Goal: Entertainment & Leisure: Browse casually

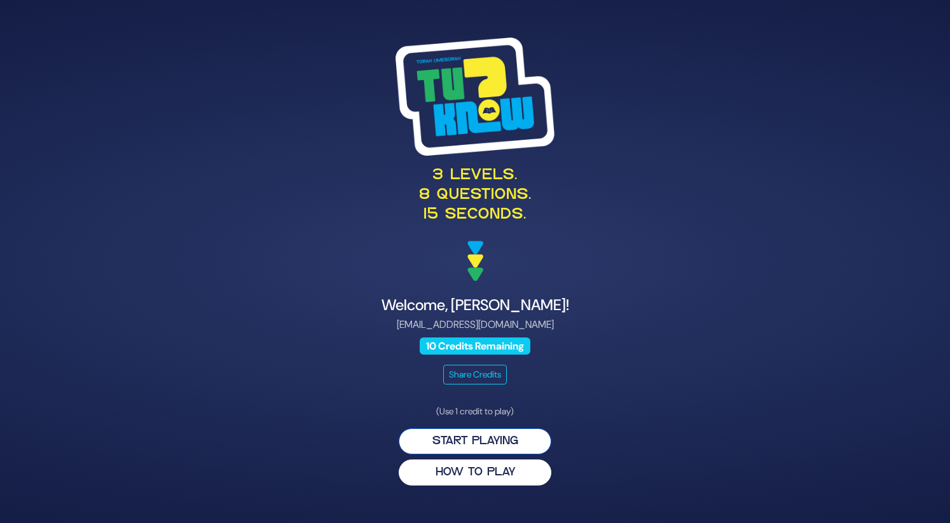
click at [462, 443] on button "Start Playing" at bounding box center [475, 442] width 153 height 26
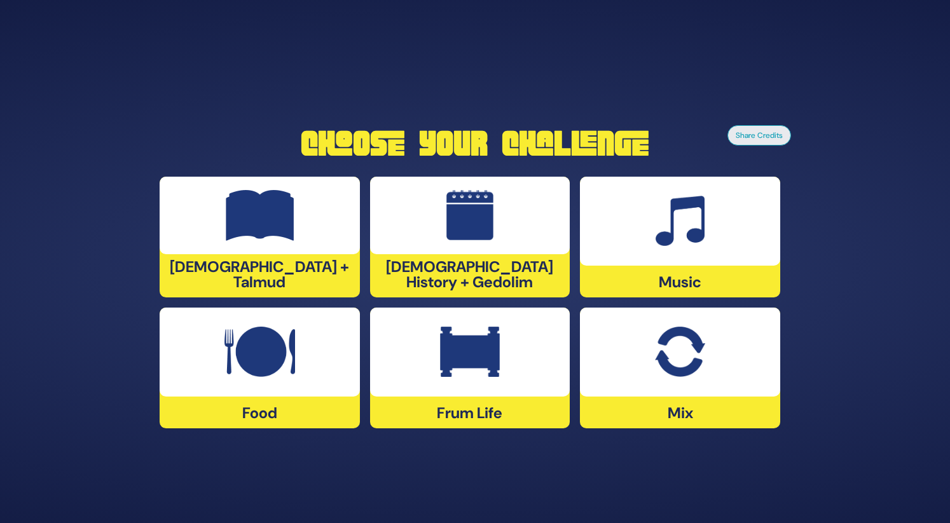
click at [440, 357] on img at bounding box center [470, 352] width 60 height 51
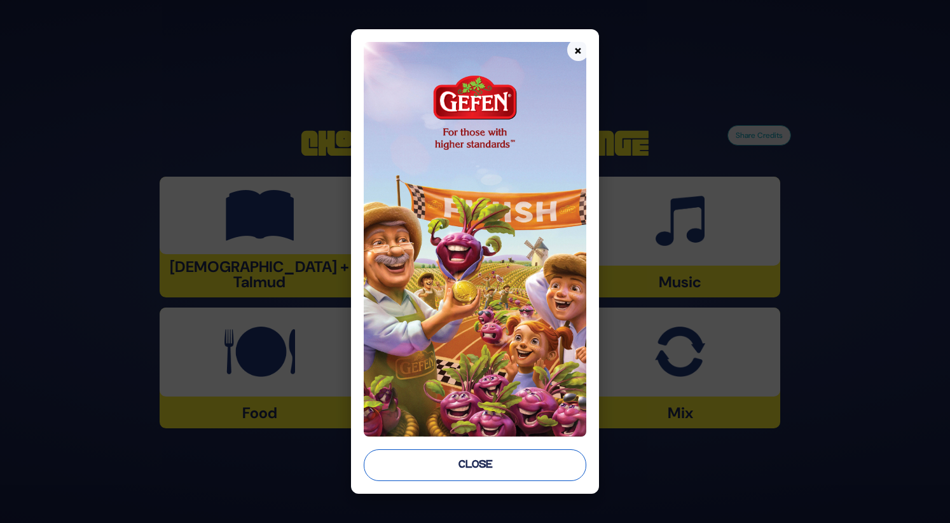
click at [454, 453] on button "Close" at bounding box center [475, 466] width 222 height 32
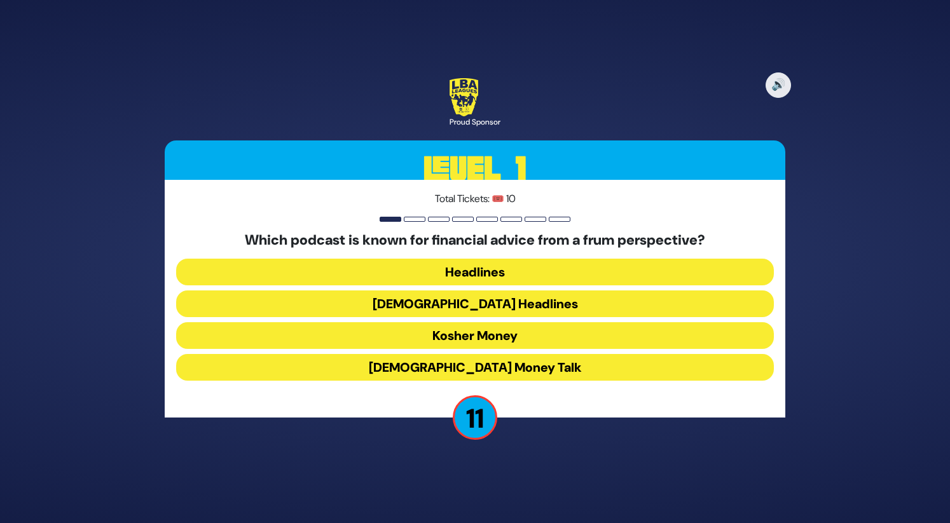
click at [480, 333] on button "Kosher Money" at bounding box center [475, 335] width 598 height 27
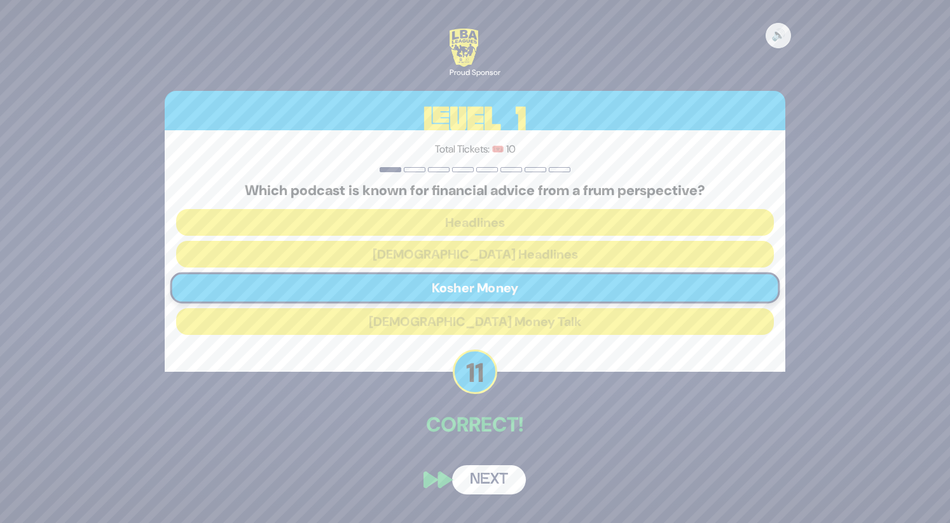
click at [489, 483] on button "Next" at bounding box center [489, 480] width 74 height 29
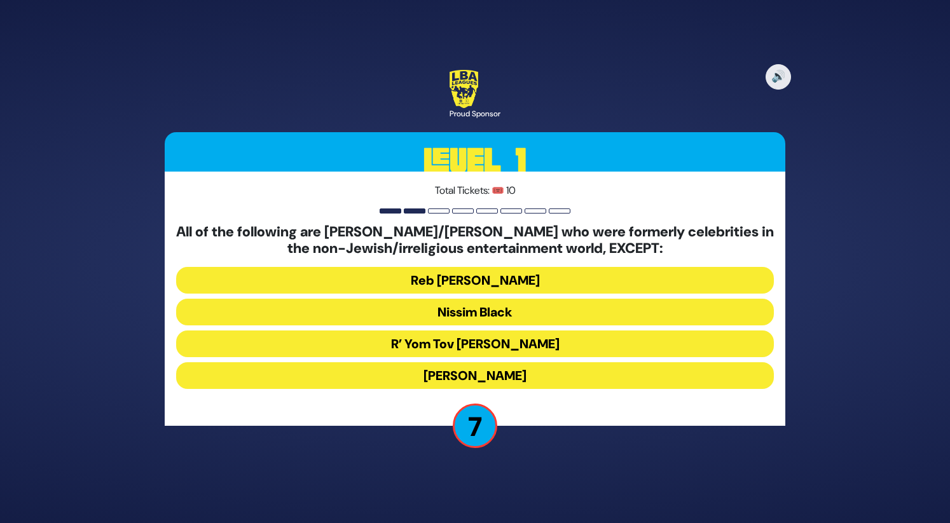
click at [482, 287] on button "Reb Uri Zohar" at bounding box center [475, 280] width 598 height 27
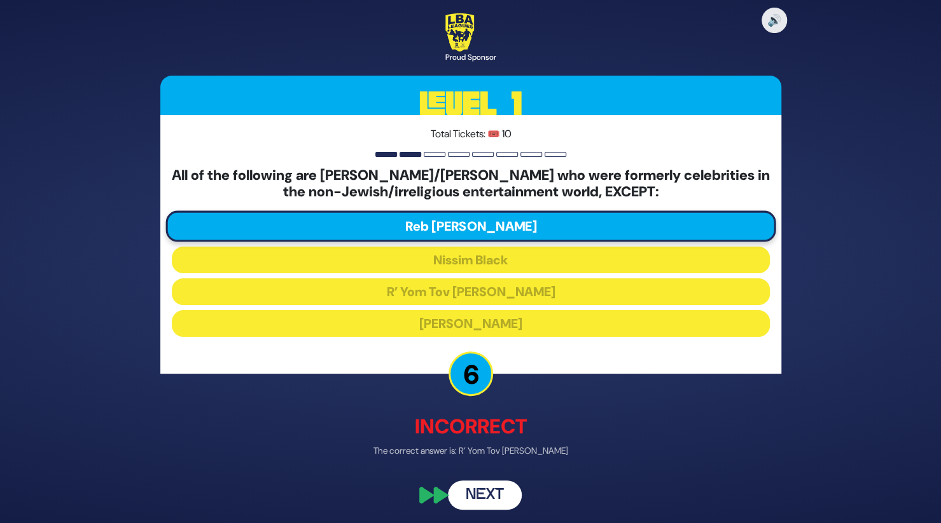
click at [492, 494] on button "Next" at bounding box center [485, 495] width 74 height 29
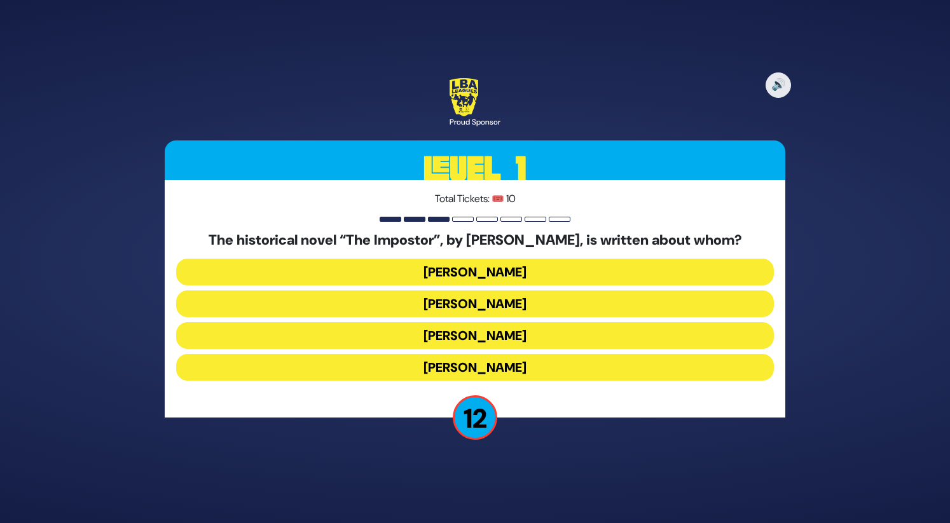
click at [513, 342] on button "Shabbesai Tzvi" at bounding box center [475, 335] width 598 height 27
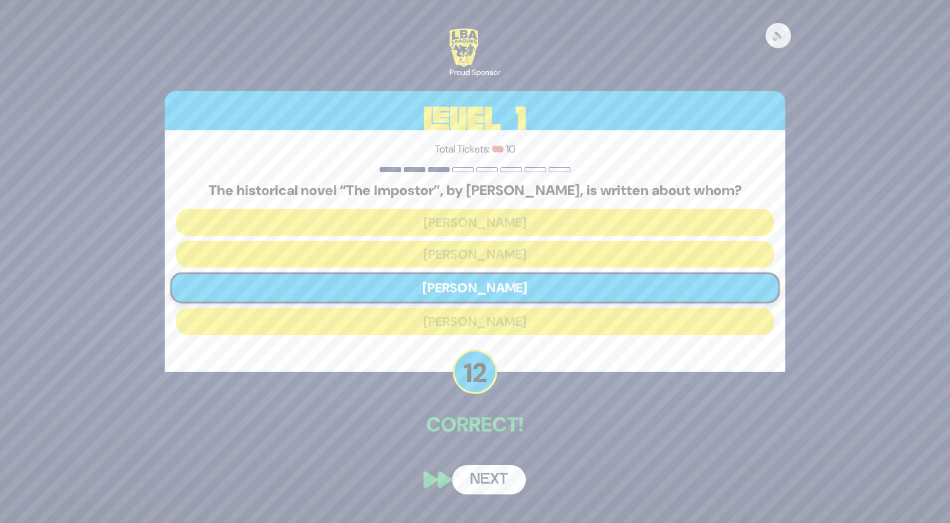
click at [487, 474] on button "Next" at bounding box center [489, 480] width 74 height 29
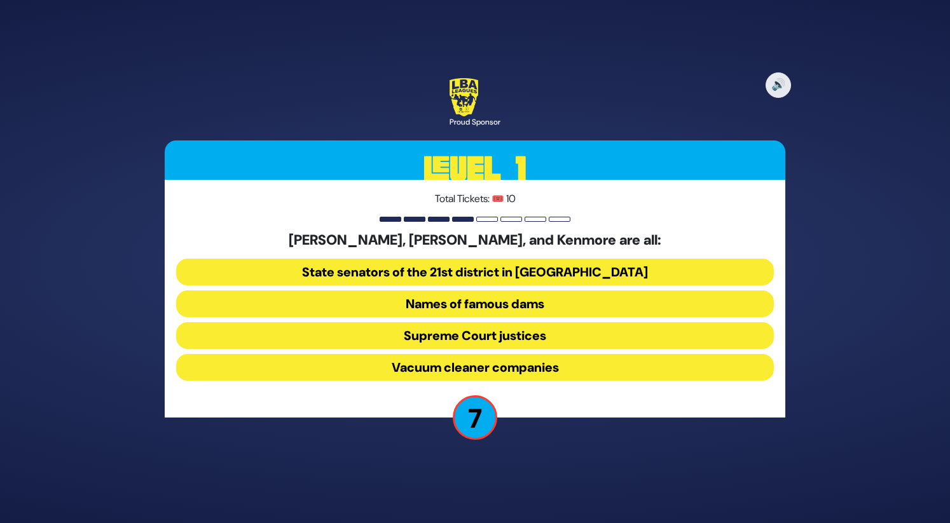
click at [532, 362] on button "Vacuum cleaner companies" at bounding box center [475, 367] width 598 height 27
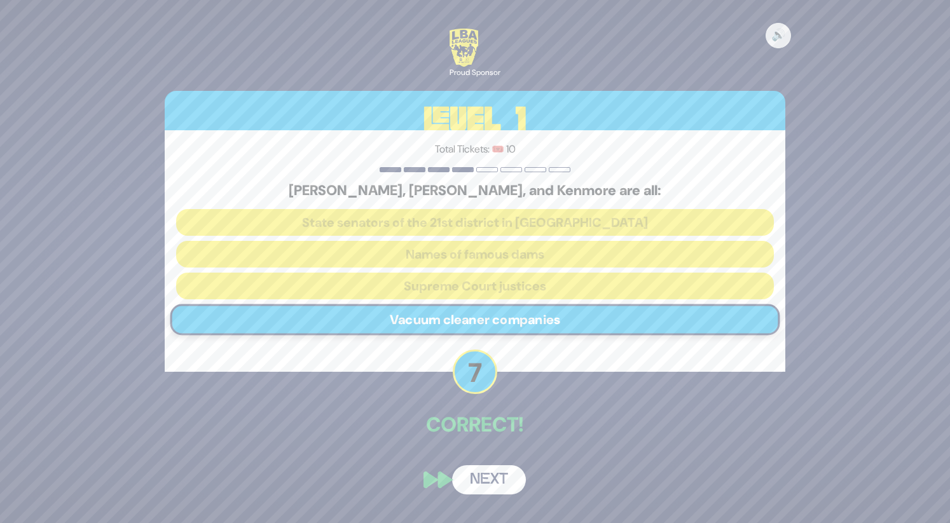
click at [501, 476] on button "Next" at bounding box center [489, 480] width 74 height 29
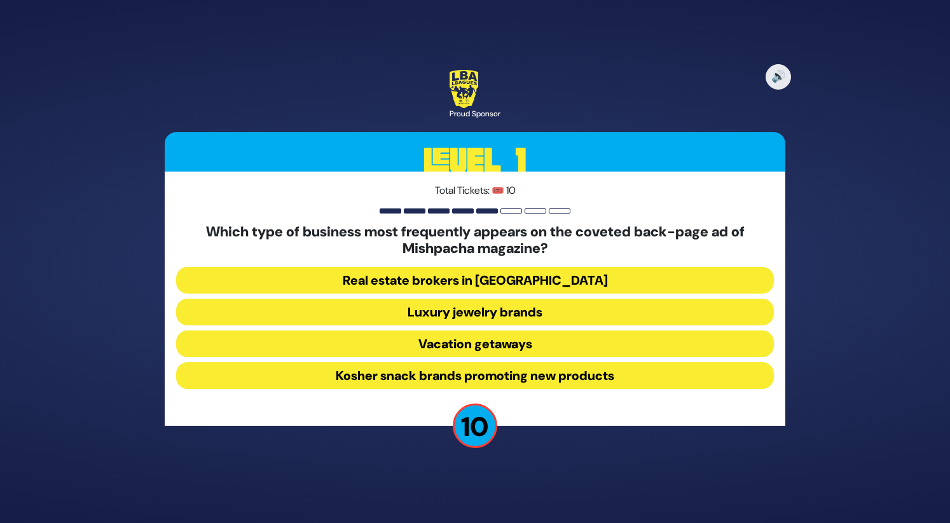
click at [508, 315] on button "Luxury jewelry brands" at bounding box center [475, 312] width 598 height 27
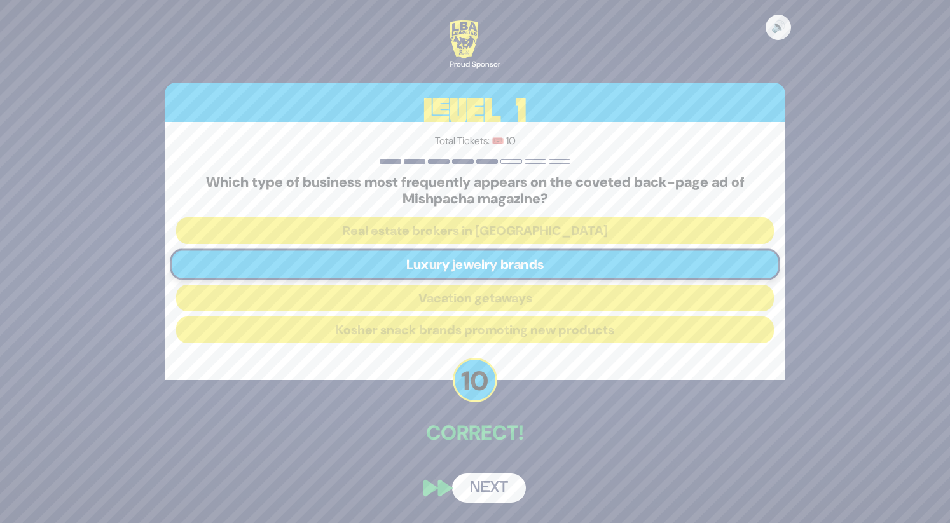
click at [492, 484] on button "Next" at bounding box center [489, 488] width 74 height 29
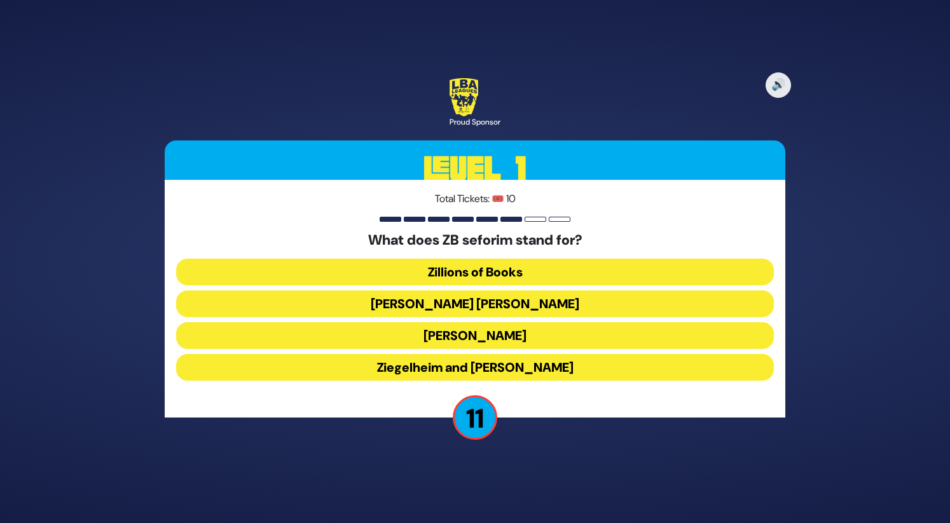
click at [514, 368] on button "Ziegelheim and Berman" at bounding box center [475, 367] width 598 height 27
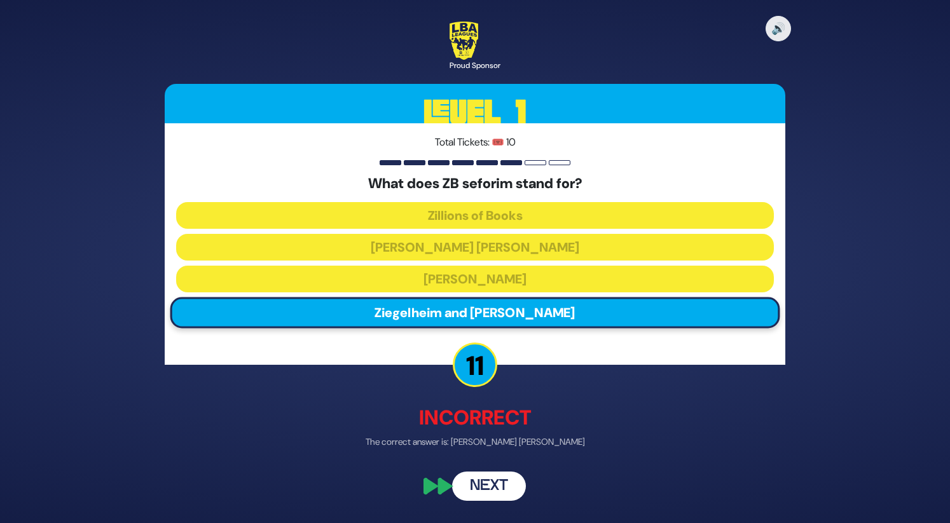
click at [495, 487] on button "Next" at bounding box center [489, 487] width 74 height 29
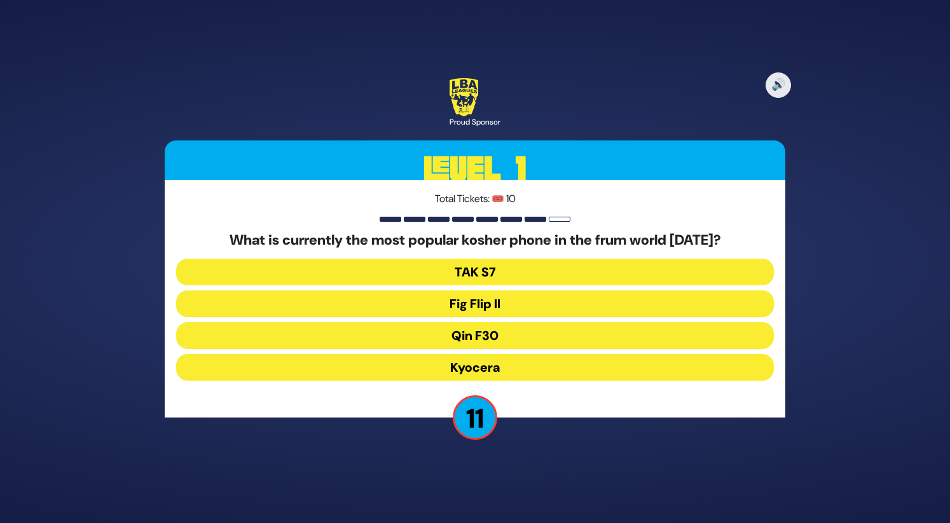
click at [520, 301] on button "Fig Flip II" at bounding box center [475, 304] width 598 height 27
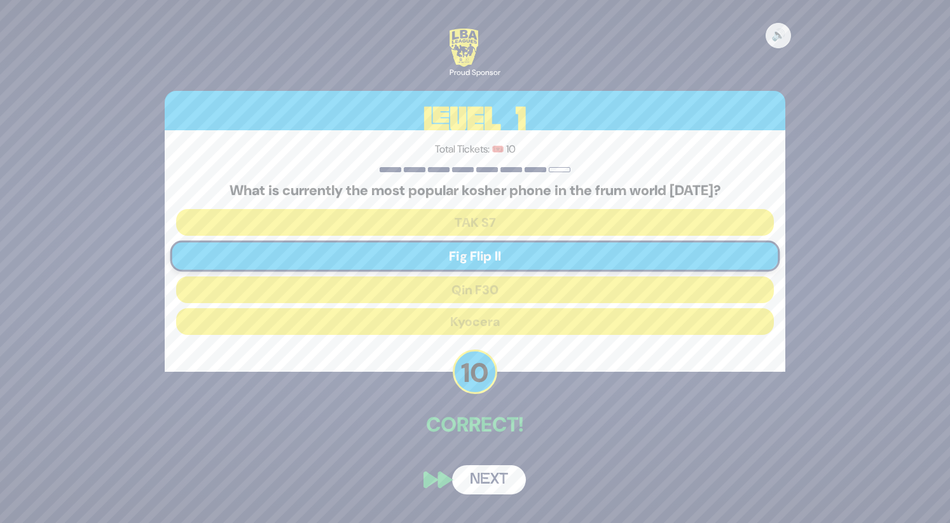
click at [491, 481] on button "Next" at bounding box center [489, 480] width 74 height 29
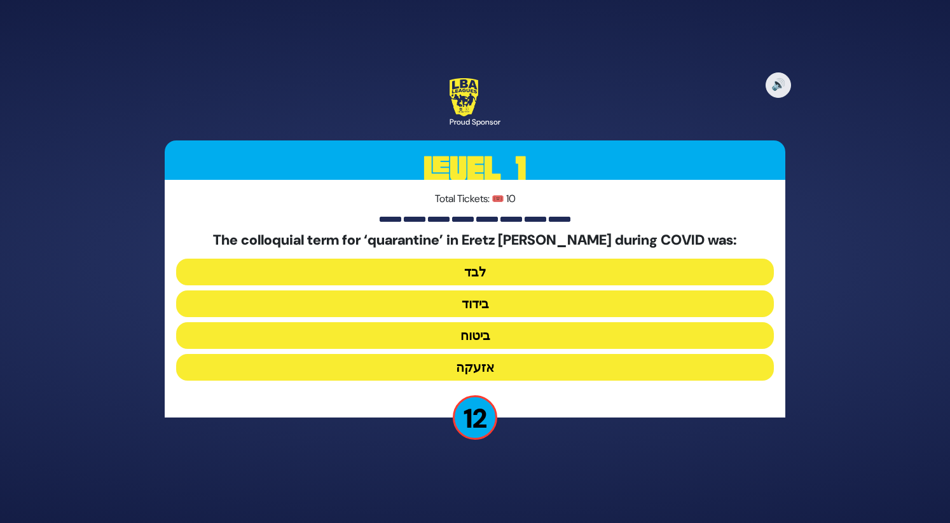
click at [509, 303] on button "בידוד" at bounding box center [475, 304] width 598 height 27
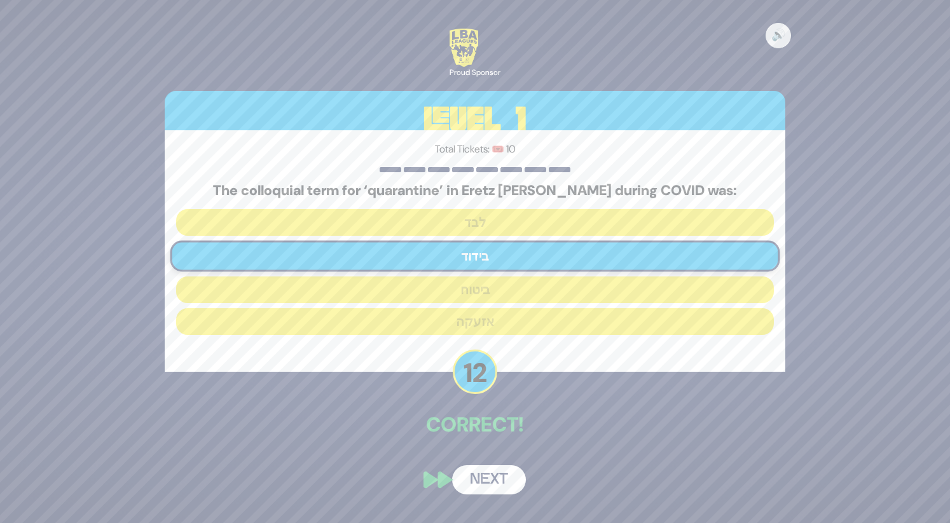
click at [494, 474] on button "Next" at bounding box center [489, 480] width 74 height 29
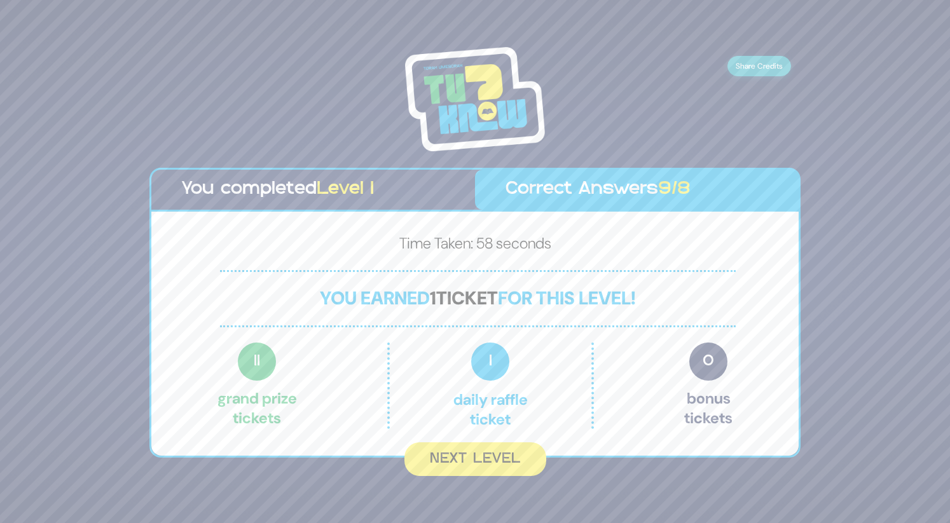
click at [770, 74] on button "Share Credits" at bounding box center [760, 66] width 64 height 20
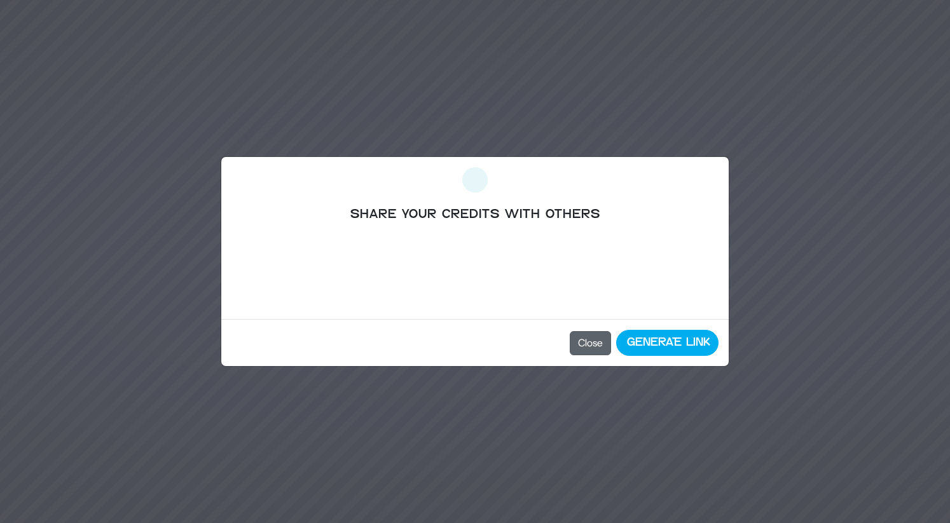
click at [592, 337] on button "Close" at bounding box center [590, 343] width 41 height 24
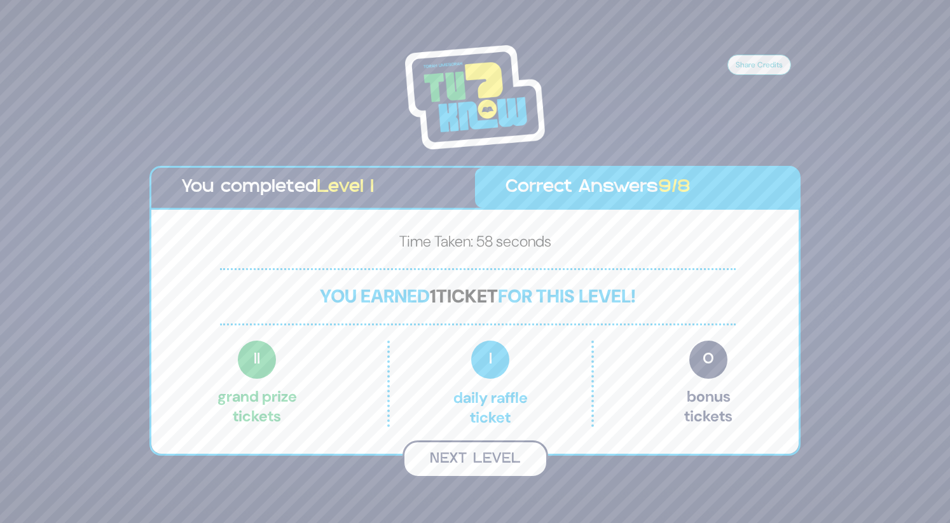
click at [504, 466] on button "Next Level" at bounding box center [476, 460] width 146 height 38
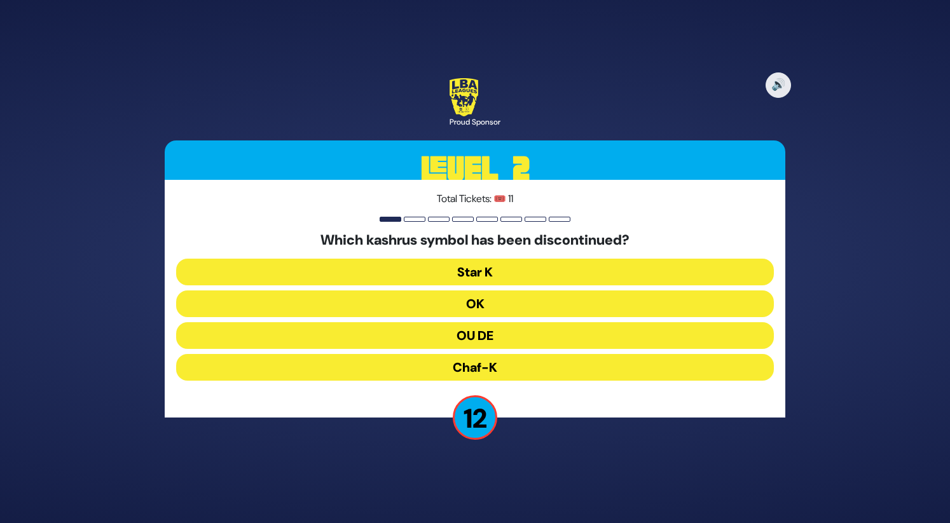
click at [504, 334] on button "OU DE" at bounding box center [475, 335] width 598 height 27
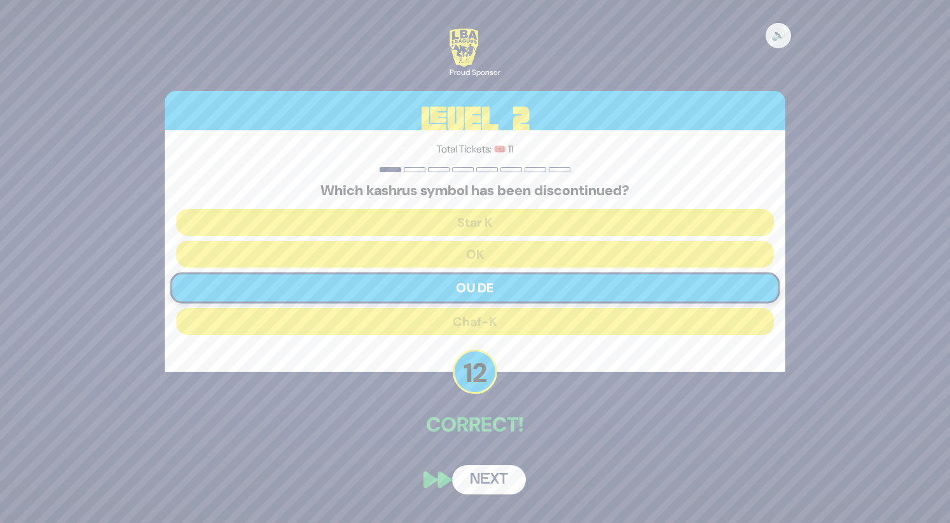
click at [480, 479] on button "Next" at bounding box center [489, 480] width 74 height 29
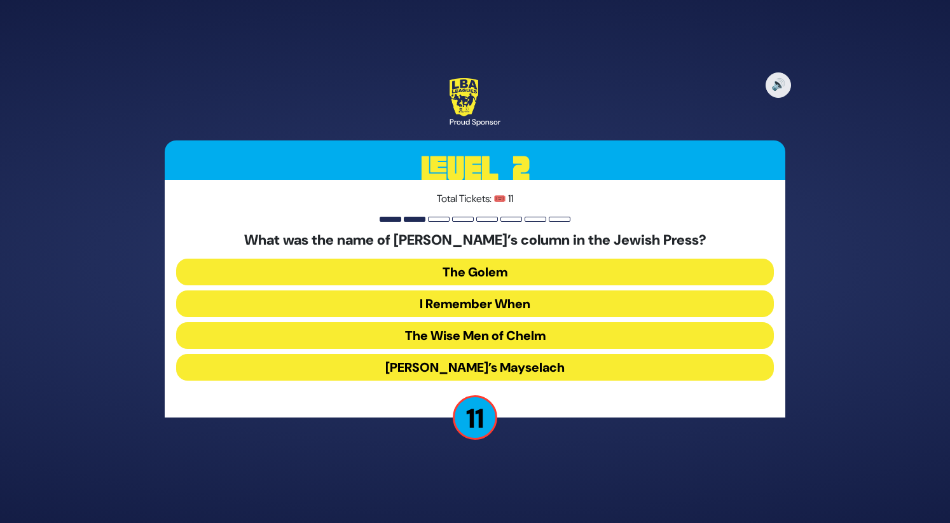
click at [517, 310] on button "I Remember When" at bounding box center [475, 304] width 598 height 27
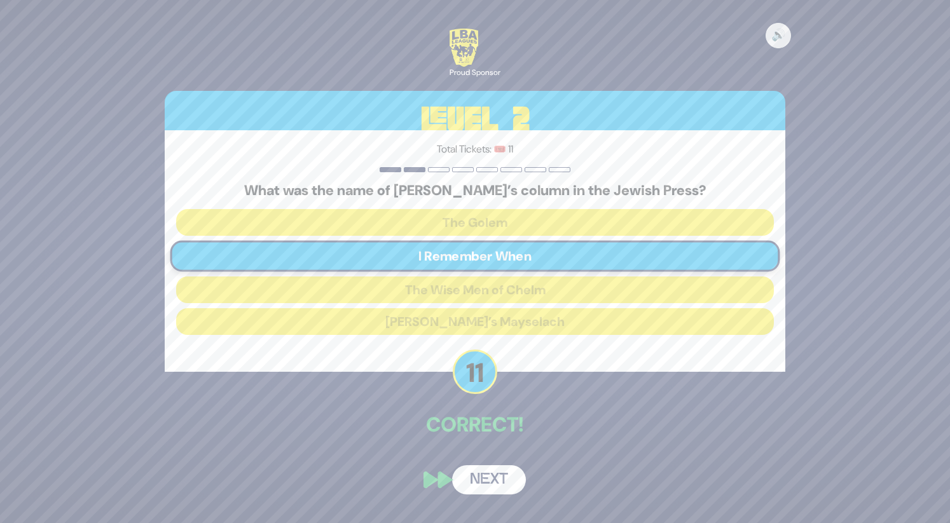
click at [501, 471] on button "Next" at bounding box center [489, 480] width 74 height 29
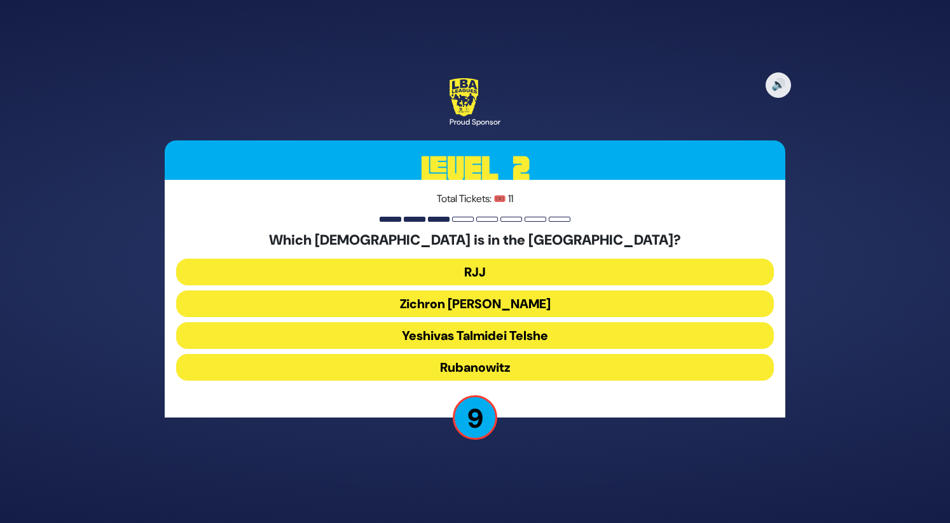
click at [521, 344] on button "Yeshivas Talmidei Telshe" at bounding box center [475, 335] width 598 height 27
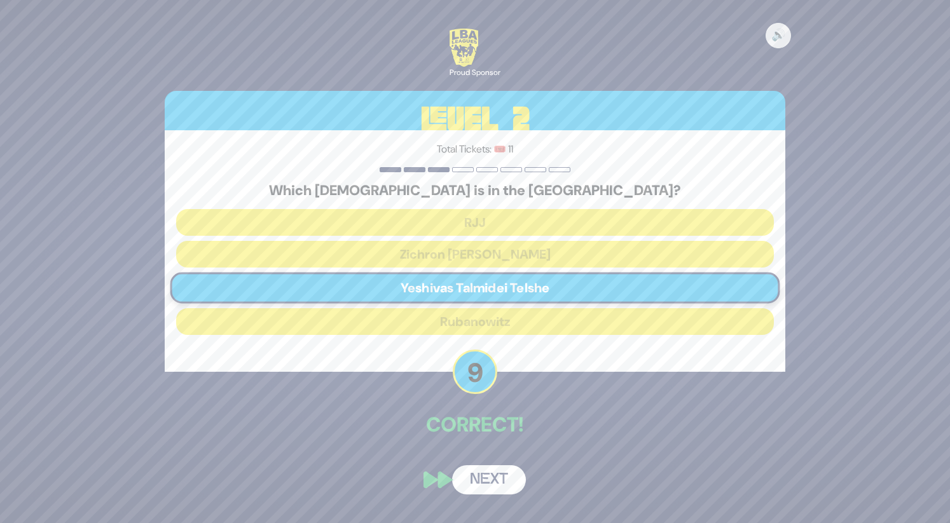
click at [484, 478] on button "Next" at bounding box center [489, 480] width 74 height 29
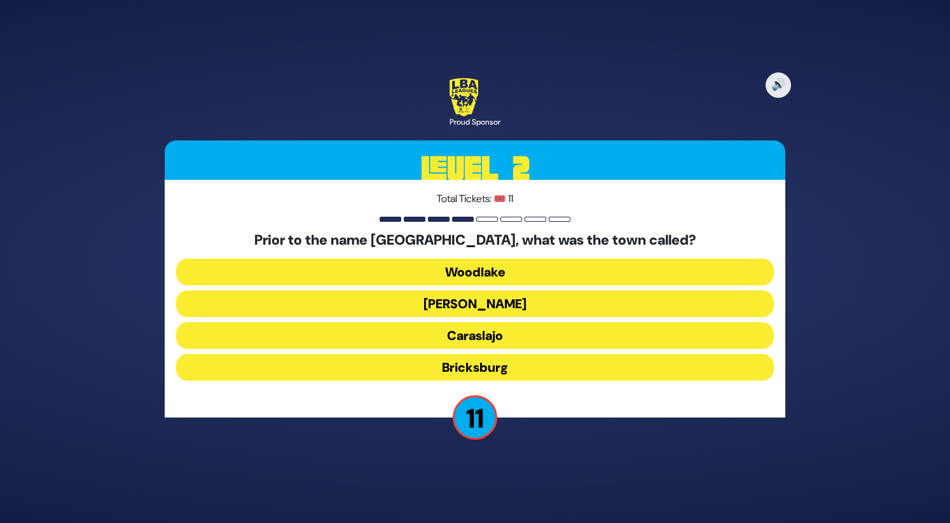
click at [518, 271] on button "Woodlake" at bounding box center [475, 272] width 598 height 27
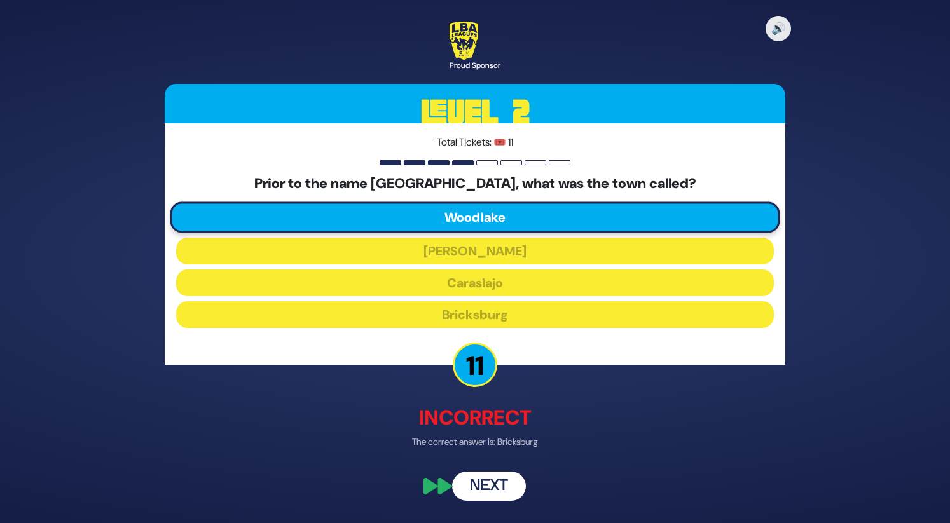
click at [489, 487] on button "Next" at bounding box center [489, 487] width 74 height 29
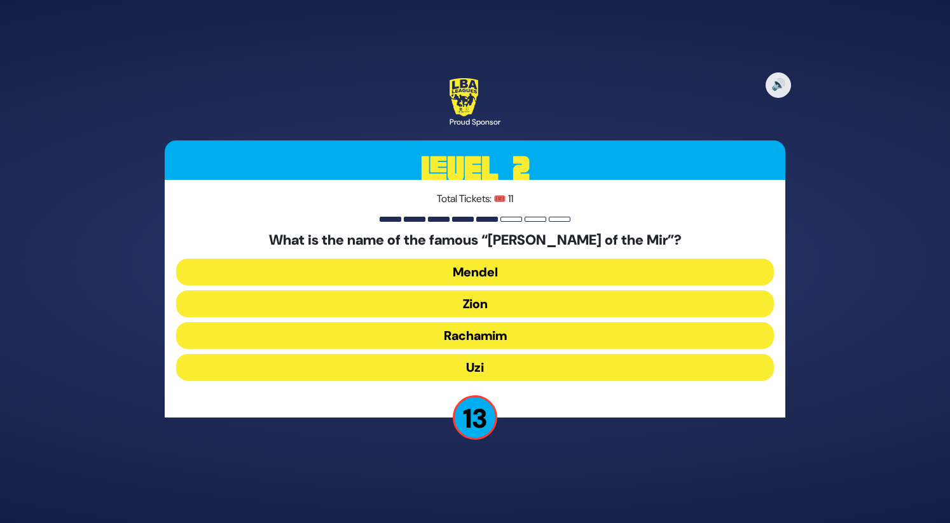
click at [504, 335] on button "Rachamim" at bounding box center [475, 335] width 598 height 27
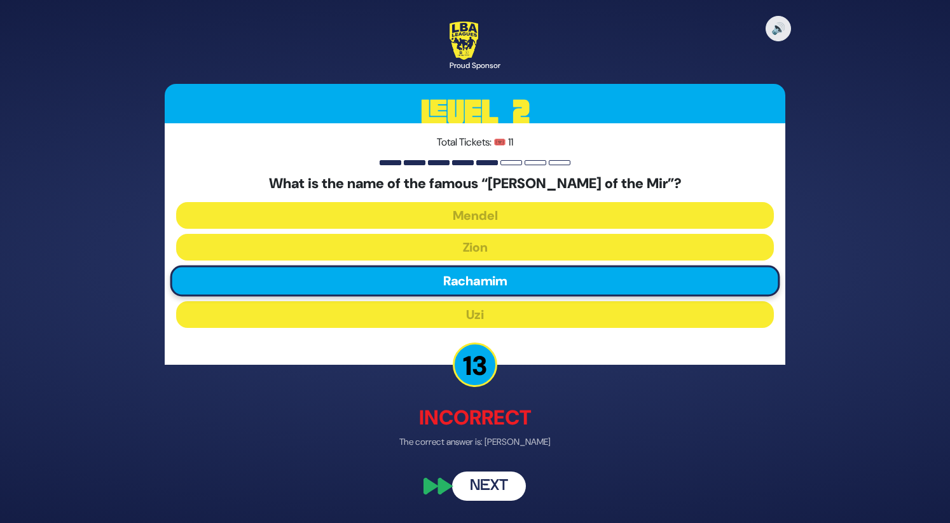
click at [486, 488] on button "Next" at bounding box center [489, 487] width 74 height 29
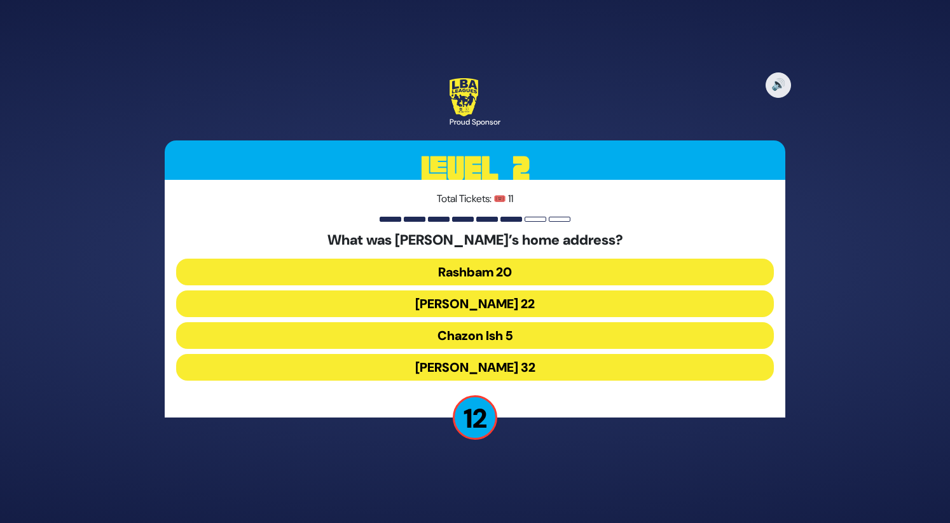
click at [510, 334] on button "Chazon Ish 5" at bounding box center [475, 335] width 598 height 27
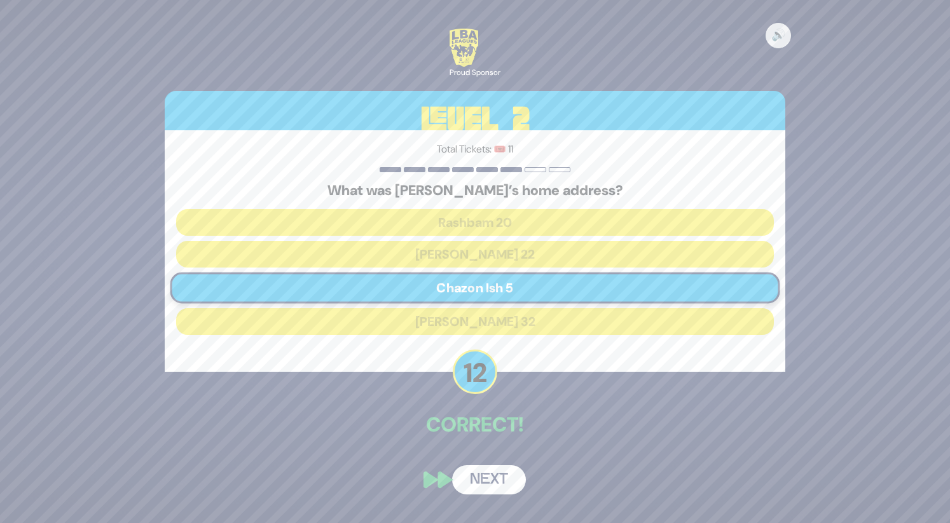
click at [487, 478] on button "Next" at bounding box center [489, 480] width 74 height 29
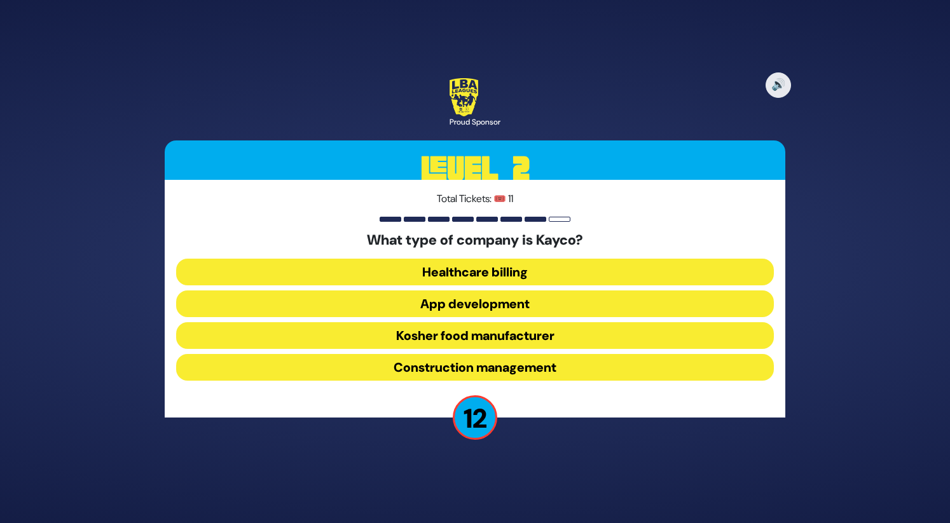
click at [479, 279] on button "Healthcare billing" at bounding box center [475, 272] width 598 height 27
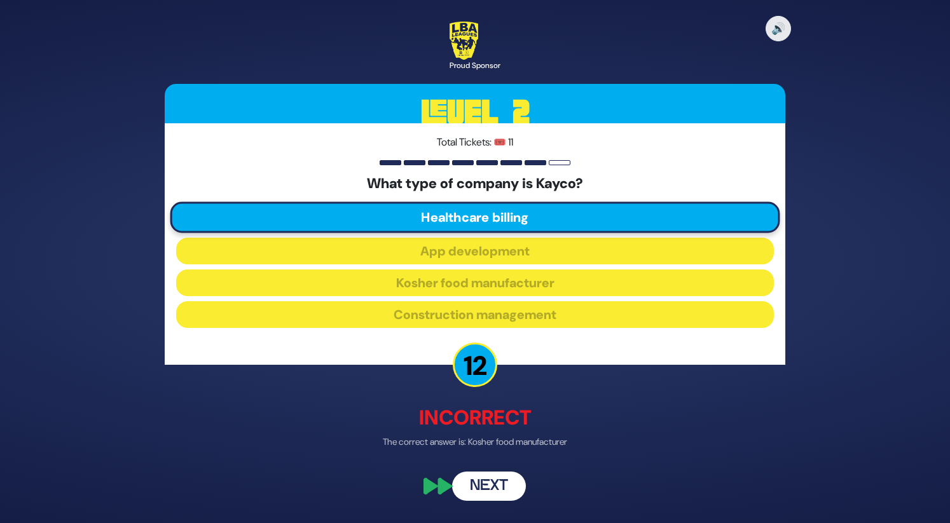
click at [481, 481] on button "Next" at bounding box center [489, 487] width 74 height 29
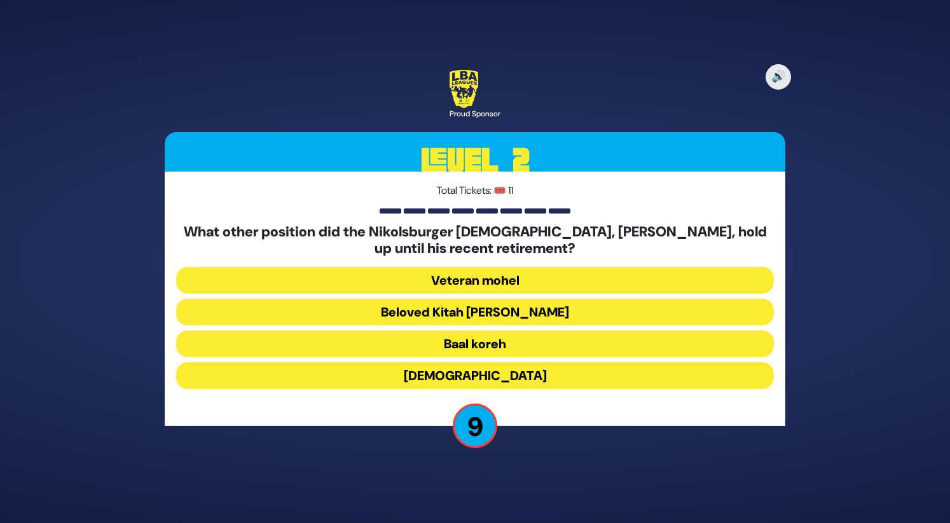
click at [488, 345] on button "Baal koreh" at bounding box center [475, 344] width 598 height 27
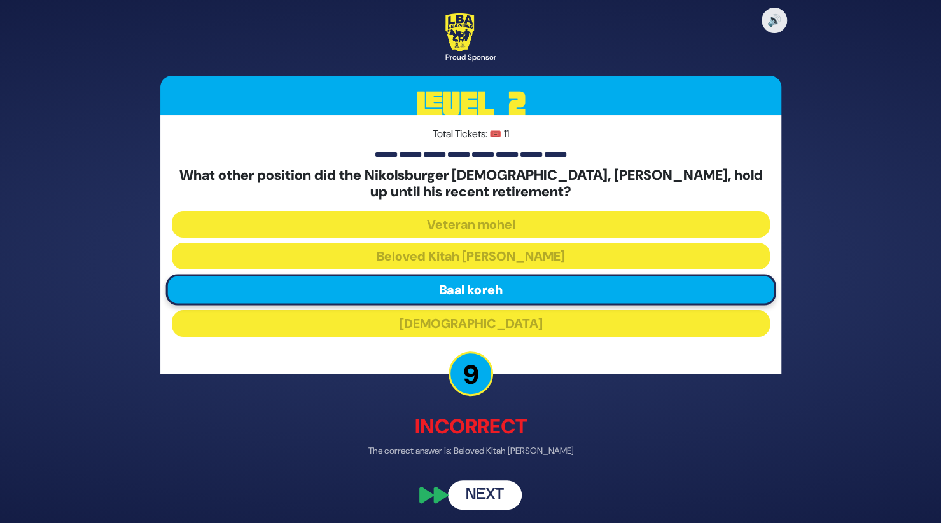
click at [487, 484] on button "Next" at bounding box center [485, 495] width 74 height 29
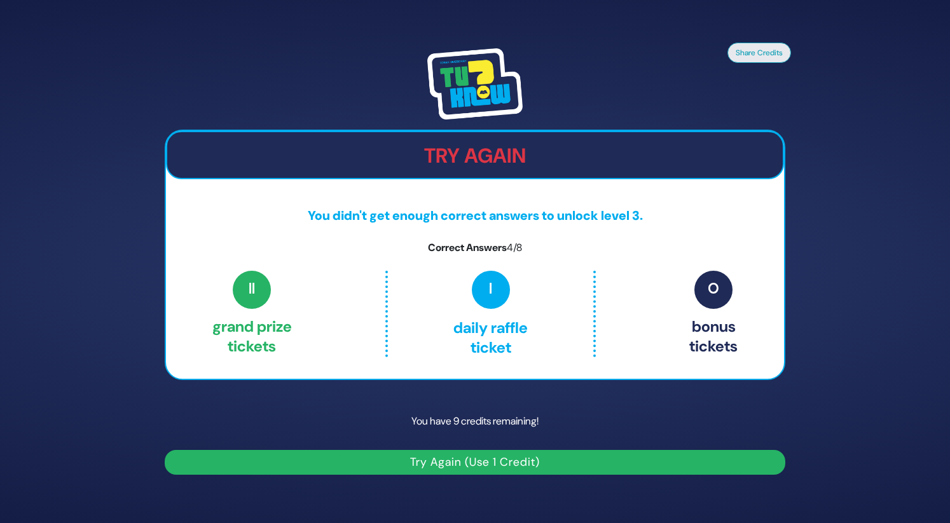
click at [500, 459] on button "Try Again (Use 1 Credit)" at bounding box center [475, 462] width 621 height 25
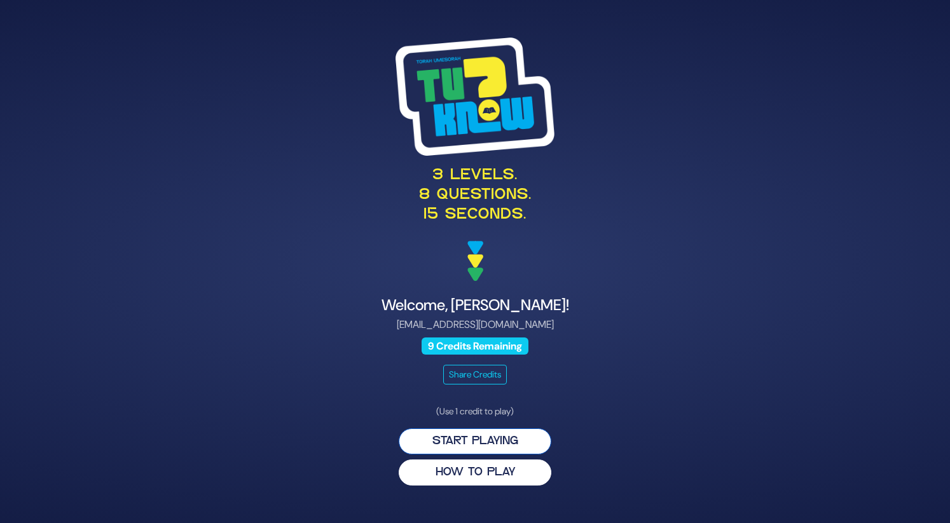
click at [511, 436] on button "Start Playing" at bounding box center [475, 442] width 153 height 26
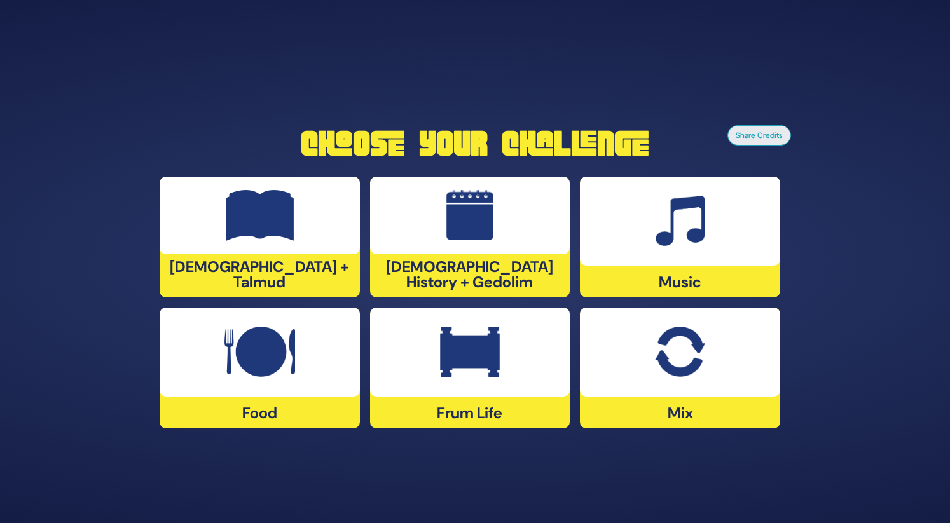
click at [469, 223] on img at bounding box center [470, 215] width 48 height 51
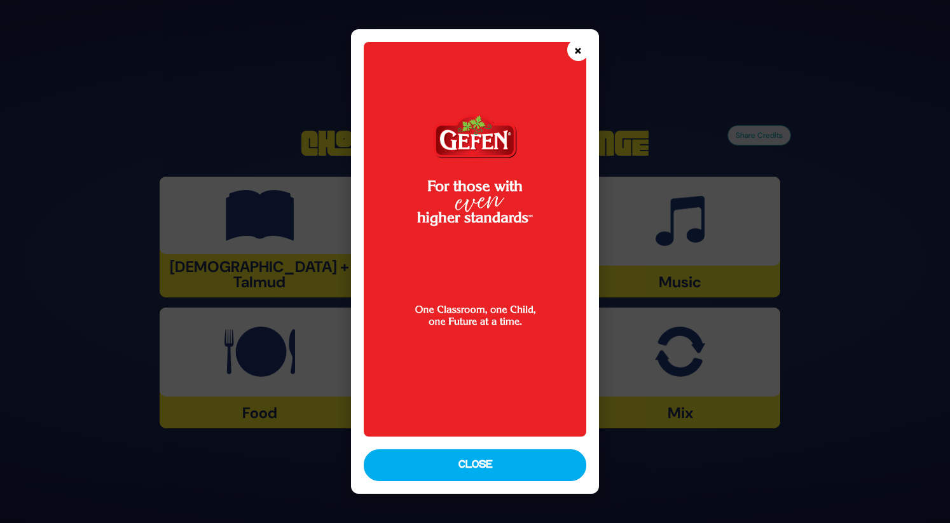
click at [577, 50] on button "×" at bounding box center [578, 50] width 22 height 22
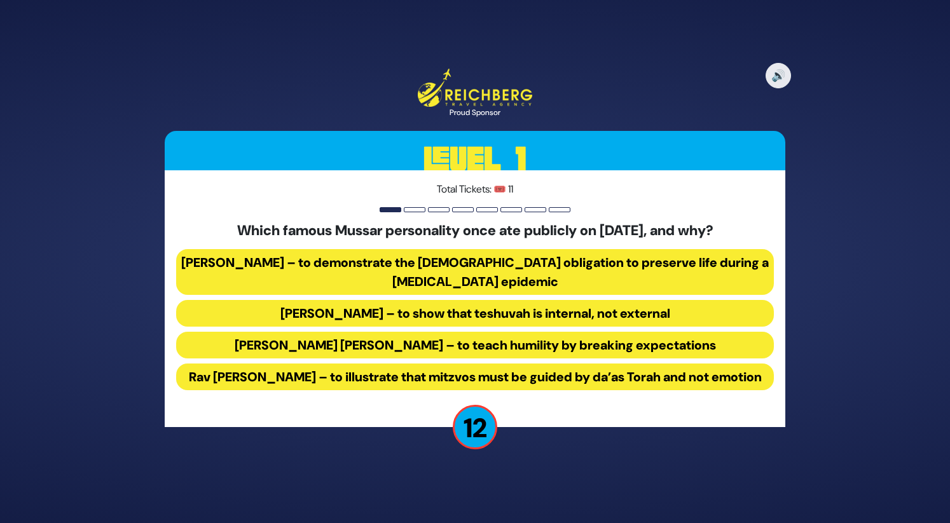
click at [490, 255] on button "Rav Yisroel Salanter – to demonstrate the halachic obligation to preserve life …" at bounding box center [475, 272] width 598 height 46
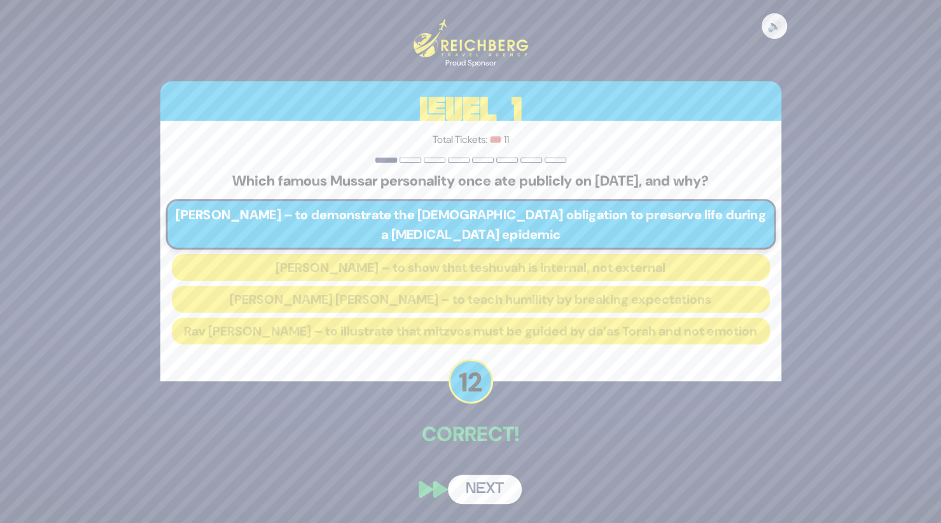
click at [469, 503] on button "Next" at bounding box center [485, 489] width 74 height 29
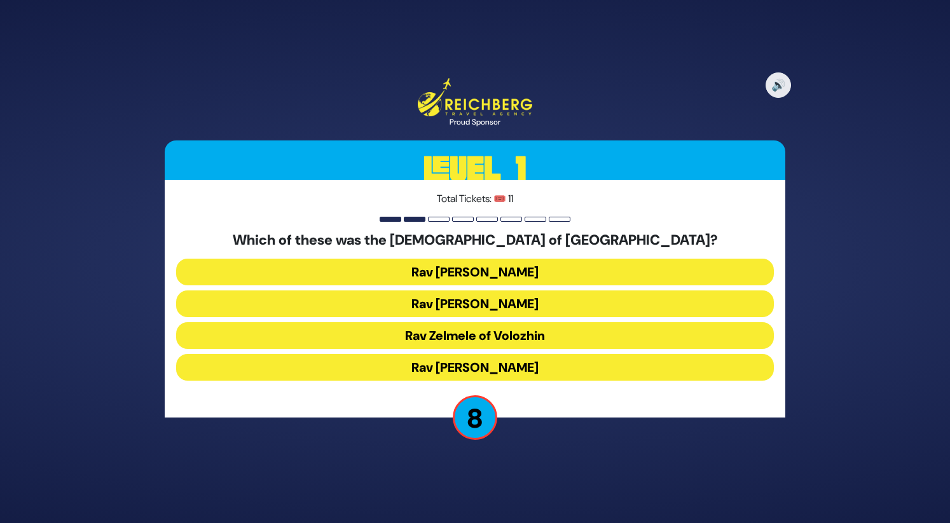
click at [511, 361] on button "Rav Meir Berlin" at bounding box center [475, 367] width 598 height 27
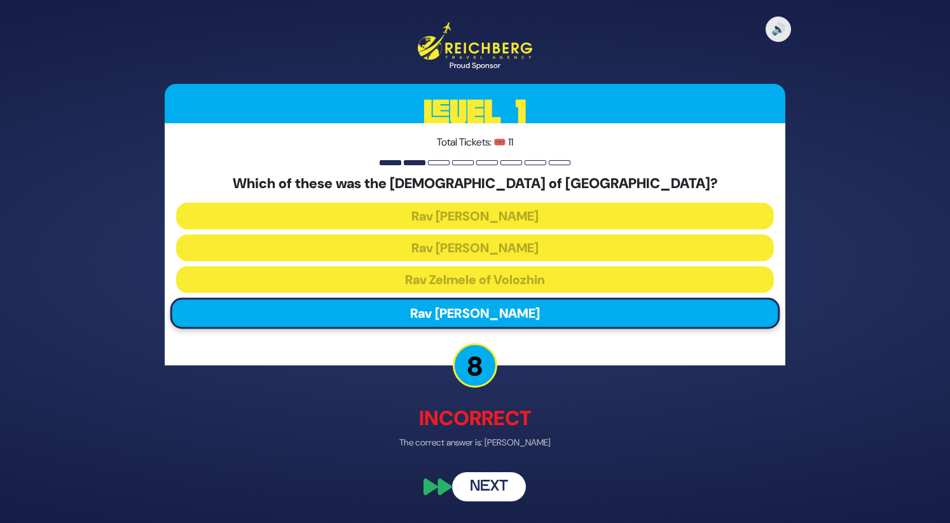
click at [477, 483] on button "Next" at bounding box center [489, 486] width 74 height 29
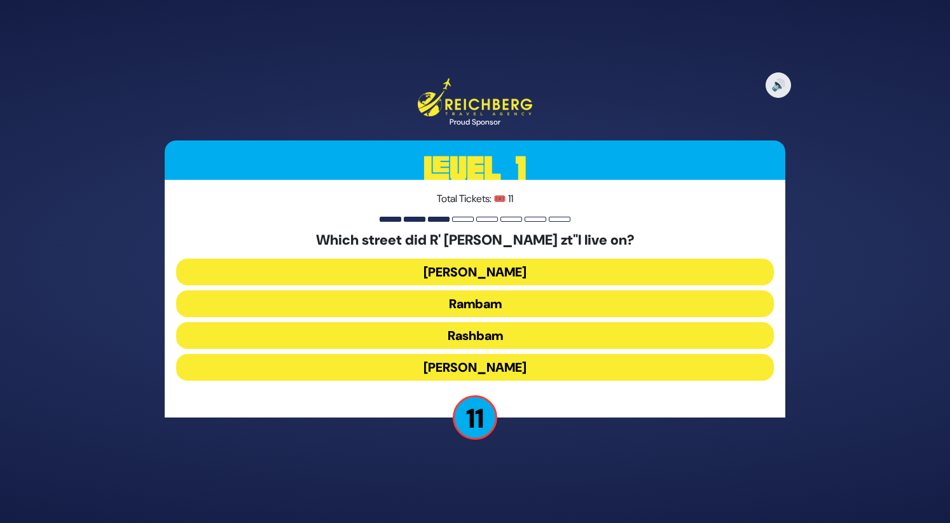
click at [514, 266] on button "Chazon Ish" at bounding box center [475, 272] width 598 height 27
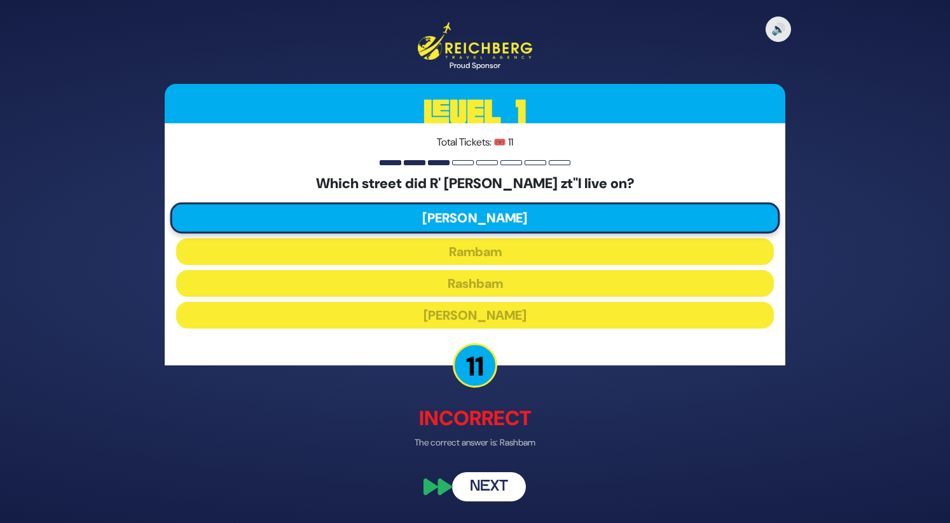
click at [490, 479] on button "Next" at bounding box center [489, 486] width 74 height 29
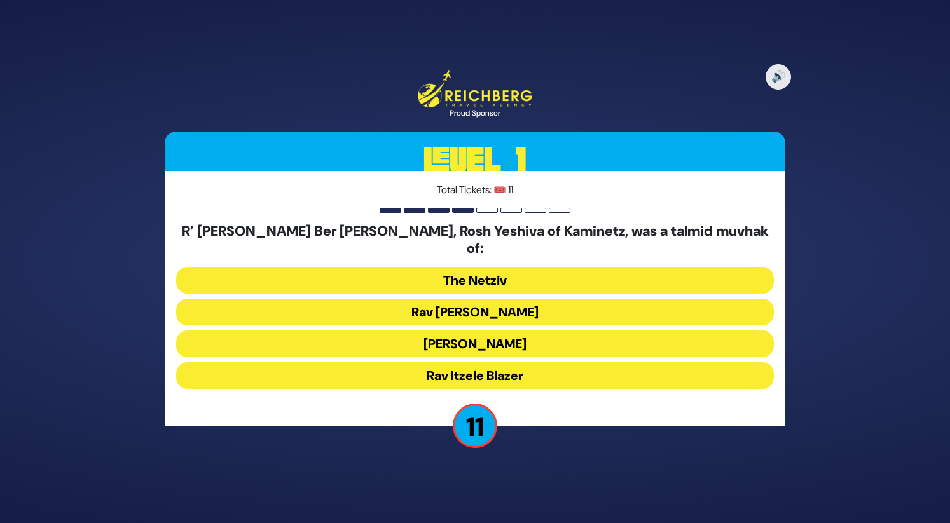
click at [511, 307] on button "Rav Chaim Soloveitchik" at bounding box center [475, 312] width 598 height 27
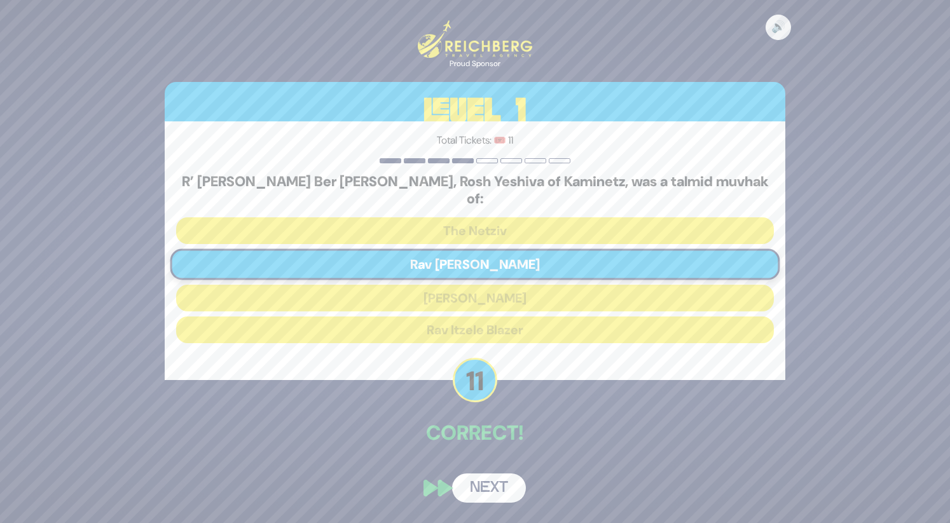
click at [492, 475] on button "Next" at bounding box center [489, 488] width 74 height 29
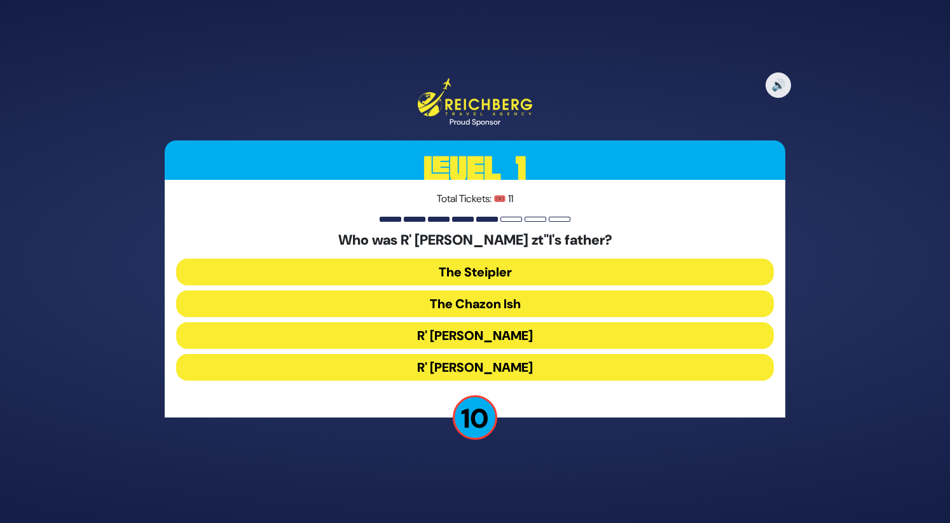
click at [521, 303] on button "The Chazon Ish" at bounding box center [475, 304] width 598 height 27
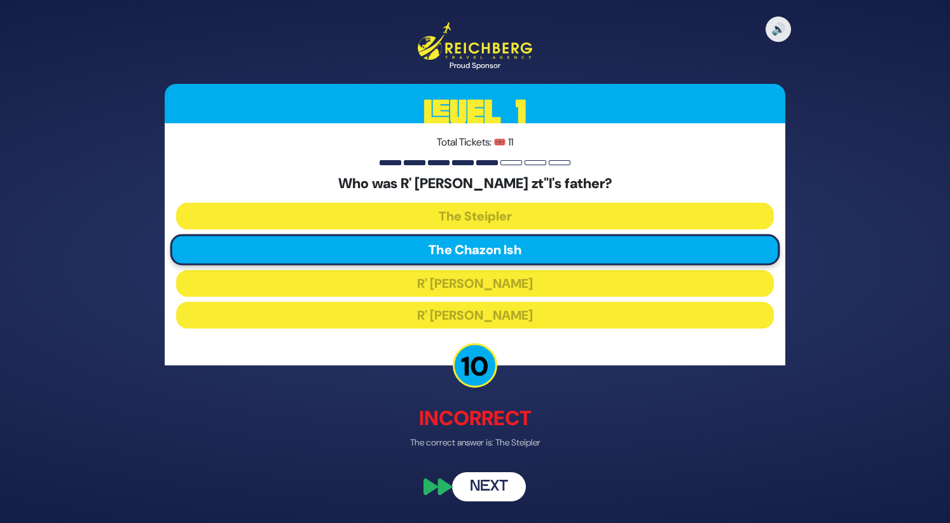
click at [497, 478] on button "Next" at bounding box center [489, 486] width 74 height 29
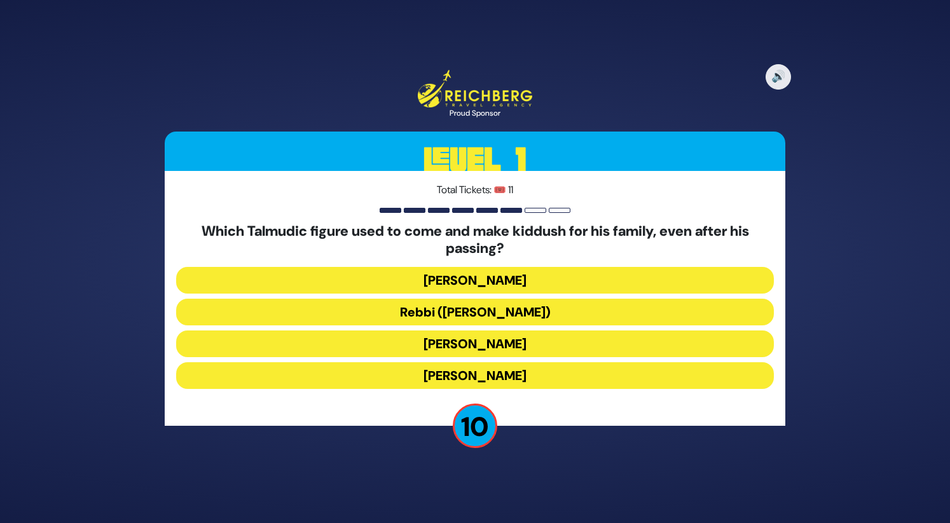
click at [523, 283] on button "Rabbi Shimon bar Yochai" at bounding box center [475, 280] width 598 height 27
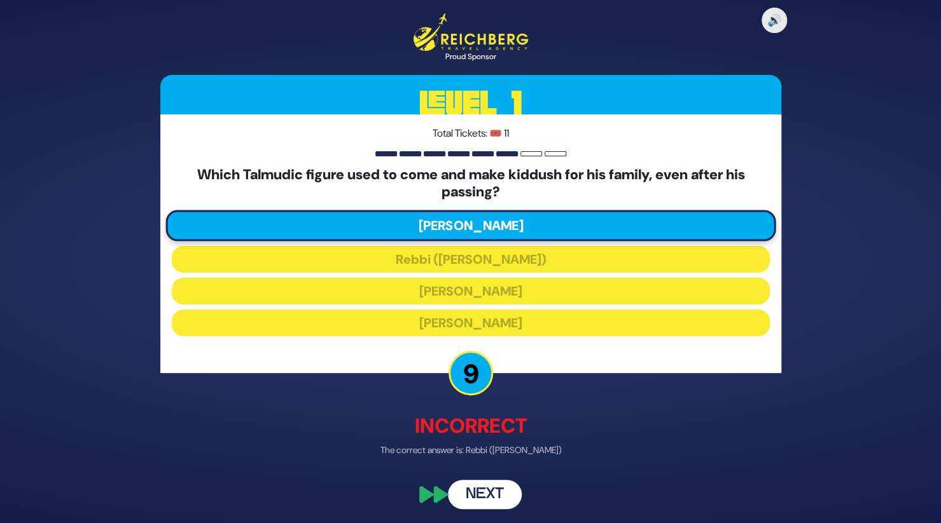
click at [490, 492] on button "Next" at bounding box center [485, 495] width 74 height 29
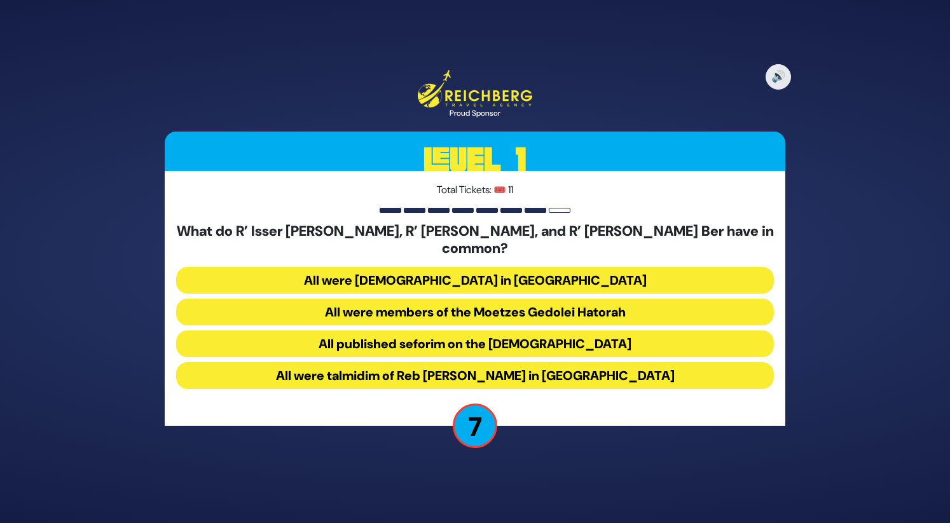
click at [537, 267] on button "All were Roshei Yeshiva in Slabodka" at bounding box center [475, 280] width 598 height 27
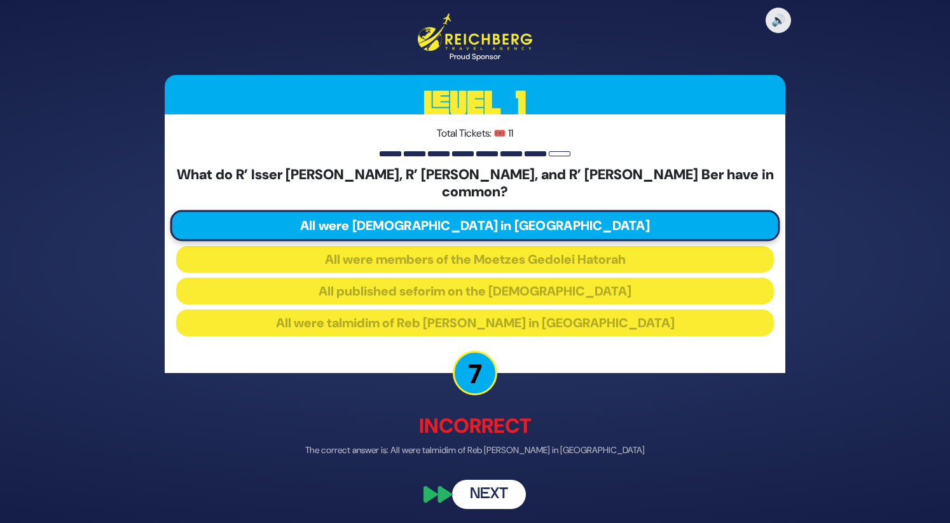
click at [476, 484] on button "Next" at bounding box center [489, 495] width 74 height 29
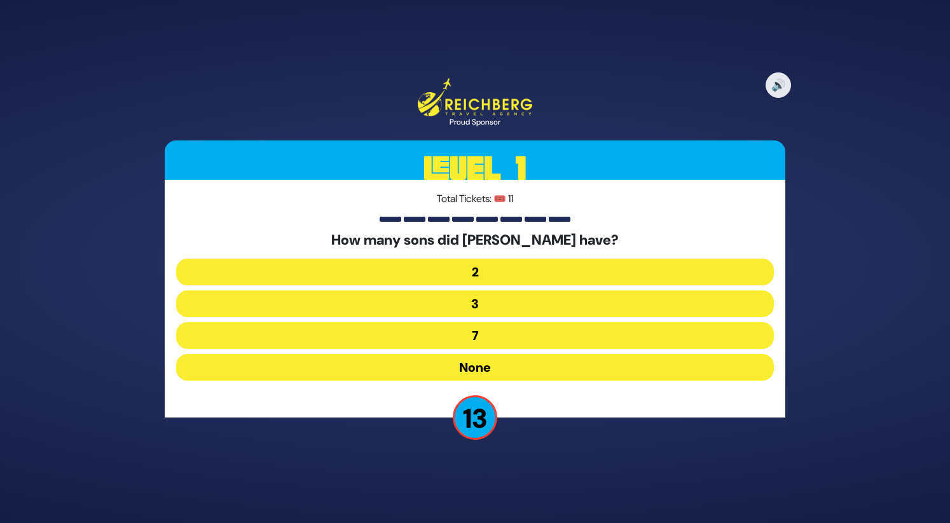
click at [490, 366] on button "None" at bounding box center [475, 367] width 598 height 27
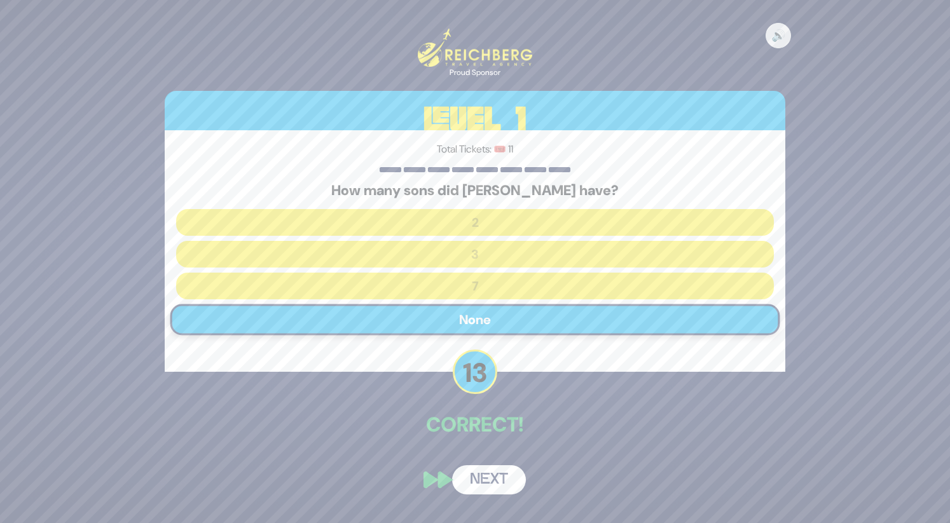
click at [490, 479] on button "Next" at bounding box center [489, 480] width 74 height 29
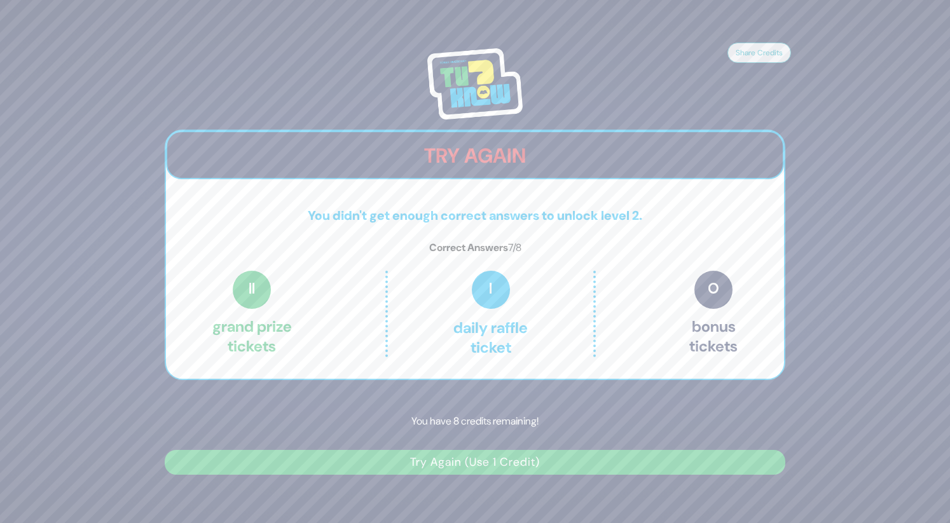
click at [470, 475] on div "Share Credits Try Again You didn't get enough correct answers to unlock level 2…" at bounding box center [474, 262] width 651 height 458
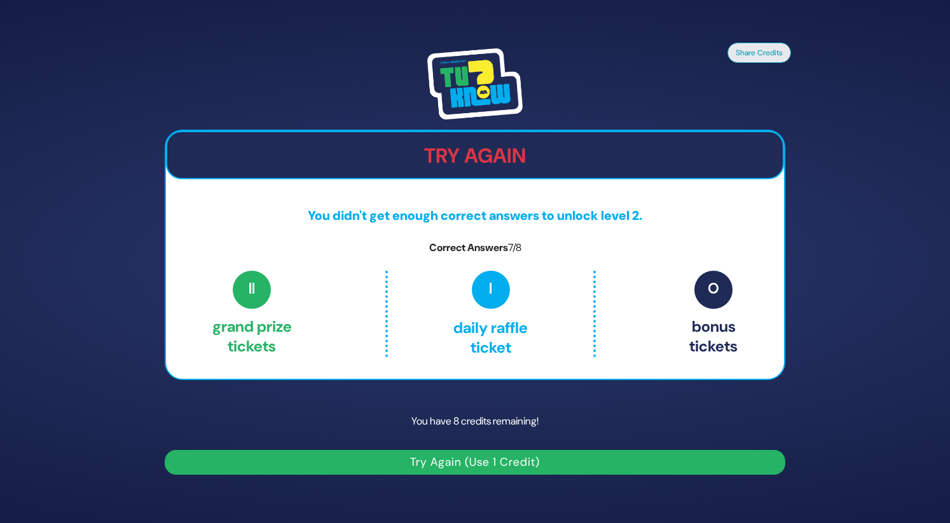
click at [470, 466] on button "Try Again (Use 1 Credit)" at bounding box center [475, 462] width 621 height 25
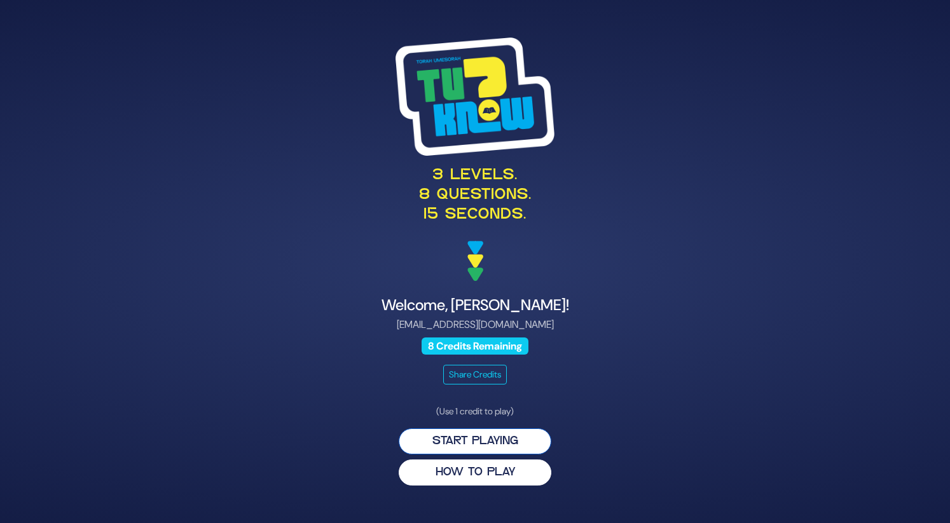
click at [473, 452] on button "Start Playing" at bounding box center [475, 442] width 153 height 26
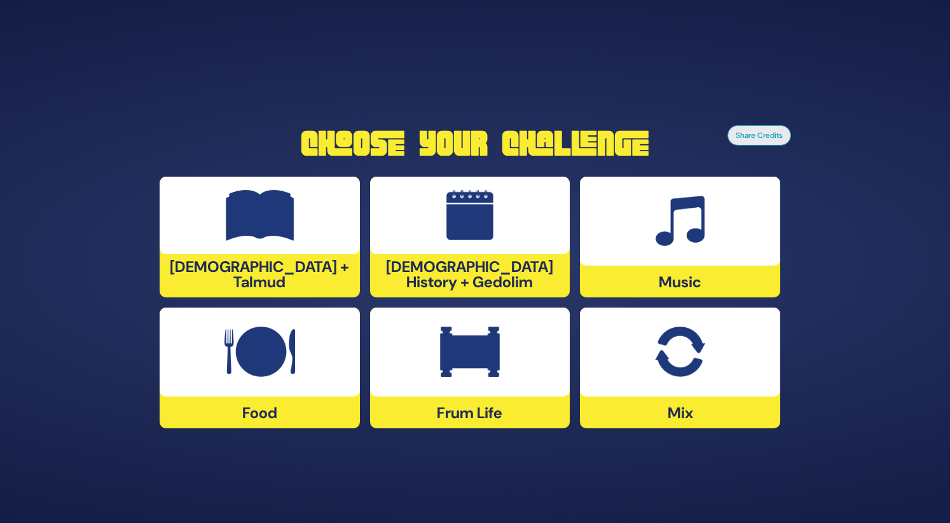
click at [688, 250] on div at bounding box center [680, 221] width 200 height 89
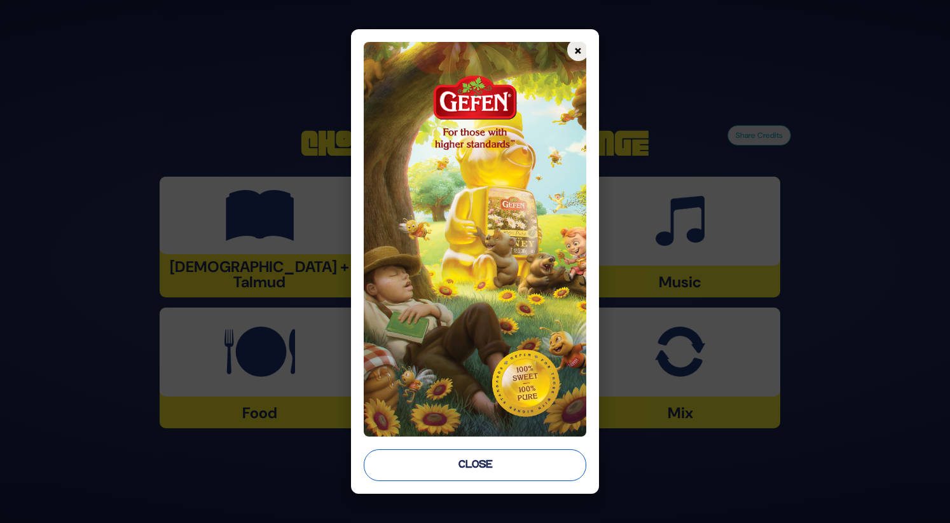
click at [479, 469] on button "Close" at bounding box center [475, 466] width 222 height 32
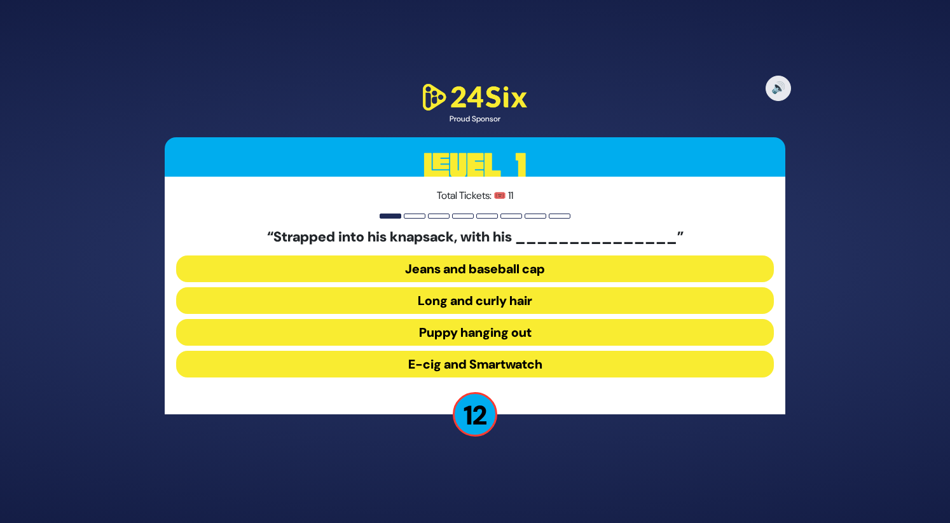
click at [424, 302] on button "Long and curly hair" at bounding box center [475, 300] width 598 height 27
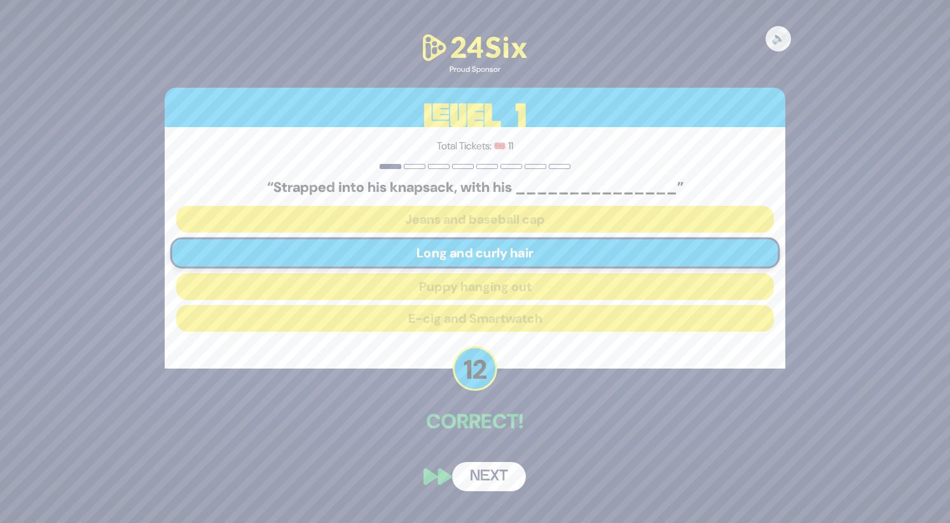
click at [500, 478] on button "Next" at bounding box center [489, 476] width 74 height 29
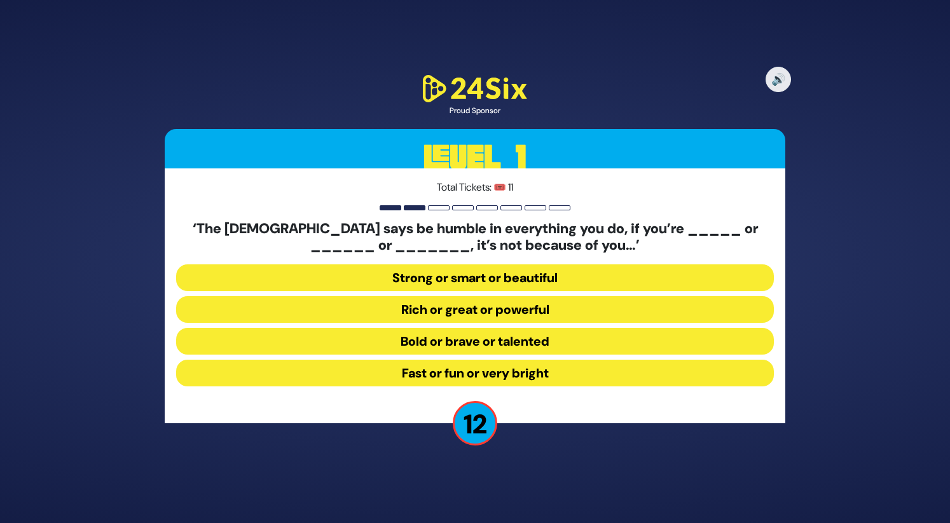
click at [518, 284] on button "Strong or smart or beautiful" at bounding box center [475, 278] width 598 height 27
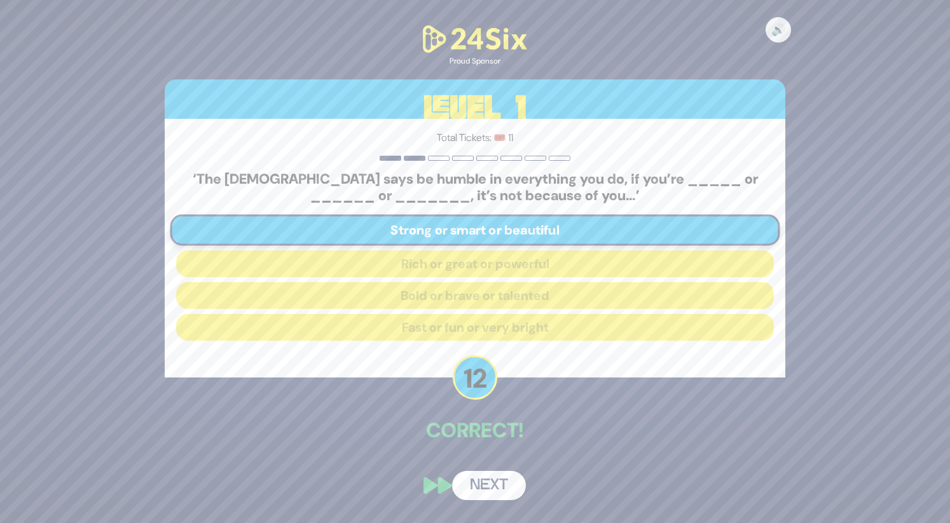
click at [502, 488] on button "Next" at bounding box center [489, 485] width 74 height 29
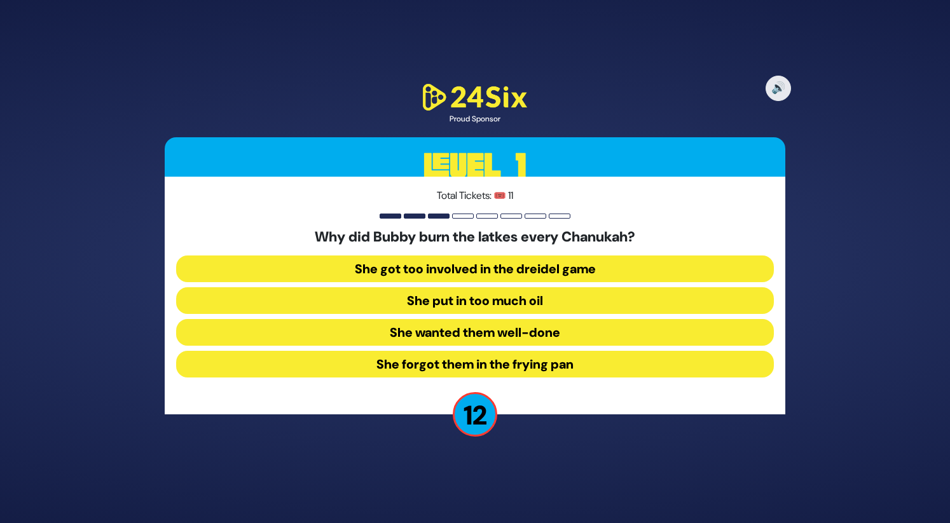
click at [534, 366] on button "She forgot them in the frying pan" at bounding box center [475, 364] width 598 height 27
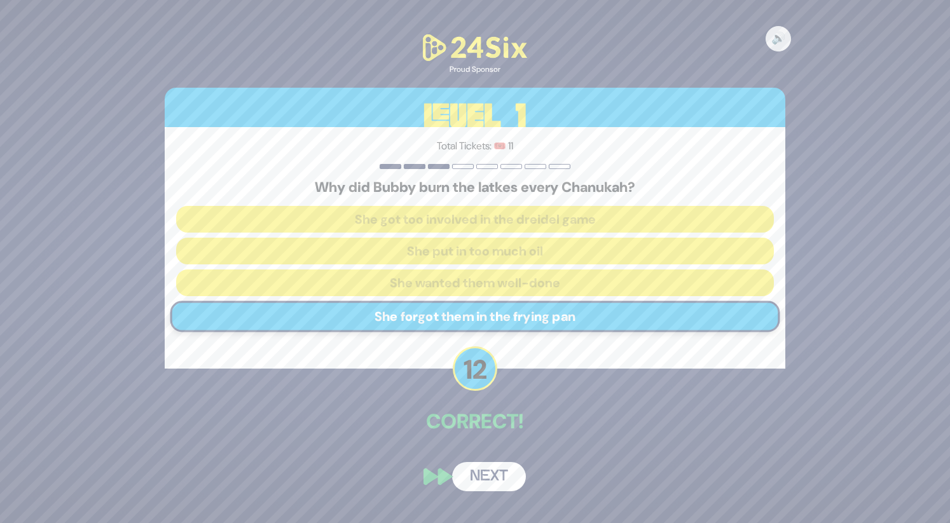
click at [506, 486] on button "Next" at bounding box center [489, 476] width 74 height 29
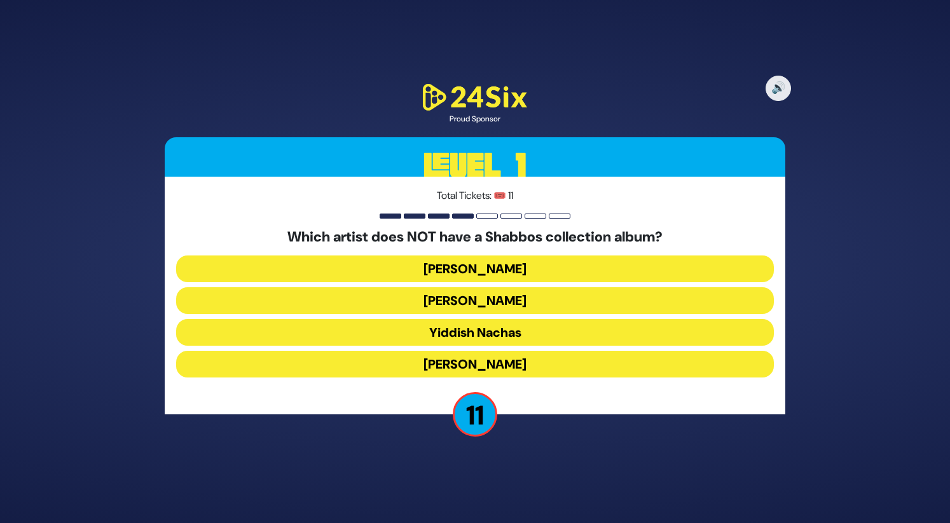
click at [497, 330] on button "Yiddish Nachas" at bounding box center [475, 332] width 598 height 27
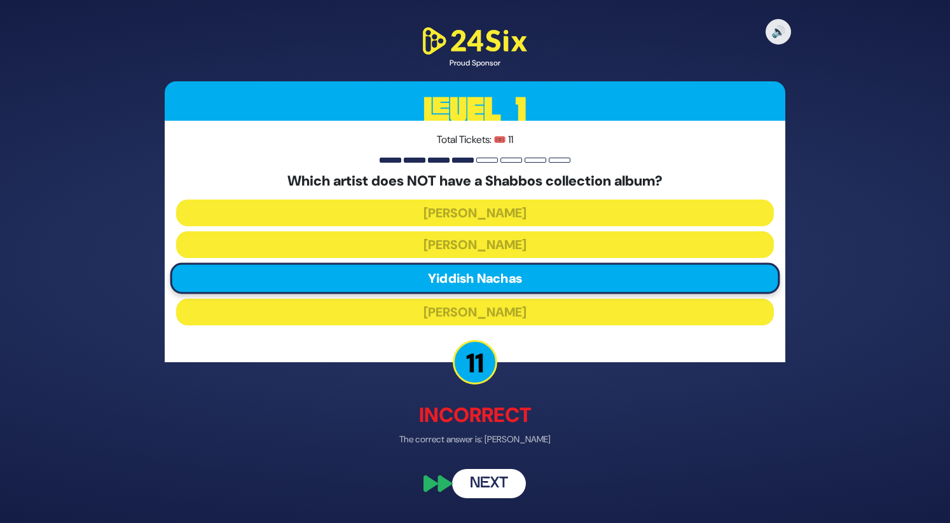
click at [496, 487] on button "Next" at bounding box center [489, 483] width 74 height 29
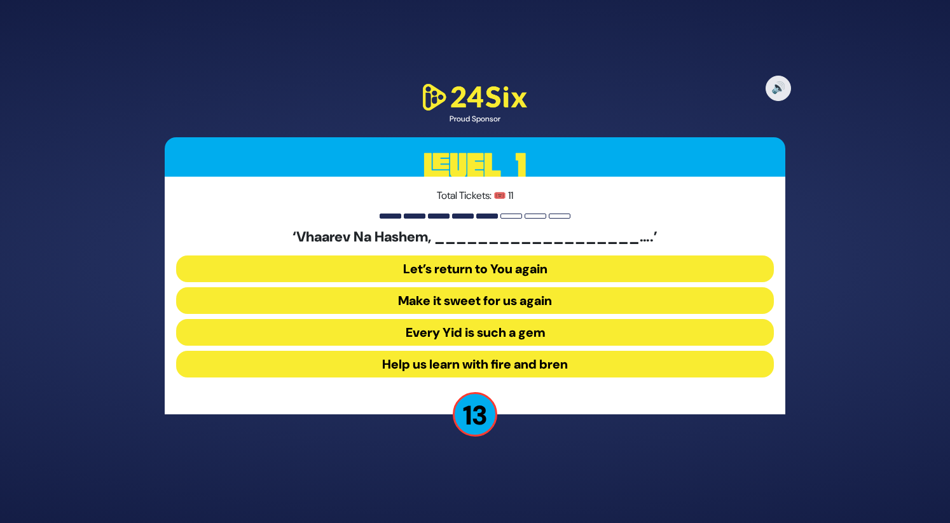
click at [491, 308] on button "Make it sweet for us again" at bounding box center [475, 300] width 598 height 27
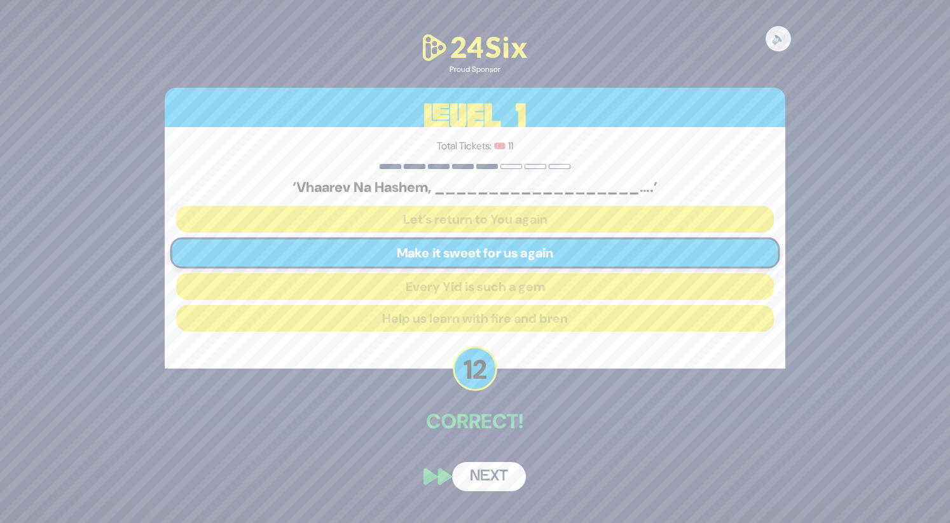
click at [488, 450] on div "🔊 Proud Sponsor Level 1 Total Tickets: 🎟️ 11 ‘Vhaarev Na Hashem, ______________…" at bounding box center [474, 262] width 651 height 491
click at [493, 466] on button "Next" at bounding box center [489, 476] width 74 height 29
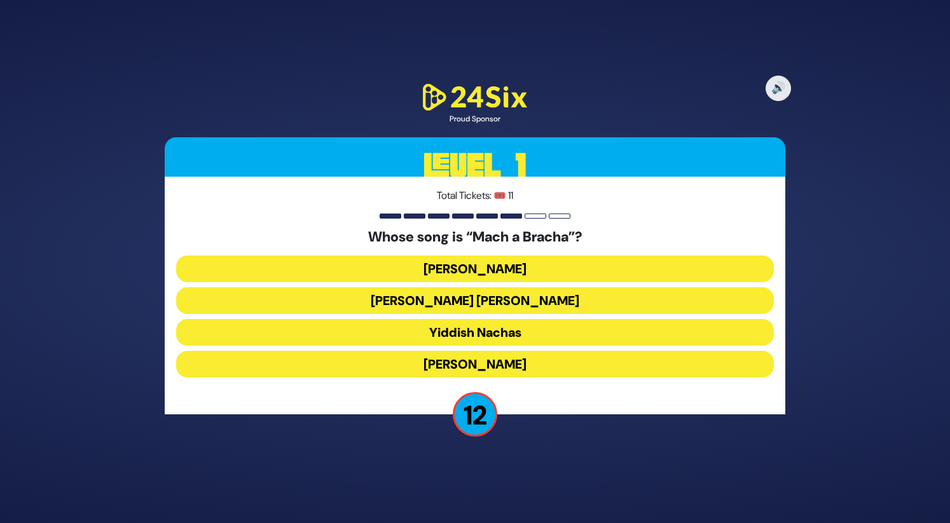
click at [508, 301] on button "Shmueli Ungar" at bounding box center [475, 300] width 598 height 27
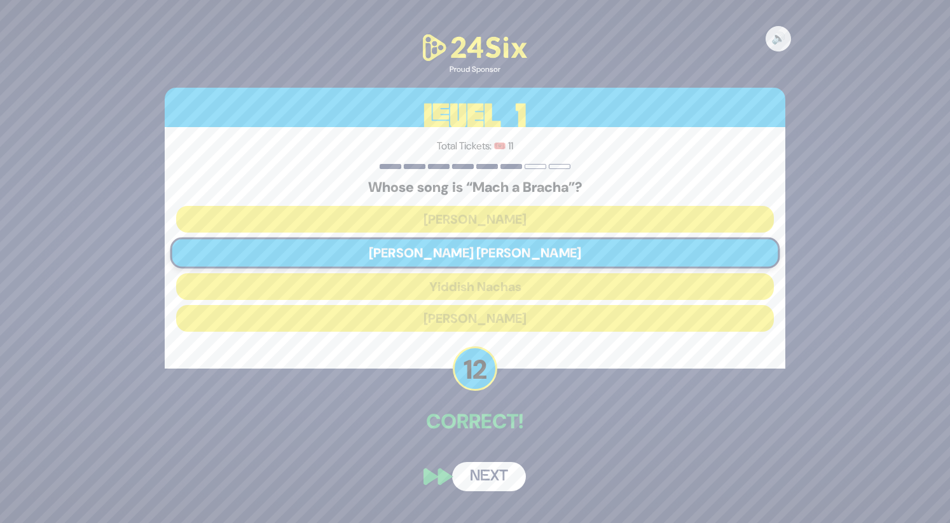
click at [485, 478] on button "Next" at bounding box center [489, 476] width 74 height 29
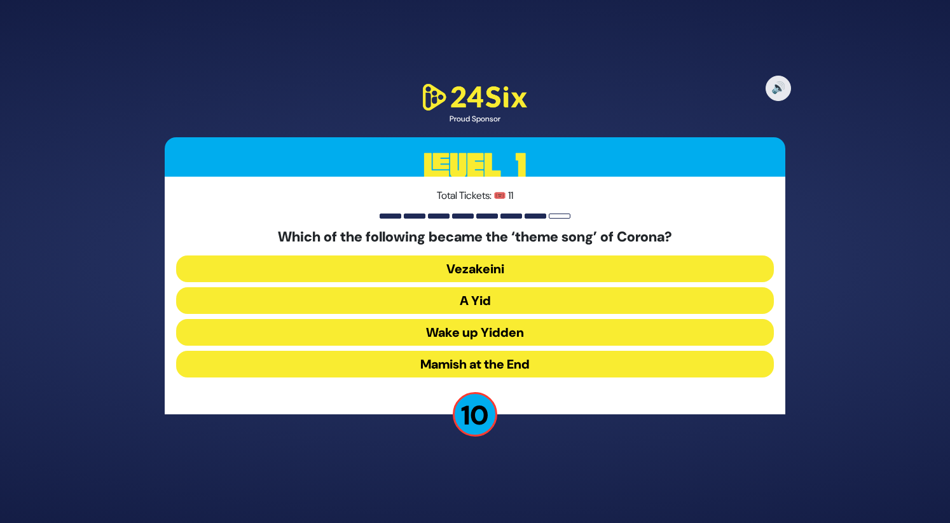
click at [539, 303] on button "A Yid" at bounding box center [475, 300] width 598 height 27
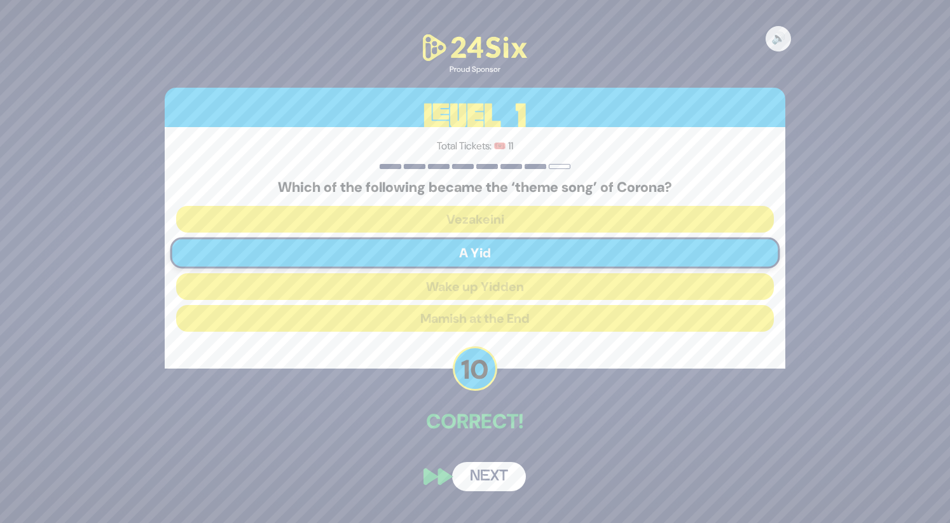
click at [502, 479] on button "Next" at bounding box center [489, 476] width 74 height 29
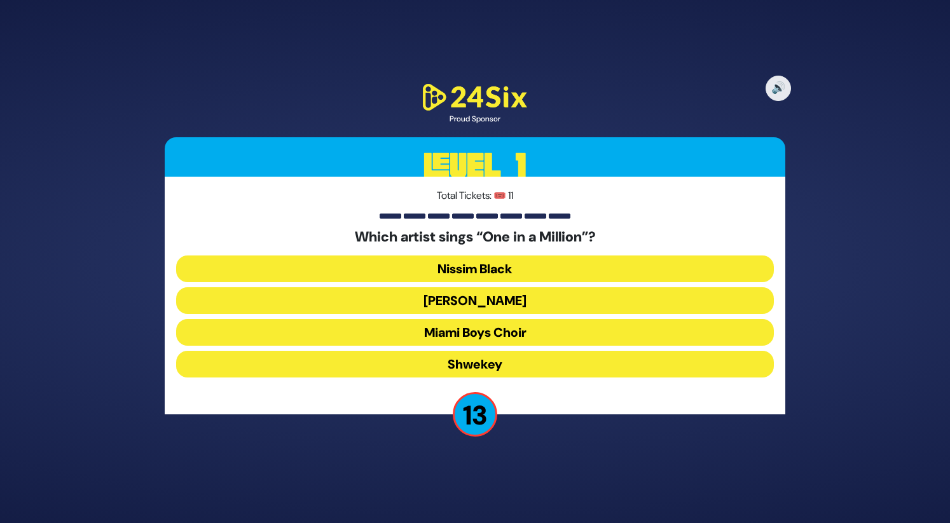
click at [505, 303] on button "Mordechai Shapiro" at bounding box center [475, 300] width 598 height 27
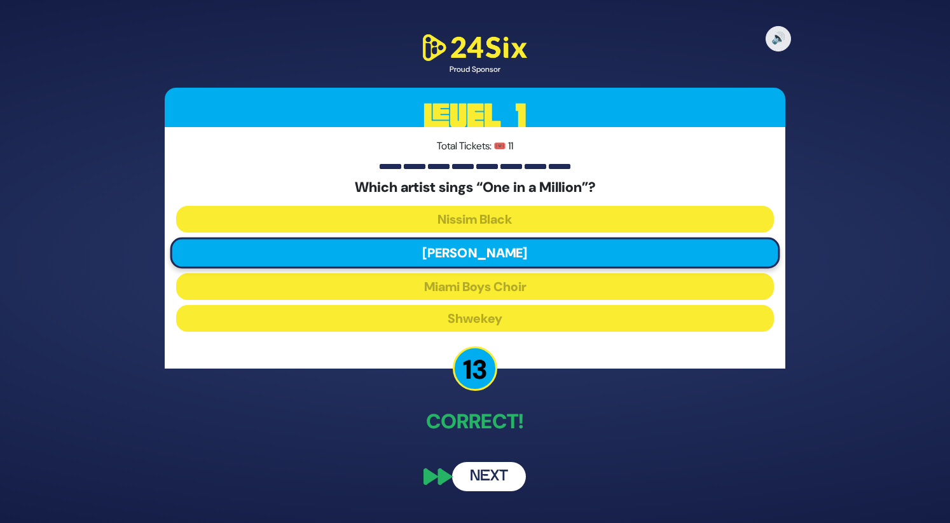
click at [479, 485] on button "Next" at bounding box center [489, 476] width 74 height 29
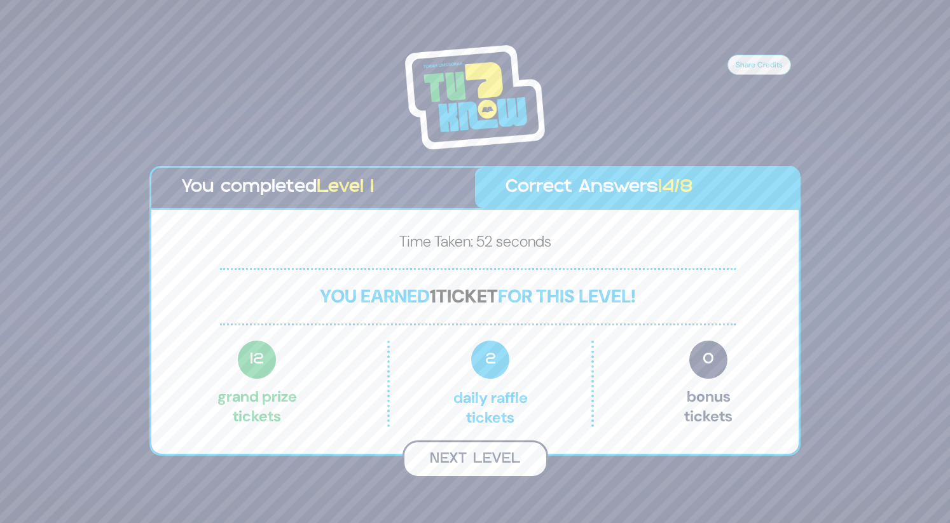
click at [488, 452] on button "Next Level" at bounding box center [476, 460] width 146 height 38
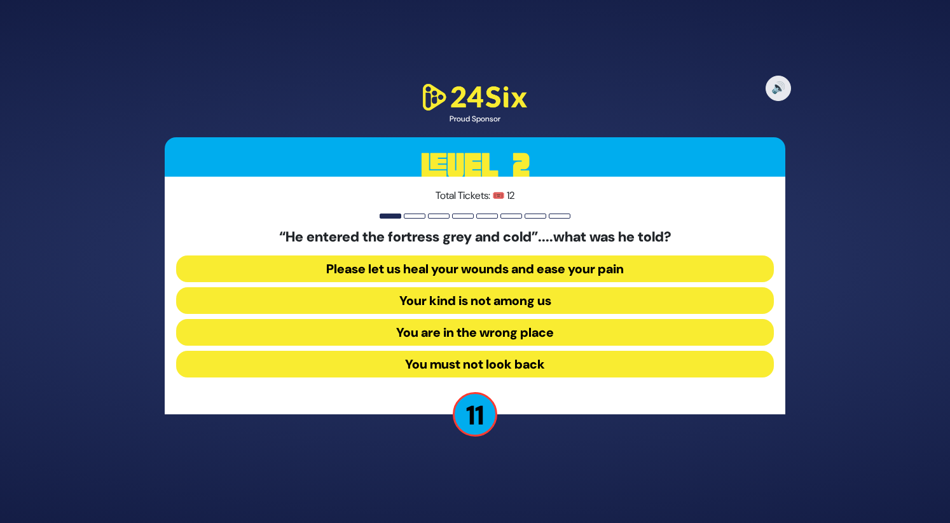
click at [474, 301] on button "Your kind is not among us" at bounding box center [475, 300] width 598 height 27
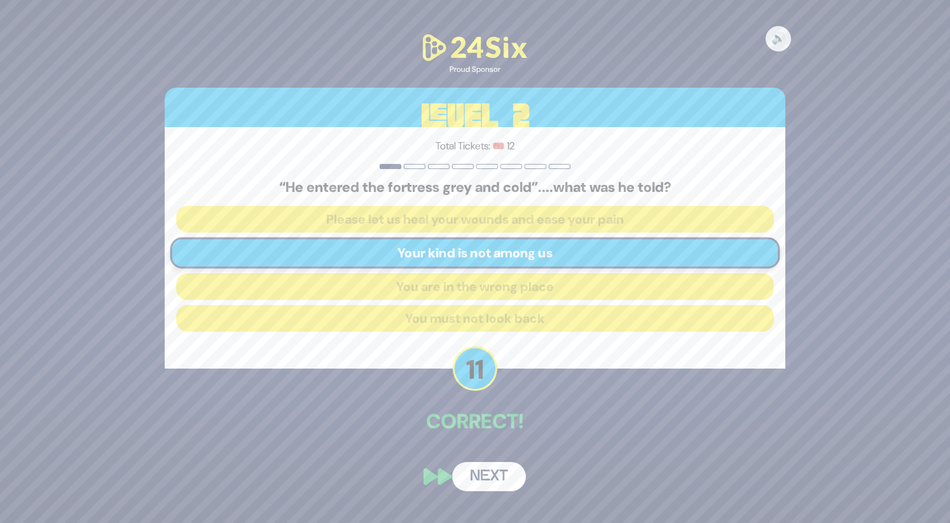
click at [502, 478] on button "Next" at bounding box center [489, 476] width 74 height 29
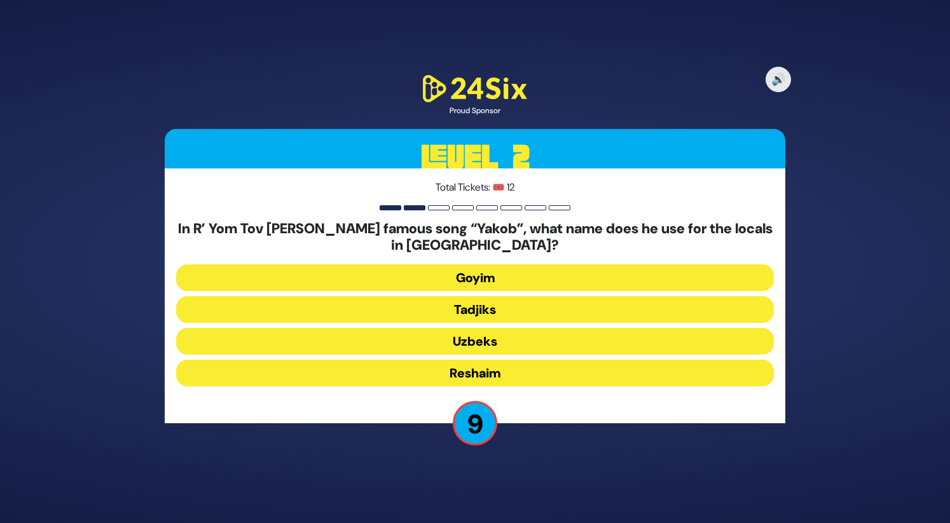
click at [506, 371] on button "Reshaim" at bounding box center [475, 373] width 598 height 27
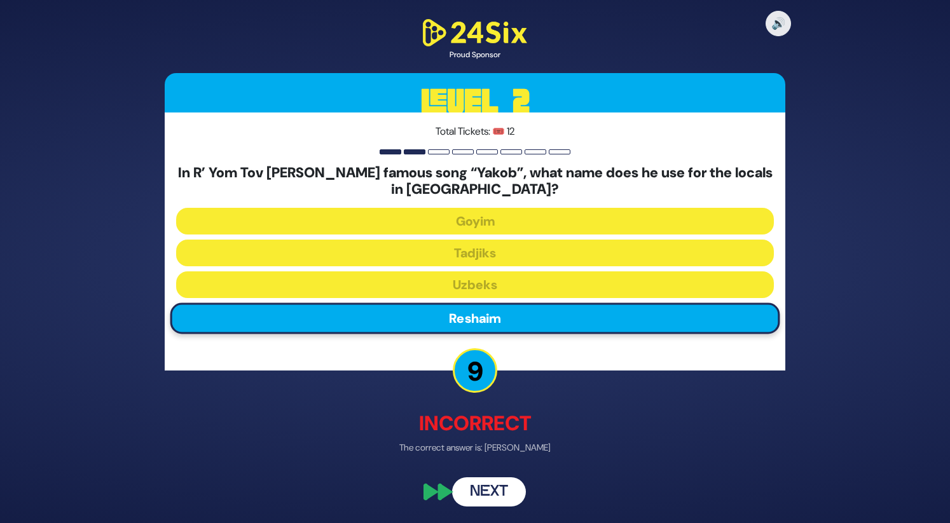
click at [490, 489] on button "Next" at bounding box center [489, 492] width 74 height 29
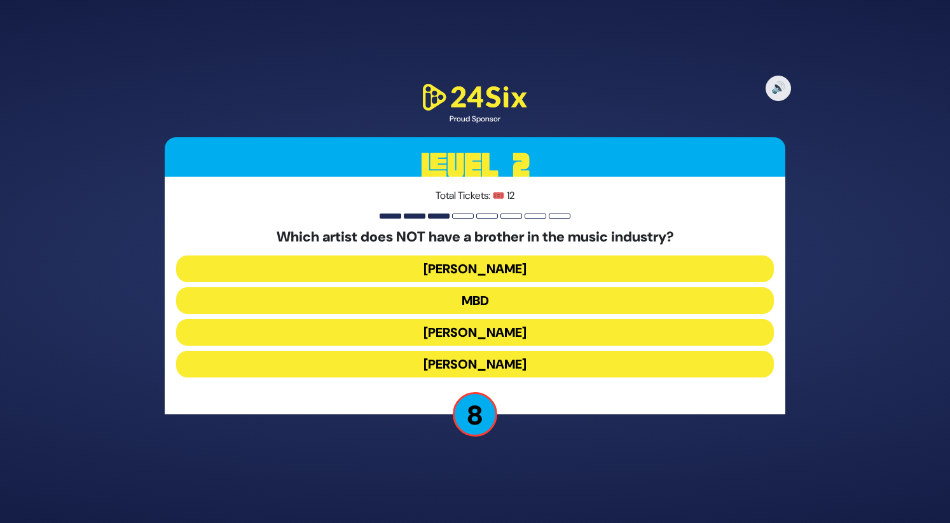
click at [491, 305] on button "MBD" at bounding box center [475, 300] width 598 height 27
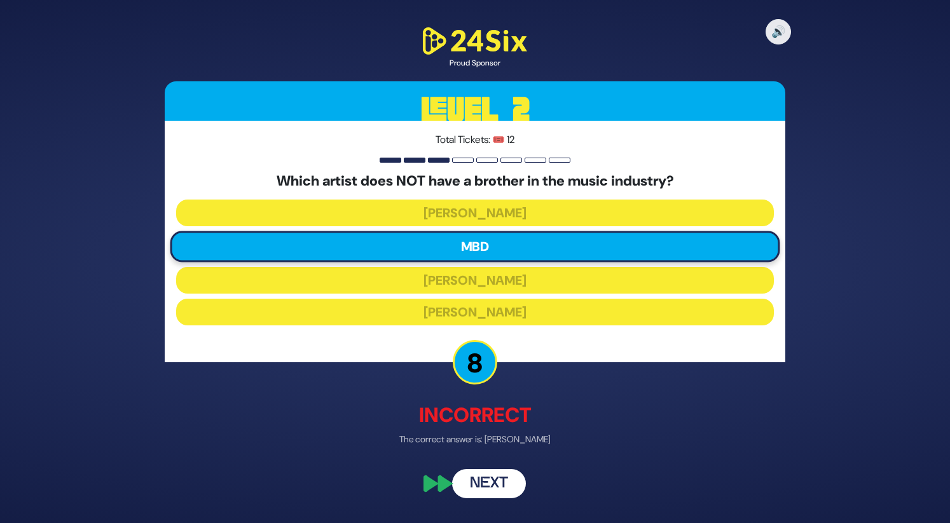
click at [483, 489] on button "Next" at bounding box center [489, 483] width 74 height 29
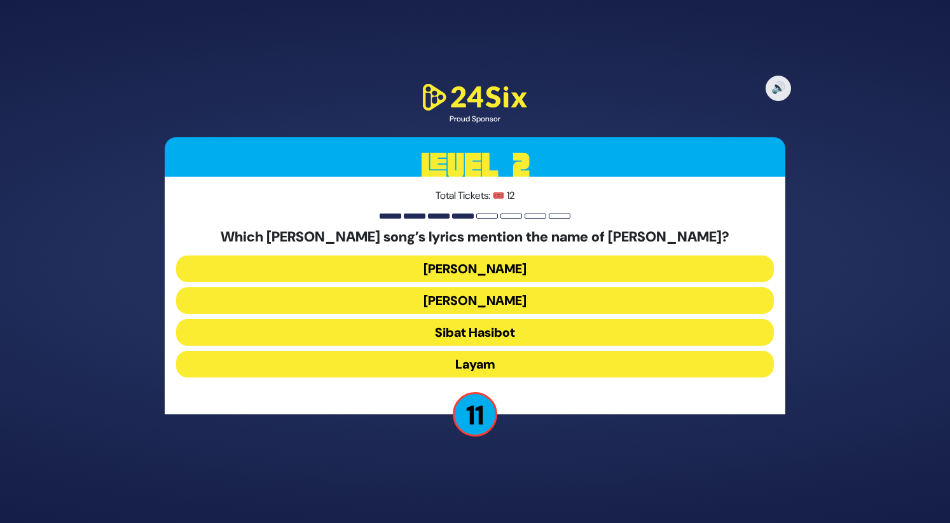
click at [502, 269] on button "Halev Sheli" at bounding box center [475, 269] width 598 height 27
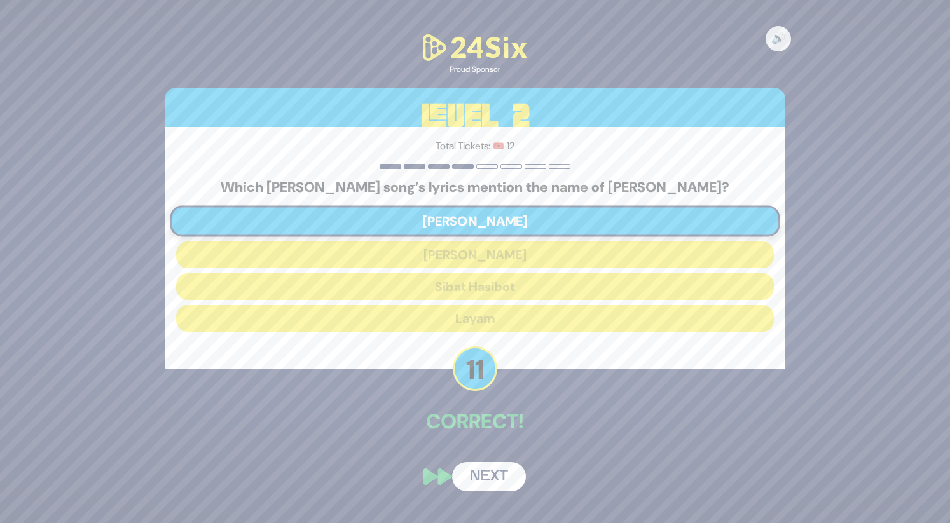
click at [488, 476] on button "Next" at bounding box center [489, 476] width 74 height 29
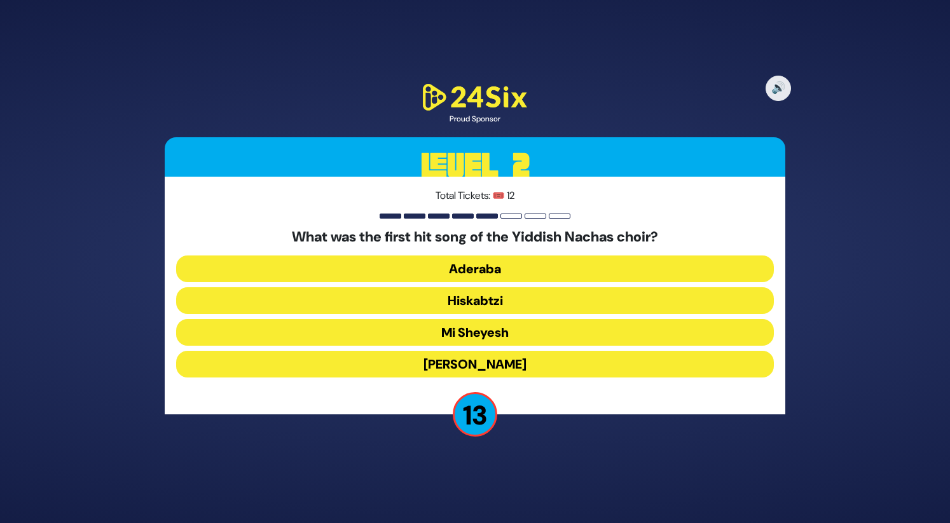
click at [530, 274] on button "Aderaba" at bounding box center [475, 269] width 598 height 27
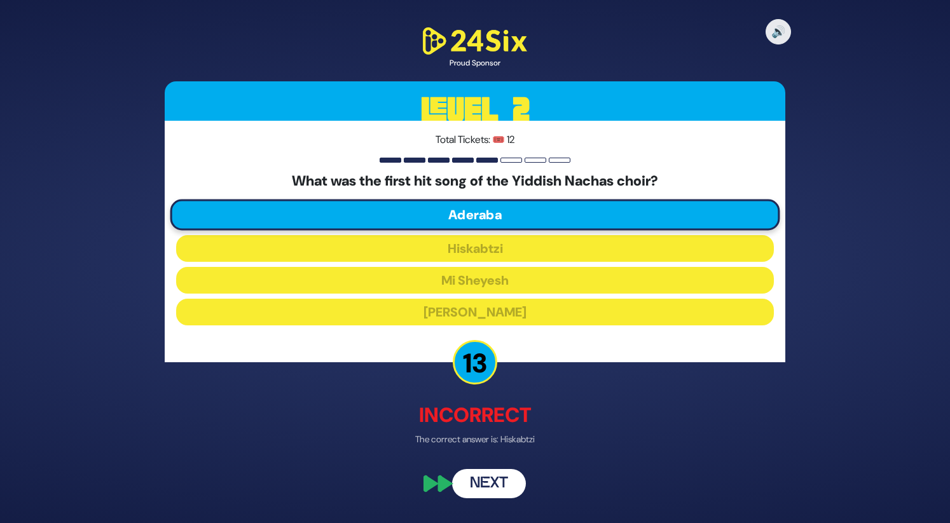
click at [494, 484] on button "Next" at bounding box center [489, 483] width 74 height 29
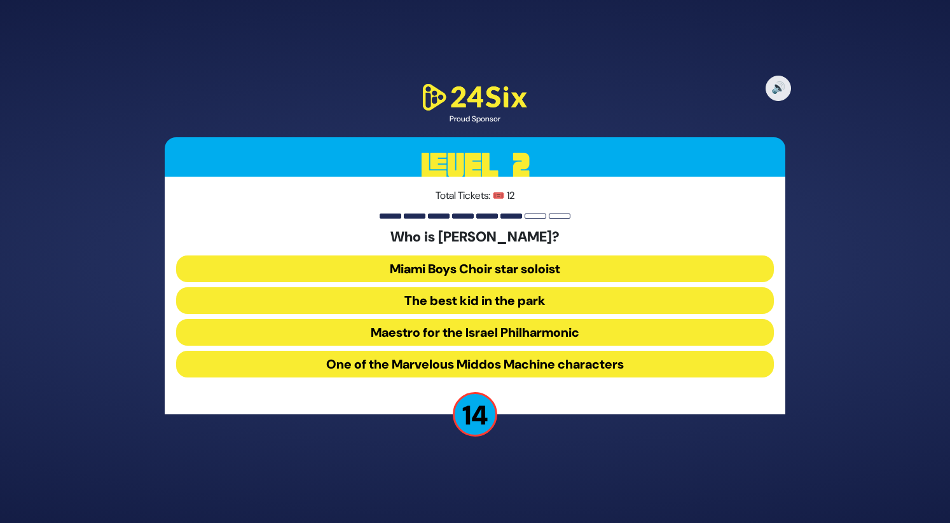
click at [522, 306] on button "The best kid in the park" at bounding box center [475, 300] width 598 height 27
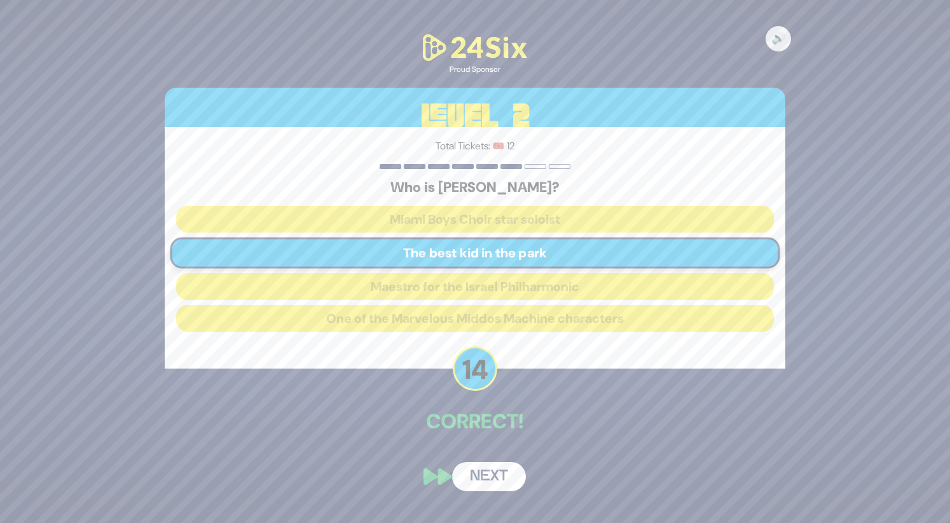
click at [497, 465] on button "Next" at bounding box center [489, 476] width 74 height 29
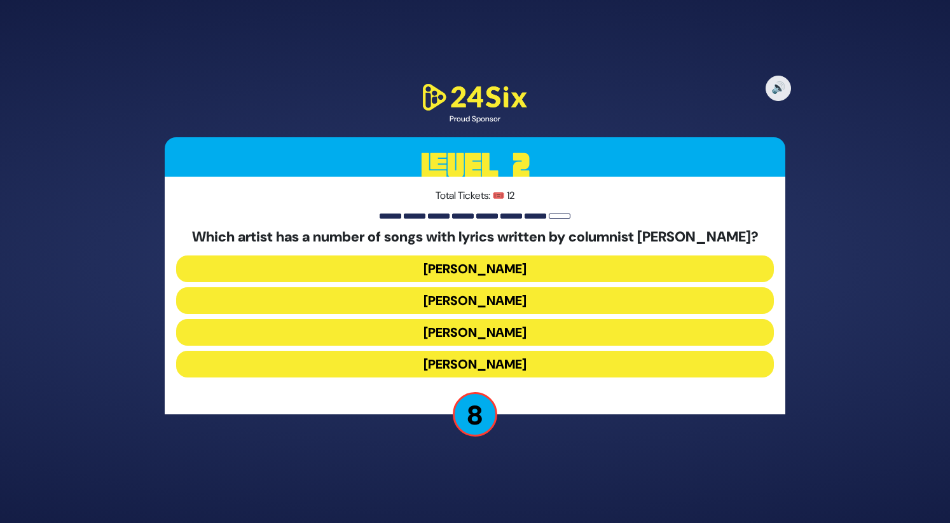
click at [506, 335] on button "[PERSON_NAME]" at bounding box center [475, 332] width 598 height 27
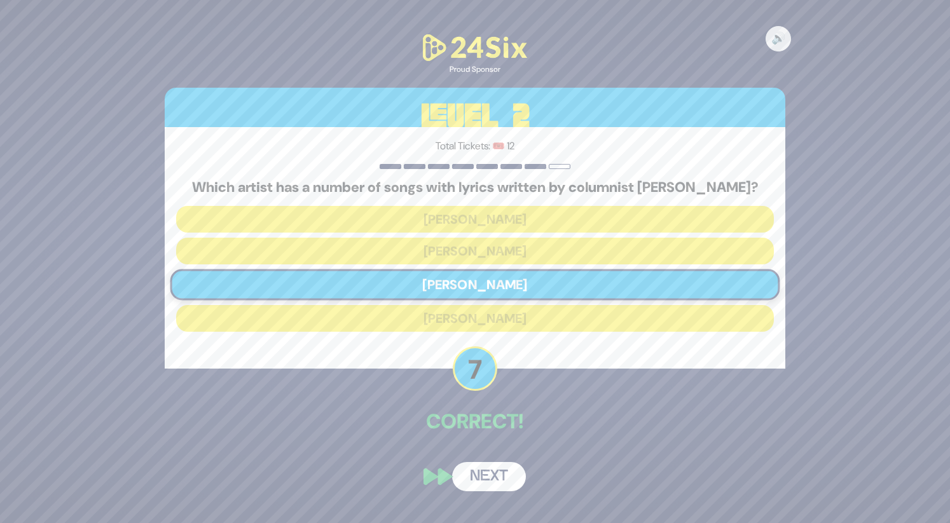
click at [495, 479] on button "Next" at bounding box center [489, 476] width 74 height 29
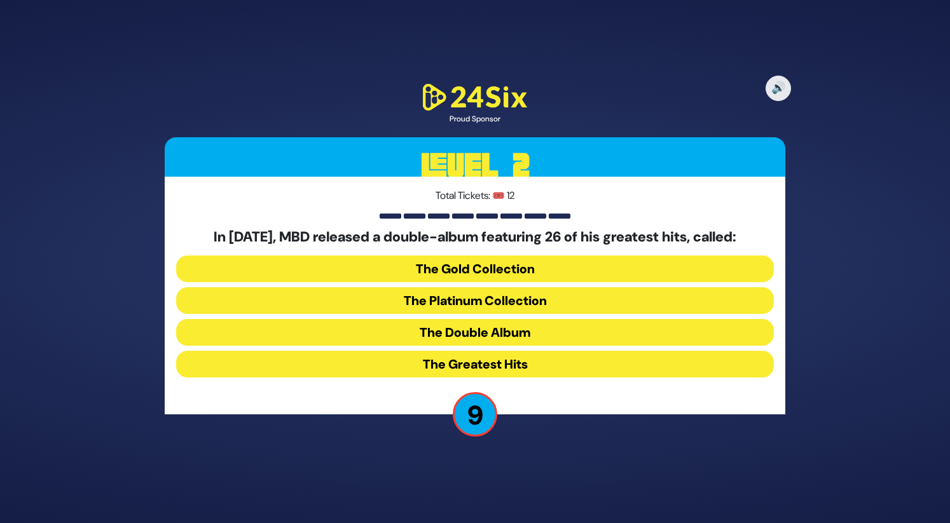
click at [494, 364] on button "The Greatest Hits" at bounding box center [475, 364] width 598 height 27
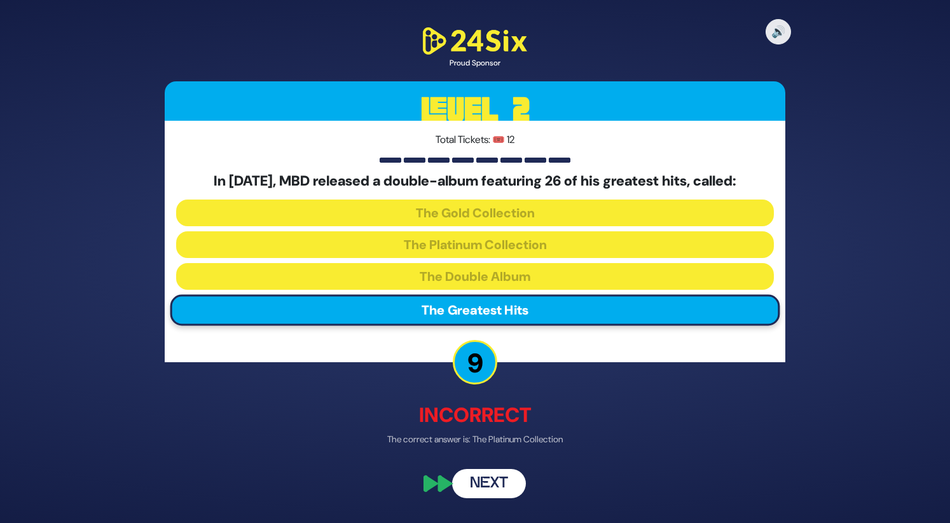
click at [492, 480] on button "Next" at bounding box center [489, 483] width 74 height 29
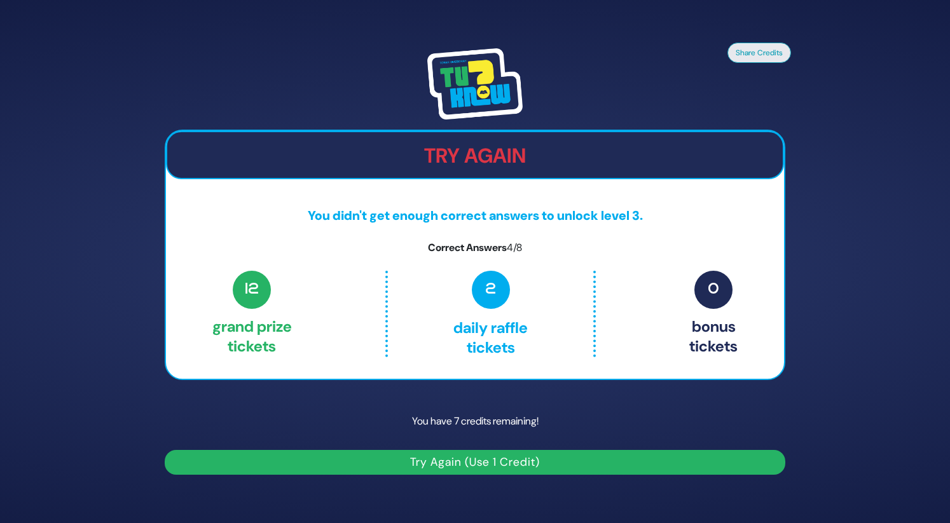
click at [471, 453] on button "Try Again (Use 1 Credit)" at bounding box center [475, 462] width 621 height 25
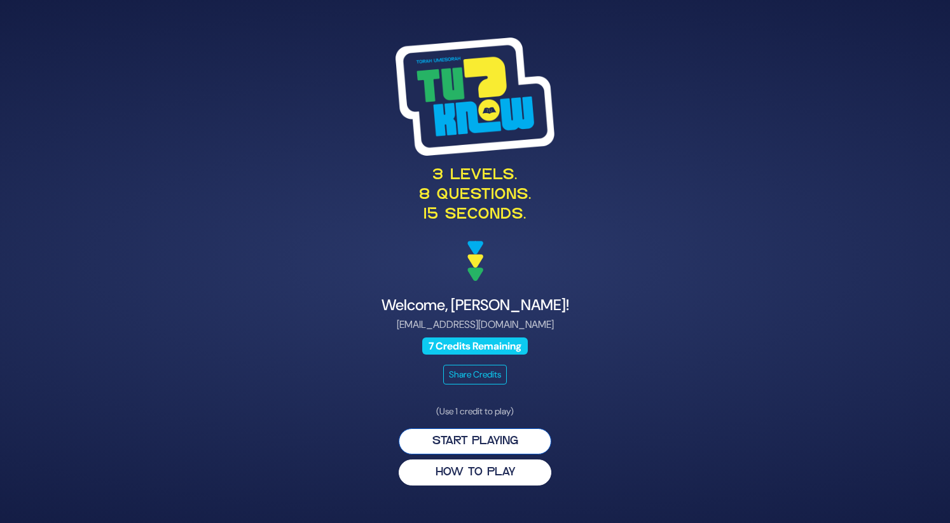
click at [487, 434] on button "Start Playing" at bounding box center [475, 442] width 153 height 26
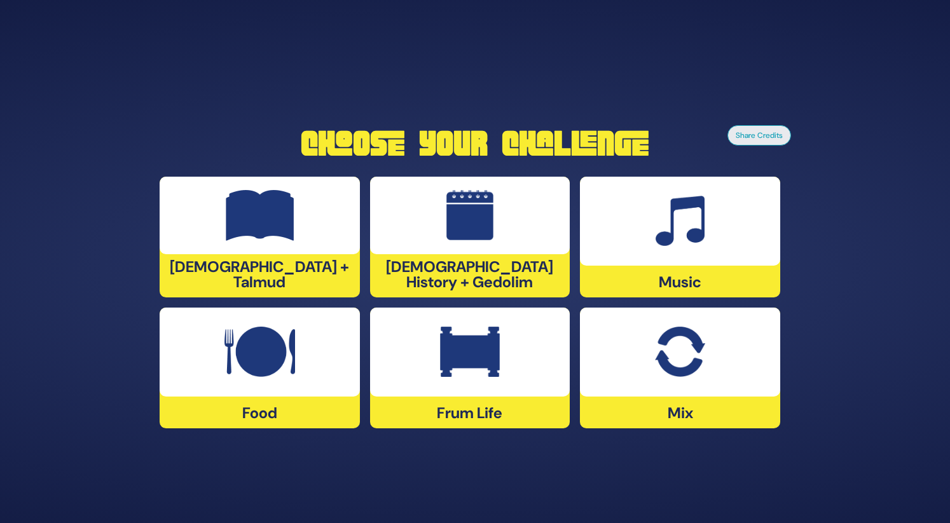
click at [312, 363] on div at bounding box center [260, 352] width 200 height 89
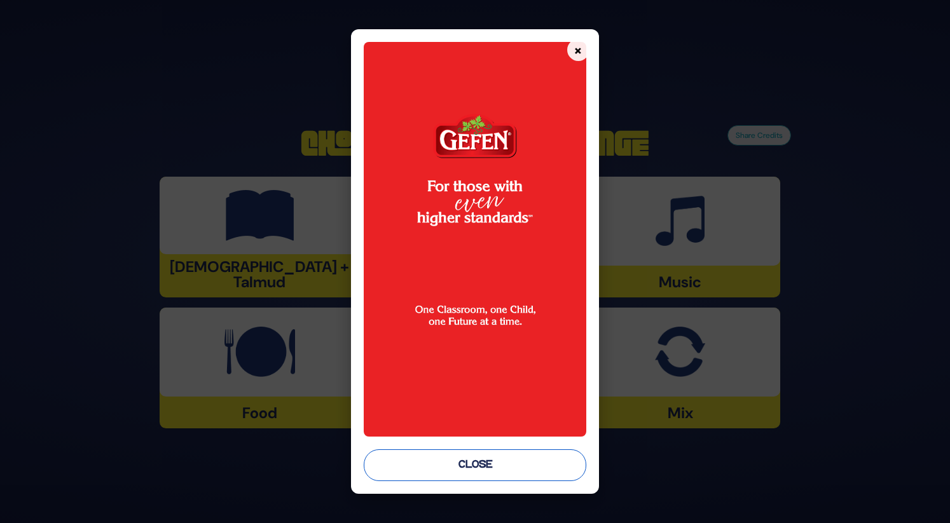
click at [419, 460] on button "Close" at bounding box center [475, 466] width 222 height 32
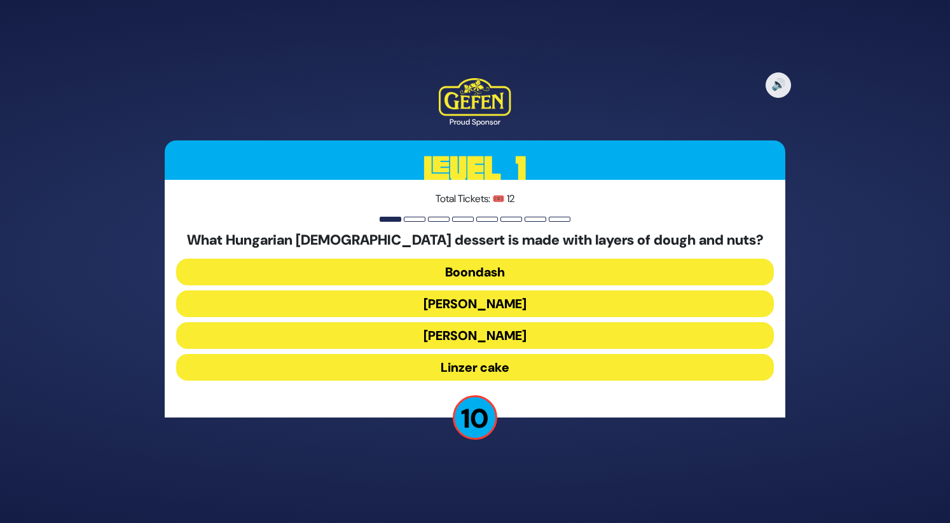
click at [505, 334] on button "[PERSON_NAME]" at bounding box center [475, 335] width 598 height 27
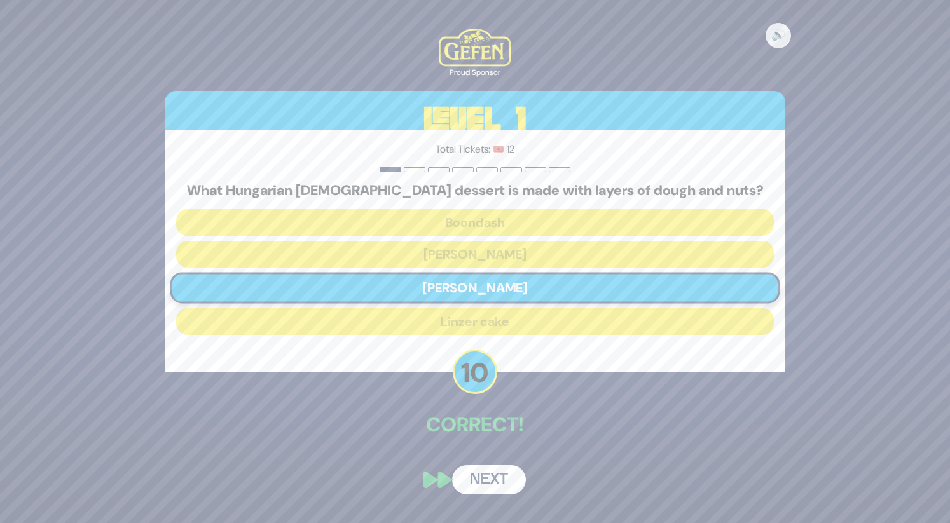
click at [501, 479] on button "Next" at bounding box center [489, 480] width 74 height 29
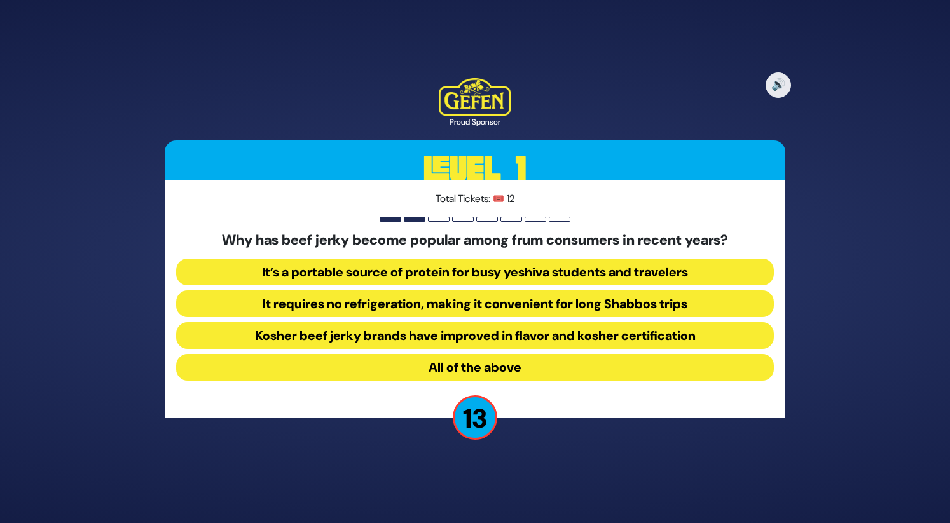
click at [558, 363] on button "All of the above" at bounding box center [475, 367] width 598 height 27
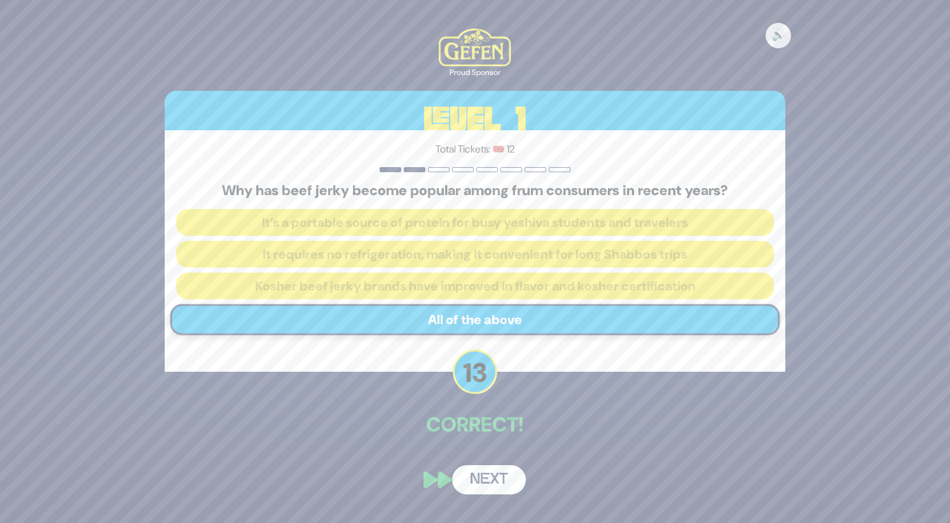
click at [499, 485] on button "Next" at bounding box center [489, 480] width 74 height 29
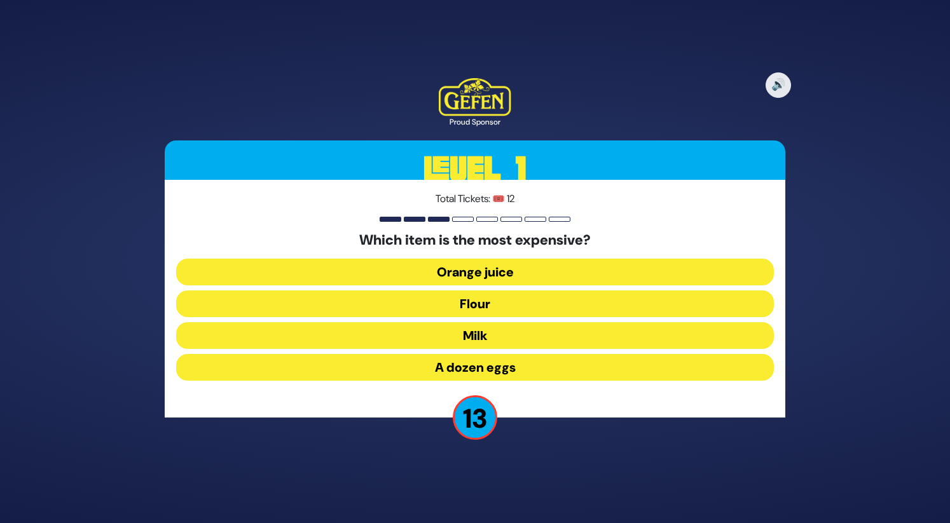
click at [520, 371] on button "A dozen eggs" at bounding box center [475, 367] width 598 height 27
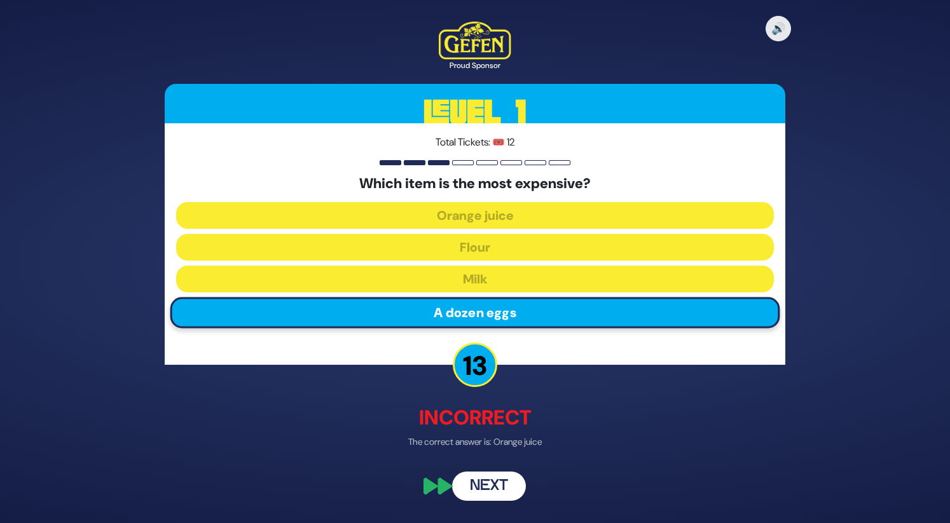
click at [481, 478] on button "Next" at bounding box center [489, 487] width 74 height 29
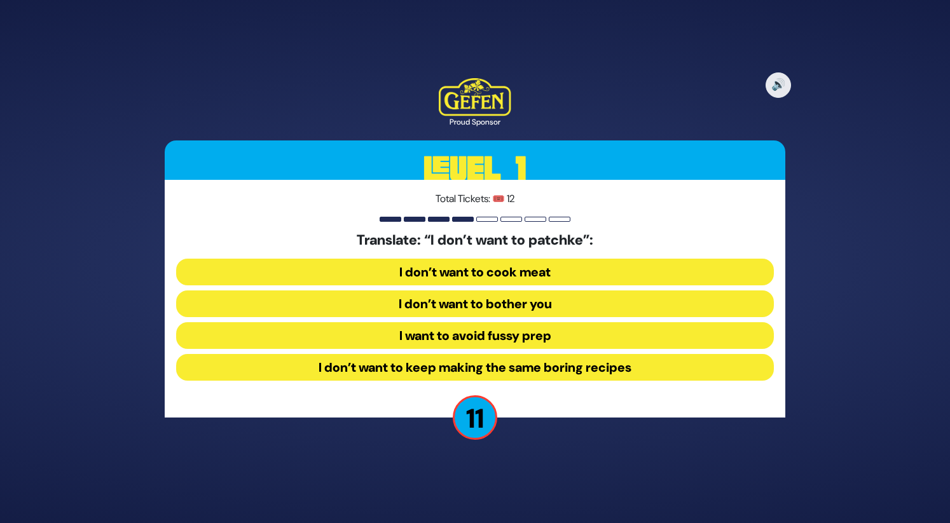
click at [510, 338] on button "I want to avoid fussy prep" at bounding box center [475, 335] width 598 height 27
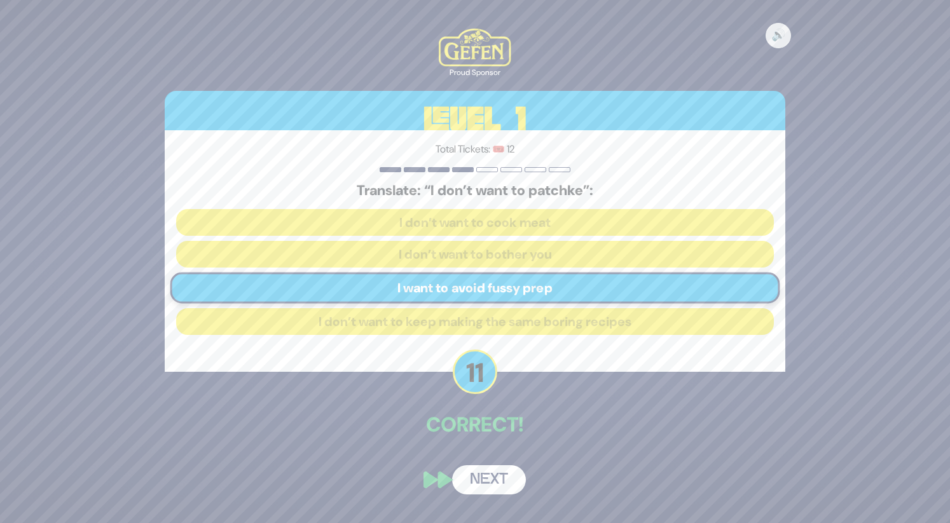
click at [483, 478] on button "Next" at bounding box center [489, 480] width 74 height 29
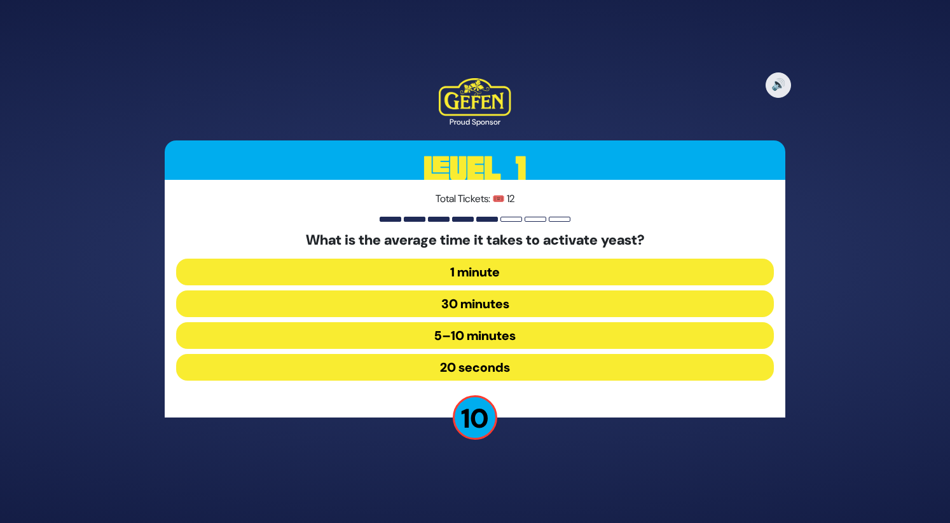
click at [516, 275] on button "1 minute" at bounding box center [475, 272] width 598 height 27
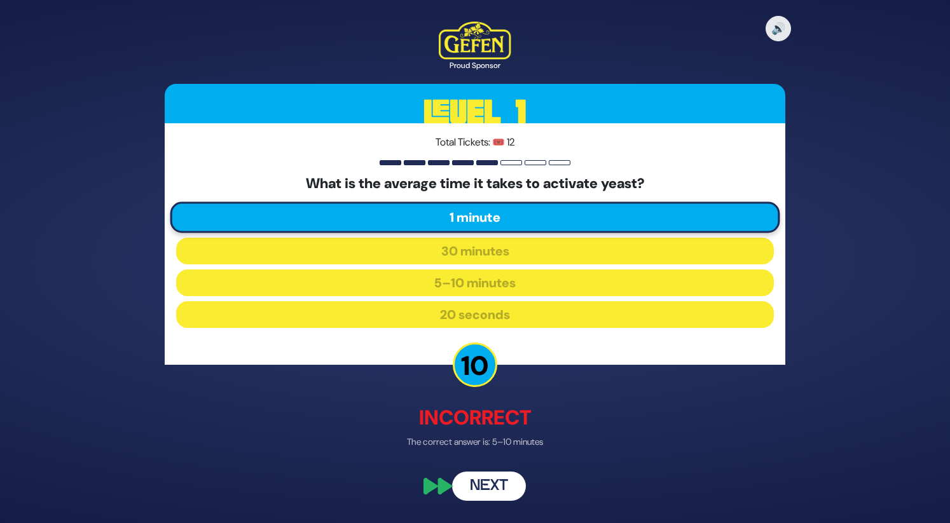
click at [497, 489] on button "Next" at bounding box center [489, 487] width 74 height 29
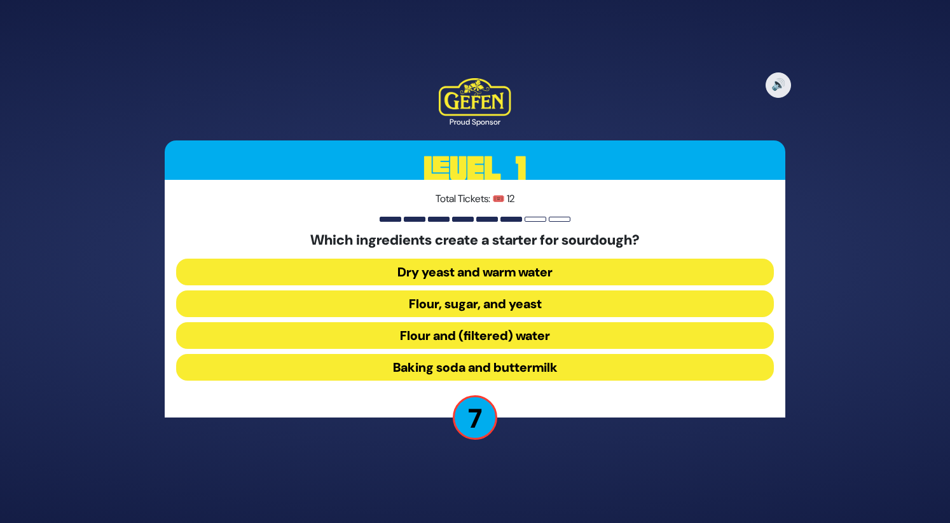
click at [528, 307] on button "Flour, sugar, and yeast" at bounding box center [475, 304] width 598 height 27
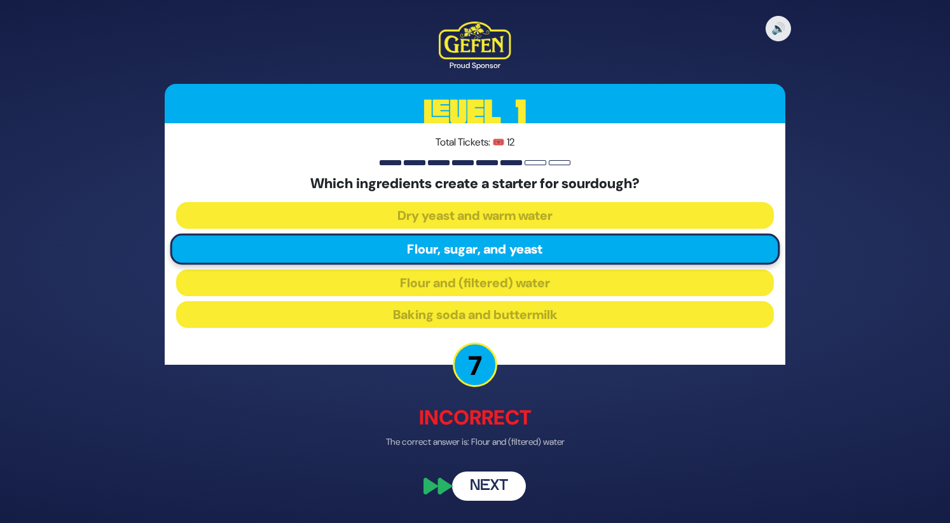
click at [502, 488] on button "Next" at bounding box center [489, 487] width 74 height 29
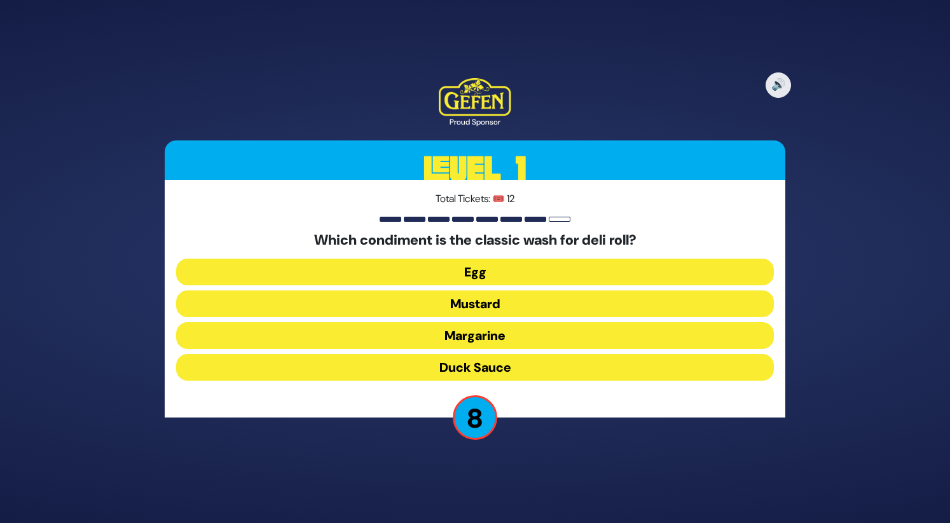
click at [509, 382] on div "Which condiment is the classic wash for deli roll? Egg Mustard Margarine Duck S…" at bounding box center [475, 309] width 598 height 154
click at [509, 363] on button "Duck Sauce" at bounding box center [475, 367] width 598 height 27
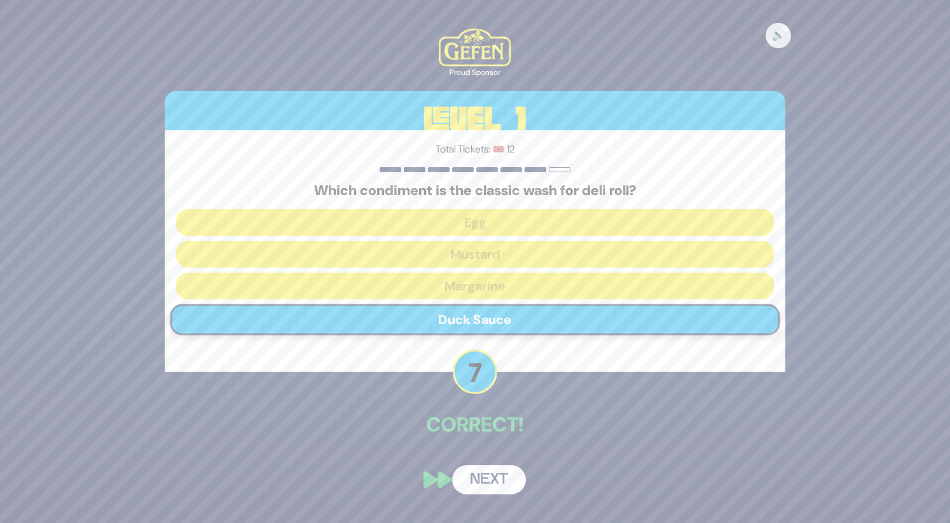
click at [501, 480] on button "Next" at bounding box center [489, 480] width 74 height 29
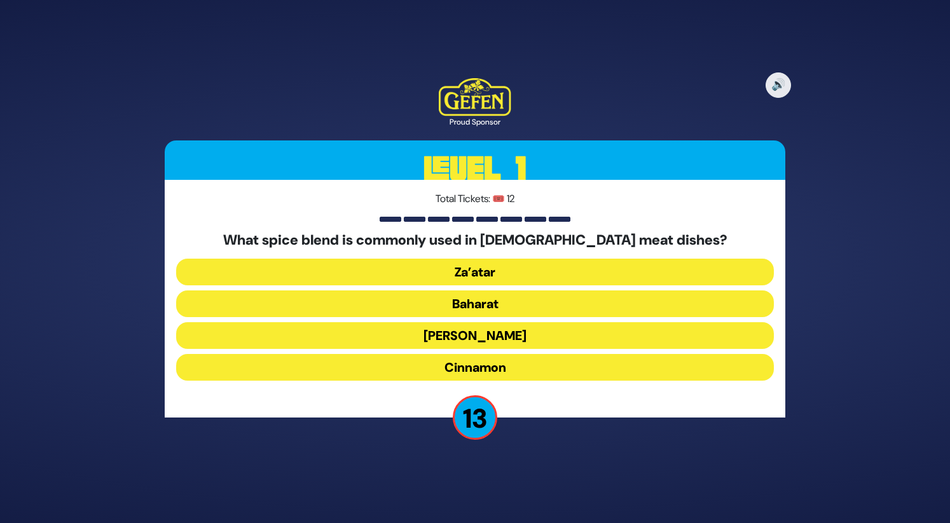
click at [495, 274] on button "Za’atar" at bounding box center [475, 272] width 598 height 27
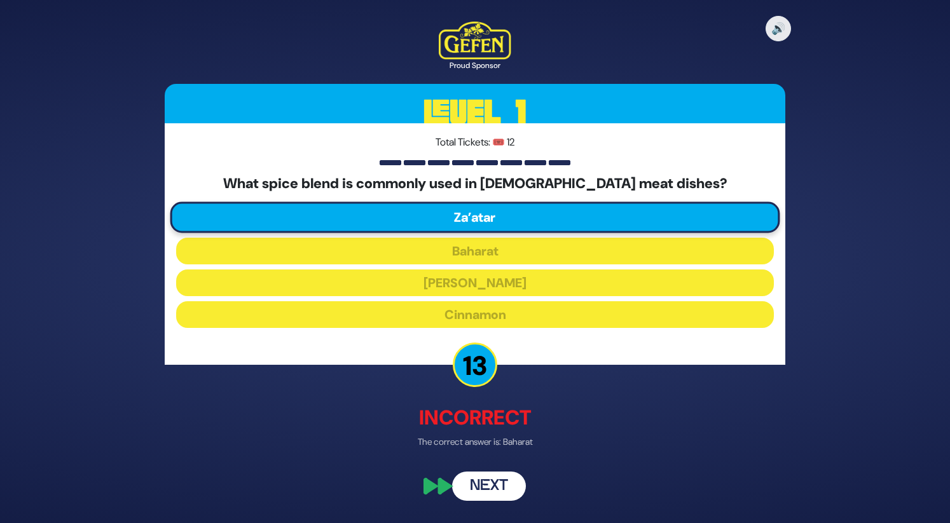
click at [488, 487] on button "Next" at bounding box center [489, 487] width 74 height 29
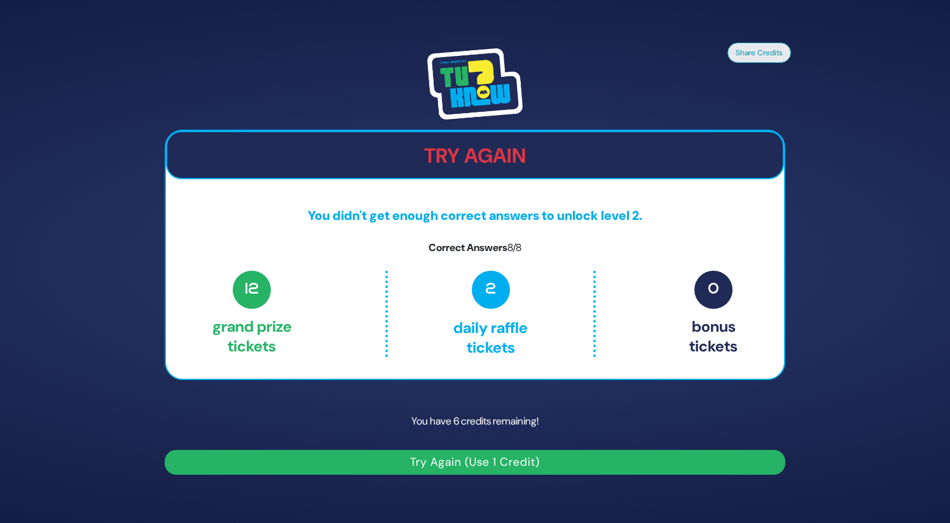
click at [534, 456] on button "Try Again (Use 1 Credit)" at bounding box center [475, 462] width 621 height 25
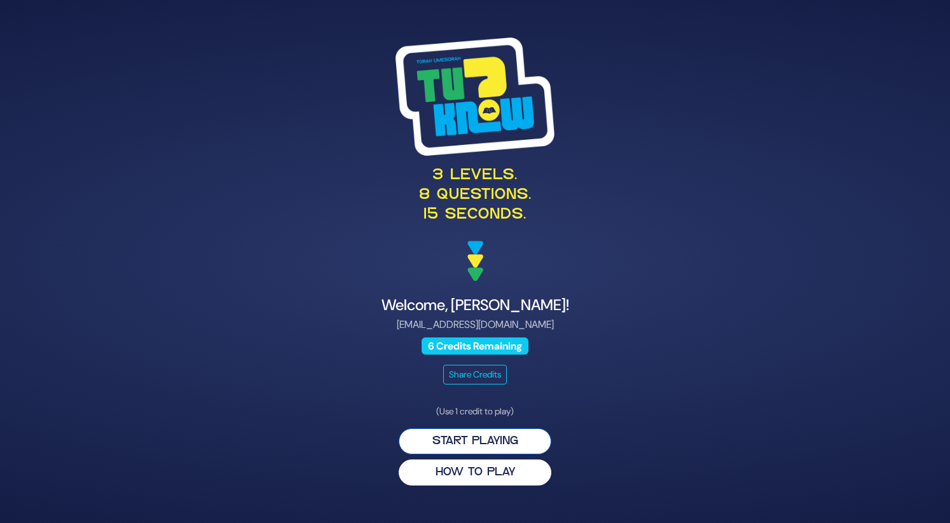
click at [495, 449] on button "Start Playing" at bounding box center [475, 442] width 153 height 26
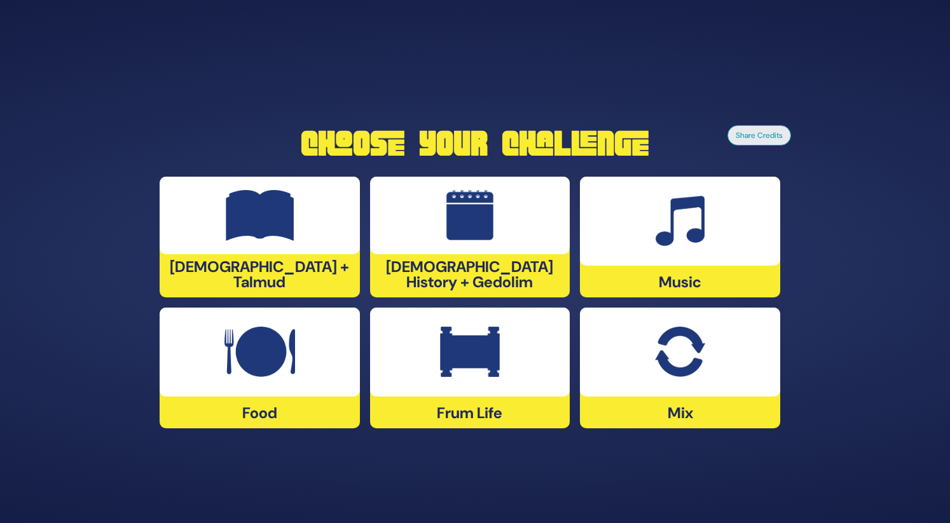
click at [494, 375] on img at bounding box center [470, 352] width 60 height 51
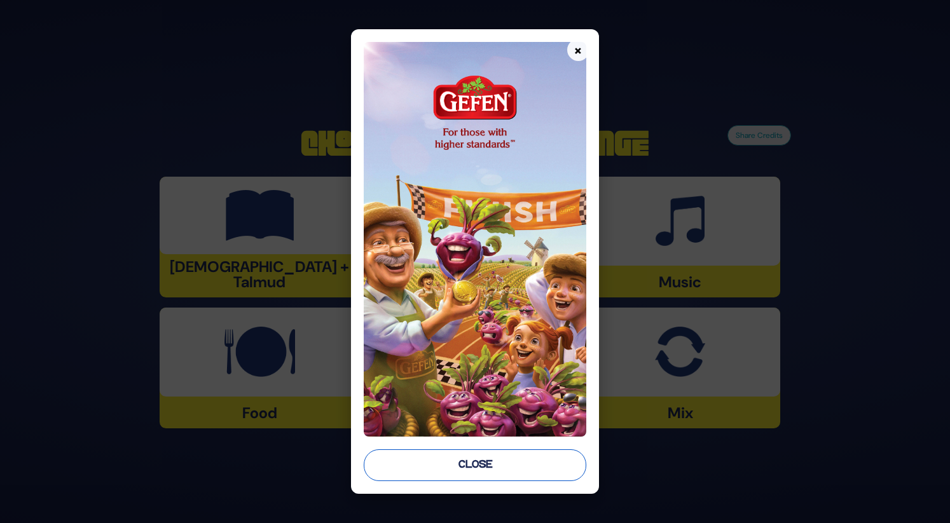
click at [496, 469] on button "Close" at bounding box center [475, 466] width 222 height 32
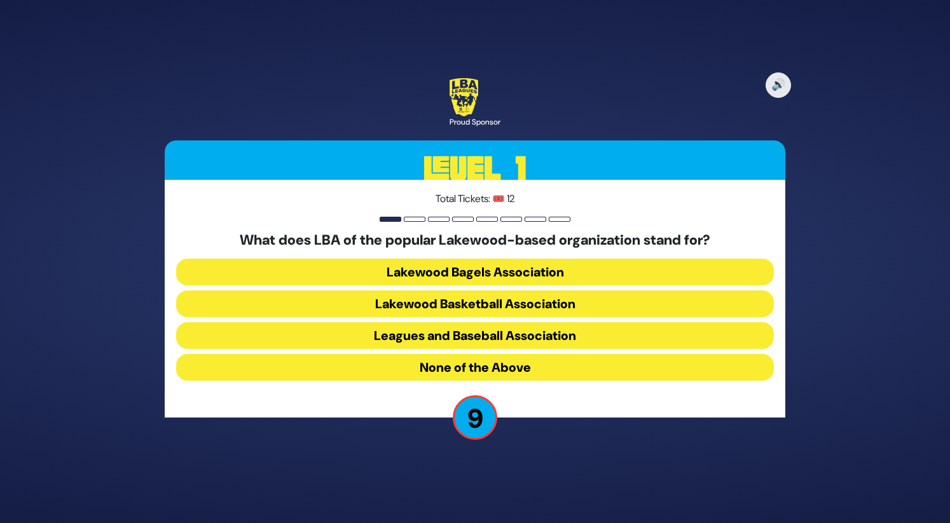
click at [538, 366] on button "None of the Above" at bounding box center [475, 367] width 598 height 27
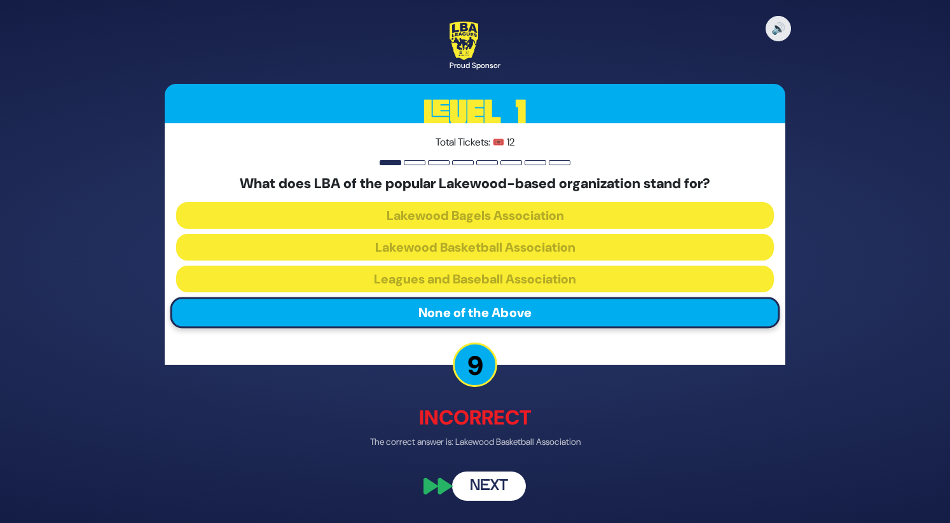
click at [501, 486] on button "Next" at bounding box center [489, 487] width 74 height 29
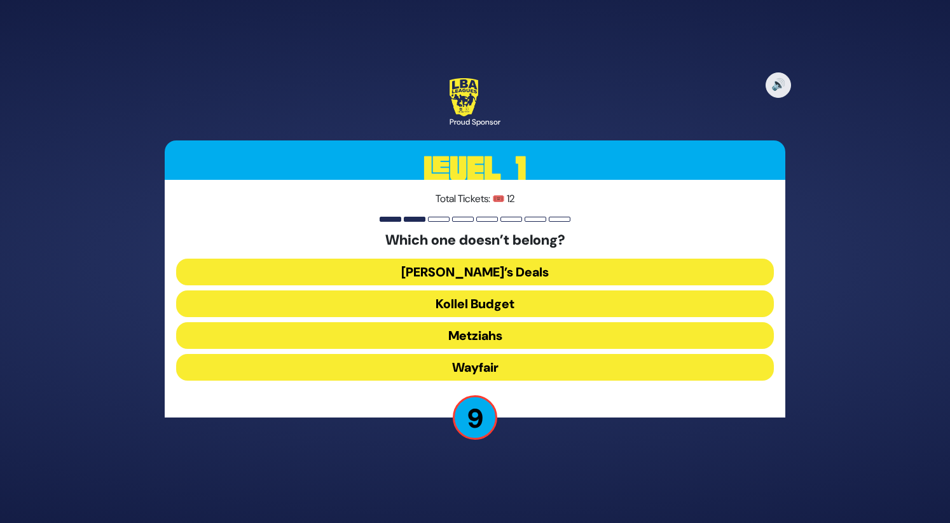
click at [515, 375] on button "Wayfair" at bounding box center [475, 367] width 598 height 27
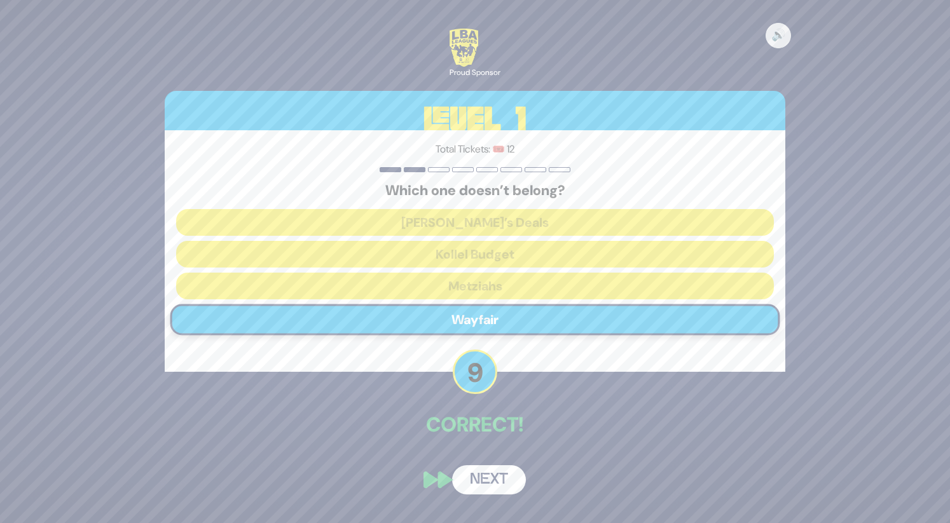
click at [495, 474] on button "Next" at bounding box center [489, 480] width 74 height 29
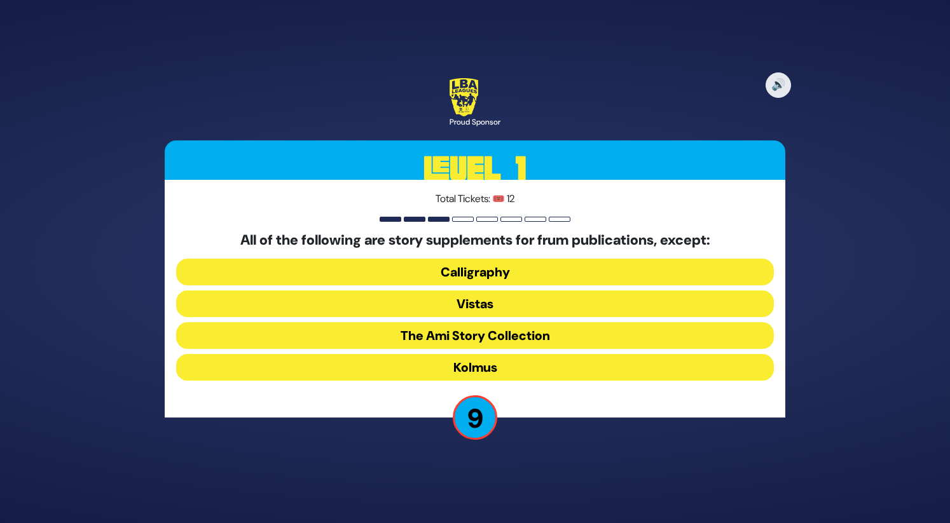
click at [510, 366] on button "Kolmus" at bounding box center [475, 367] width 598 height 27
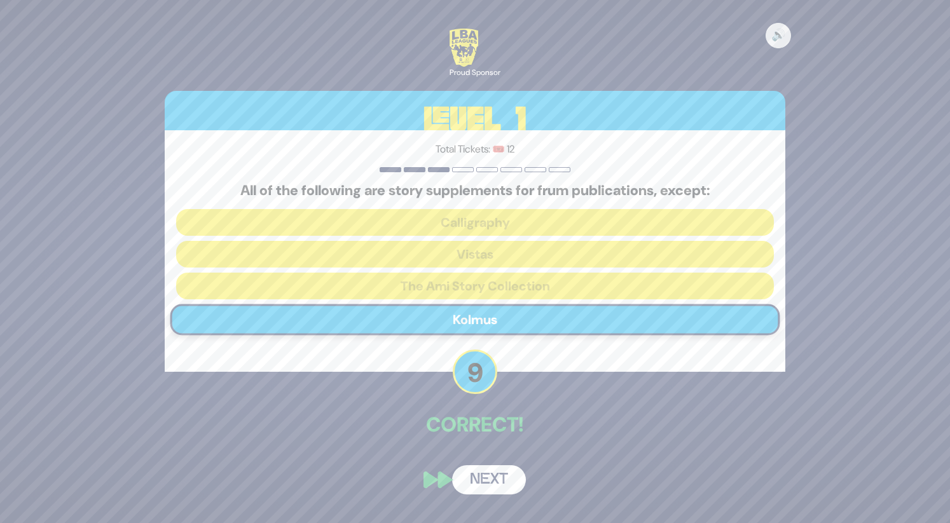
click at [497, 480] on button "Next" at bounding box center [489, 480] width 74 height 29
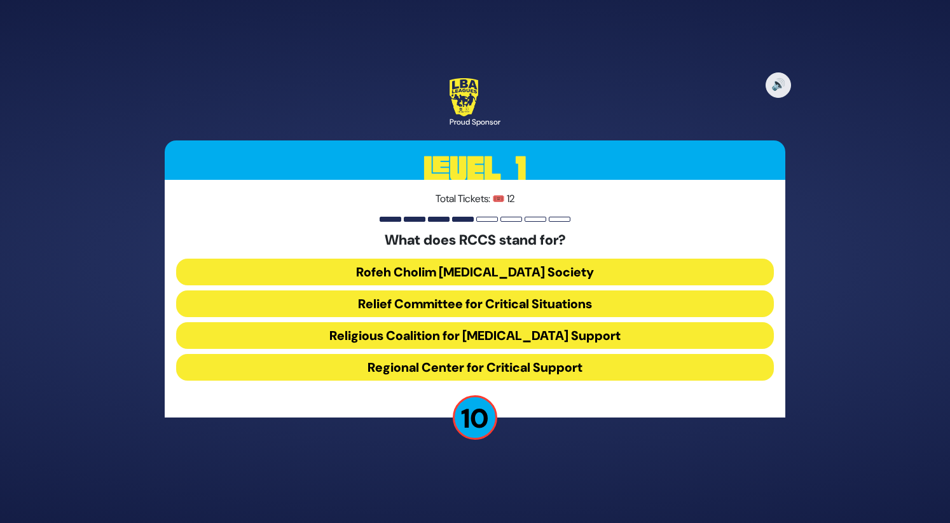
click at [554, 266] on button "Rofeh Cholim [MEDICAL_DATA] Society" at bounding box center [475, 272] width 598 height 27
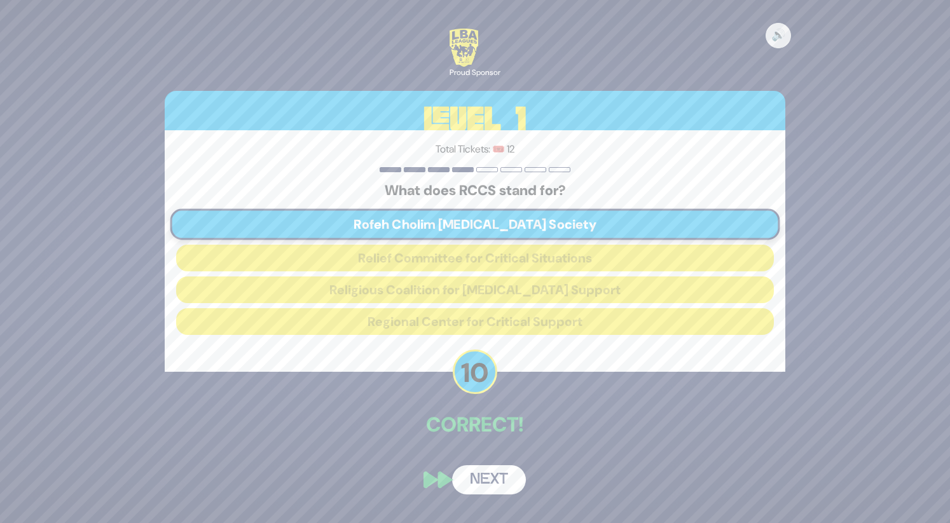
click at [485, 478] on button "Next" at bounding box center [489, 480] width 74 height 29
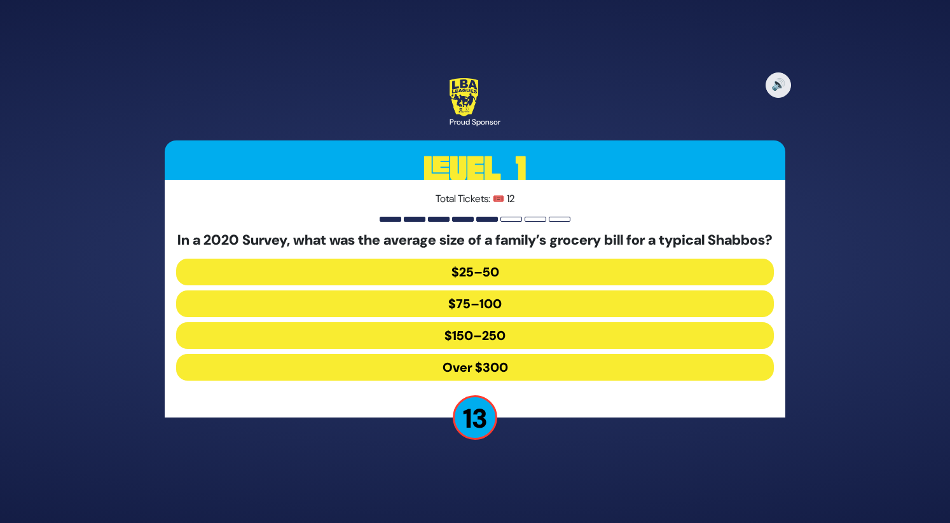
click at [512, 346] on button "$150–250" at bounding box center [475, 335] width 598 height 27
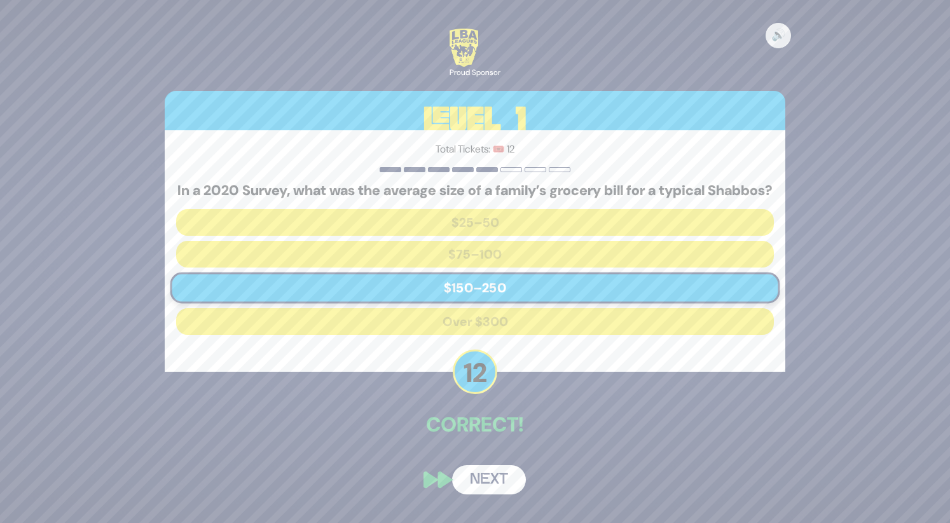
click at [493, 485] on button "Next" at bounding box center [489, 480] width 74 height 29
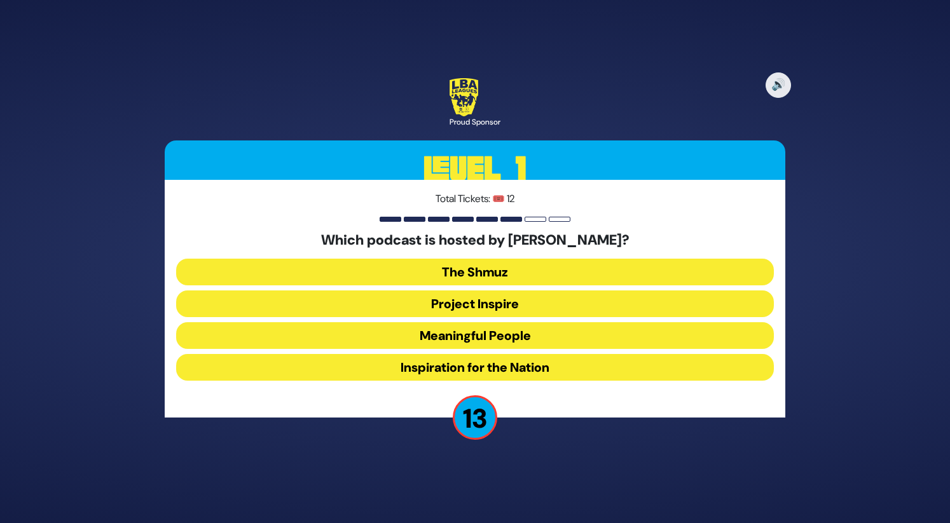
click at [525, 339] on button "Meaningful People" at bounding box center [475, 335] width 598 height 27
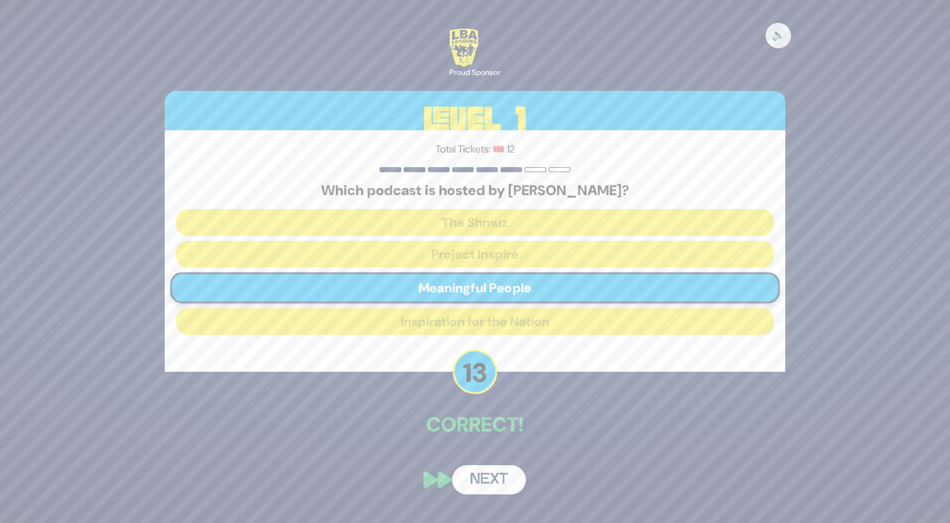
click at [502, 478] on button "Next" at bounding box center [489, 480] width 74 height 29
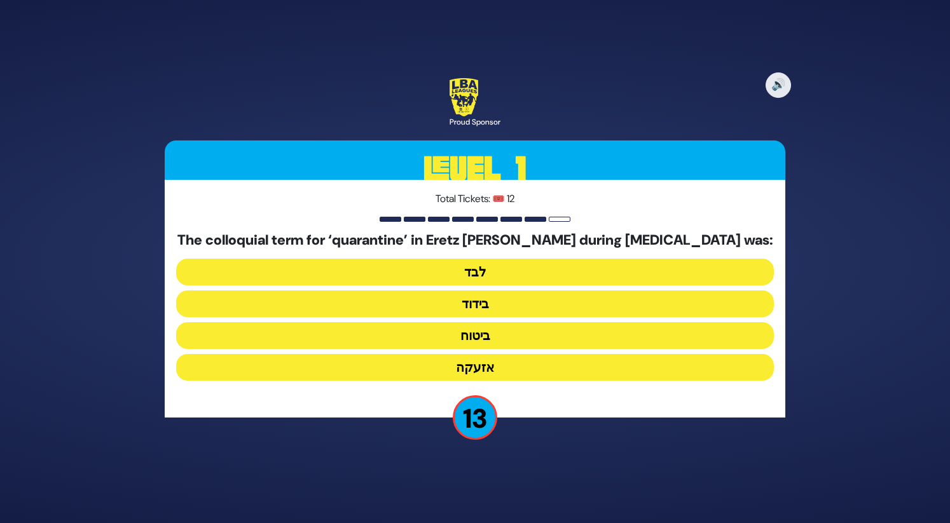
click at [524, 308] on button "בידוד" at bounding box center [475, 304] width 598 height 27
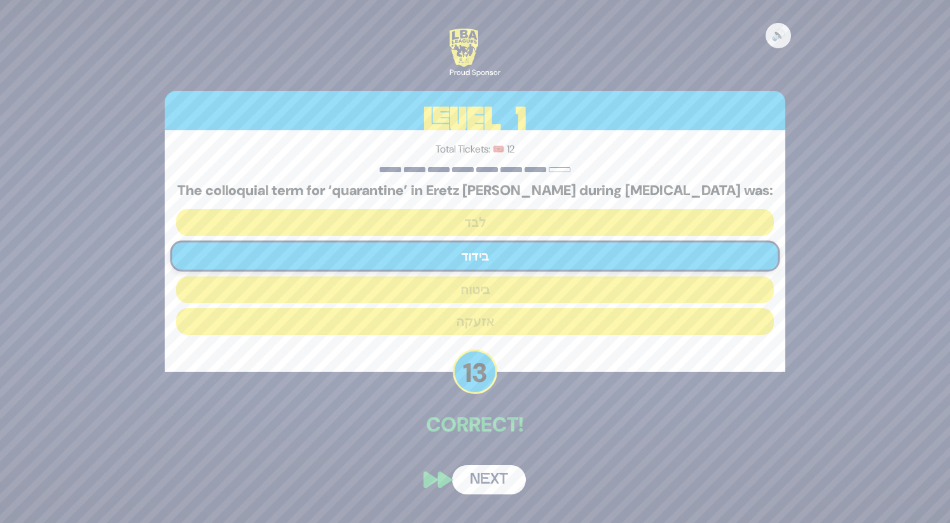
click at [499, 472] on button "Next" at bounding box center [489, 480] width 74 height 29
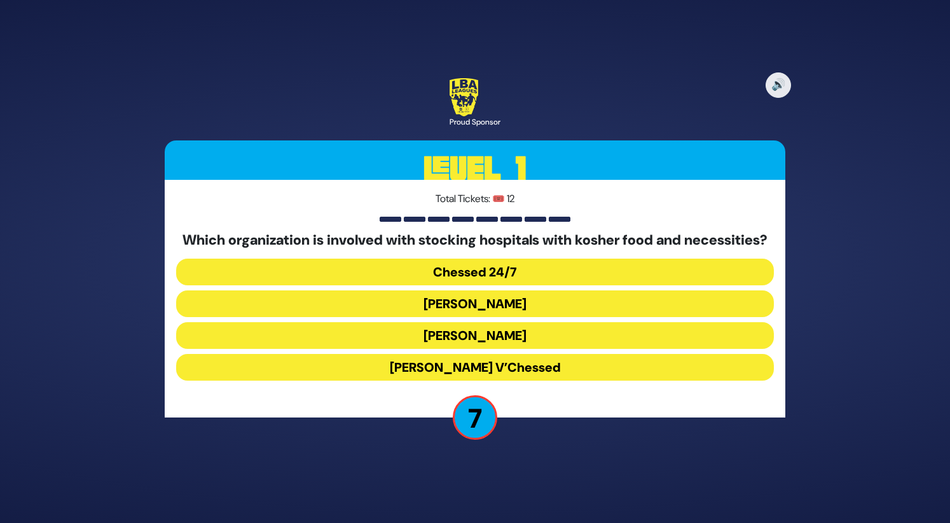
click at [508, 373] on button "[PERSON_NAME] V’Chessed" at bounding box center [475, 367] width 598 height 27
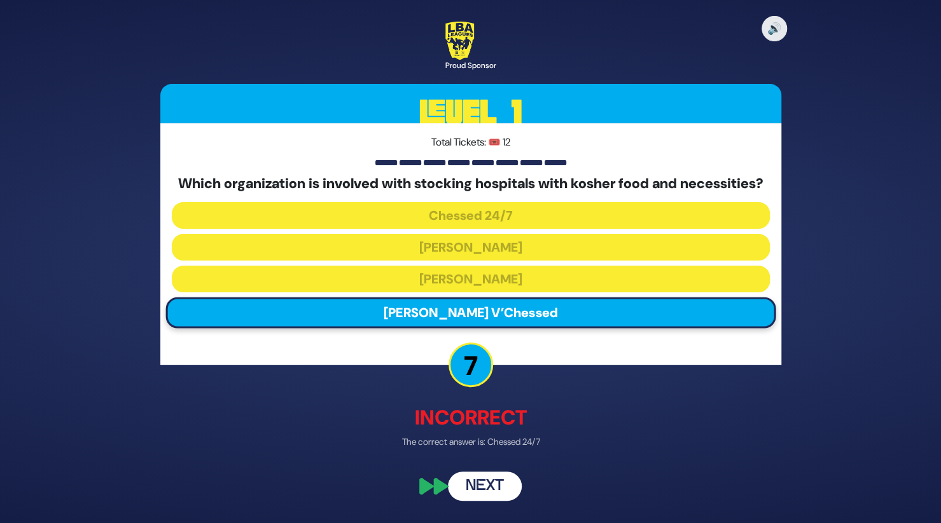
click at [496, 490] on button "Next" at bounding box center [485, 487] width 74 height 29
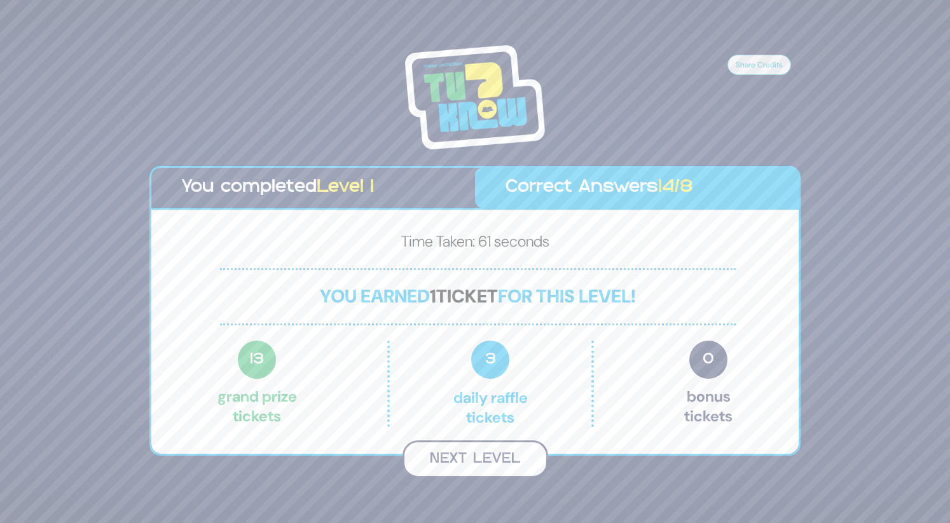
click at [496, 452] on button "Next Level" at bounding box center [476, 460] width 146 height 38
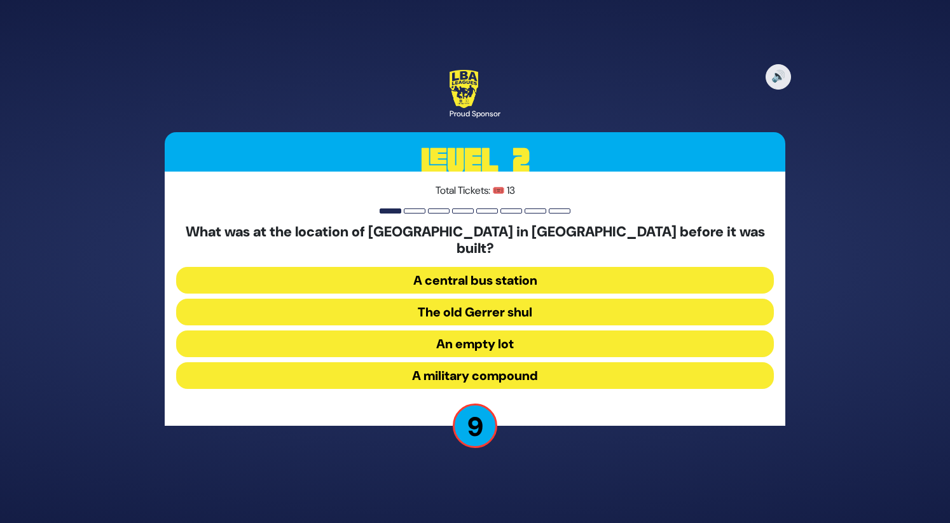
click at [502, 305] on button "The old Gerrer shul" at bounding box center [475, 312] width 598 height 27
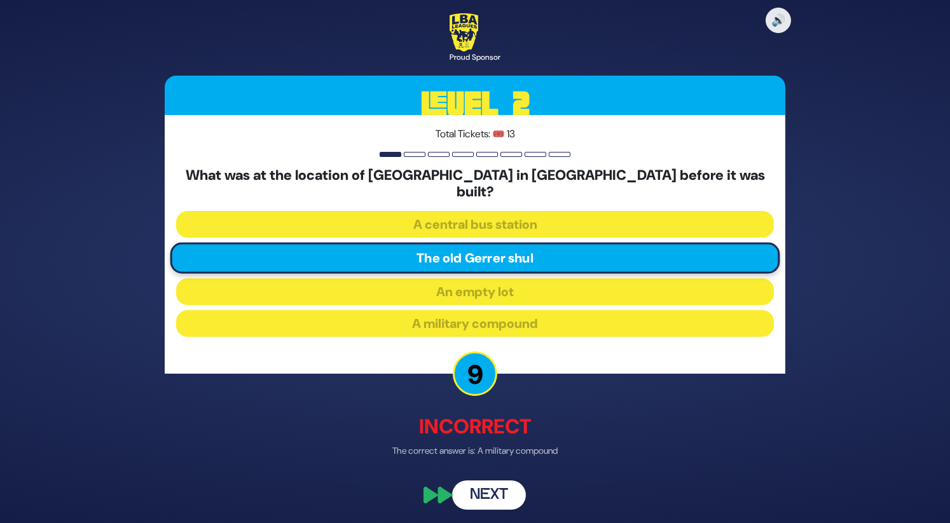
click at [474, 481] on button "Next" at bounding box center [489, 495] width 74 height 29
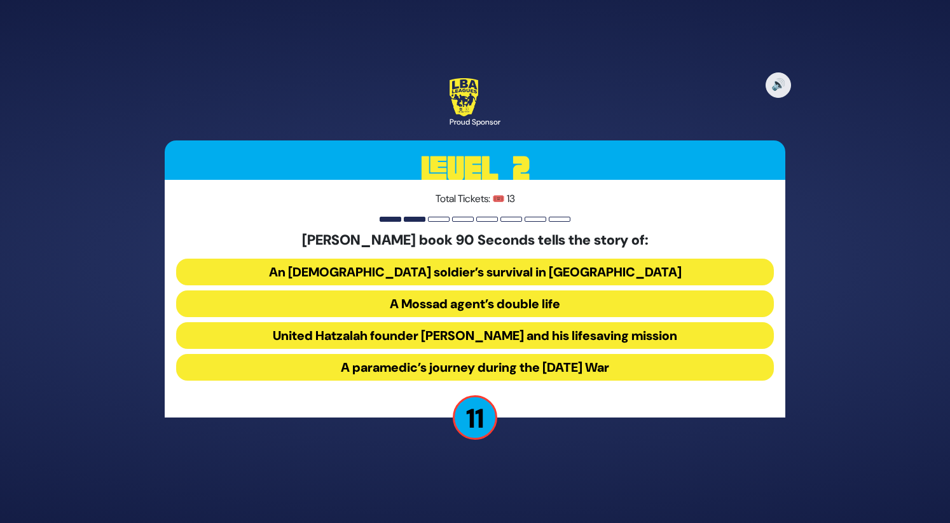
click at [532, 340] on button "United Hatzalah founder Eli Beer and his lifesaving mission" at bounding box center [475, 335] width 598 height 27
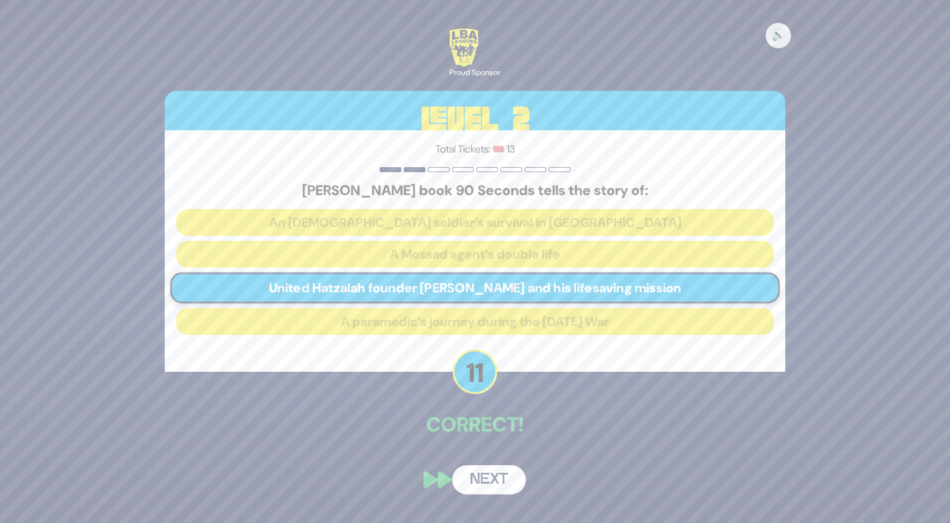
click at [494, 483] on button "Next" at bounding box center [489, 480] width 74 height 29
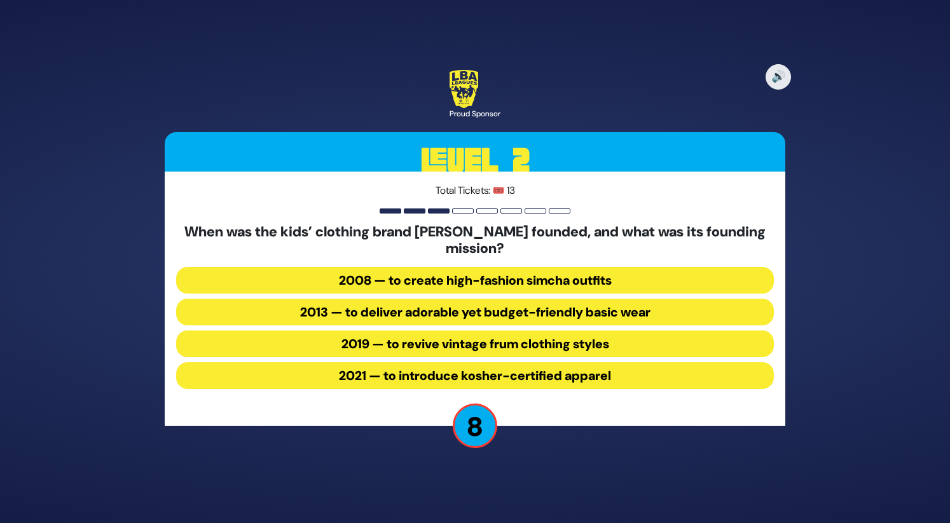
click at [529, 315] on button "2013 — to deliver adorable yet budget-friendly basic wear" at bounding box center [475, 312] width 598 height 27
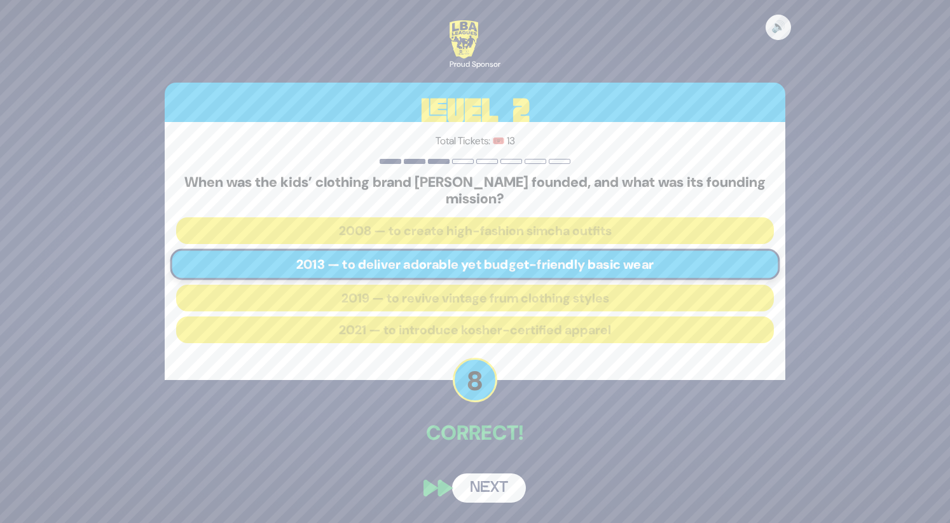
click at [494, 480] on button "Next" at bounding box center [489, 488] width 74 height 29
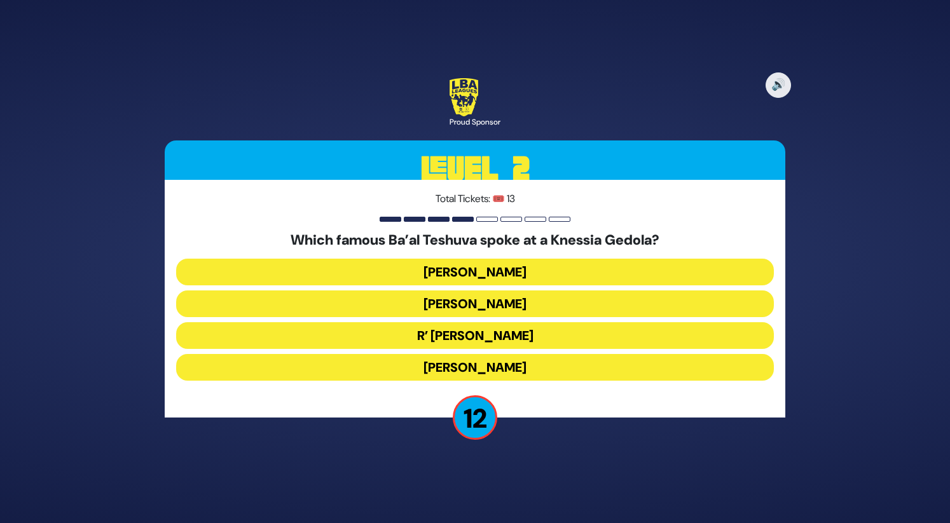
click at [514, 272] on button "Stephen Hill" at bounding box center [475, 272] width 598 height 27
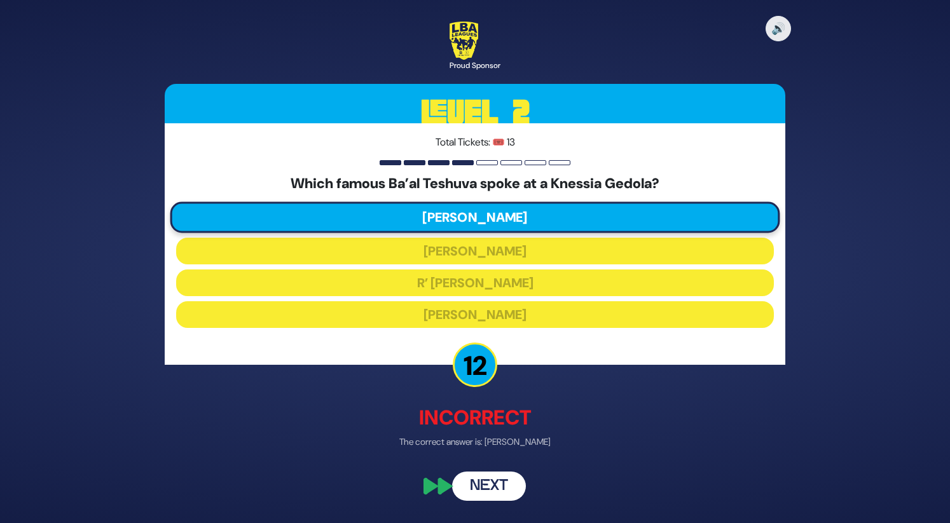
click at [495, 488] on button "Next" at bounding box center [489, 487] width 74 height 29
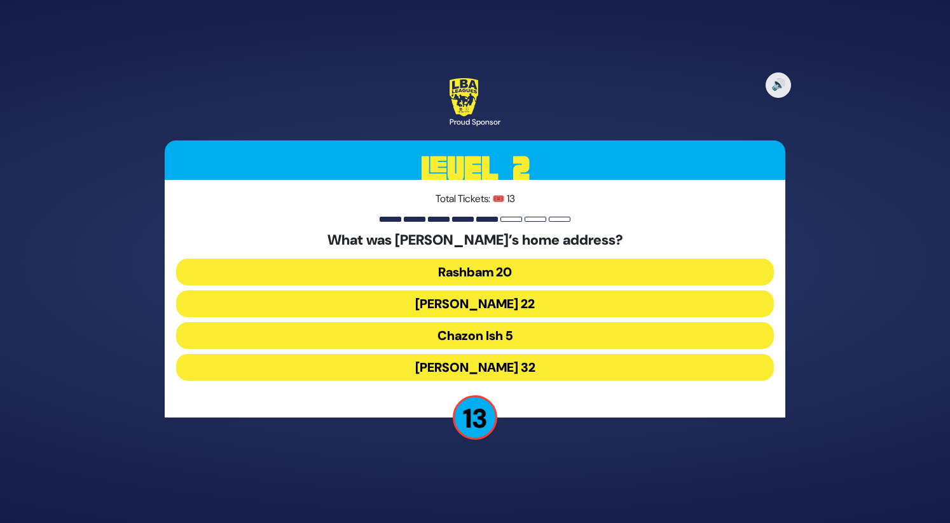
click at [529, 341] on button "Chazon Ish 5" at bounding box center [475, 335] width 598 height 27
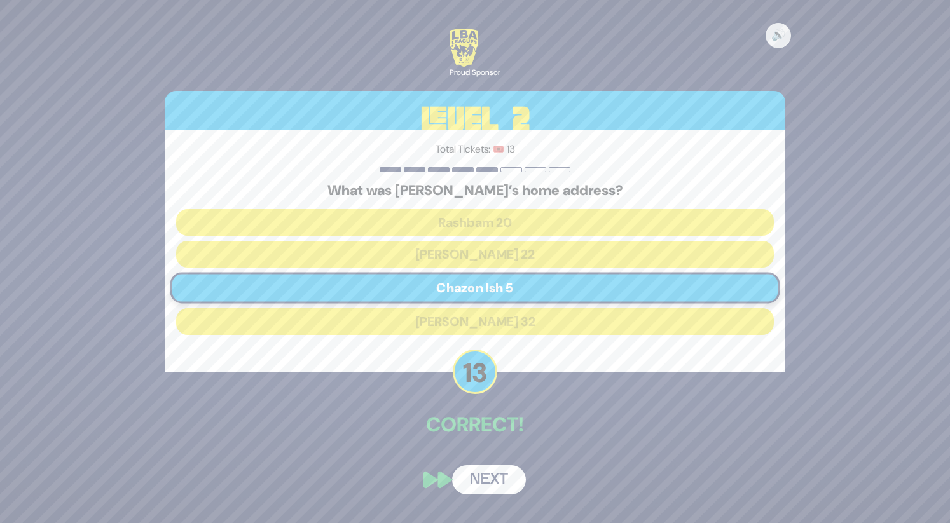
click at [513, 490] on button "Next" at bounding box center [489, 480] width 74 height 29
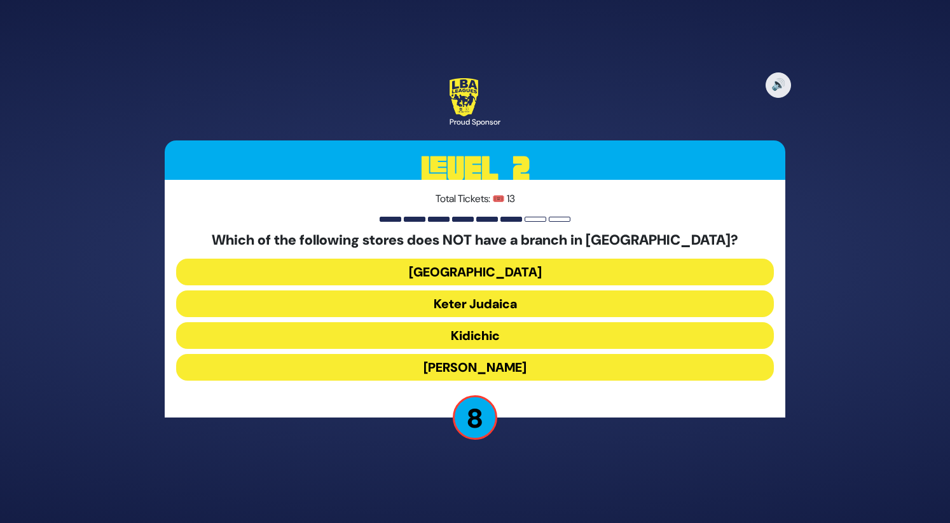
click at [513, 298] on button "Keter Judaica" at bounding box center [475, 304] width 598 height 27
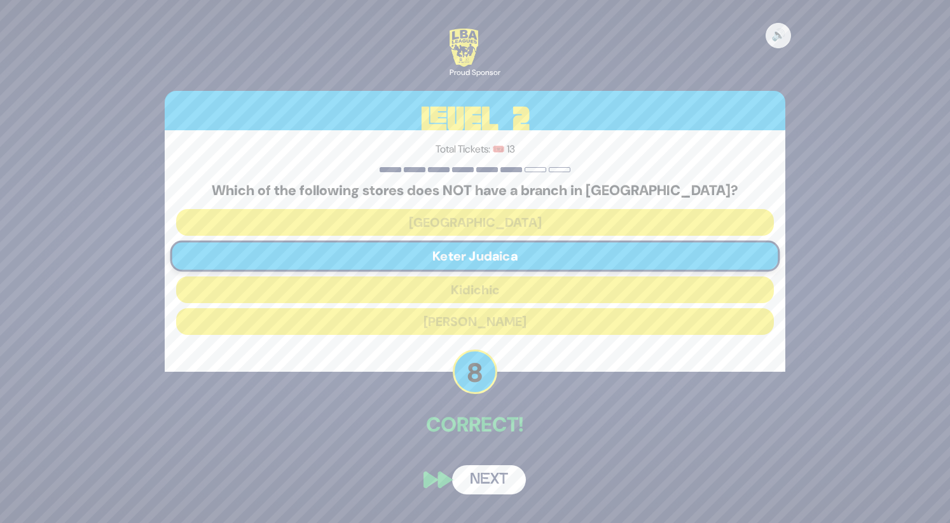
click at [488, 481] on button "Next" at bounding box center [489, 480] width 74 height 29
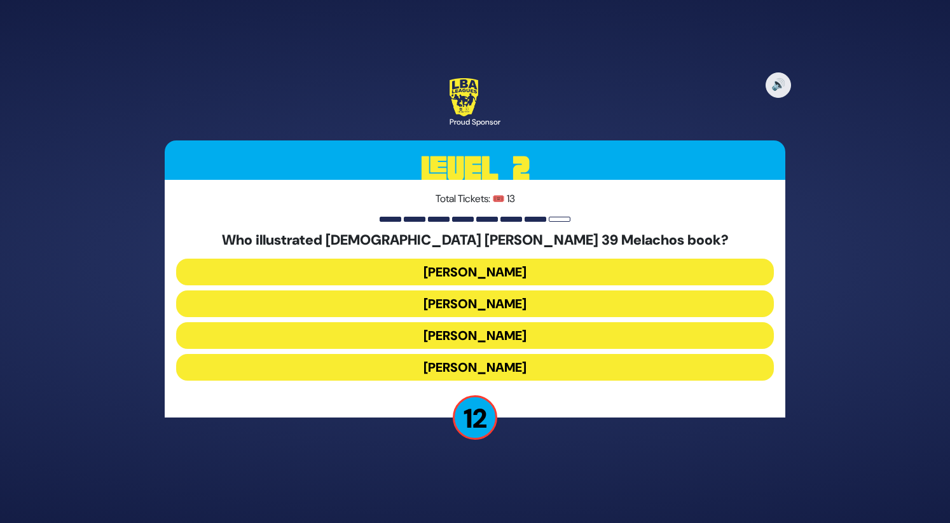
click at [508, 279] on button "Gadi Pollack" at bounding box center [475, 272] width 598 height 27
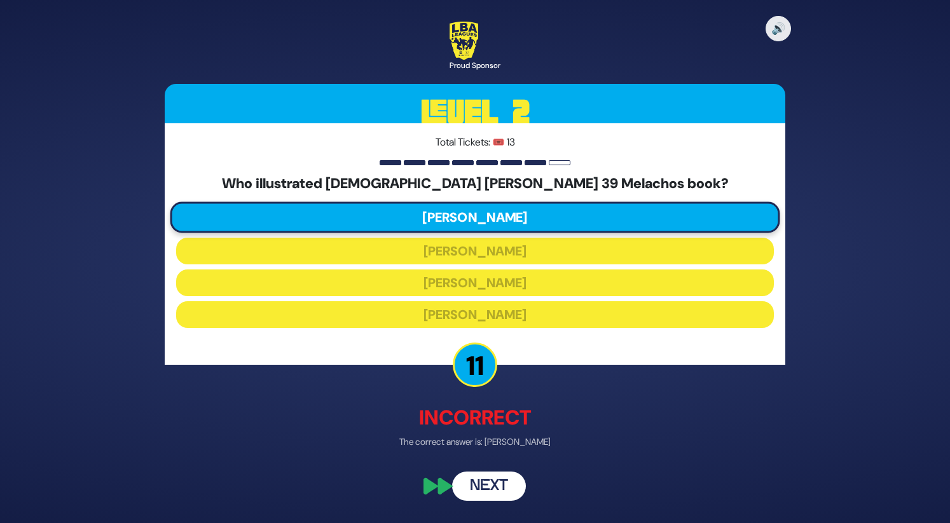
click at [481, 493] on button "Next" at bounding box center [489, 487] width 74 height 29
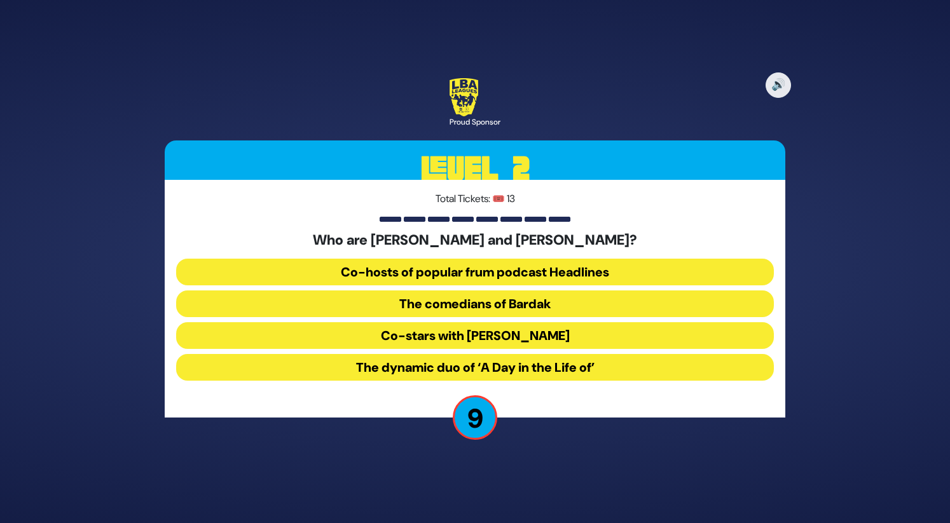
click at [547, 305] on button "The comedians of Bardak" at bounding box center [475, 304] width 598 height 27
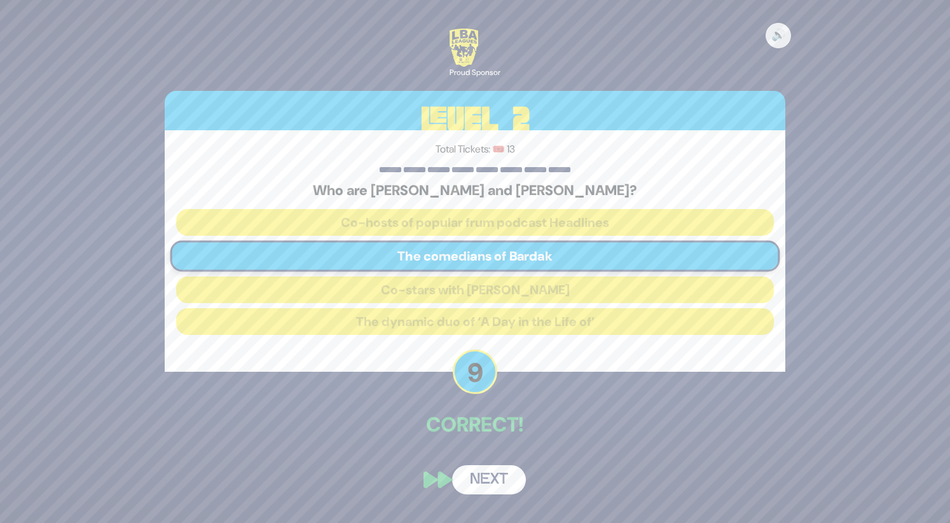
click at [502, 478] on button "Next" at bounding box center [489, 480] width 74 height 29
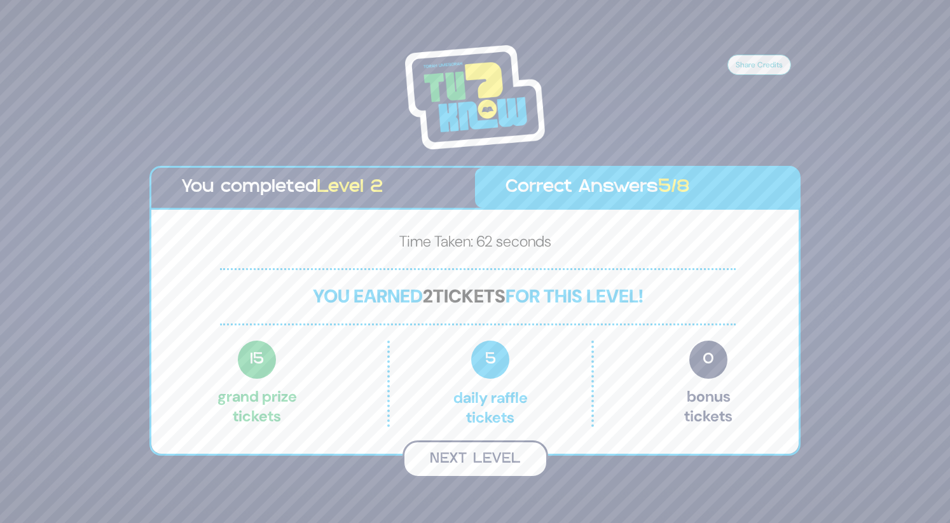
click at [488, 467] on button "Next Level" at bounding box center [476, 460] width 146 height 38
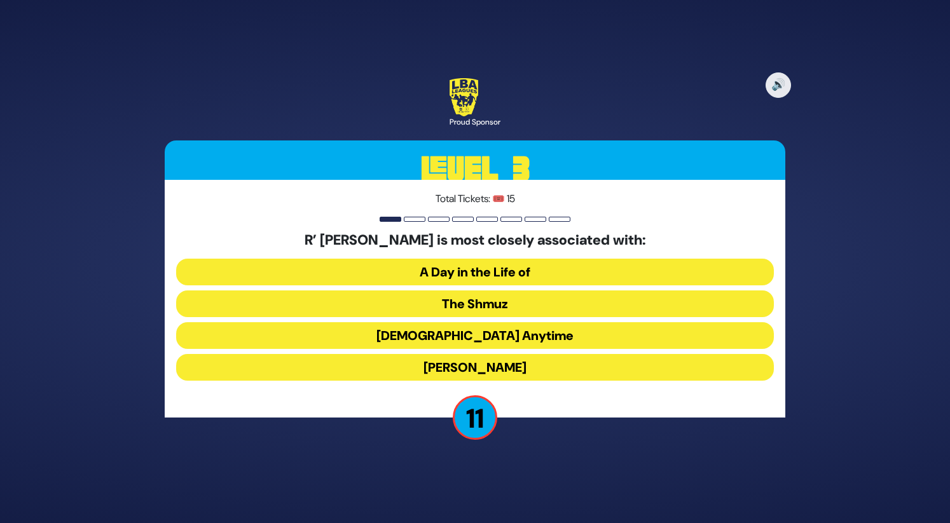
click at [487, 303] on button "The Shmuz" at bounding box center [475, 304] width 598 height 27
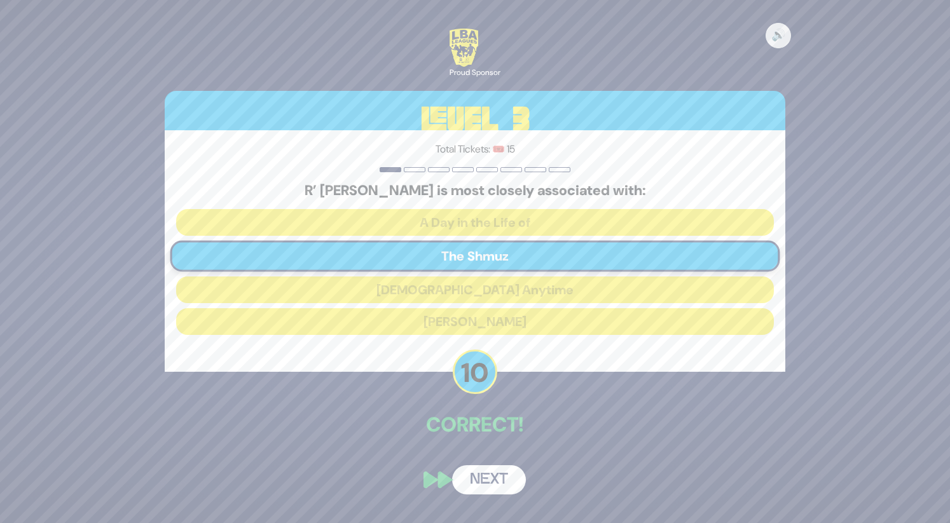
click at [495, 477] on button "Next" at bounding box center [489, 480] width 74 height 29
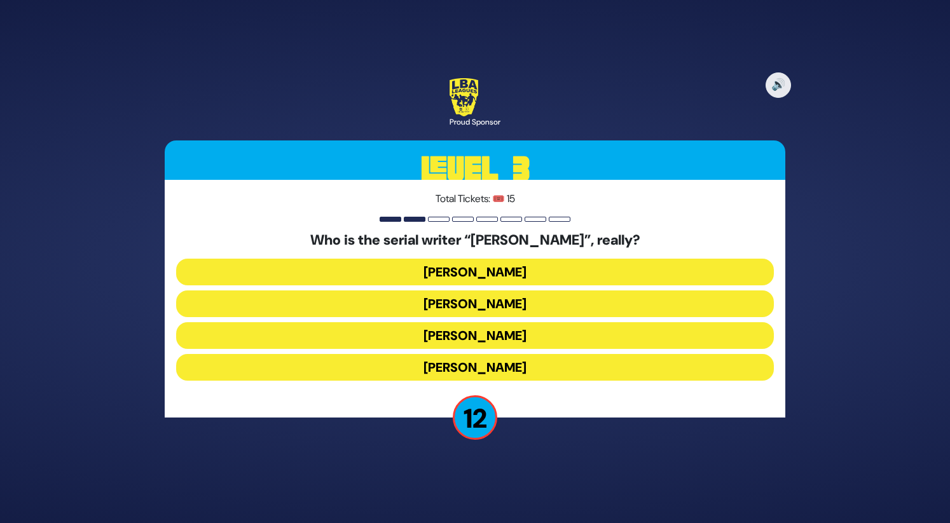
click at [448, 339] on button "Shmuel Botnick" at bounding box center [475, 335] width 598 height 27
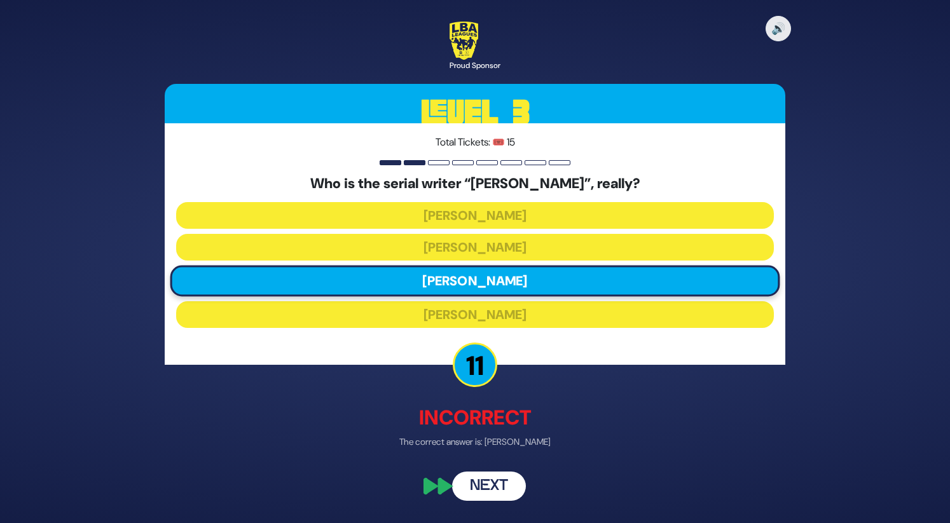
click at [479, 484] on button "Next" at bounding box center [489, 487] width 74 height 29
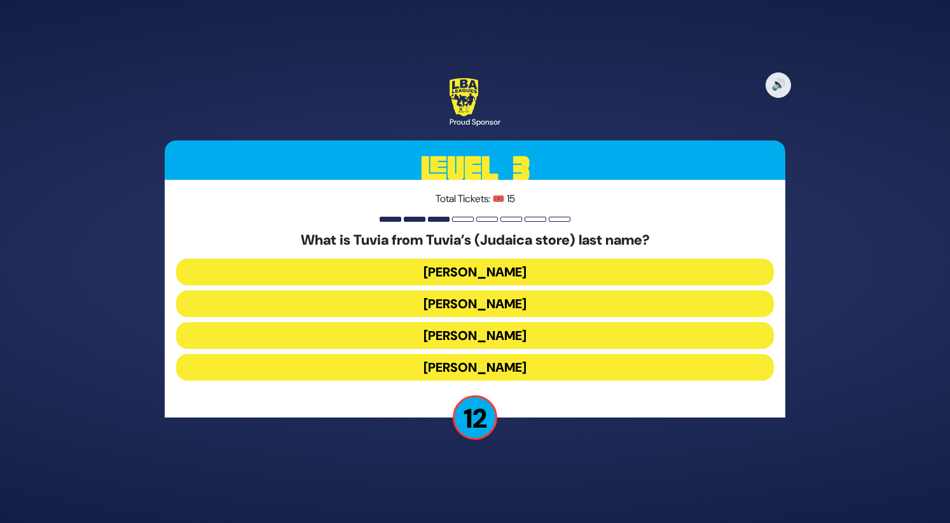
click at [475, 300] on button "Cohen" at bounding box center [475, 304] width 598 height 27
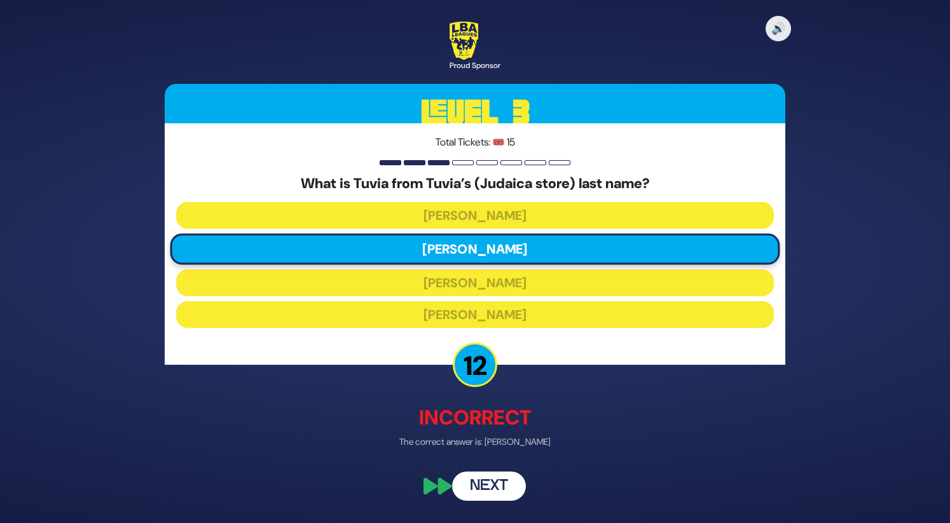
click at [504, 481] on button "Next" at bounding box center [489, 487] width 74 height 29
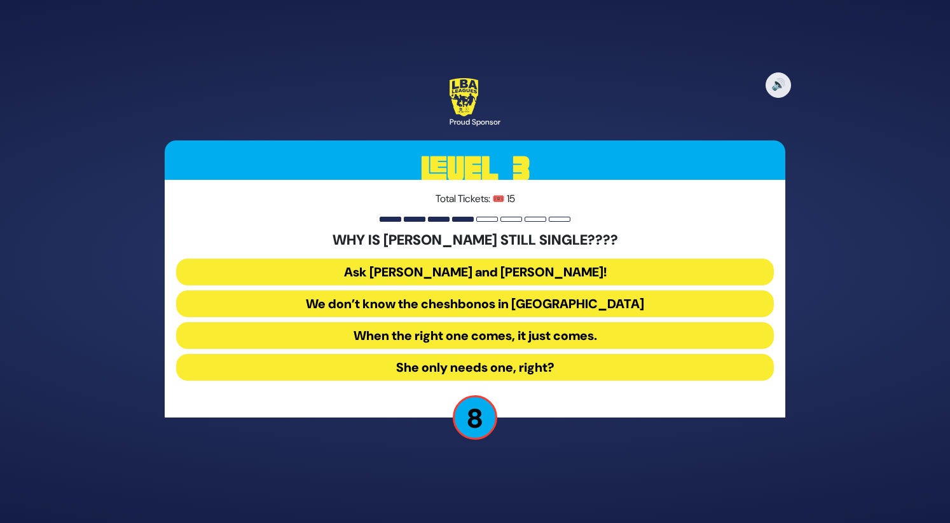
click at [484, 306] on button "We don’t know the cheshbonos in Shamayim" at bounding box center [475, 304] width 598 height 27
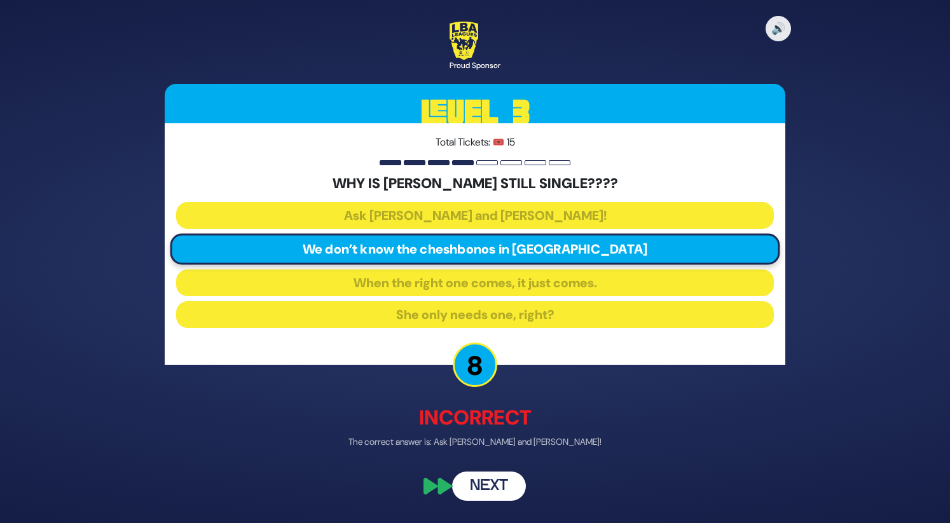
click at [485, 488] on button "Next" at bounding box center [489, 487] width 74 height 29
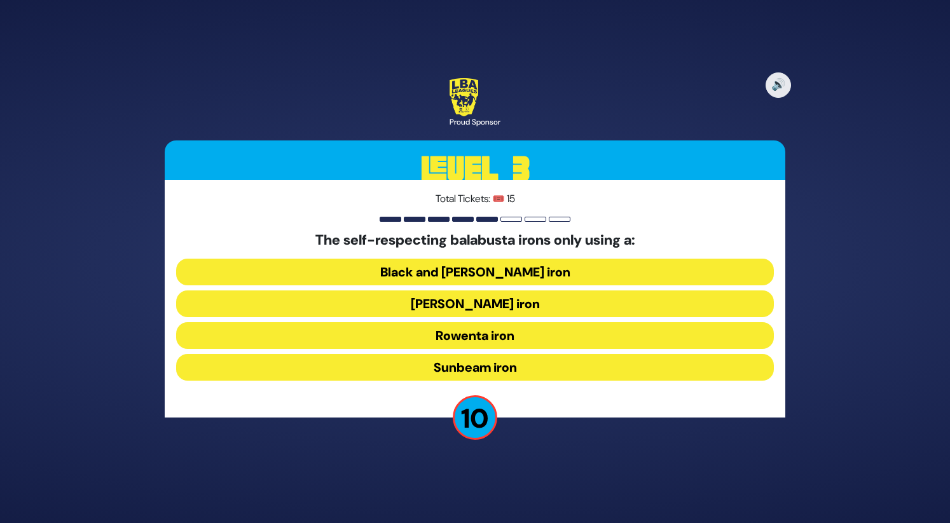
click at [518, 301] on button "Hamilton iron" at bounding box center [475, 304] width 598 height 27
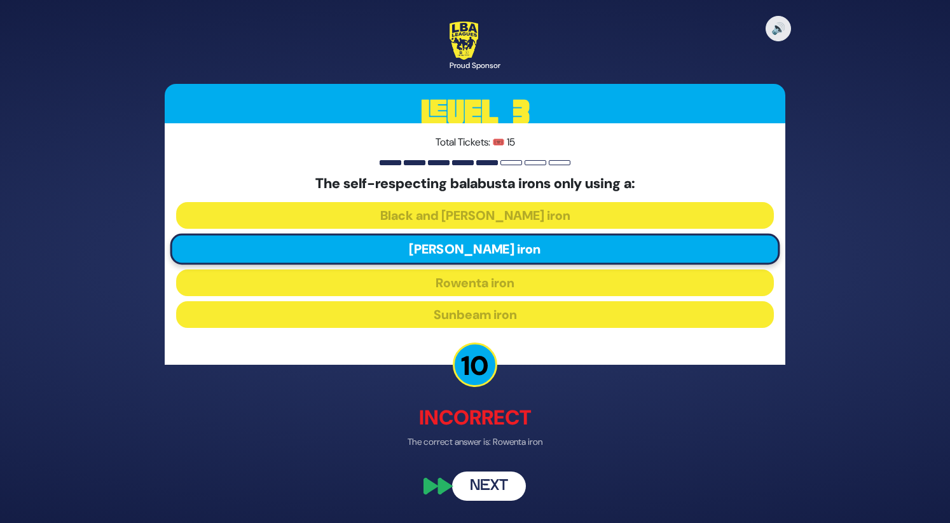
click at [495, 489] on button "Next" at bounding box center [489, 487] width 74 height 29
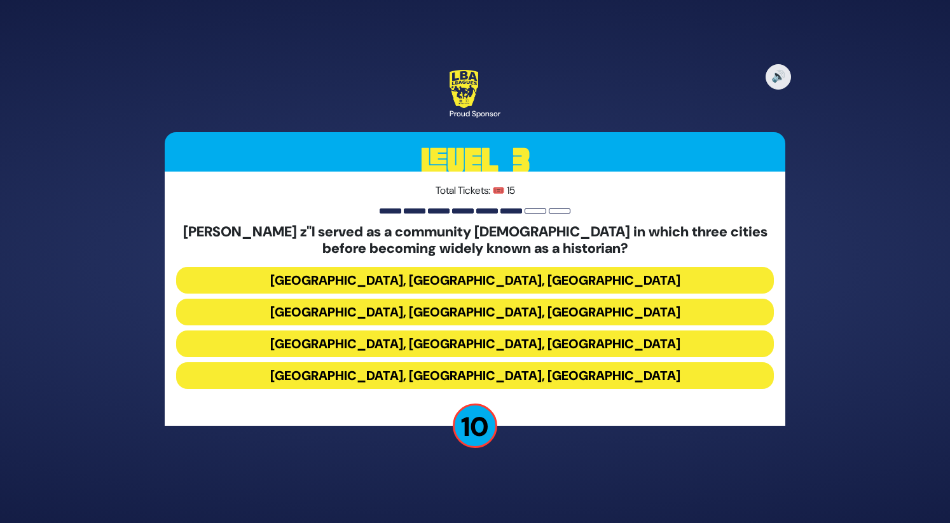
click at [523, 317] on button "Boston, LA, Miami" at bounding box center [475, 312] width 598 height 27
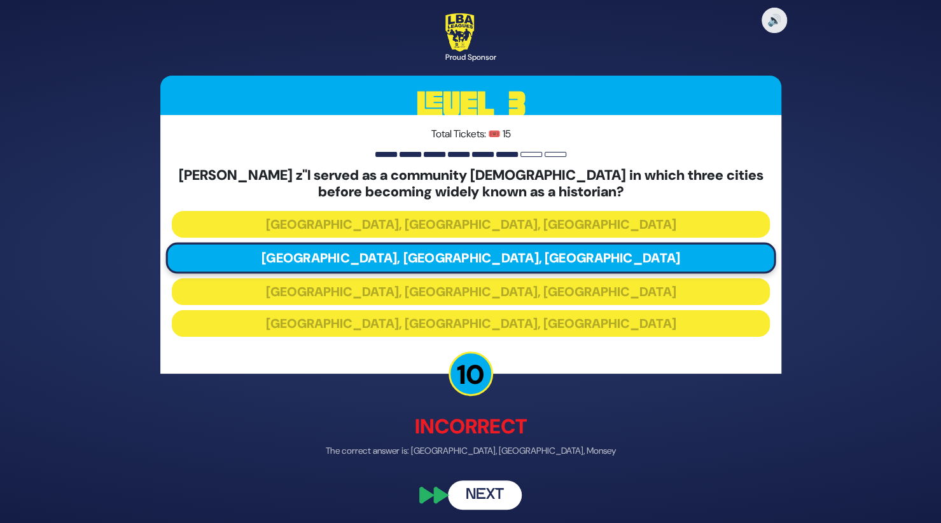
click at [497, 491] on button "Next" at bounding box center [485, 495] width 74 height 29
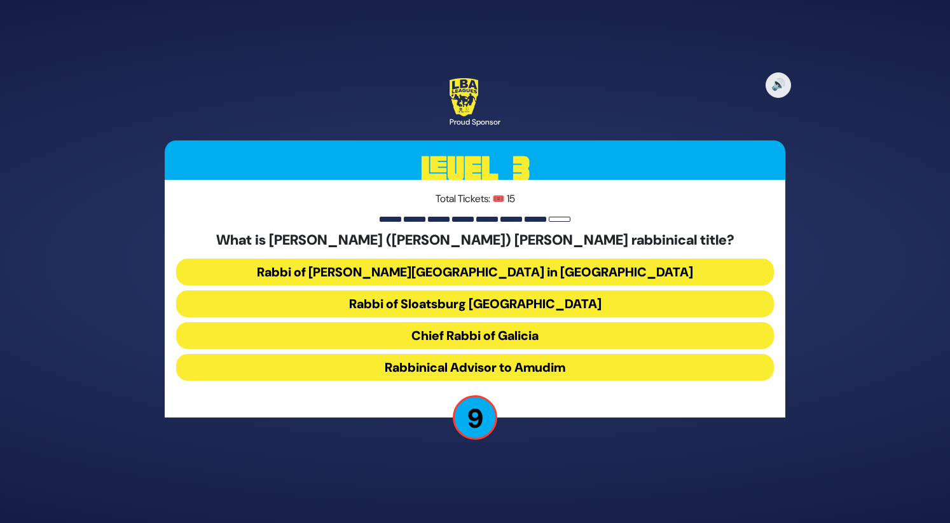
click at [474, 369] on button "Rabbinical Advisor to Amudim" at bounding box center [475, 367] width 598 height 27
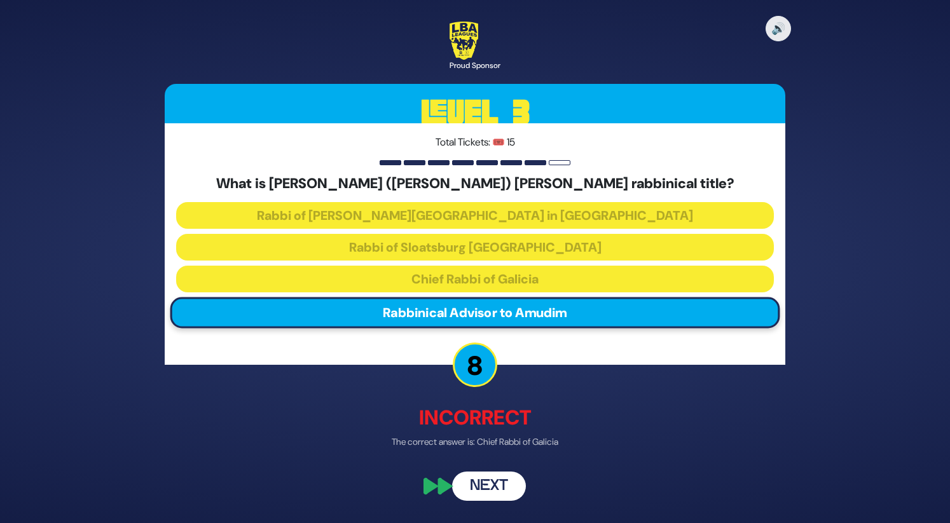
click at [492, 485] on button "Next" at bounding box center [489, 487] width 74 height 29
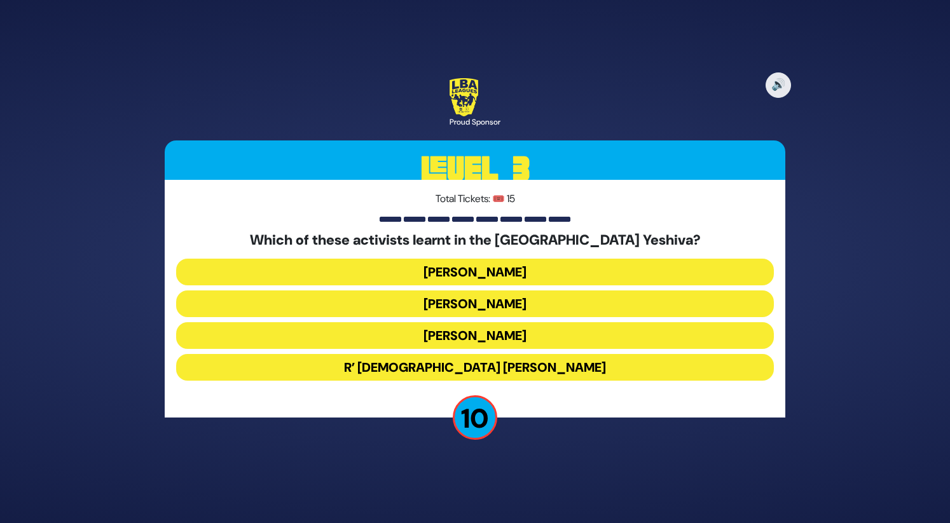
click at [473, 275] on button "Tzvi Gluck" at bounding box center [475, 272] width 598 height 27
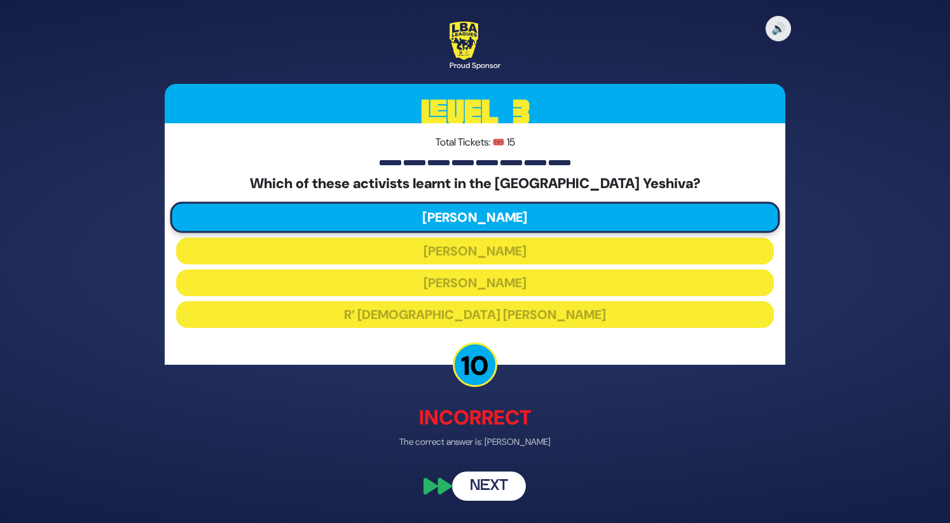
click at [483, 483] on button "Next" at bounding box center [489, 487] width 74 height 29
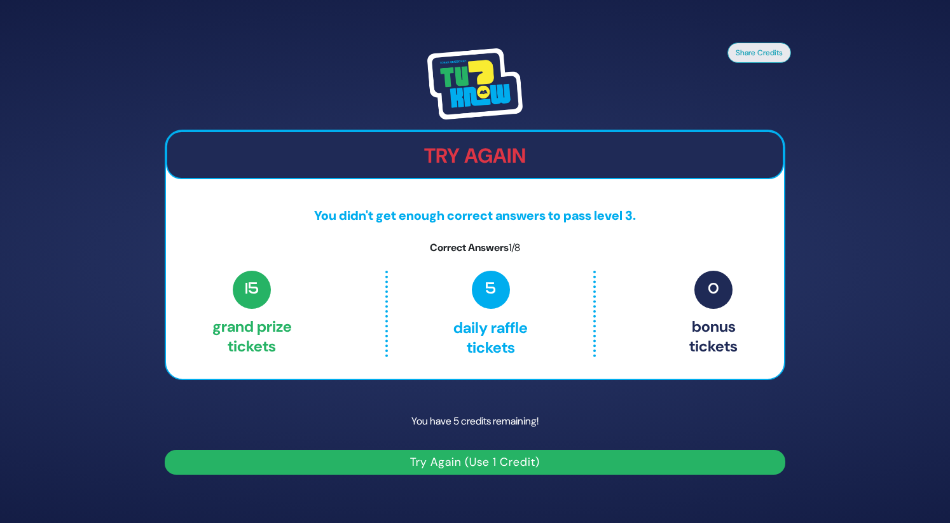
click at [468, 470] on button "Try Again (Use 1 Credit)" at bounding box center [475, 462] width 621 height 25
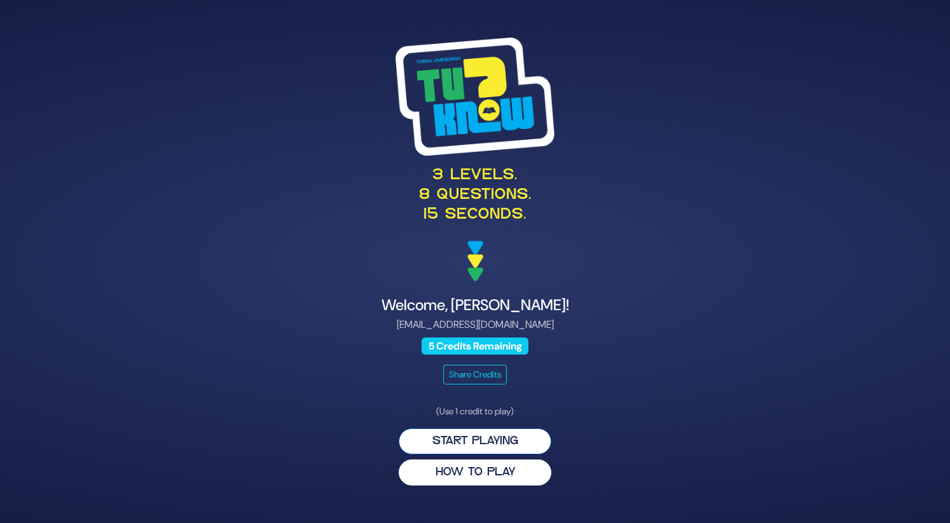
click at [462, 443] on button "Start Playing" at bounding box center [475, 442] width 153 height 26
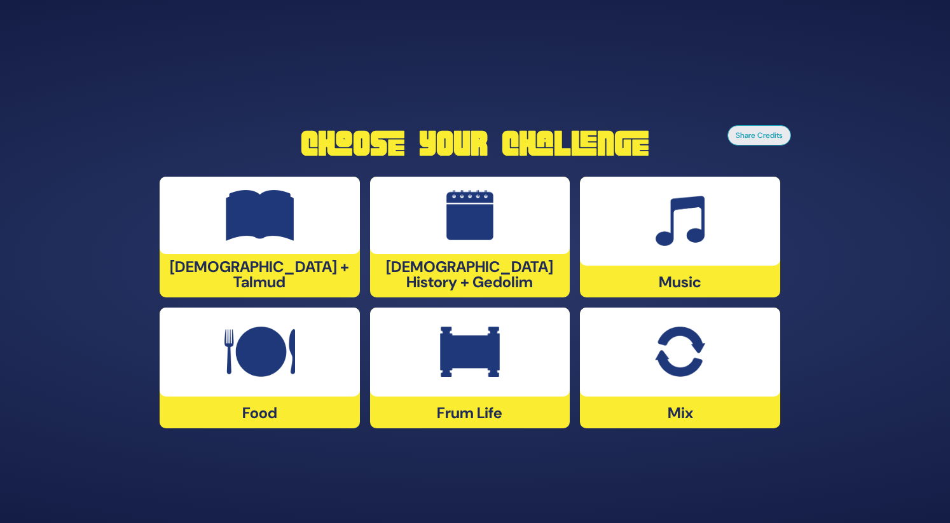
click at [620, 256] on div at bounding box center [680, 221] width 200 height 89
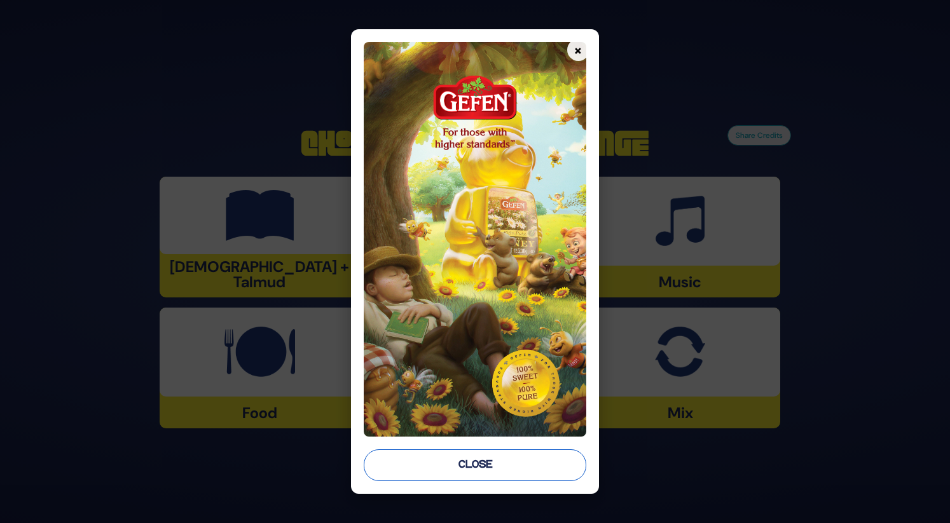
click at [558, 465] on button "Close" at bounding box center [475, 466] width 222 height 32
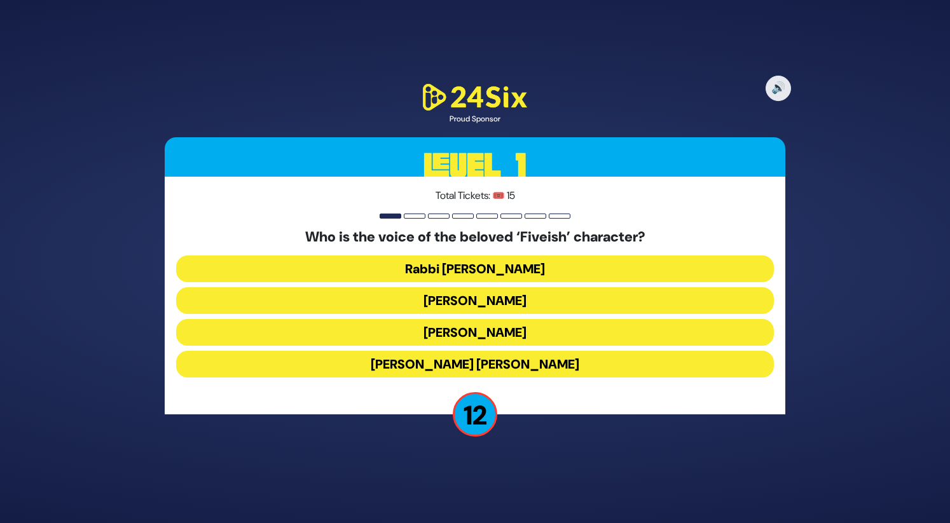
click at [448, 335] on button "Elchonon Schwartz" at bounding box center [475, 332] width 598 height 27
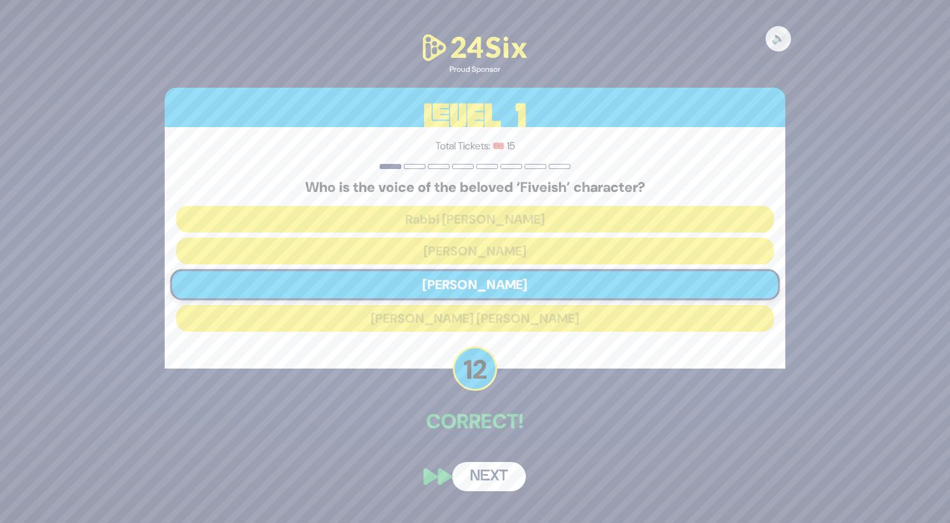
click at [478, 475] on button "Next" at bounding box center [489, 476] width 74 height 29
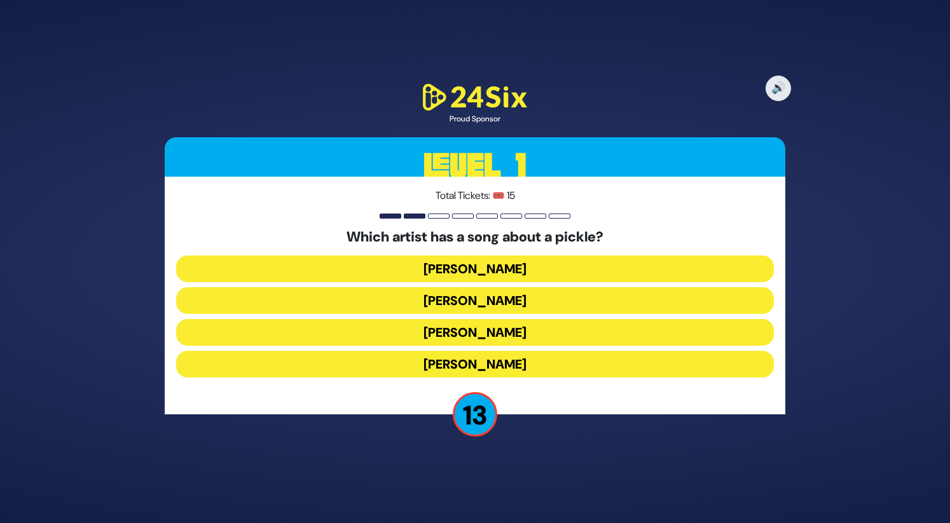
click at [485, 266] on button "Joey Newcomb" at bounding box center [475, 269] width 598 height 27
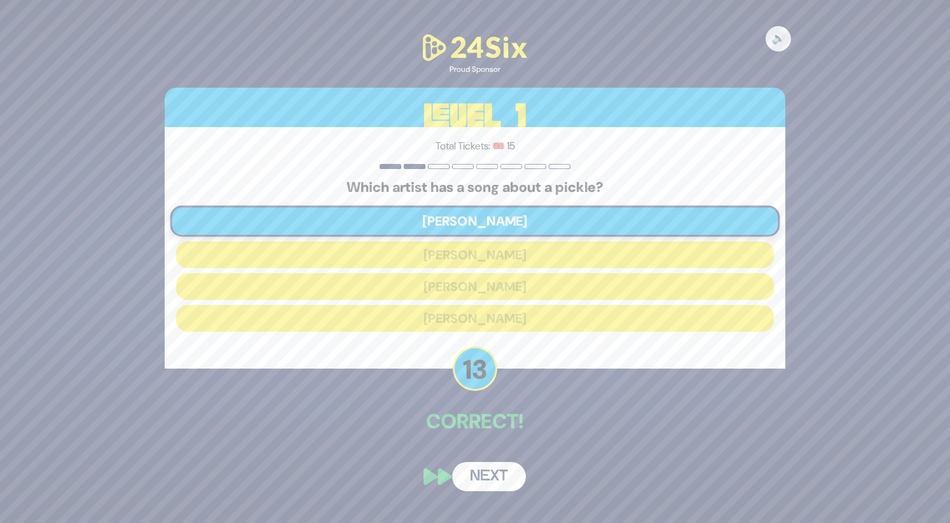
click at [469, 481] on button "Next" at bounding box center [489, 476] width 74 height 29
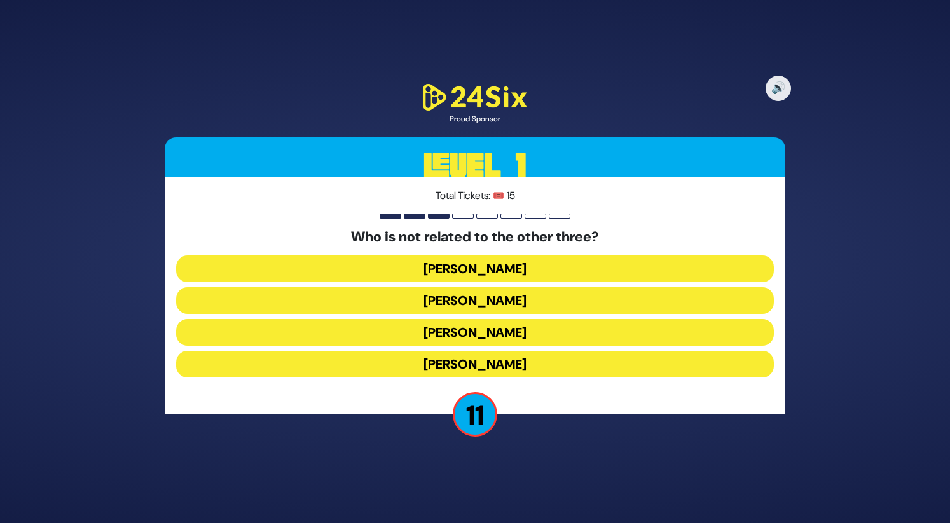
click at [486, 367] on button "Shie Fried" at bounding box center [475, 364] width 598 height 27
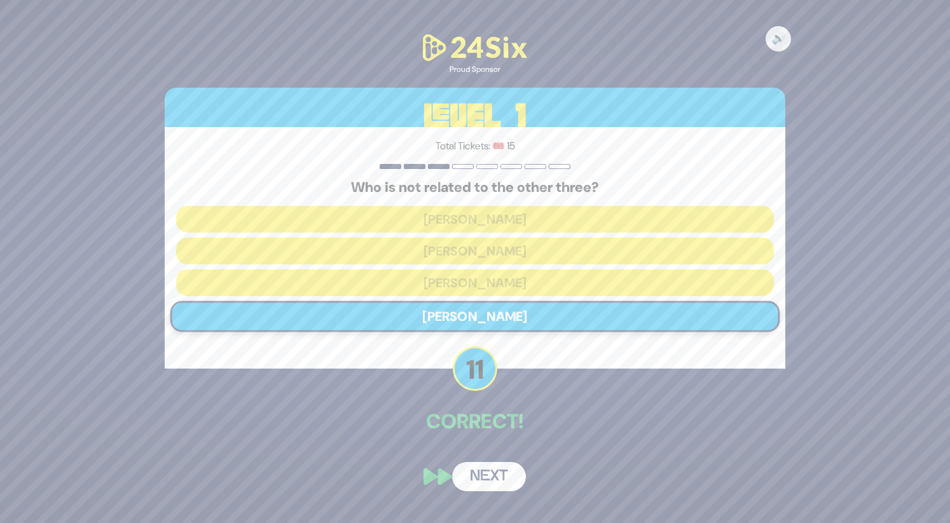
click at [492, 487] on button "Next" at bounding box center [489, 476] width 74 height 29
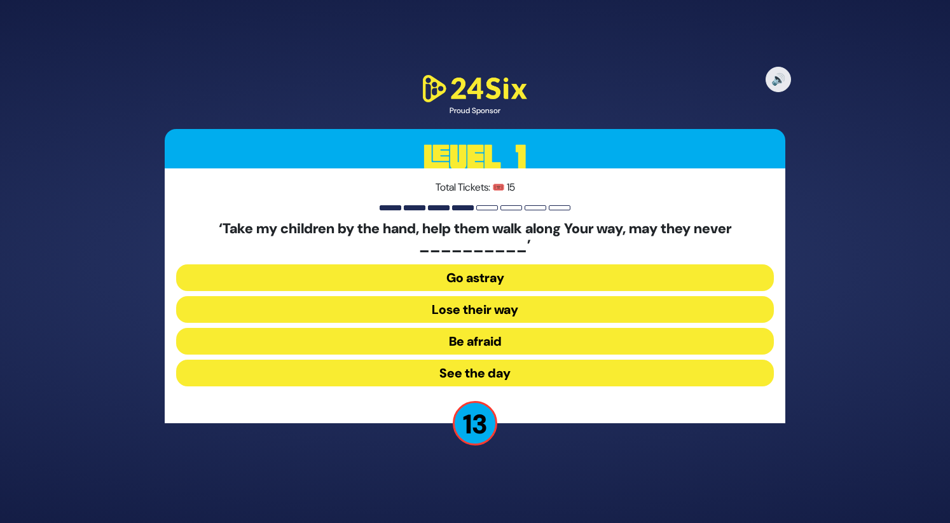
click at [515, 275] on button "Go astray" at bounding box center [475, 278] width 598 height 27
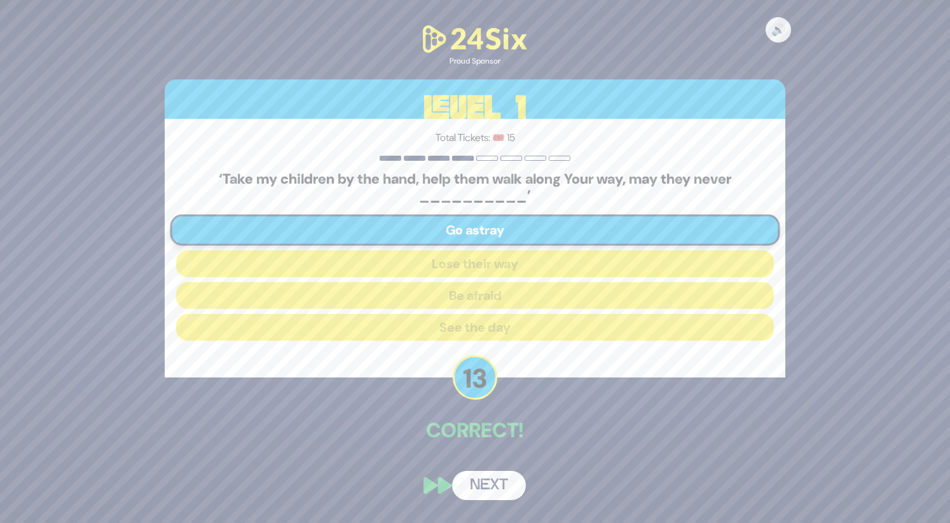
click at [487, 481] on button "Next" at bounding box center [489, 485] width 74 height 29
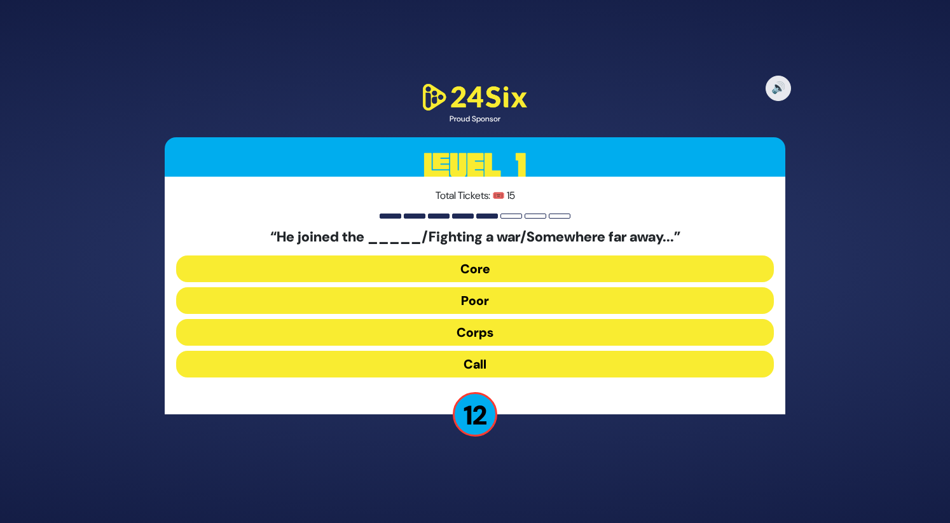
click at [499, 336] on button "Corps" at bounding box center [475, 332] width 598 height 27
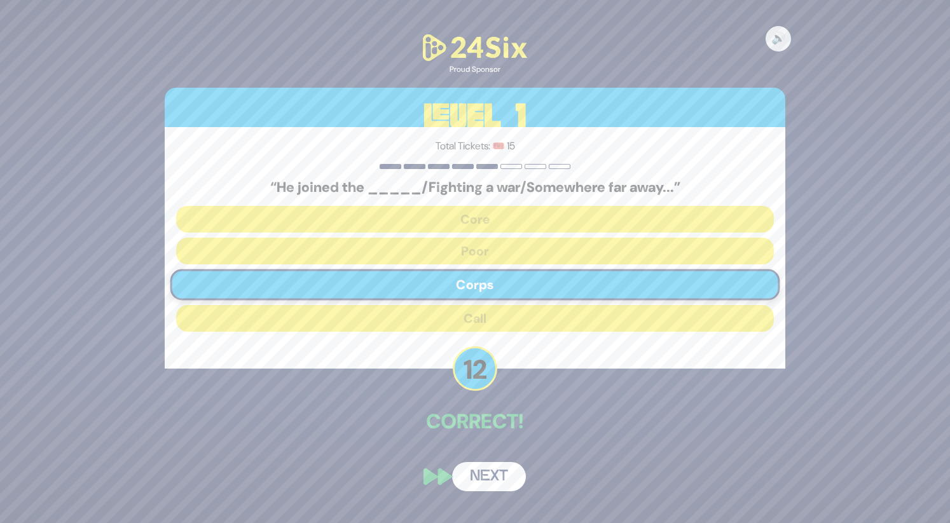
click at [502, 481] on button "Next" at bounding box center [489, 476] width 74 height 29
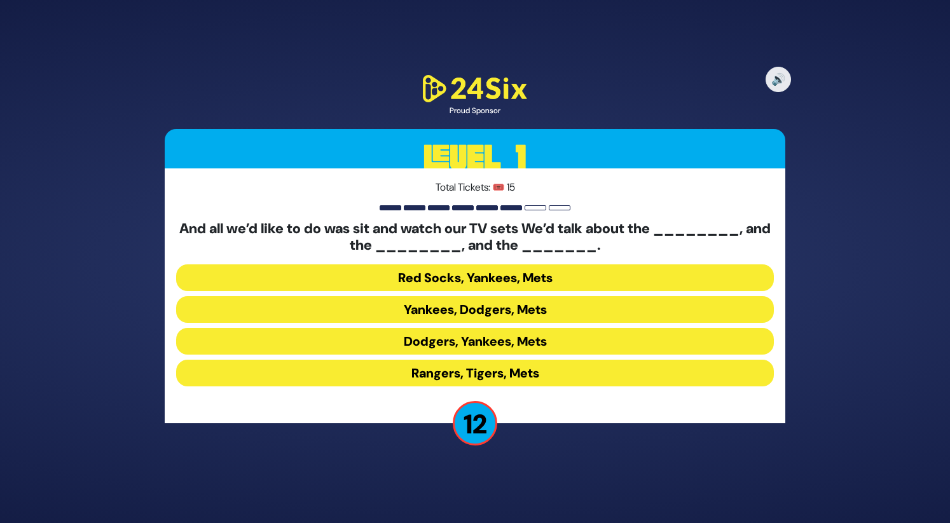
click at [490, 318] on button "Yankees, Dodgers, Mets" at bounding box center [475, 309] width 598 height 27
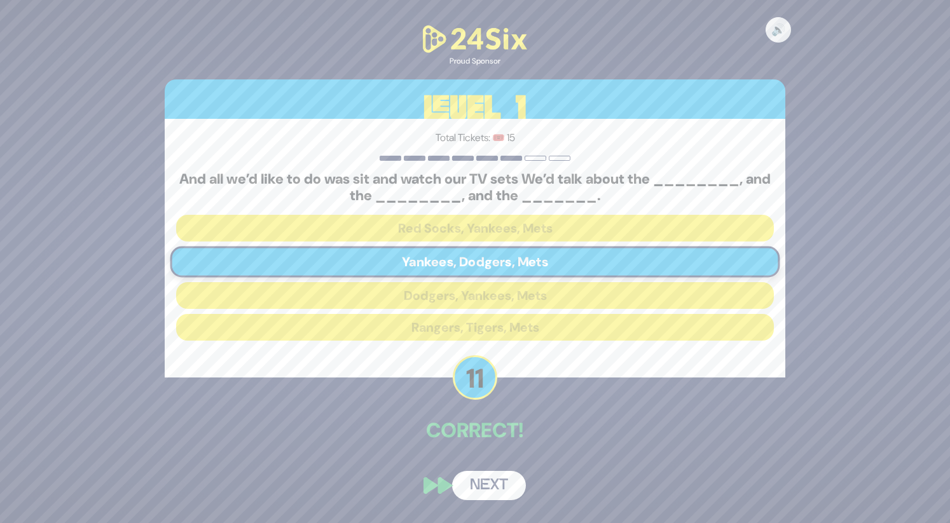
click at [491, 476] on button "Next" at bounding box center [489, 485] width 74 height 29
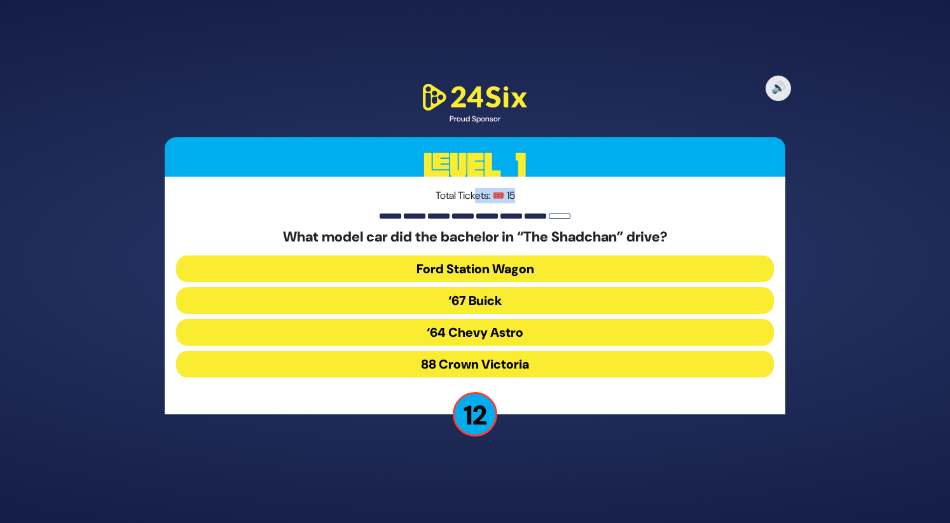
drag, startPoint x: 472, startPoint y: 185, endPoint x: 508, endPoint y: 213, distance: 45.3
click at [508, 213] on div "Total Tickets: 🎟️ 15 What model car did the bachelor in “The Shadchan” drive? F…" at bounding box center [475, 296] width 621 height 238
click at [499, 306] on button "‘67 Buick" at bounding box center [475, 300] width 598 height 27
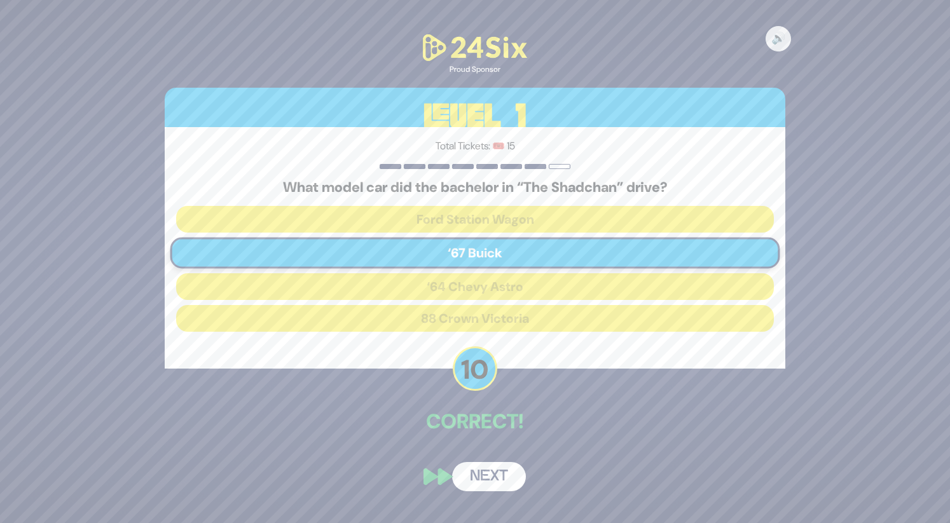
click at [495, 470] on button "Next" at bounding box center [489, 476] width 74 height 29
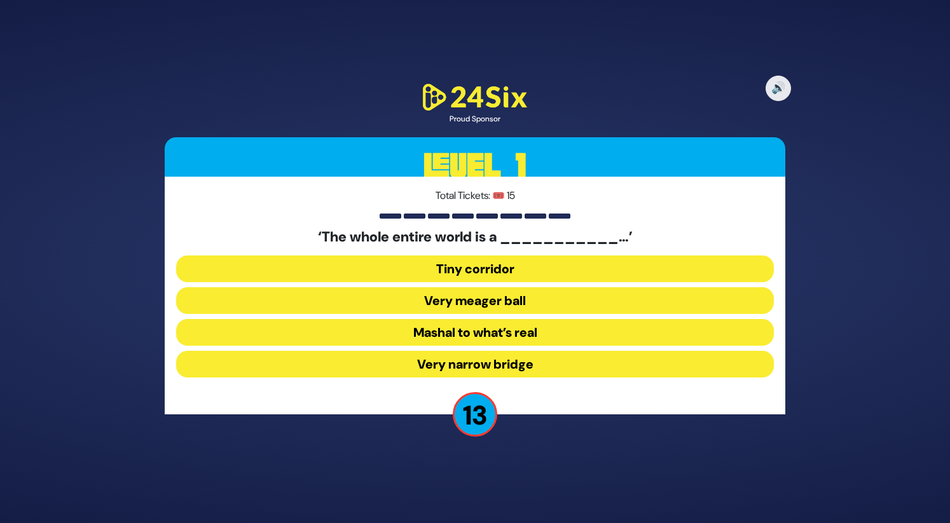
click at [479, 368] on button "Very narrow bridge" at bounding box center [475, 364] width 598 height 27
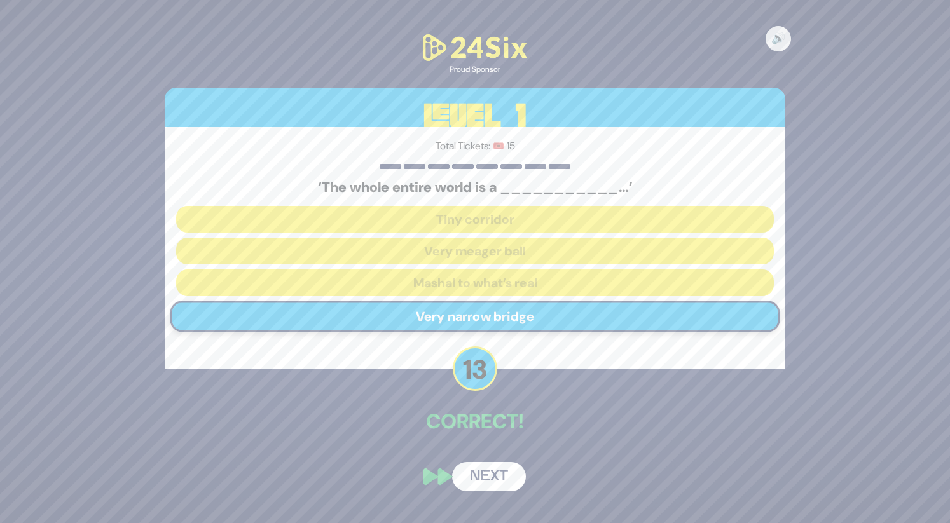
click at [505, 471] on button "Next" at bounding box center [489, 476] width 74 height 29
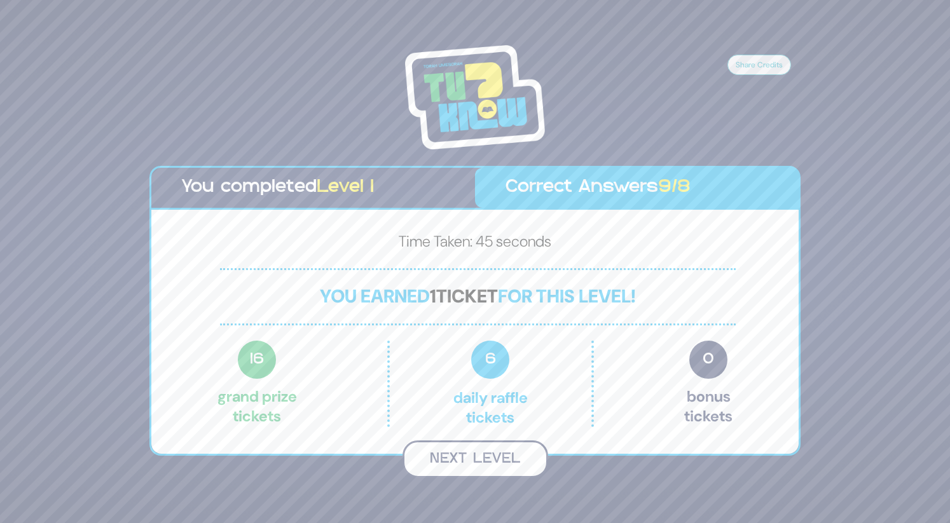
click at [496, 447] on button "Next Level" at bounding box center [476, 460] width 146 height 38
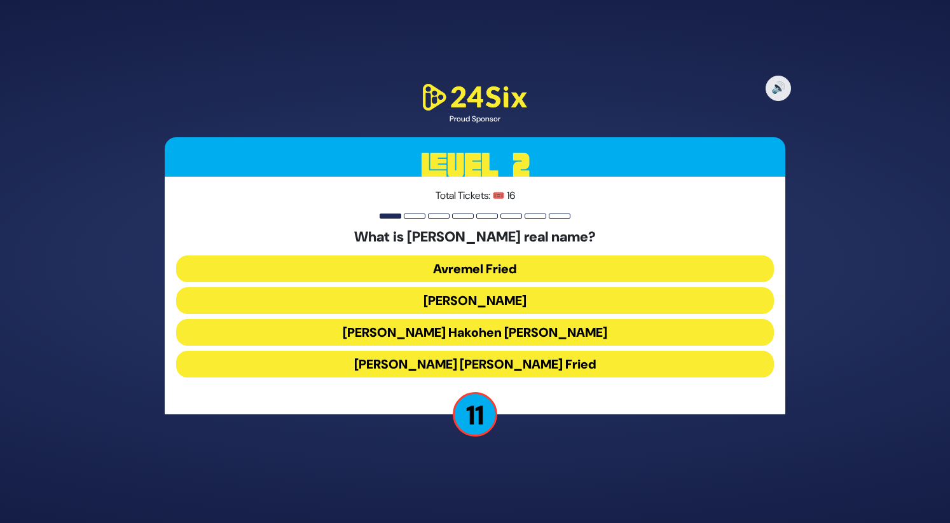
click at [501, 331] on button "Avraham Shabsi Hakohen Friedman" at bounding box center [475, 332] width 598 height 27
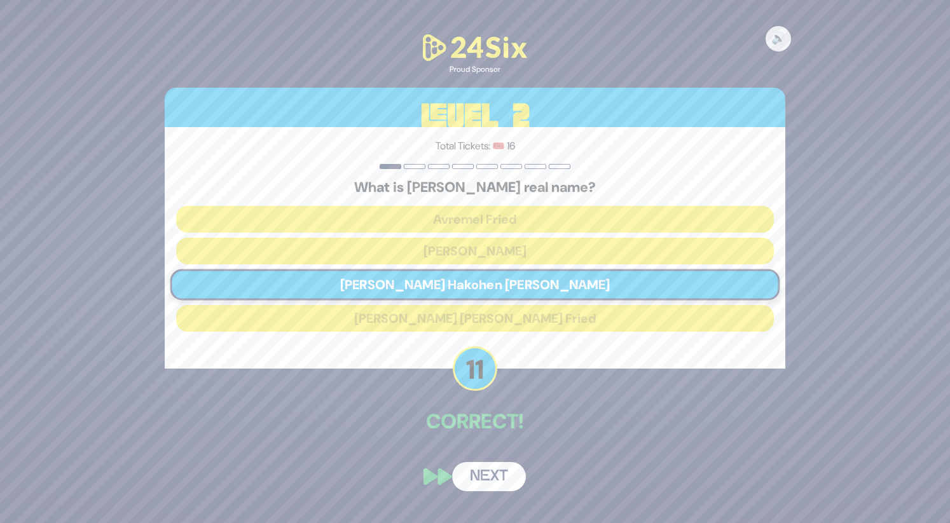
click at [500, 478] on button "Next" at bounding box center [489, 476] width 74 height 29
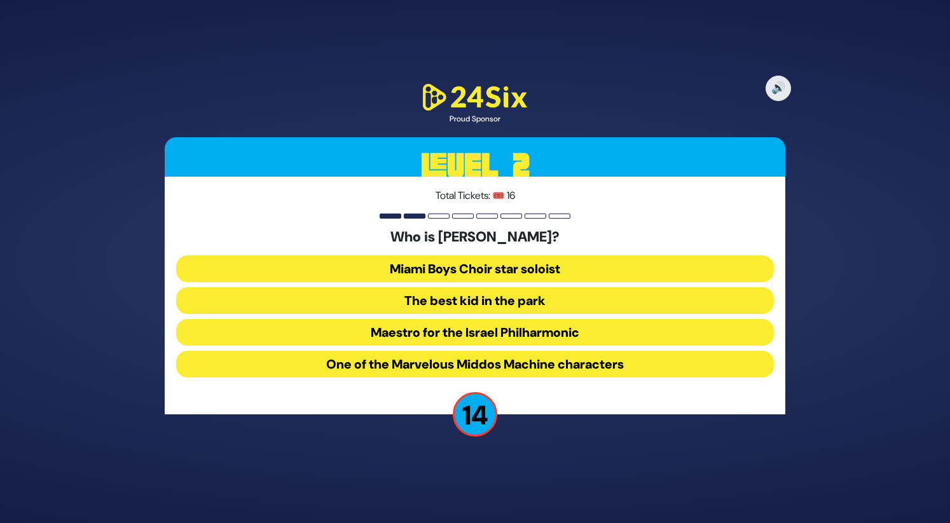
click at [496, 297] on button "The best kid in the park" at bounding box center [475, 300] width 598 height 27
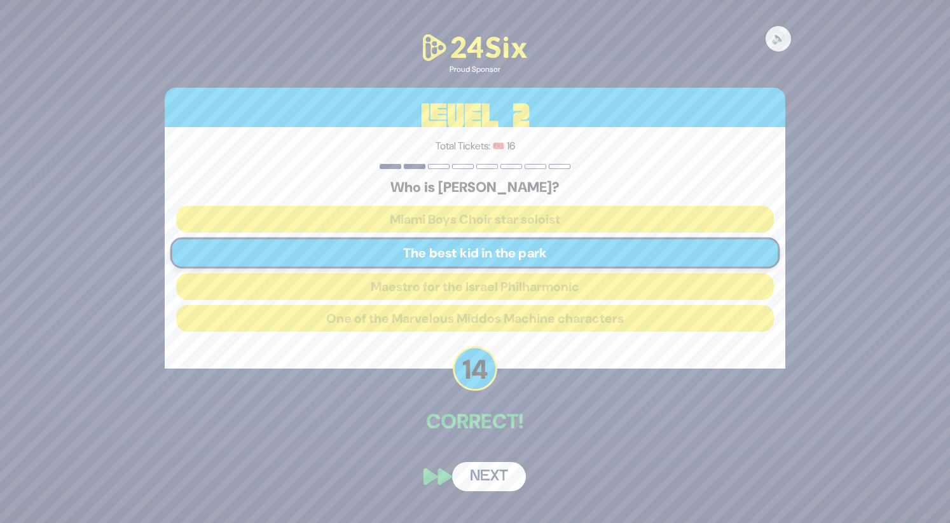
click at [488, 470] on button "Next" at bounding box center [489, 476] width 74 height 29
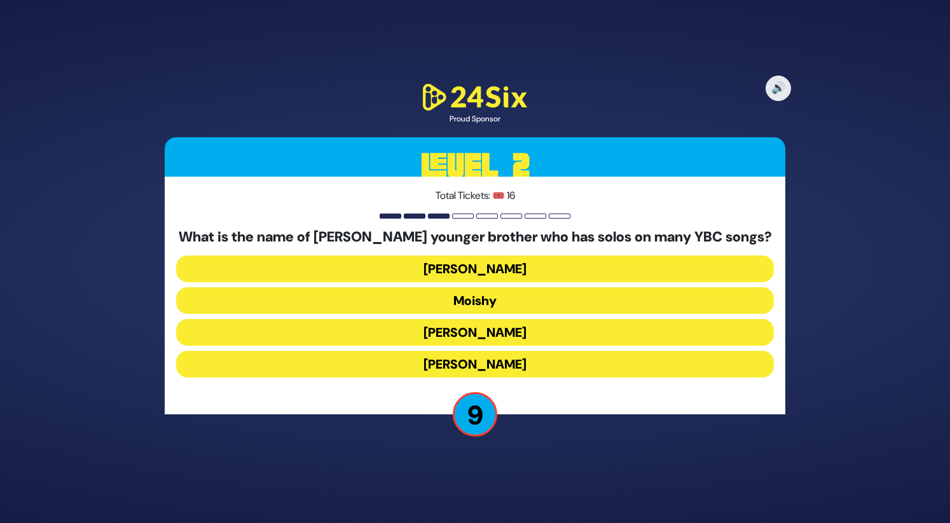
click at [495, 261] on button "Yitzchak Yosef" at bounding box center [475, 269] width 598 height 27
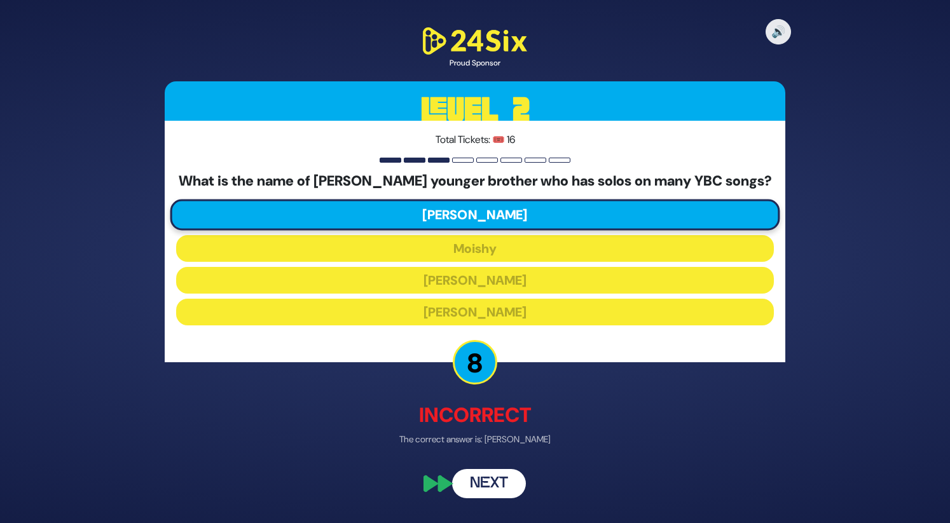
click at [482, 487] on button "Next" at bounding box center [489, 483] width 74 height 29
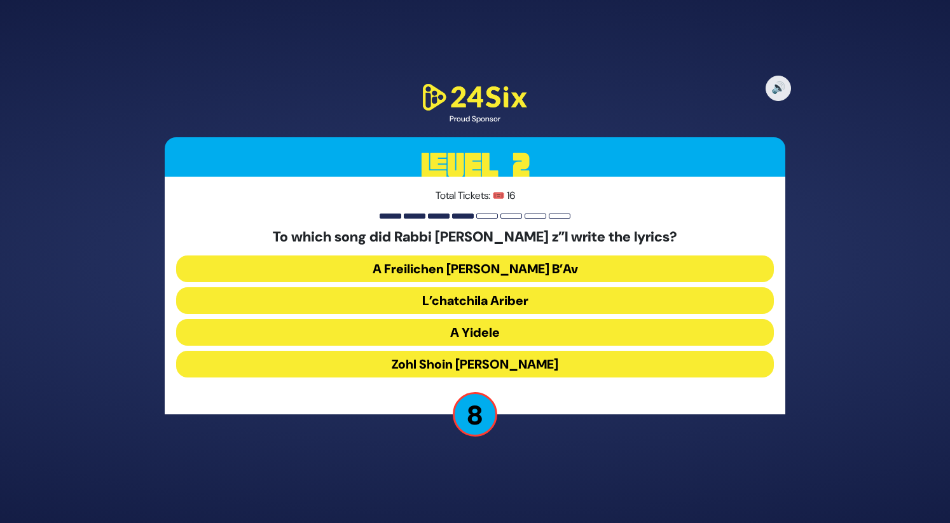
click at [494, 366] on button "Zohl Shoin Zein Di Geula" at bounding box center [475, 364] width 598 height 27
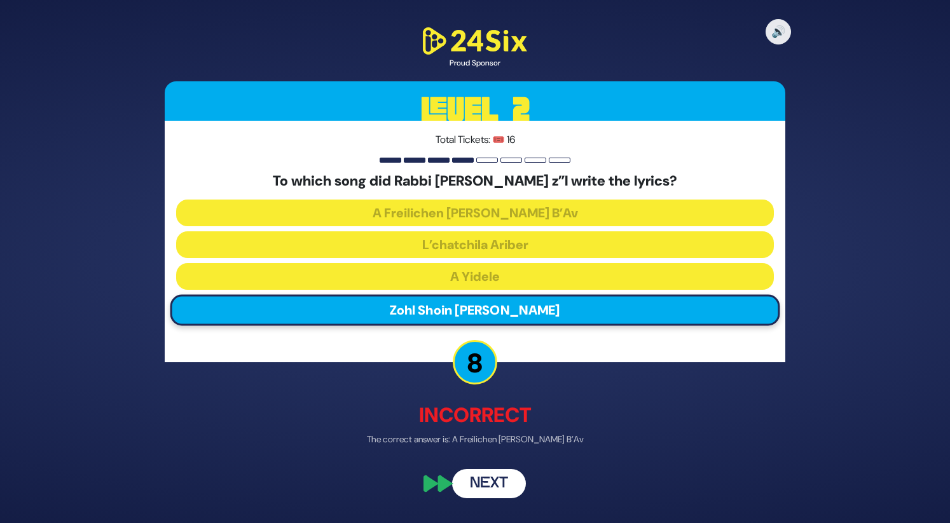
click at [478, 479] on button "Next" at bounding box center [489, 483] width 74 height 29
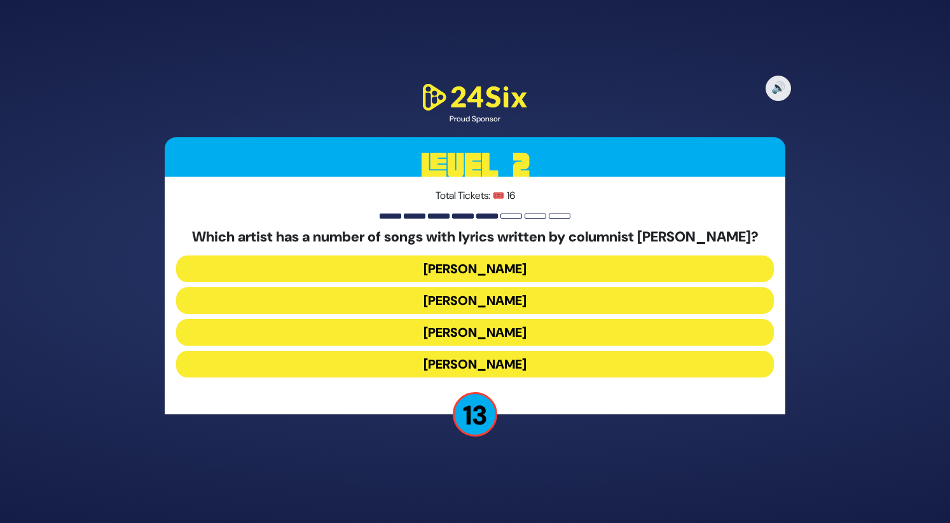
click at [474, 334] on button "Yaakov Shwekey" at bounding box center [475, 332] width 598 height 27
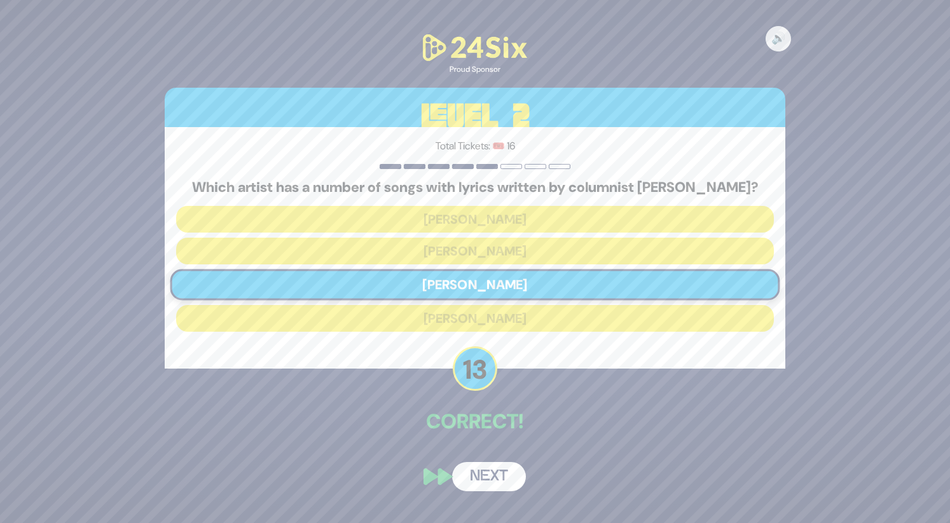
click at [490, 489] on button "Next" at bounding box center [489, 476] width 74 height 29
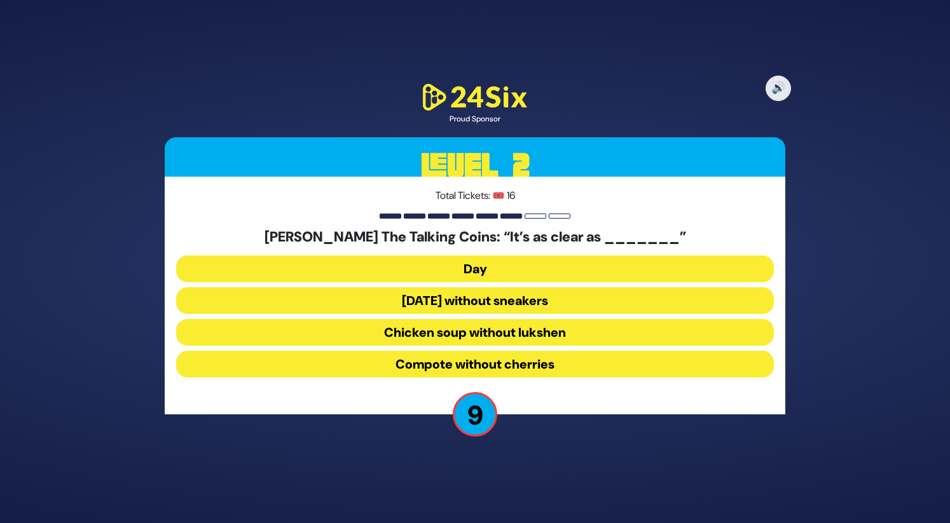
click at [501, 333] on button "Chicken soup without lukshen" at bounding box center [475, 332] width 598 height 27
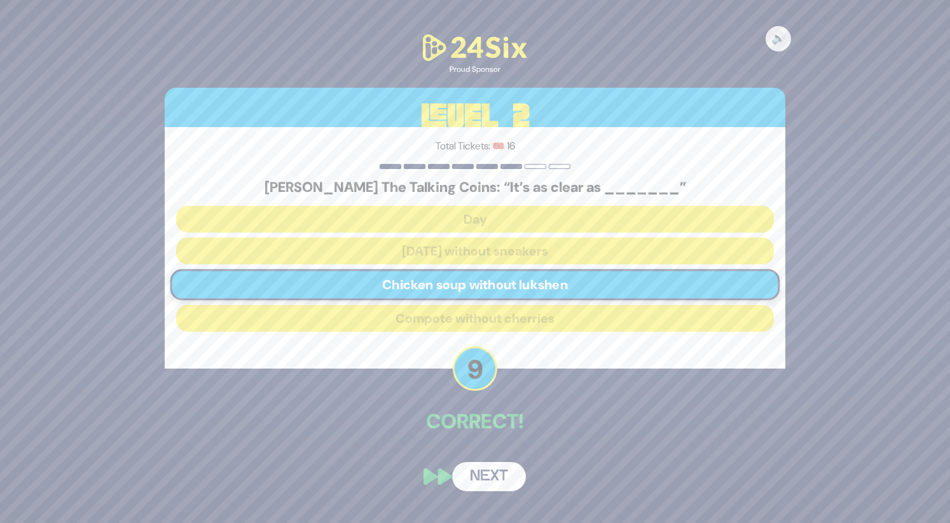
click at [487, 471] on button "Next" at bounding box center [489, 476] width 74 height 29
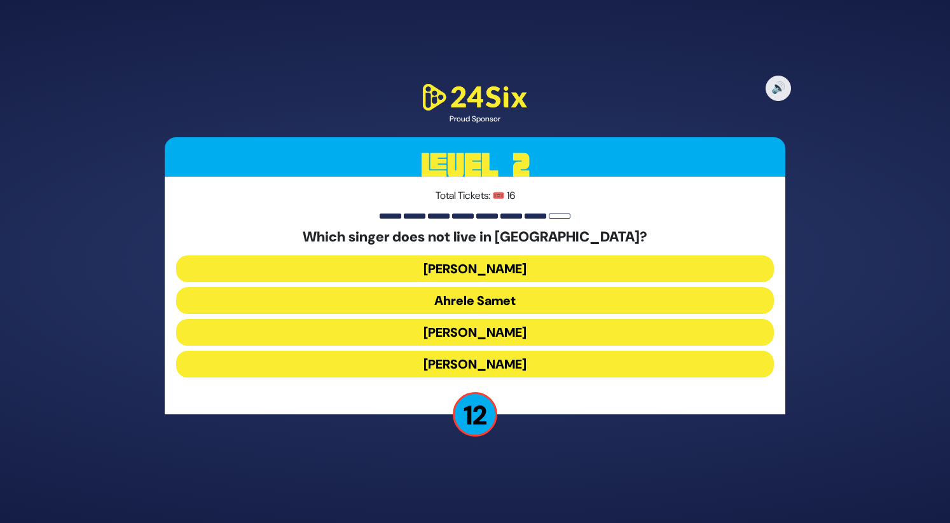
click at [484, 334] on button "Ari Goldwag" at bounding box center [475, 332] width 598 height 27
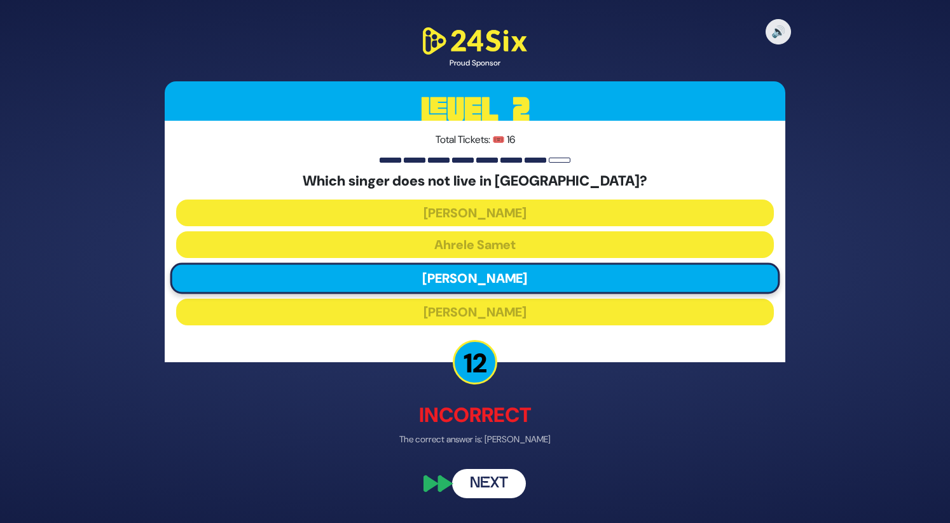
click at [481, 481] on button "Next" at bounding box center [489, 483] width 74 height 29
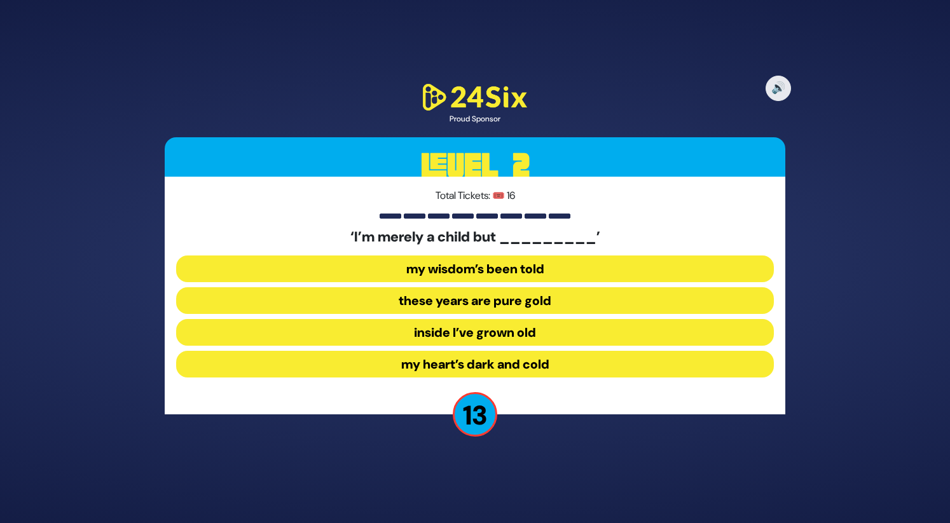
click at [488, 333] on button "inside I’ve grown old" at bounding box center [475, 332] width 598 height 27
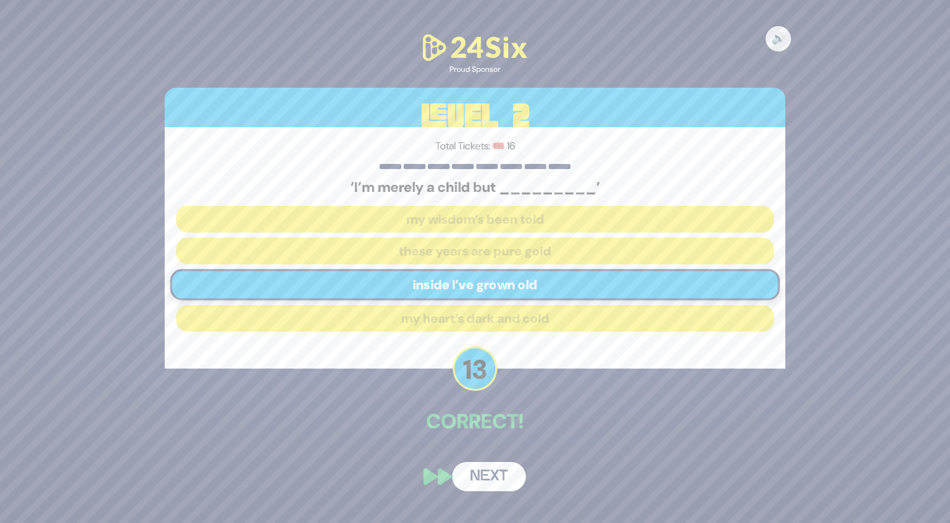
click at [491, 466] on button "Next" at bounding box center [489, 476] width 74 height 29
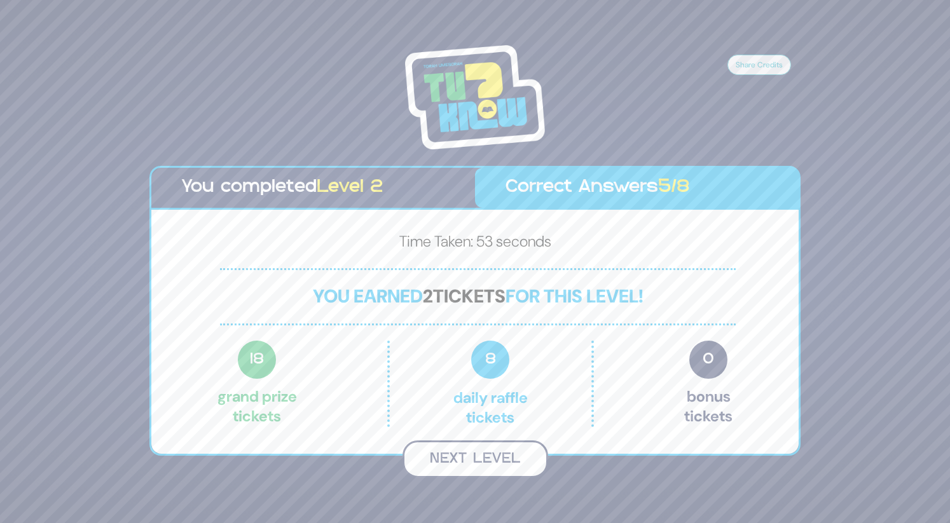
click at [499, 462] on button "Next Level" at bounding box center [476, 460] width 146 height 38
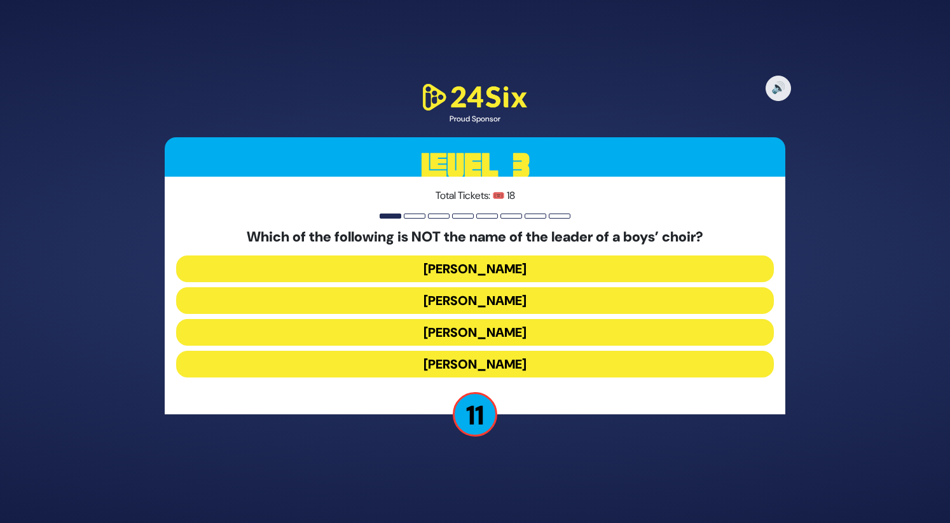
click at [494, 331] on button "Nachman Seltzer" at bounding box center [475, 332] width 598 height 27
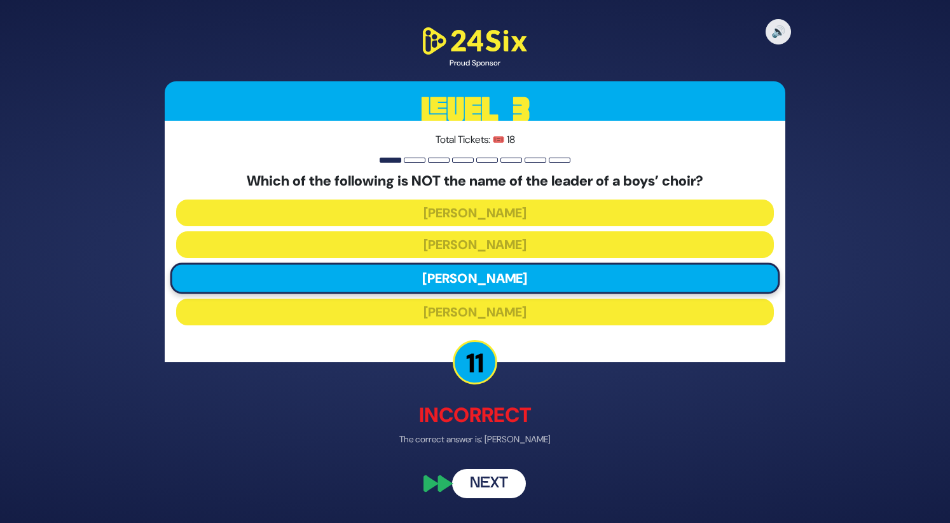
click at [501, 475] on button "Next" at bounding box center [489, 483] width 74 height 29
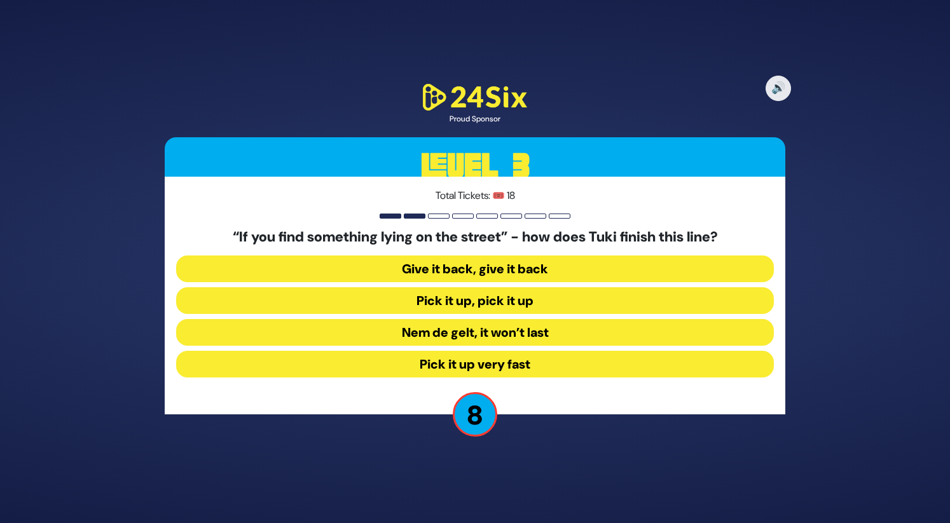
click at [454, 300] on button "Pick it up, pick it up" at bounding box center [475, 300] width 598 height 27
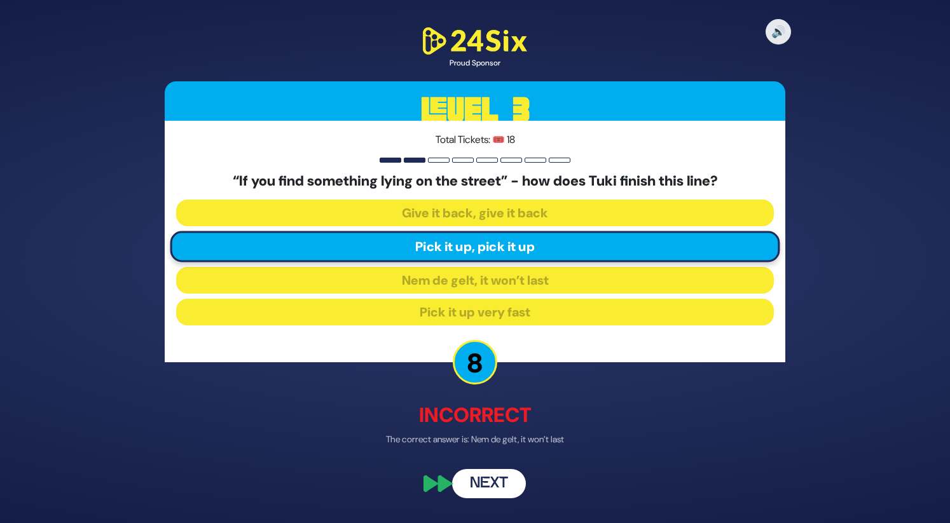
click at [501, 481] on button "Next" at bounding box center [489, 483] width 74 height 29
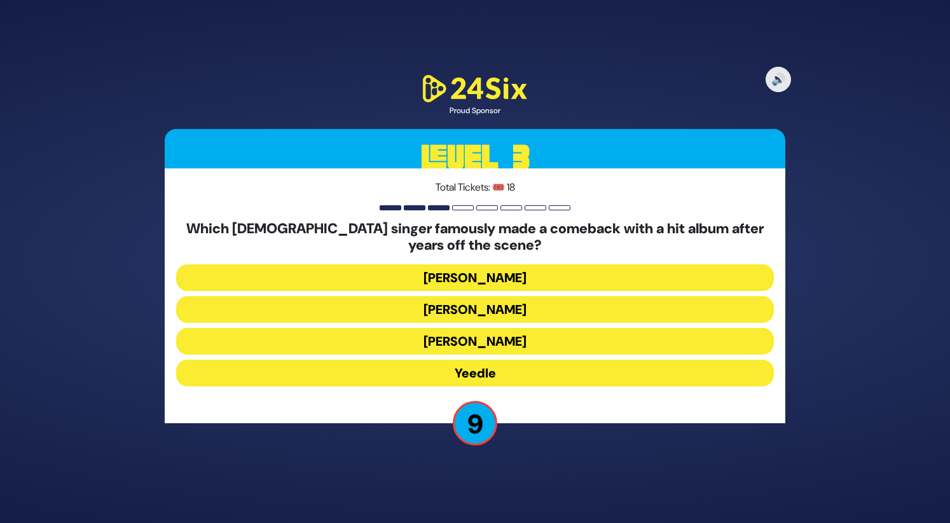
click at [496, 304] on button "Eli Gerstner" at bounding box center [475, 309] width 598 height 27
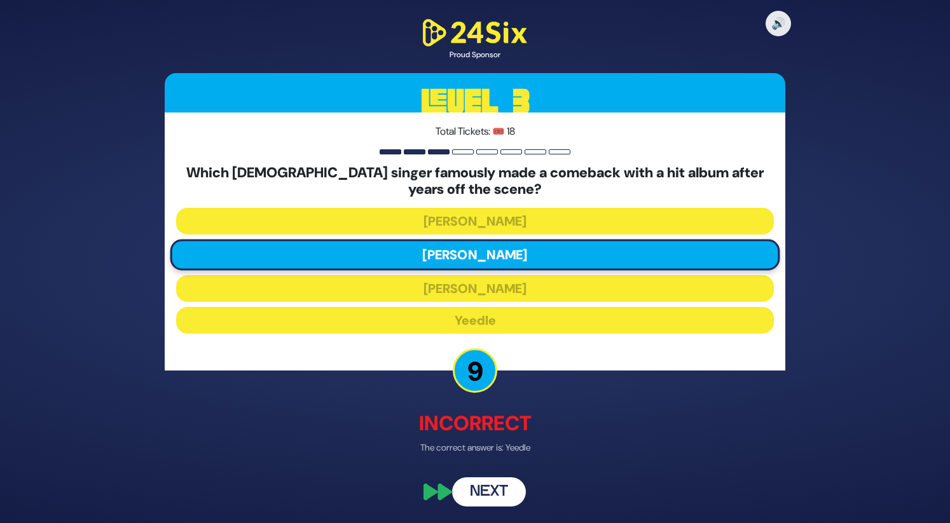
click at [490, 491] on button "Next" at bounding box center [489, 492] width 74 height 29
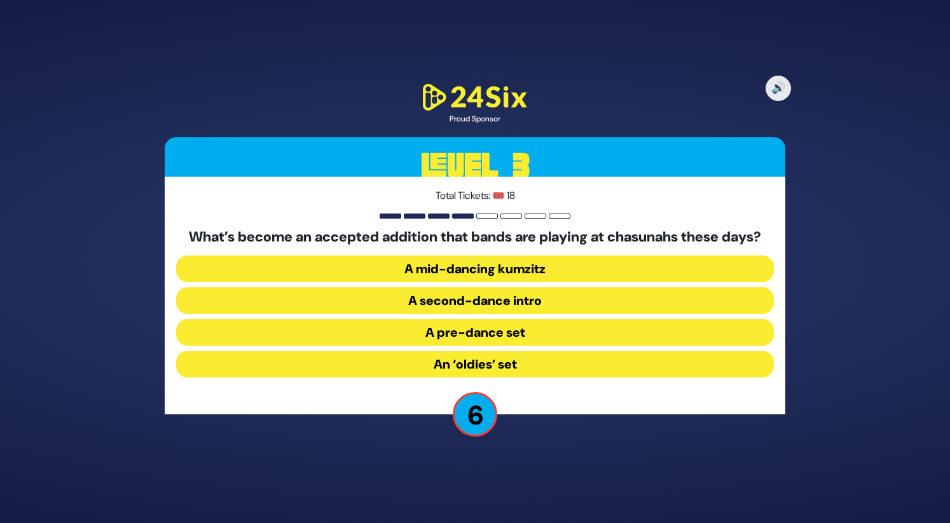
click at [499, 282] on button "A mid-dancing kumzitz" at bounding box center [475, 269] width 598 height 27
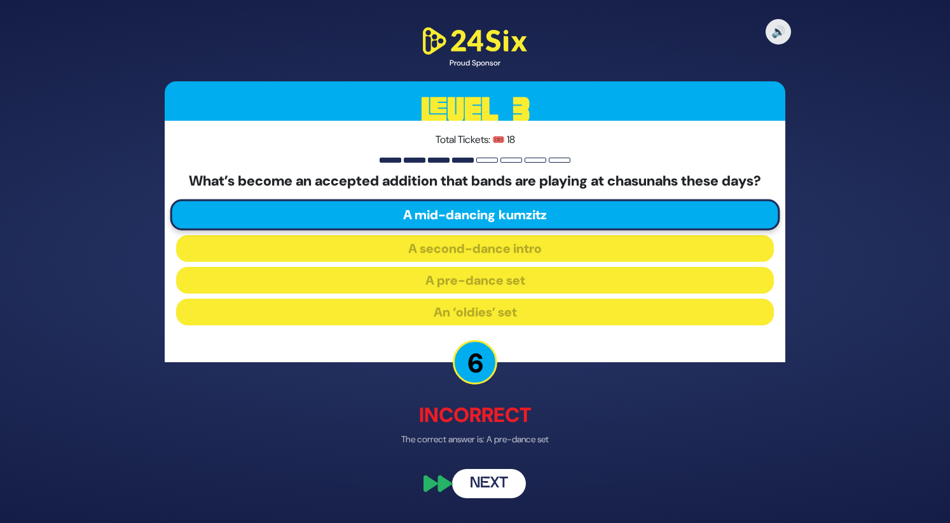
click at [497, 487] on button "Next" at bounding box center [489, 483] width 74 height 29
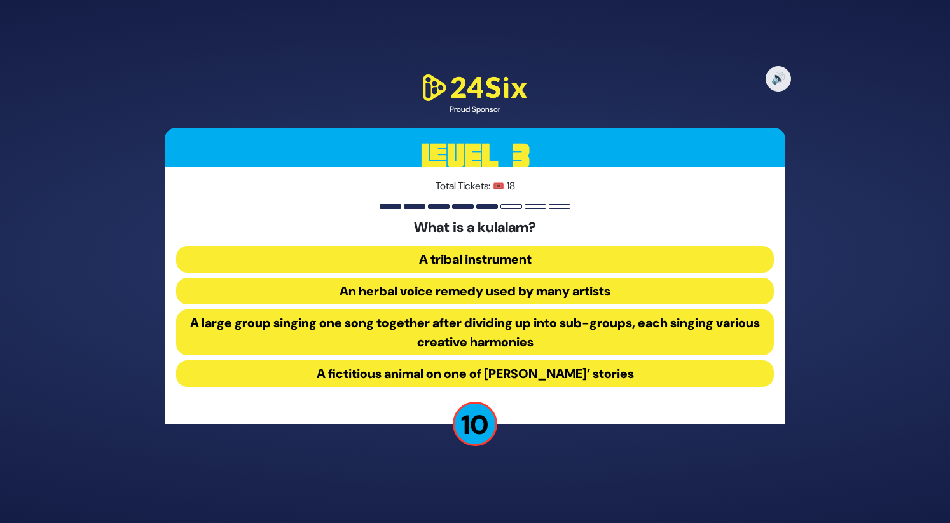
click at [416, 329] on button "A large group singing one song together after dividing up into sub-groups, each…" at bounding box center [475, 333] width 598 height 46
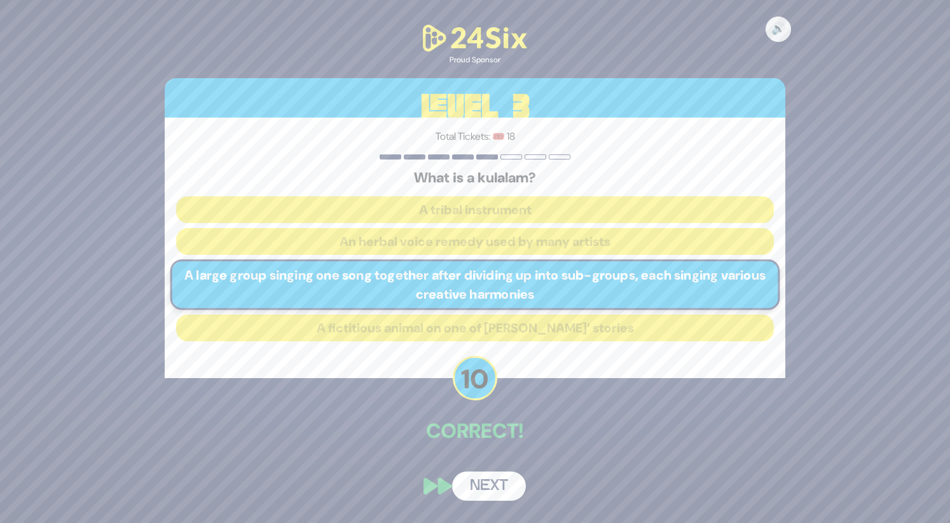
click at [483, 484] on button "Next" at bounding box center [489, 486] width 74 height 29
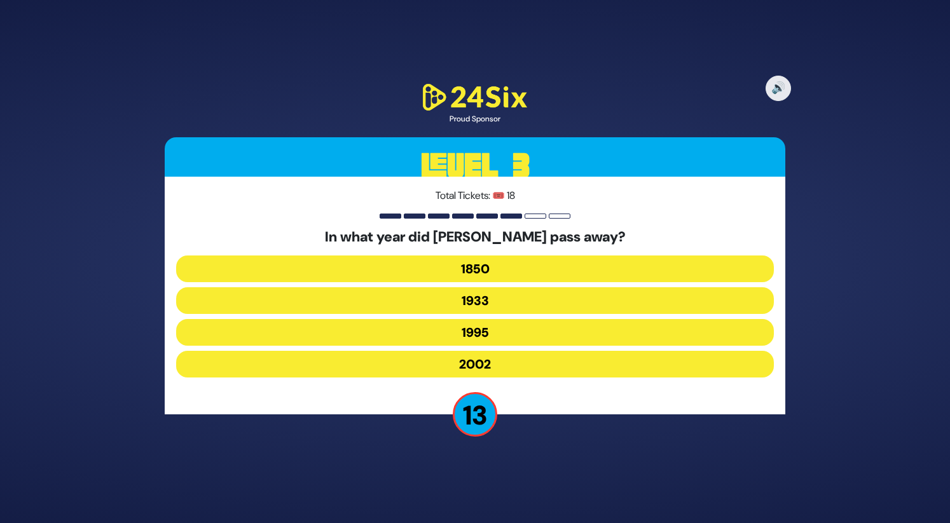
click at [499, 328] on button "1995" at bounding box center [475, 332] width 598 height 27
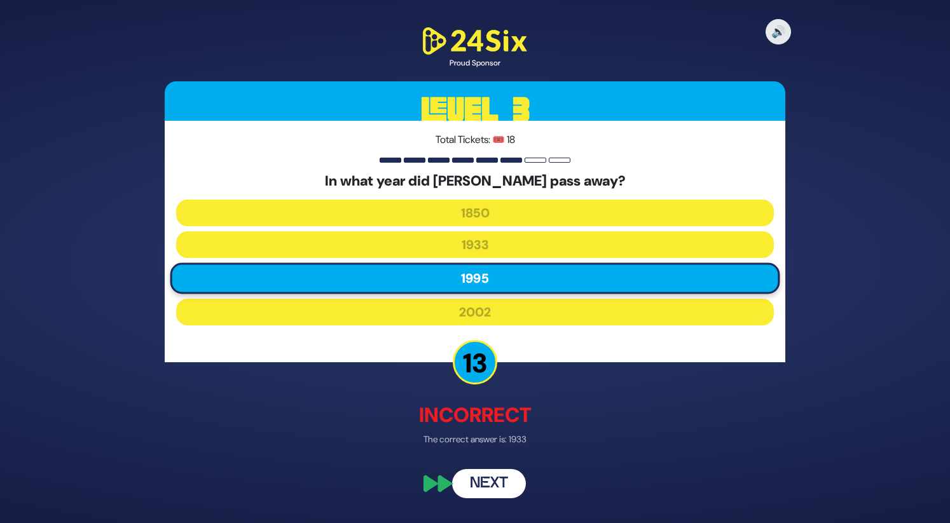
click at [490, 481] on button "Next" at bounding box center [489, 483] width 74 height 29
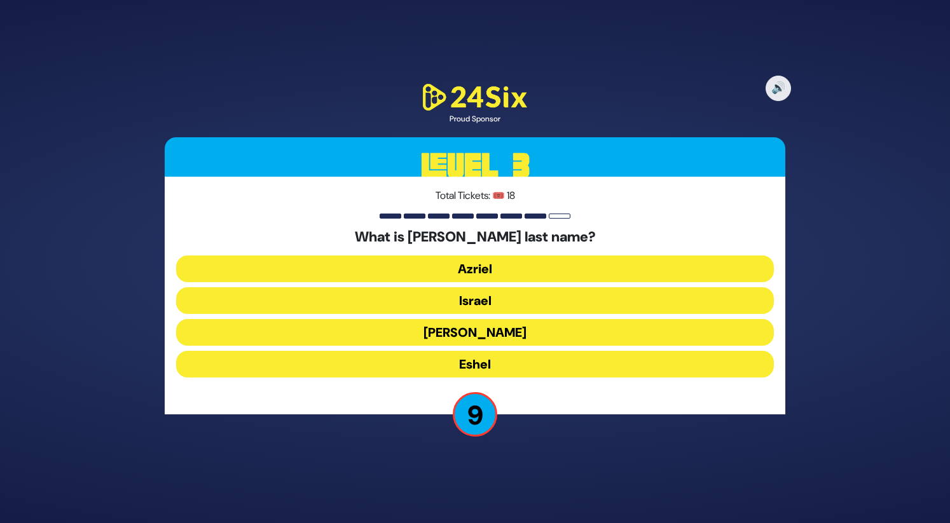
click at [502, 359] on button "Eshel" at bounding box center [475, 364] width 598 height 27
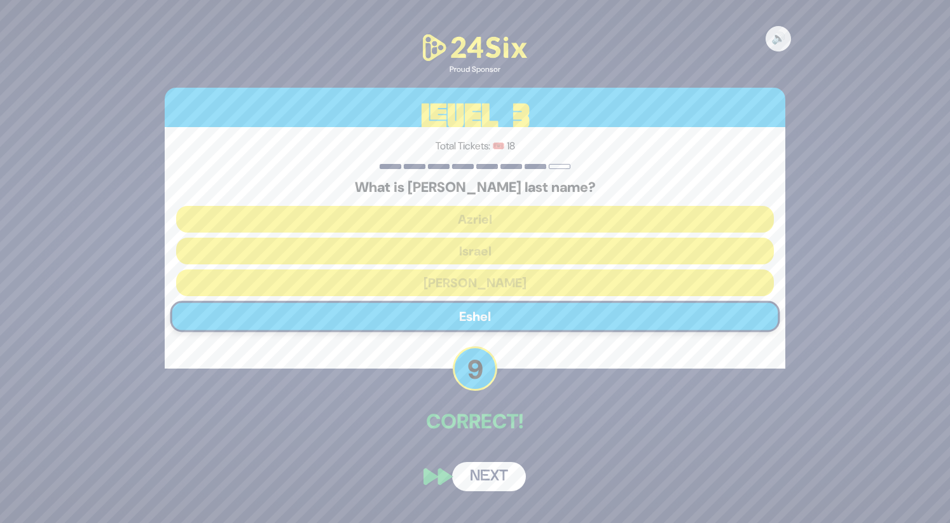
click at [492, 470] on button "Next" at bounding box center [489, 476] width 74 height 29
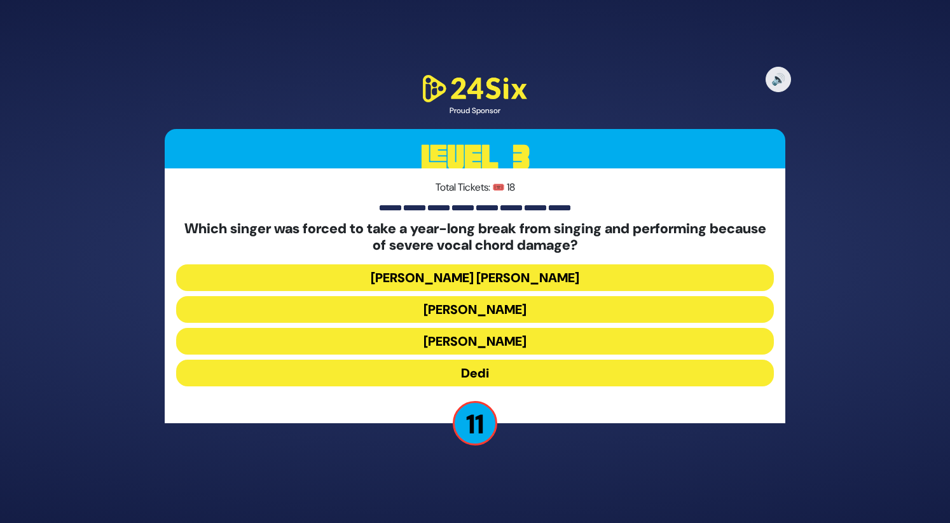
click at [489, 314] on button "Ohad Moskowitz" at bounding box center [475, 309] width 598 height 27
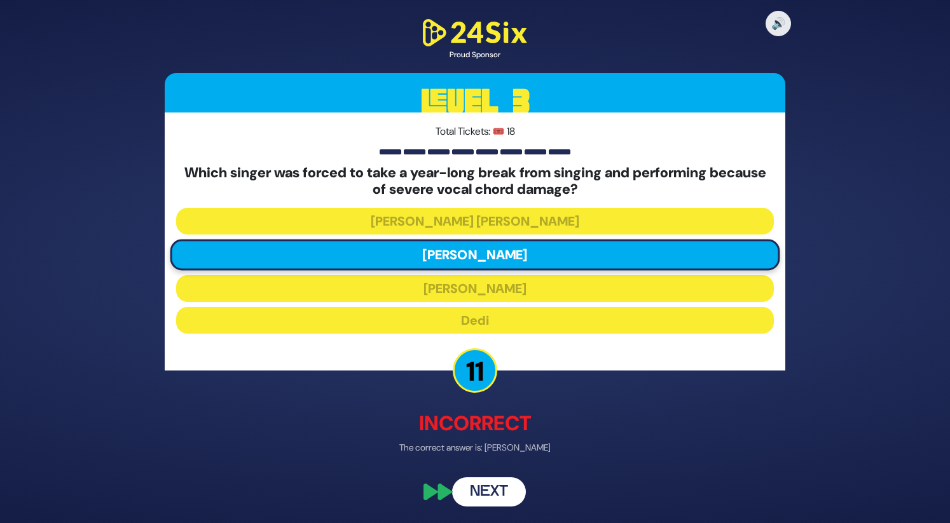
click at [494, 494] on button "Next" at bounding box center [489, 492] width 74 height 29
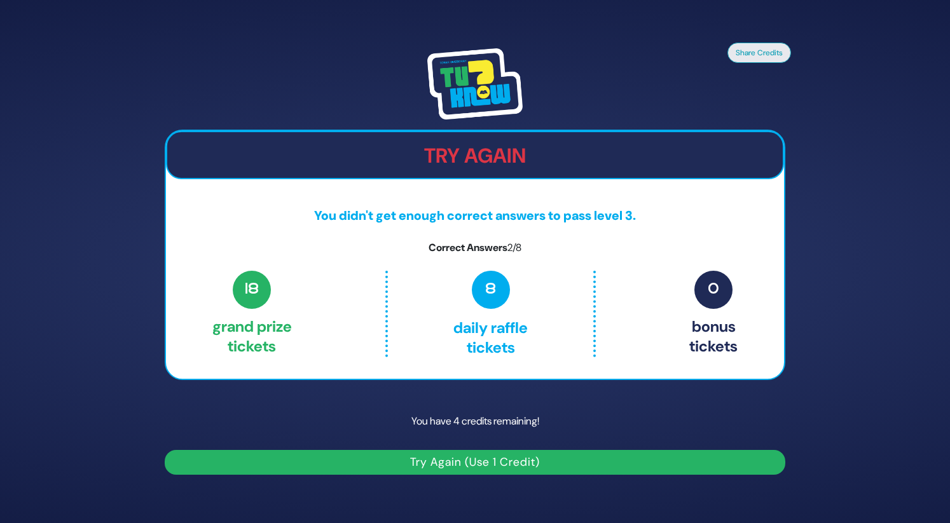
click at [472, 462] on button "Try Again (Use 1 Credit)" at bounding box center [475, 462] width 621 height 25
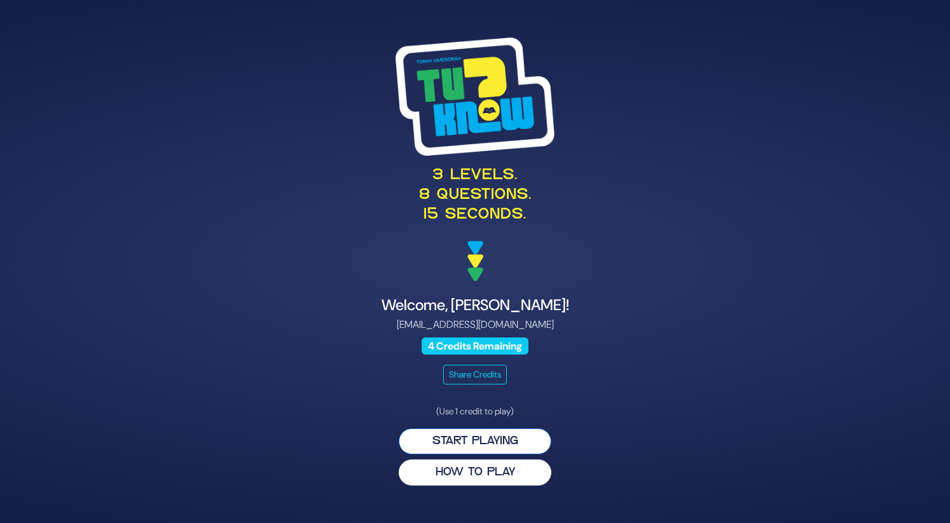
click at [481, 452] on button "Start Playing" at bounding box center [475, 442] width 153 height 26
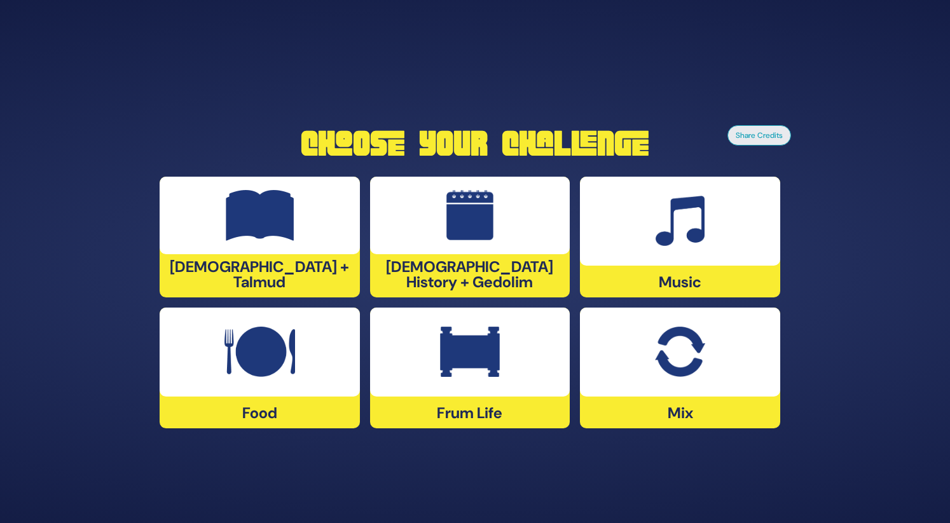
click at [693, 247] on div at bounding box center [680, 221] width 200 height 89
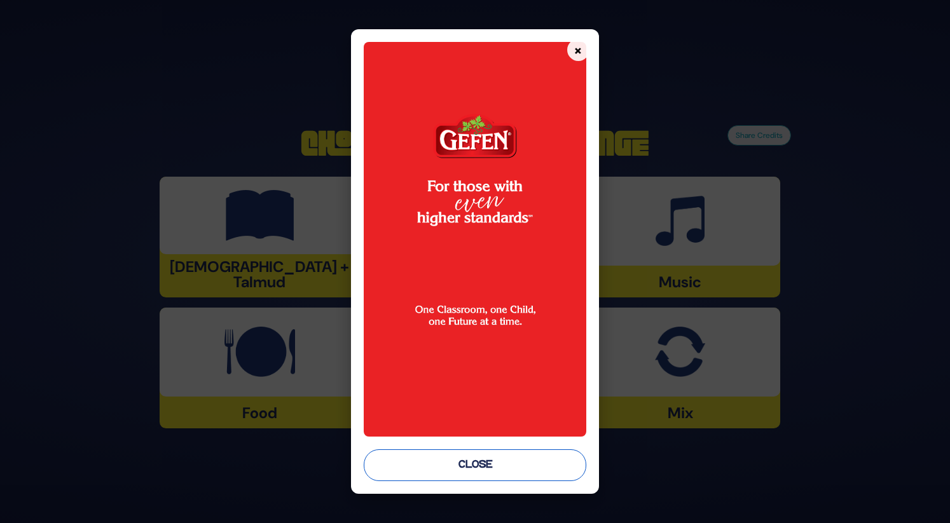
click at [483, 467] on button "Close" at bounding box center [475, 466] width 222 height 32
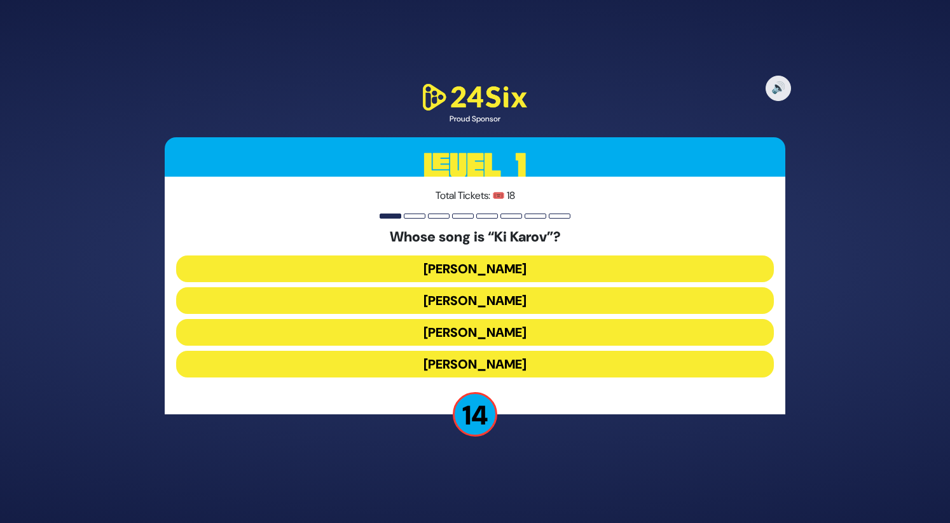
click at [467, 298] on button "Eitan Katz" at bounding box center [475, 300] width 598 height 27
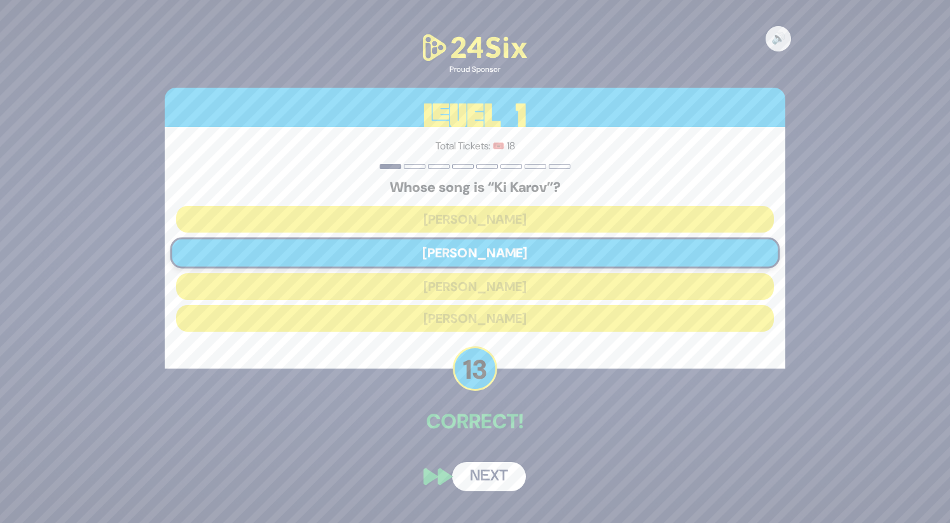
click at [490, 479] on button "Next" at bounding box center [489, 476] width 74 height 29
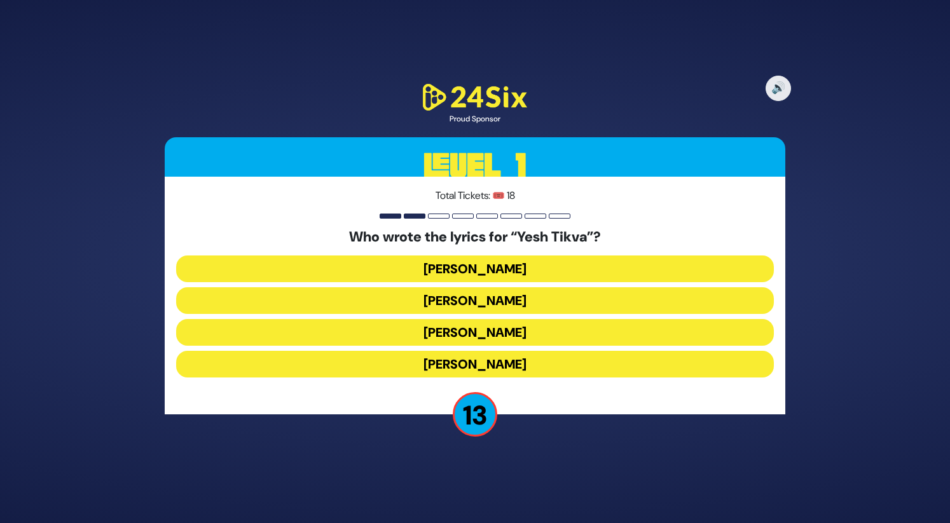
click at [470, 300] on button "Miriam Israeli" at bounding box center [475, 300] width 598 height 27
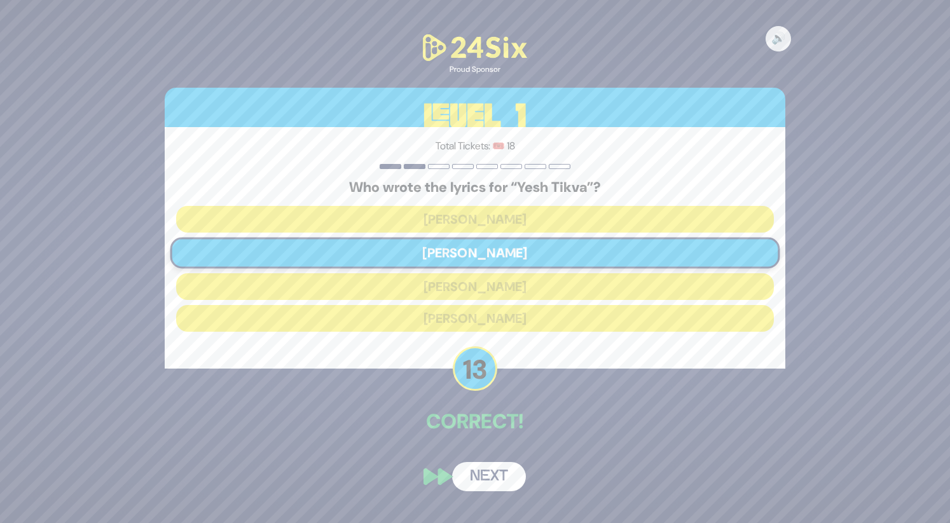
click at [487, 474] on button "Next" at bounding box center [489, 476] width 74 height 29
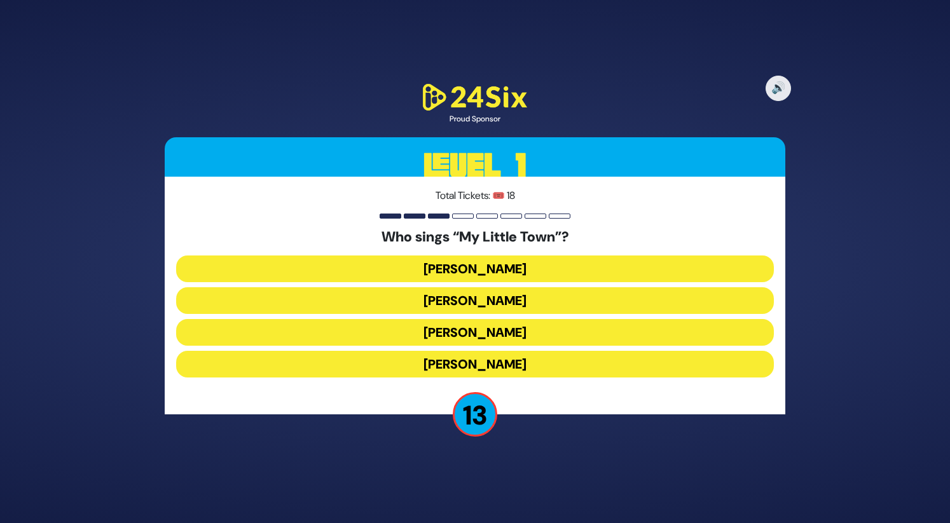
click at [487, 345] on button "Shulem Lemmer" at bounding box center [475, 332] width 598 height 27
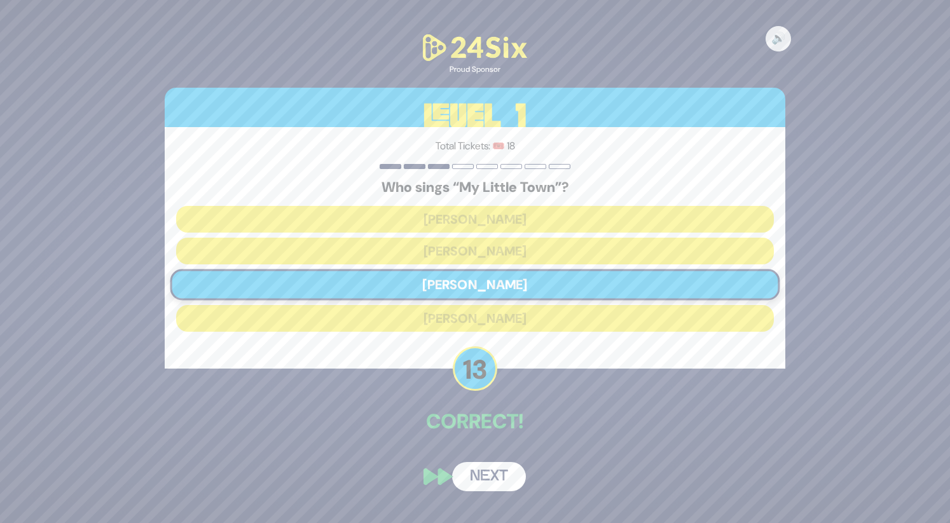
click at [502, 470] on button "Next" at bounding box center [489, 476] width 74 height 29
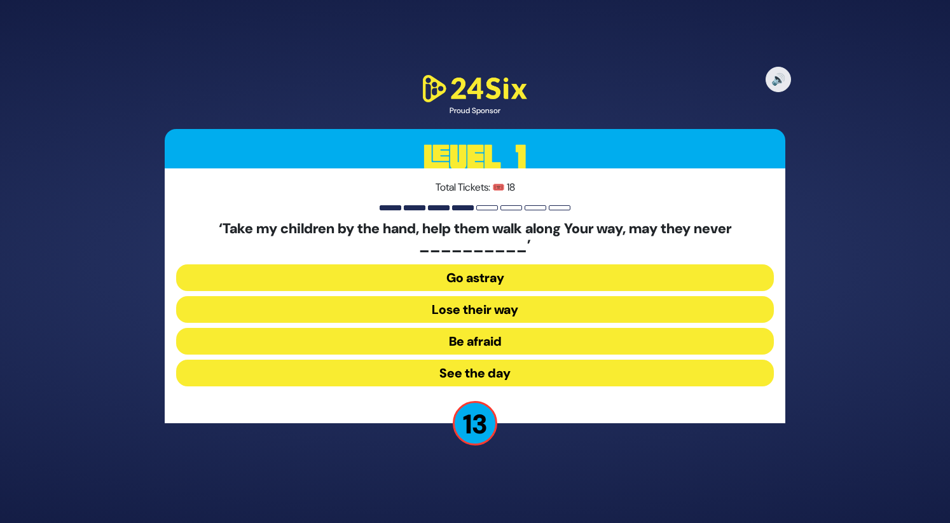
click at [504, 273] on button "Go astray" at bounding box center [475, 278] width 598 height 27
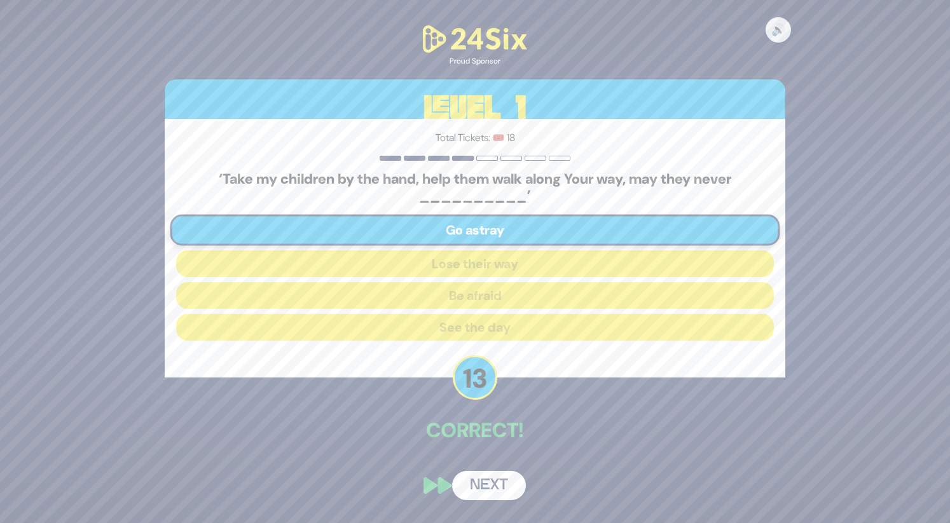
click at [483, 479] on button "Next" at bounding box center [489, 485] width 74 height 29
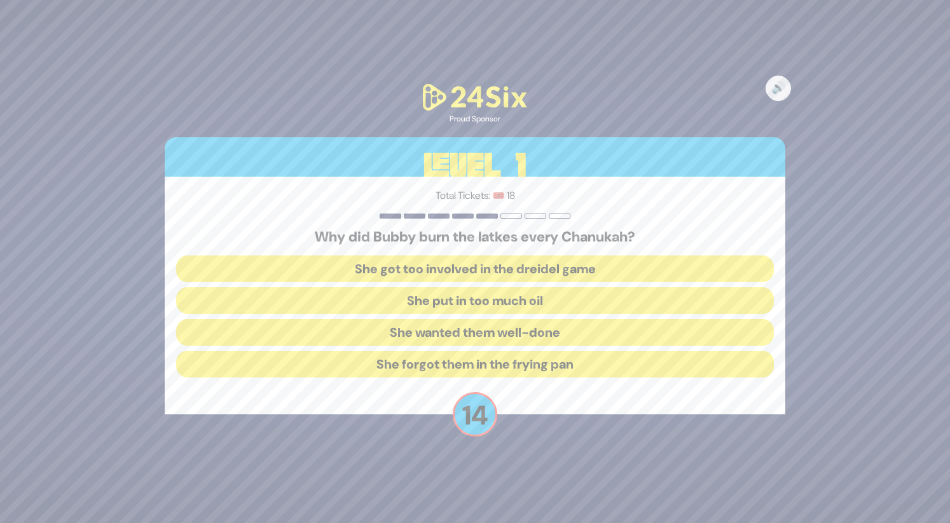
click at [509, 364] on button "She forgot them in the frying pan" at bounding box center [475, 364] width 598 height 27
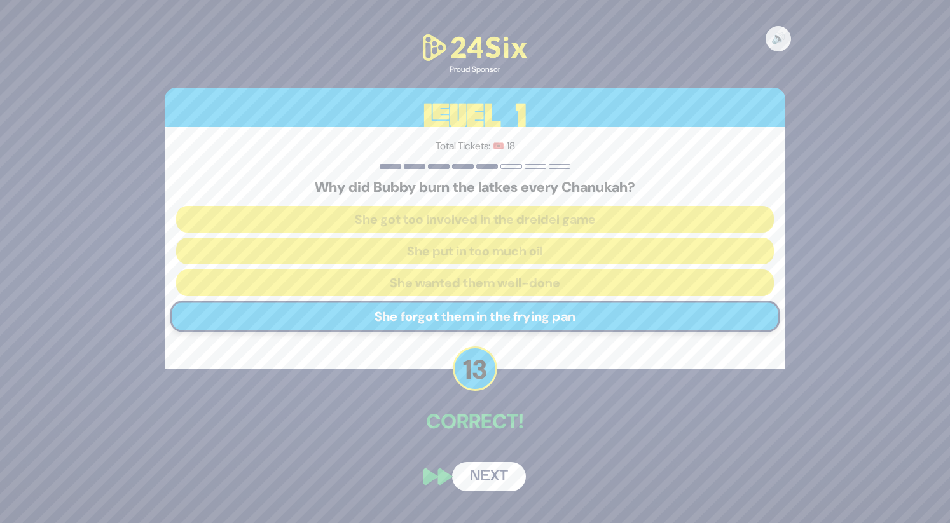
click at [488, 475] on button "Next" at bounding box center [489, 476] width 74 height 29
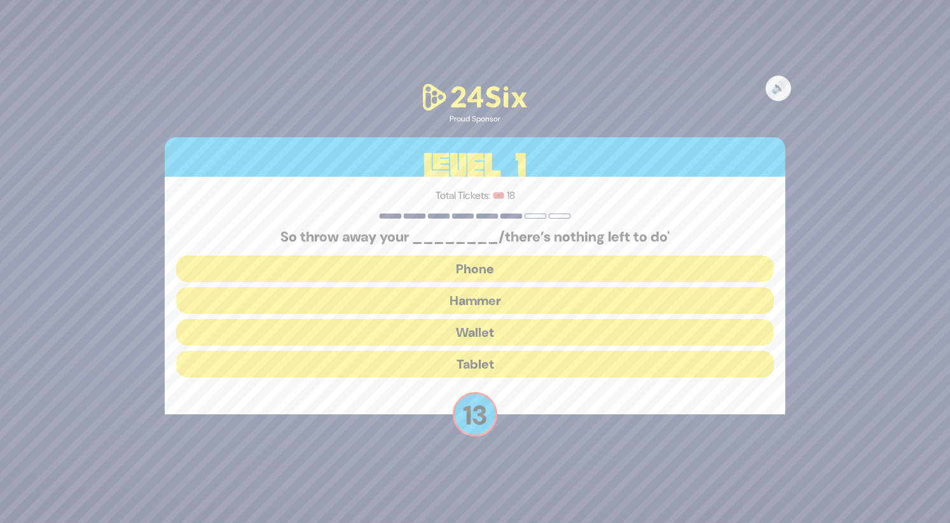
click at [505, 308] on button "Hammer" at bounding box center [475, 300] width 598 height 27
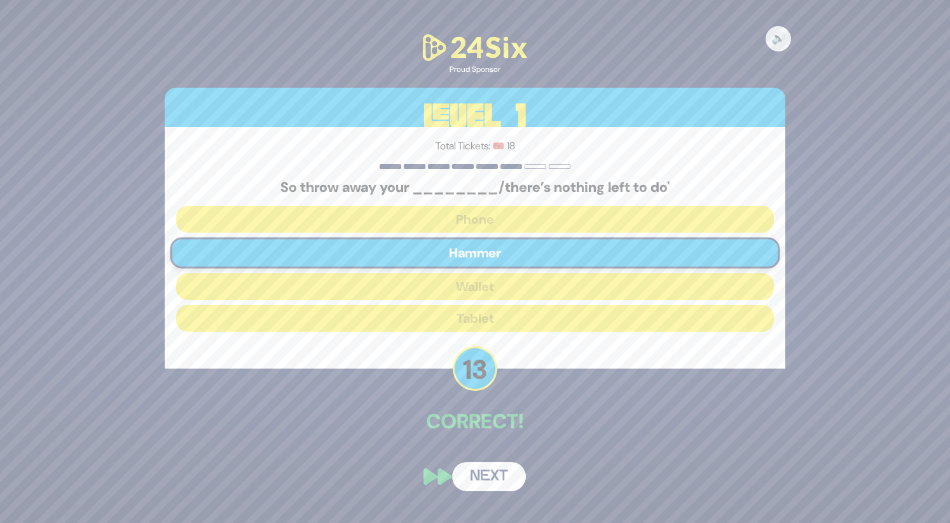
click at [482, 478] on button "Next" at bounding box center [489, 476] width 74 height 29
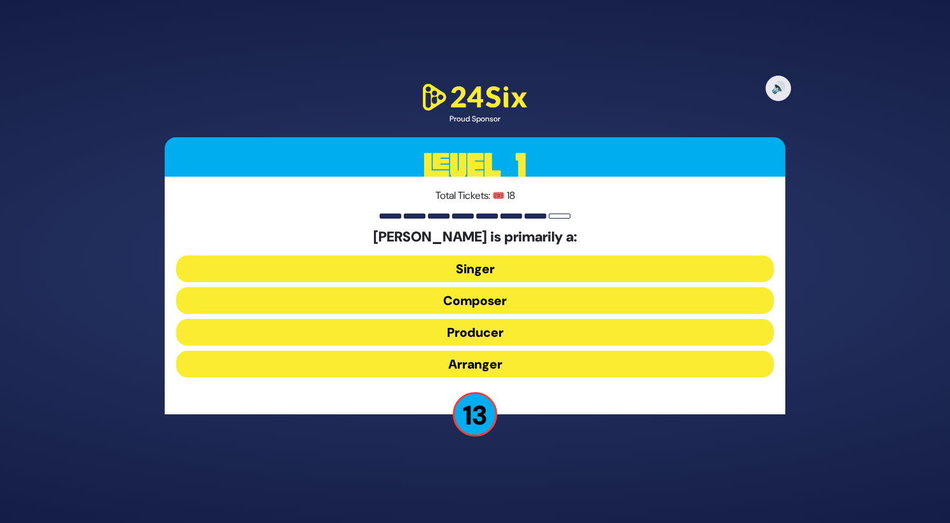
click at [498, 300] on button "Composer" at bounding box center [475, 300] width 598 height 27
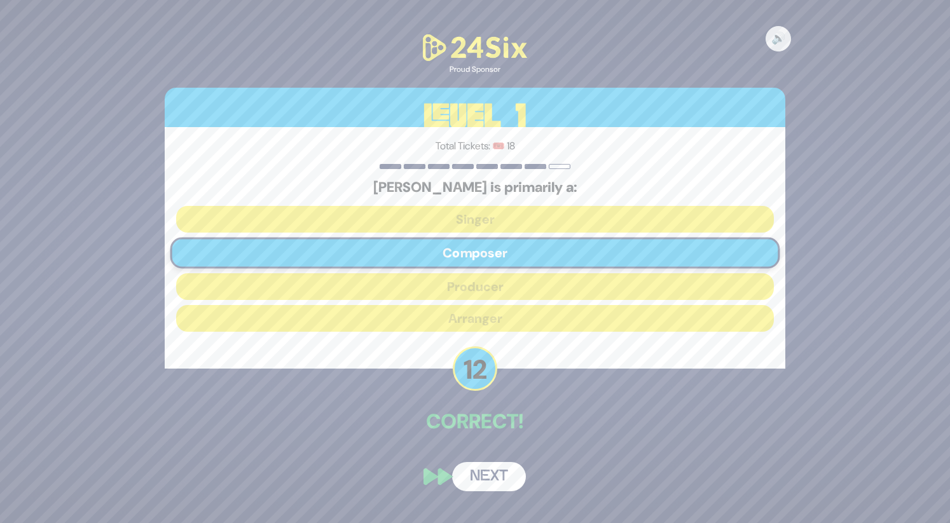
click at [494, 472] on button "Next" at bounding box center [489, 476] width 74 height 29
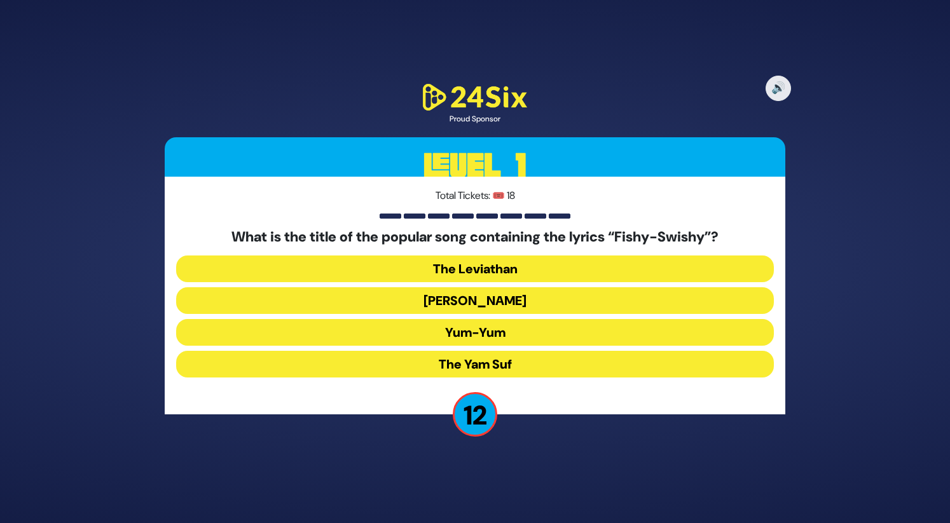
click at [483, 335] on button "Yum-Yum" at bounding box center [475, 332] width 598 height 27
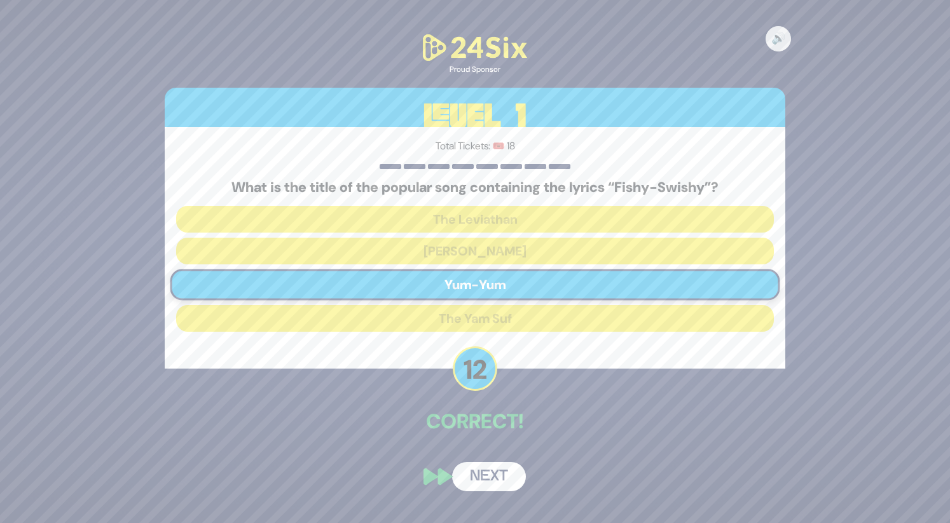
click at [491, 483] on button "Next" at bounding box center [489, 476] width 74 height 29
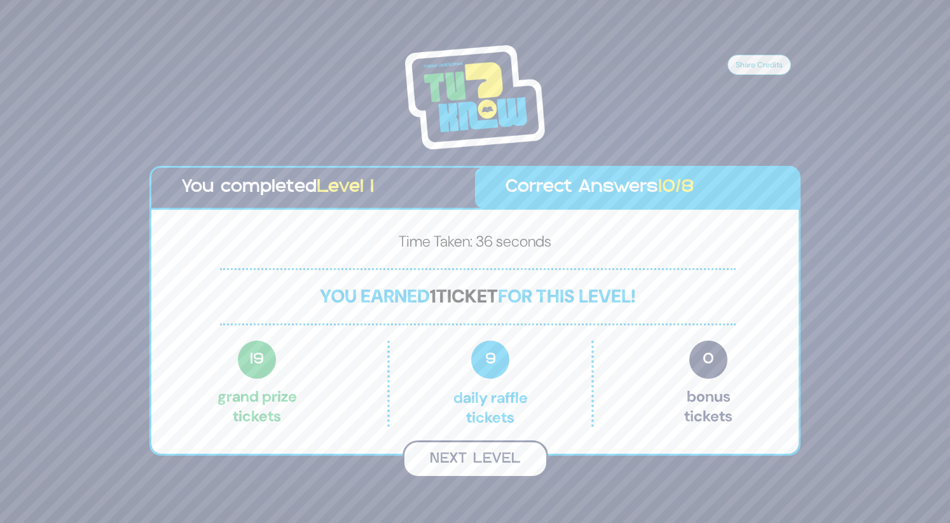
click at [497, 449] on button "Next Level" at bounding box center [476, 460] width 146 height 38
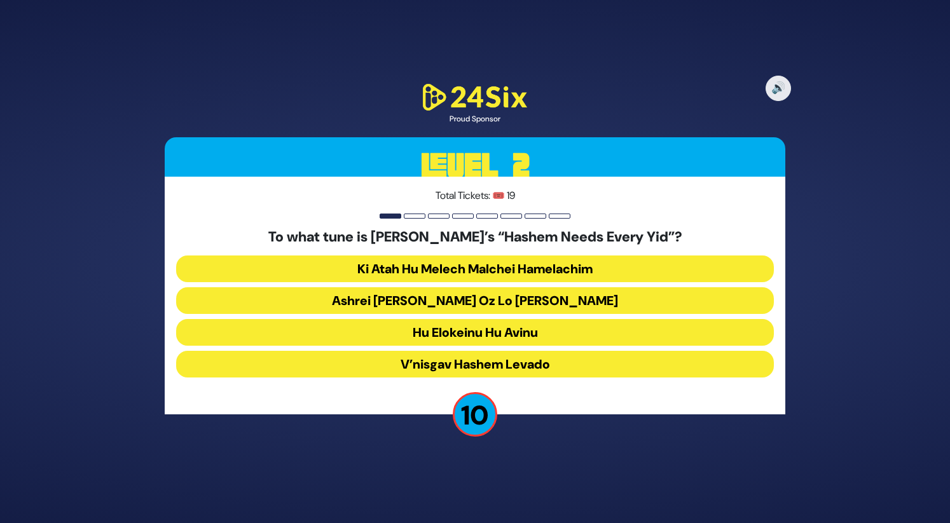
click at [474, 301] on button "Ashrei Adam Oz Lo Bach" at bounding box center [475, 300] width 598 height 27
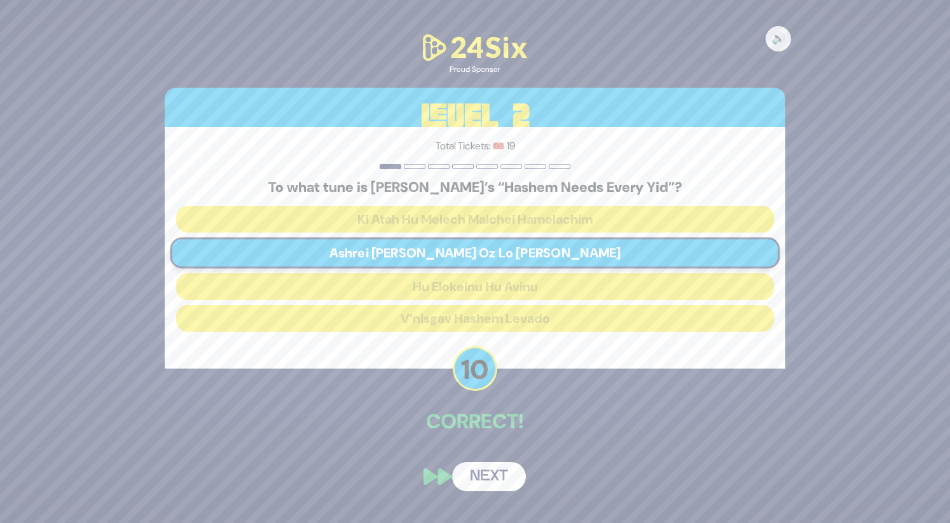
click at [499, 478] on button "Next" at bounding box center [489, 476] width 74 height 29
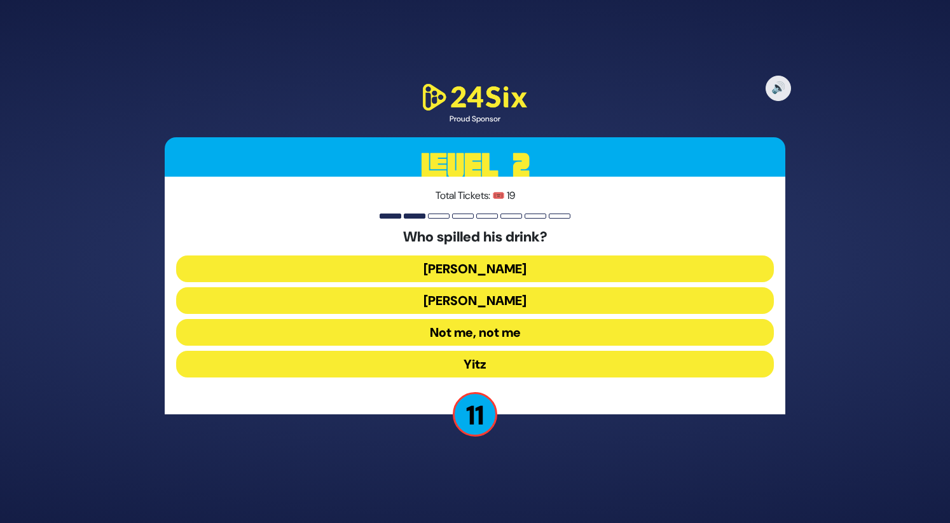
click at [527, 279] on button "Asher Zelig" at bounding box center [475, 269] width 598 height 27
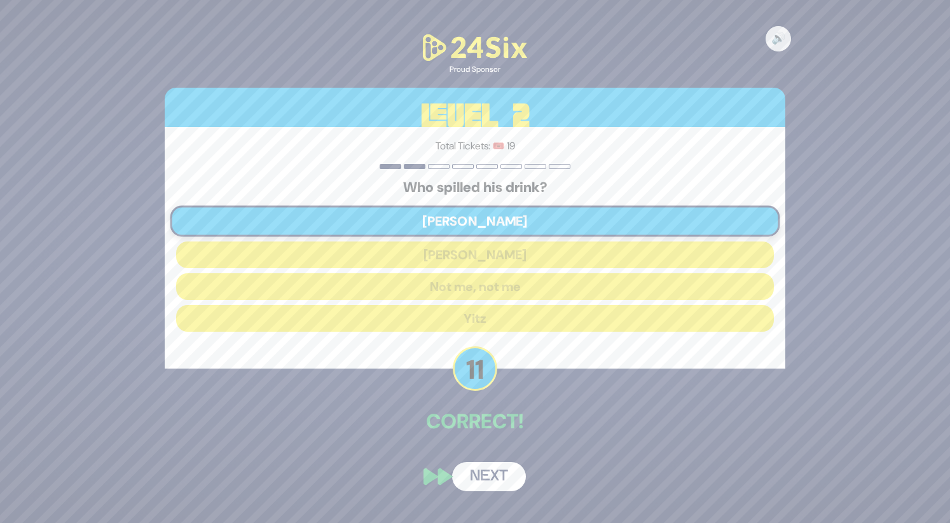
click at [499, 477] on button "Next" at bounding box center [489, 476] width 74 height 29
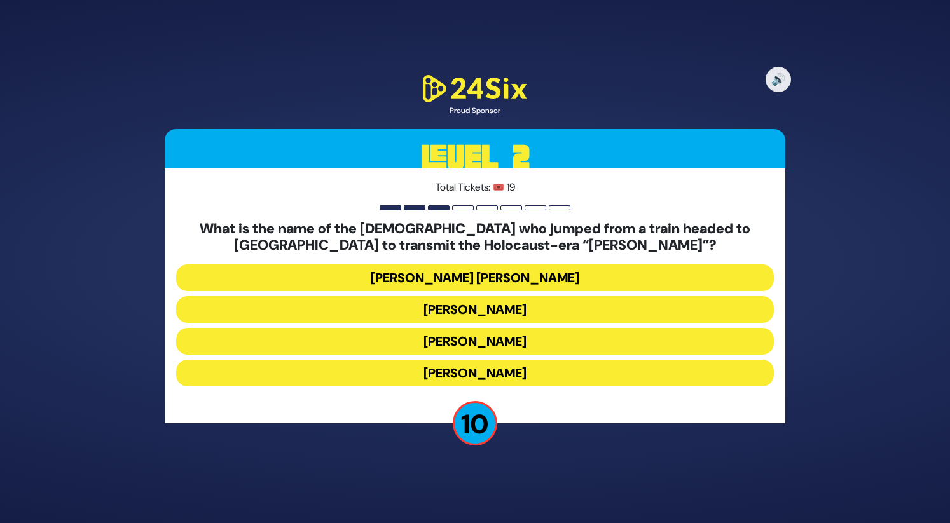
click at [509, 375] on button "Duvid Berlinger" at bounding box center [475, 373] width 598 height 27
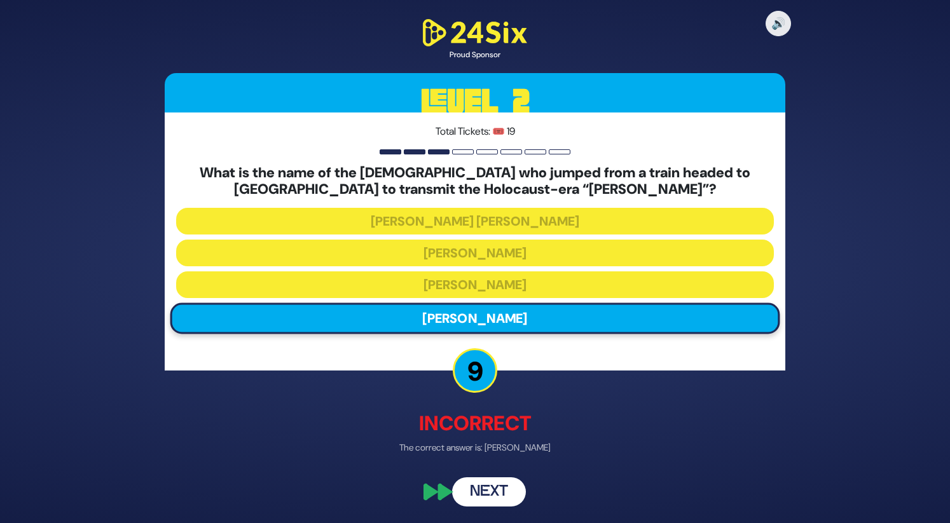
click at [488, 490] on button "Next" at bounding box center [489, 492] width 74 height 29
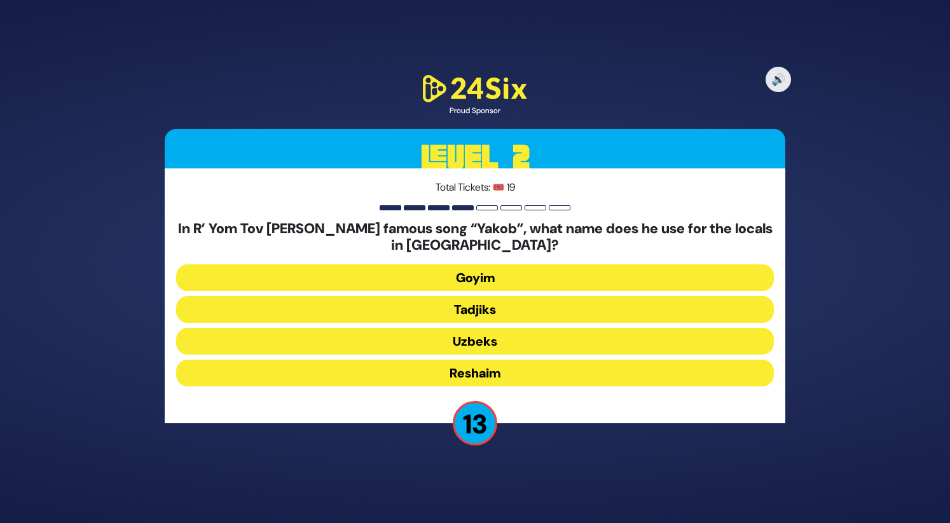
click at [482, 308] on button "Tadjiks" at bounding box center [475, 309] width 598 height 27
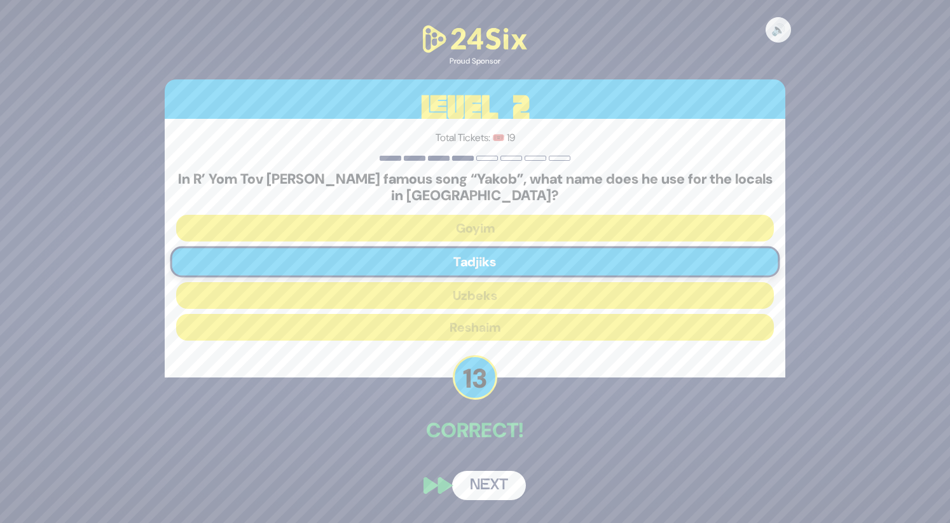
click at [494, 483] on button "Next" at bounding box center [489, 485] width 74 height 29
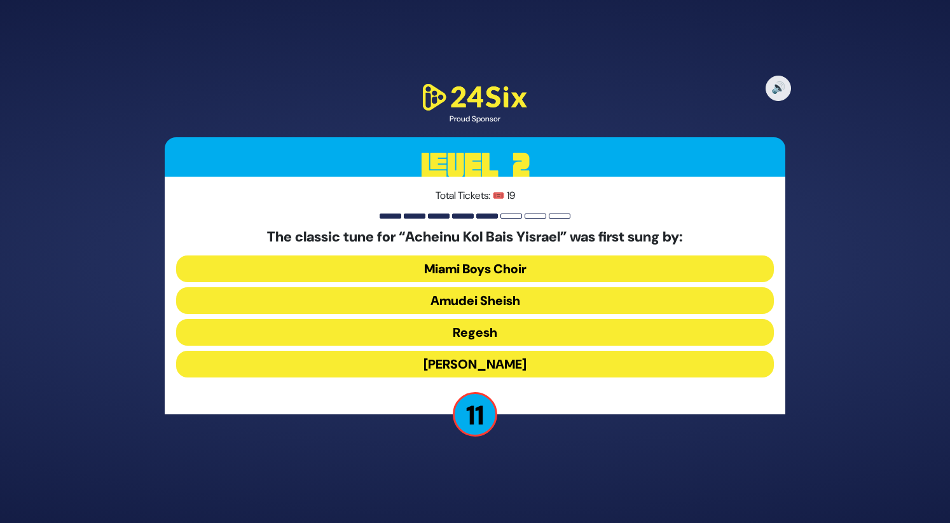
click at [517, 356] on button "Abie Rotenberg" at bounding box center [475, 364] width 598 height 27
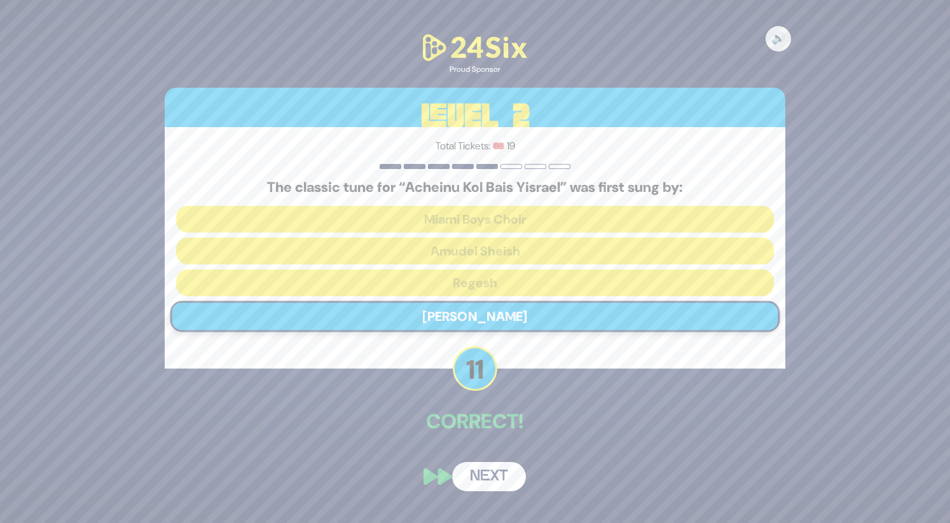
click at [500, 473] on button "Next" at bounding box center [489, 476] width 74 height 29
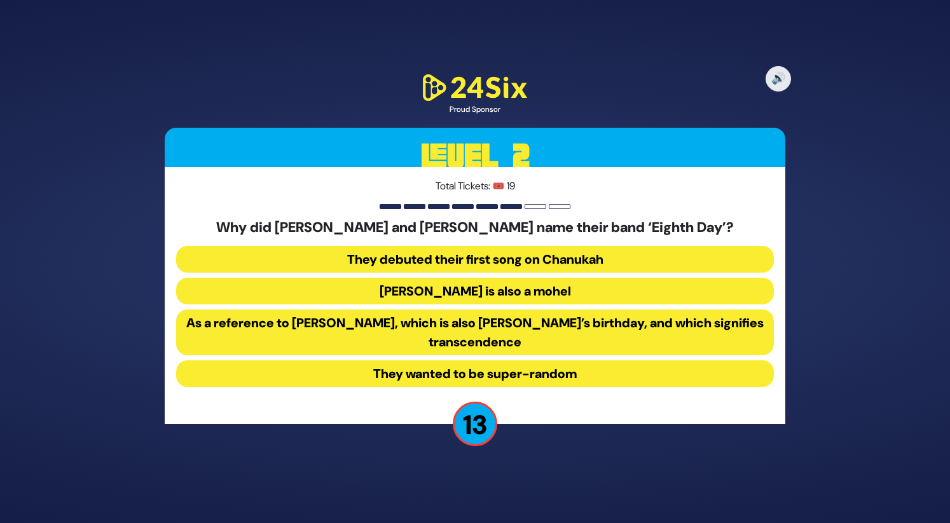
click at [551, 328] on button "As a reference to Shemini Atzeres, which is also Shmuel’s birthday, and which s…" at bounding box center [475, 333] width 598 height 46
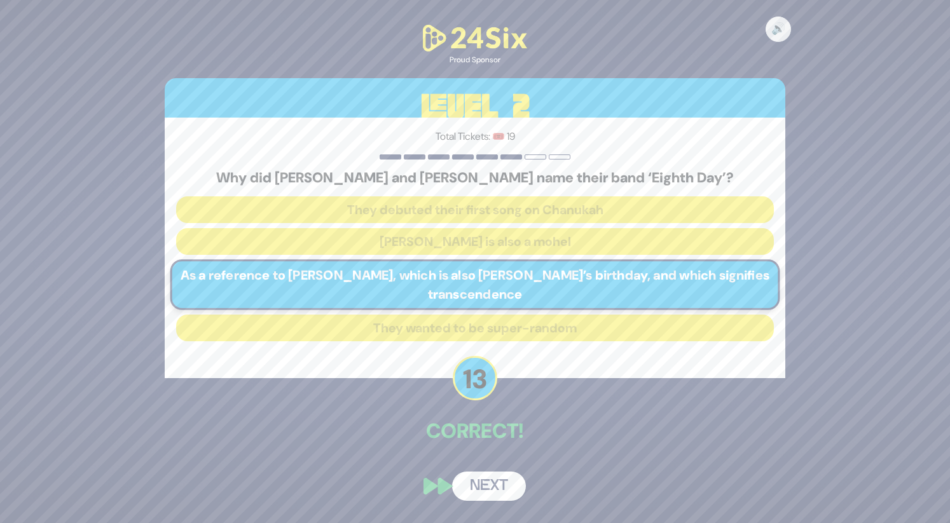
click at [482, 486] on button "Next" at bounding box center [489, 486] width 74 height 29
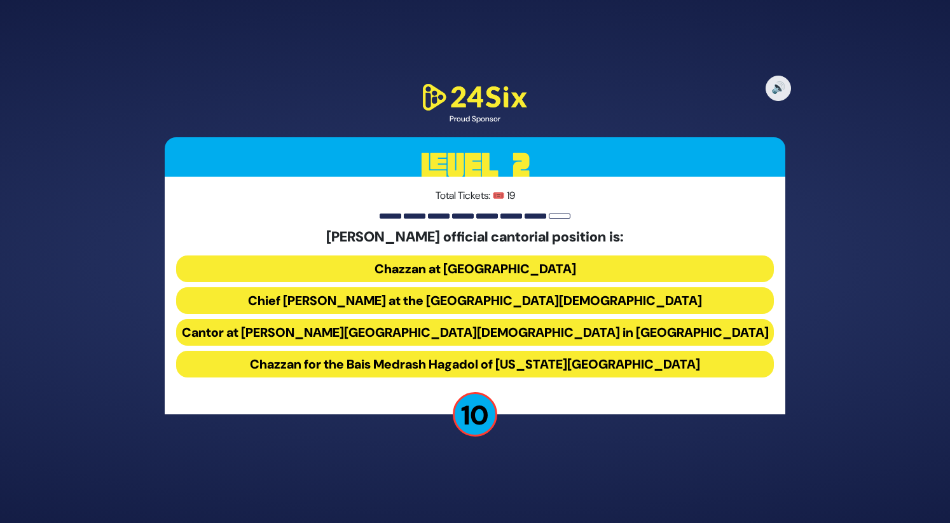
click at [548, 370] on button "Chazzan for the Bais Medrash Hagadol of Washington Heights" at bounding box center [475, 364] width 598 height 27
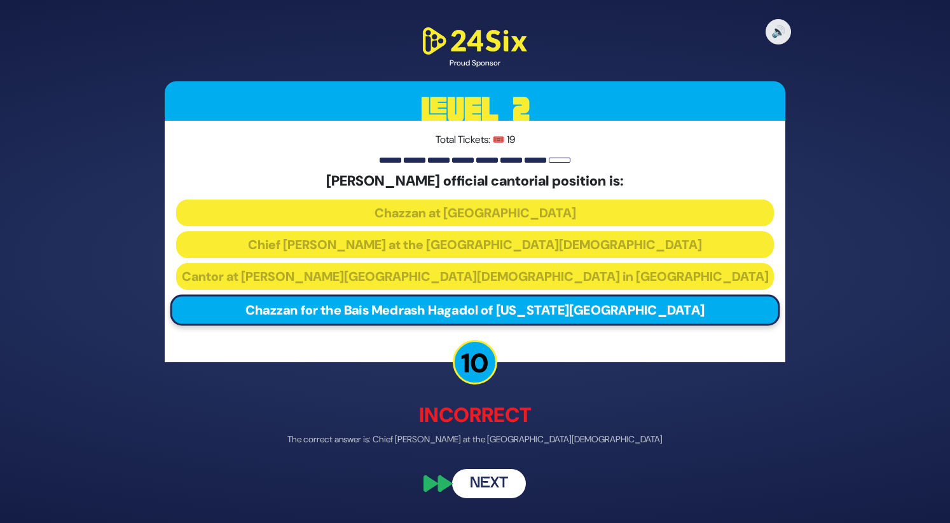
click at [487, 483] on button "Next" at bounding box center [489, 483] width 74 height 29
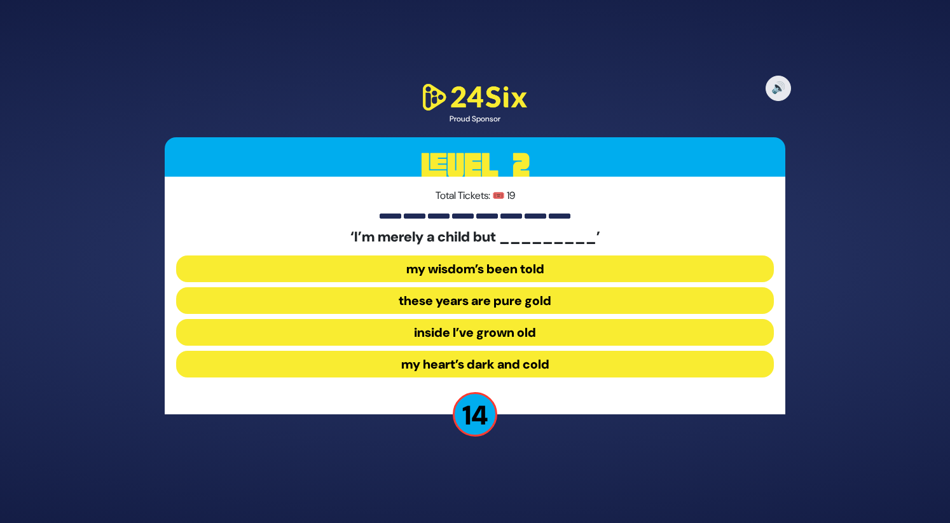
click at [516, 333] on button "inside I’ve grown old" at bounding box center [475, 332] width 598 height 27
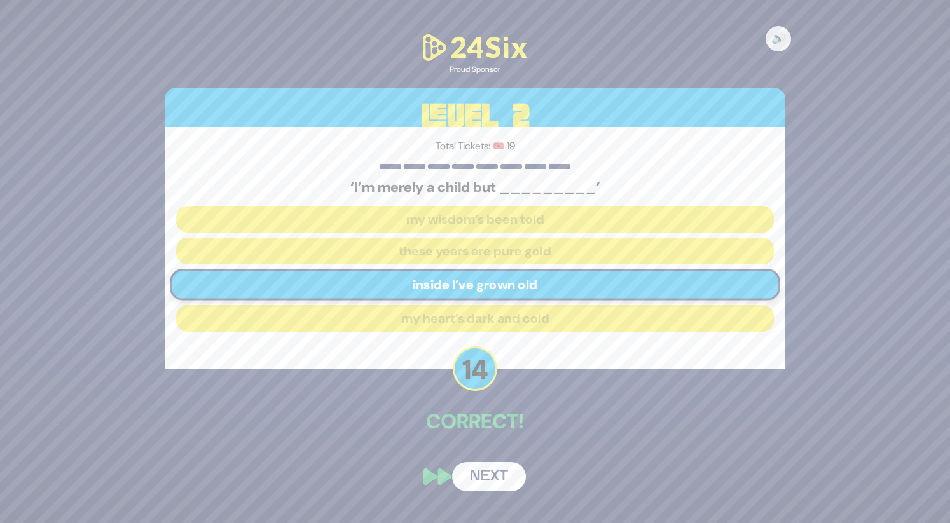
click at [497, 473] on button "Next" at bounding box center [489, 476] width 74 height 29
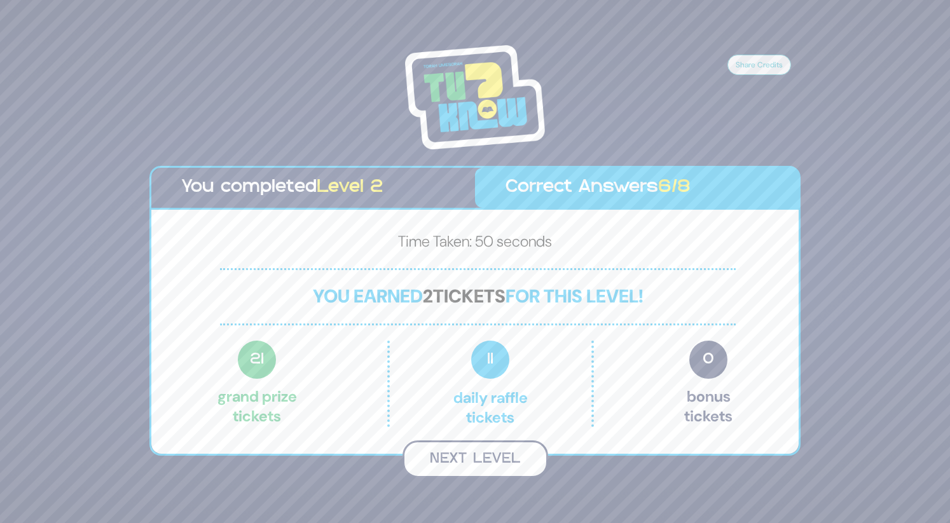
click at [505, 457] on button "Next Level" at bounding box center [476, 460] width 146 height 38
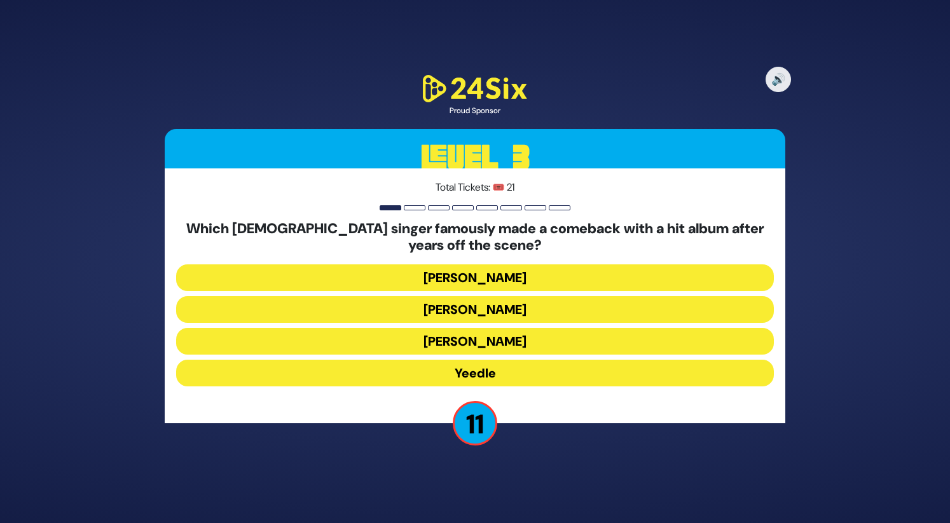
click at [496, 377] on button "Yeedle" at bounding box center [475, 373] width 598 height 27
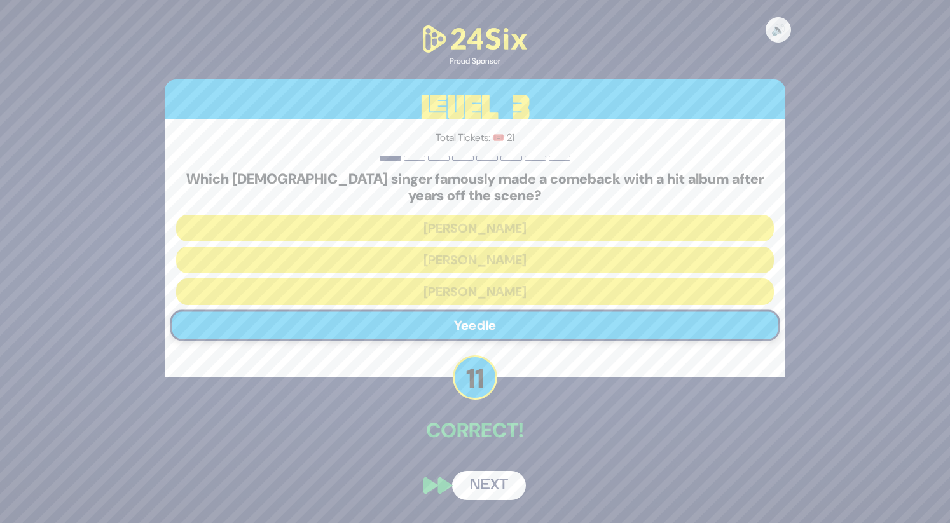
click at [490, 487] on button "Next" at bounding box center [489, 485] width 74 height 29
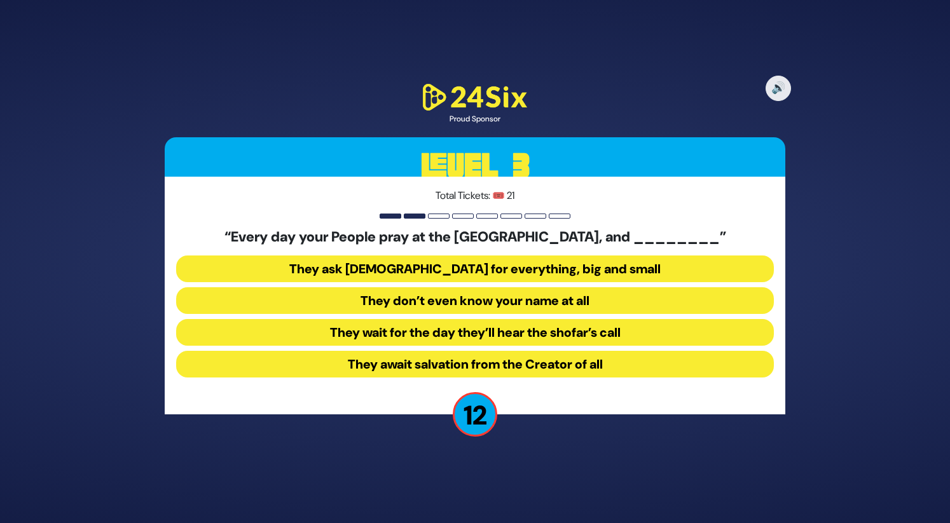
click at [536, 300] on button "They don’t even know your name at all" at bounding box center [475, 300] width 598 height 27
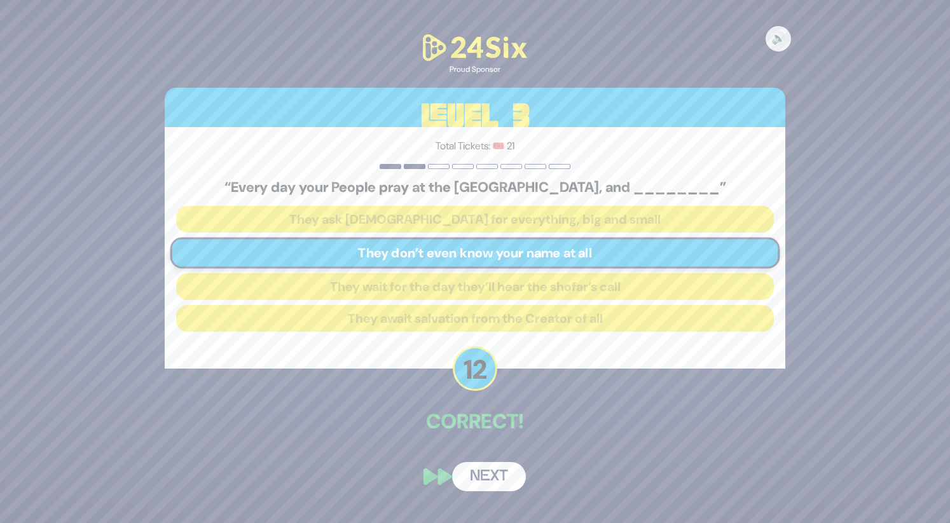
click at [488, 484] on button "Next" at bounding box center [489, 476] width 74 height 29
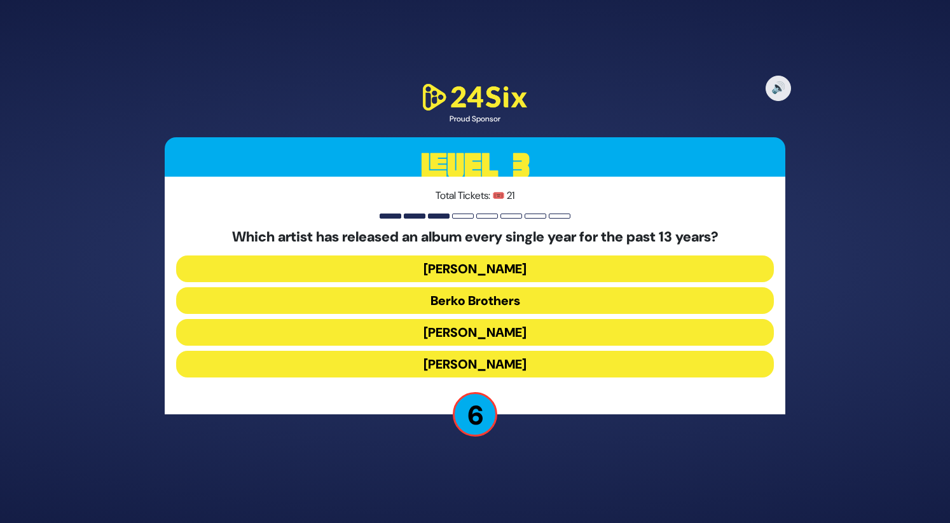
click at [511, 275] on button "Yaakov Shwekey" at bounding box center [475, 269] width 598 height 27
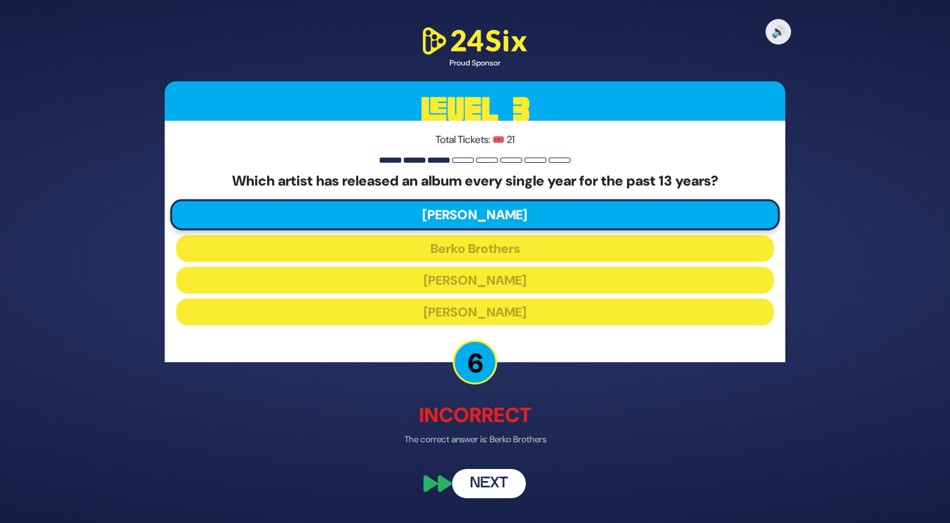
click at [495, 478] on button "Next" at bounding box center [489, 483] width 74 height 29
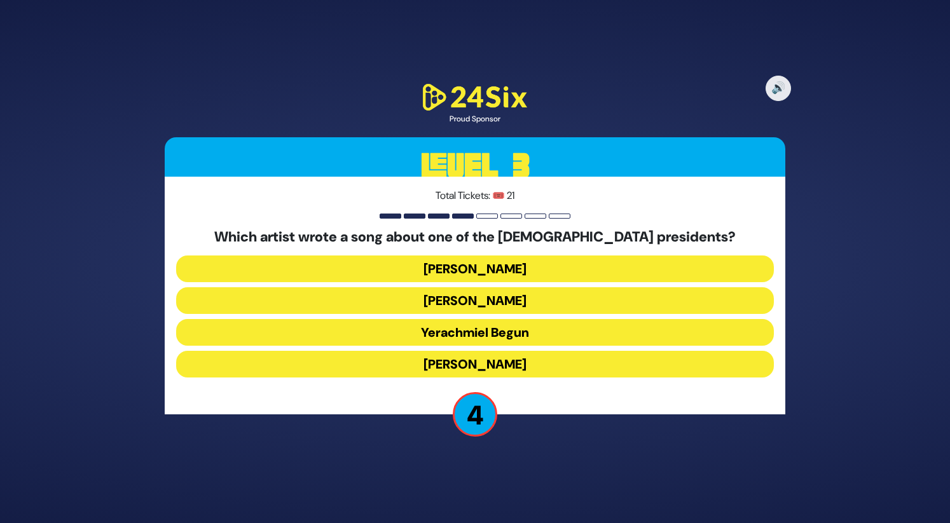
click at [516, 301] on button "Miriam Israeli" at bounding box center [475, 300] width 598 height 27
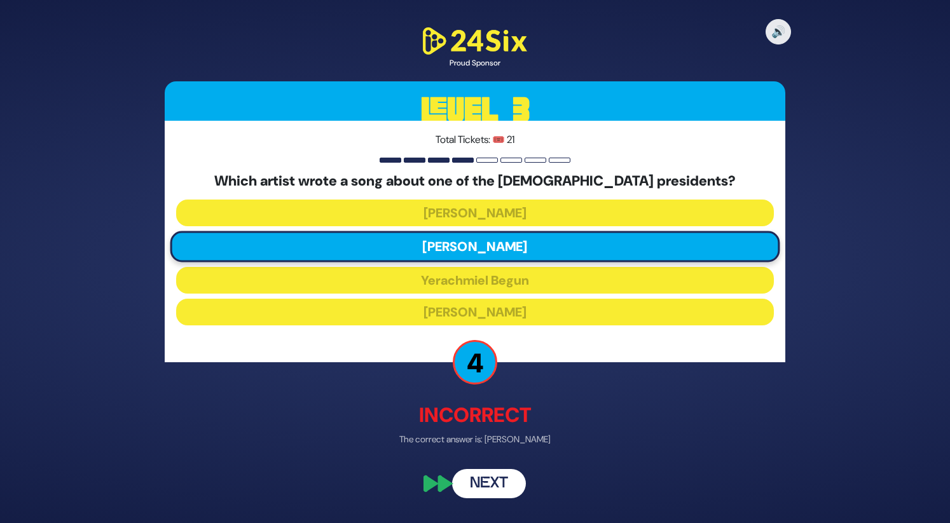
click at [481, 476] on button "Next" at bounding box center [489, 483] width 74 height 29
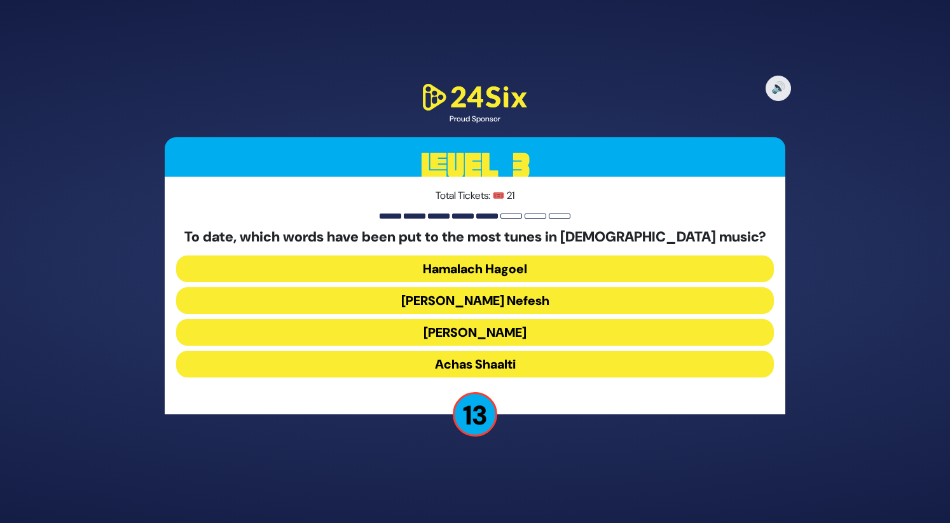
click at [505, 331] on button "Ani Maamin" at bounding box center [475, 332] width 598 height 27
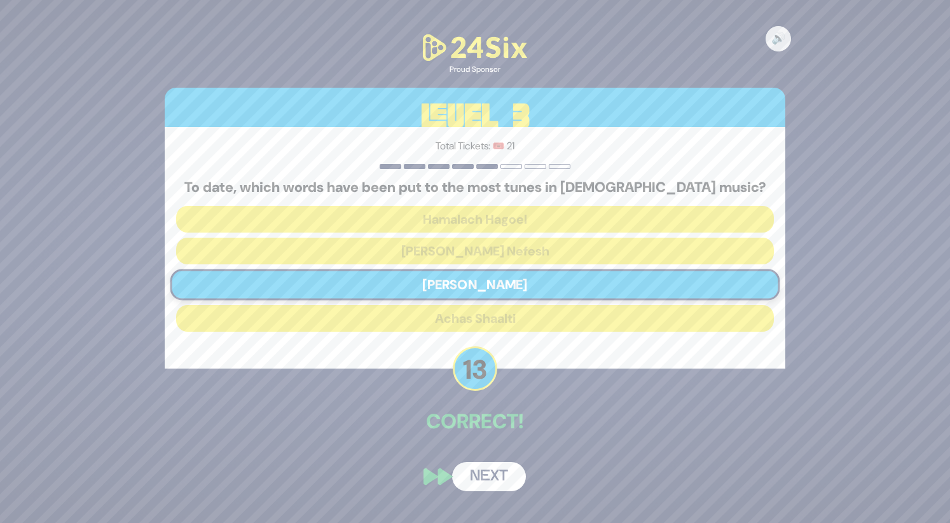
click at [489, 476] on button "Next" at bounding box center [489, 476] width 74 height 29
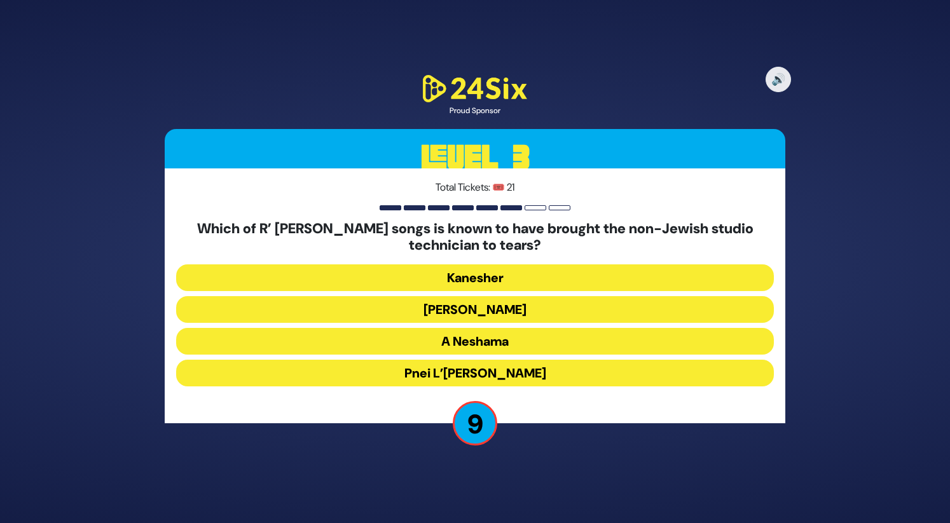
click at [509, 303] on button "Elokai Neshama" at bounding box center [475, 309] width 598 height 27
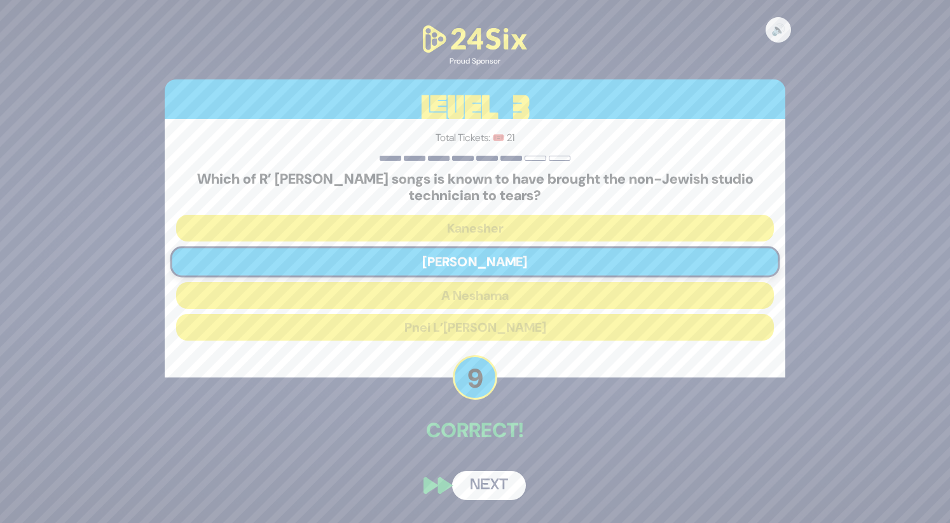
click at [497, 478] on button "Next" at bounding box center [489, 485] width 74 height 29
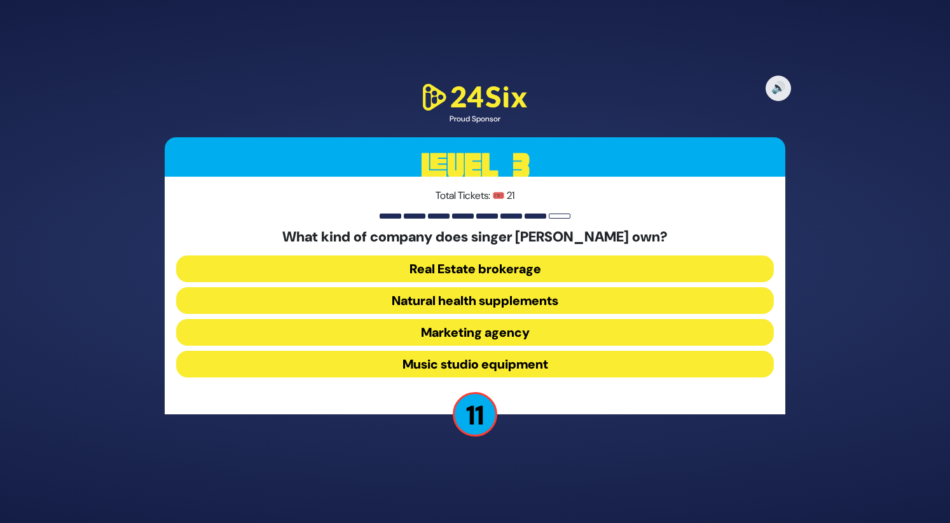
click at [502, 334] on button "Marketing agency" at bounding box center [475, 332] width 598 height 27
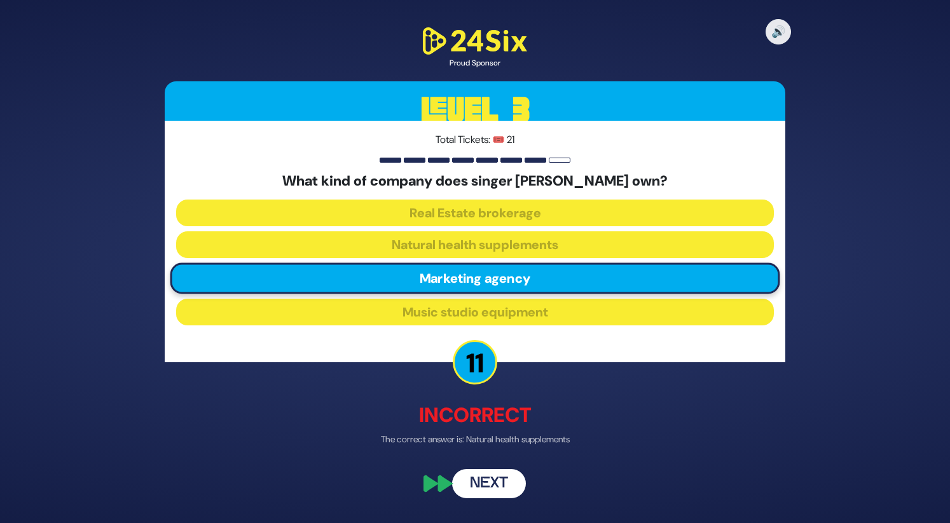
click at [486, 475] on button "Next" at bounding box center [489, 483] width 74 height 29
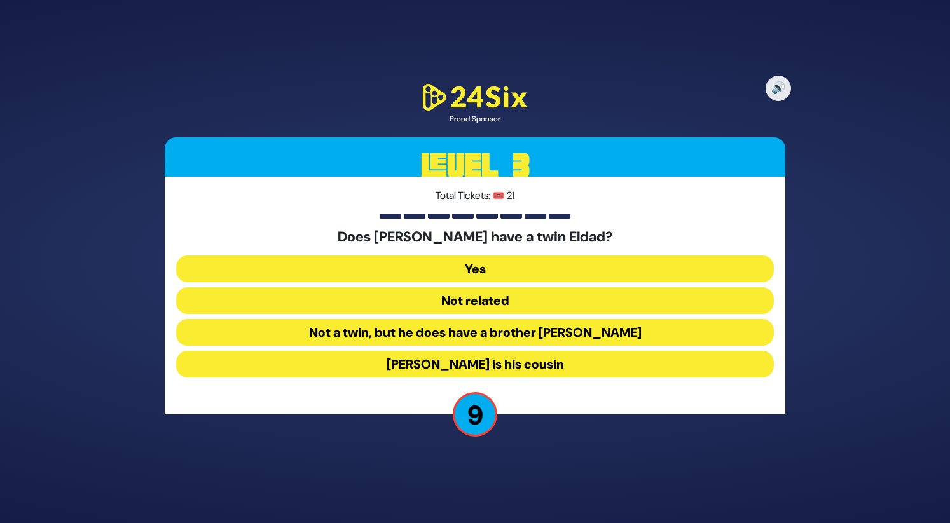
click at [492, 307] on button "Not related" at bounding box center [475, 300] width 598 height 27
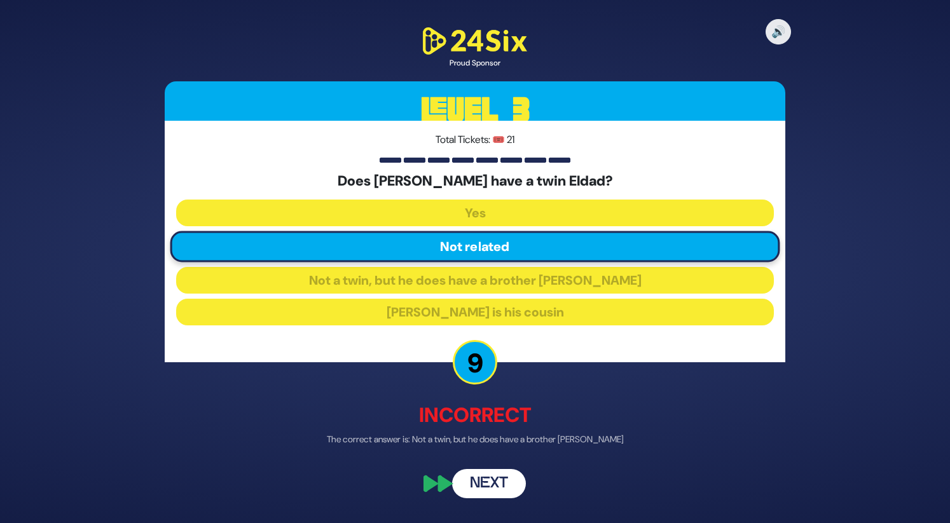
click at [491, 487] on button "Next" at bounding box center [489, 483] width 74 height 29
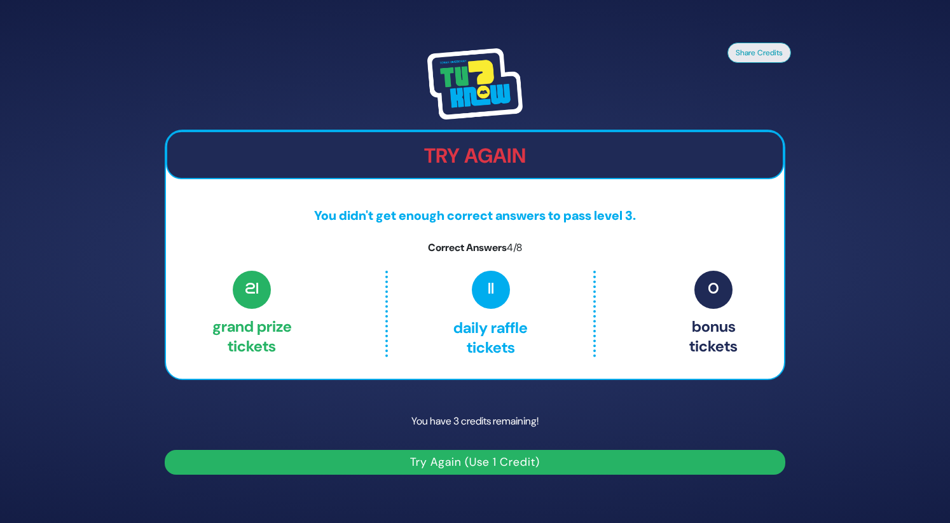
click at [307, 467] on button "Try Again (Use 1 Credit)" at bounding box center [475, 462] width 621 height 25
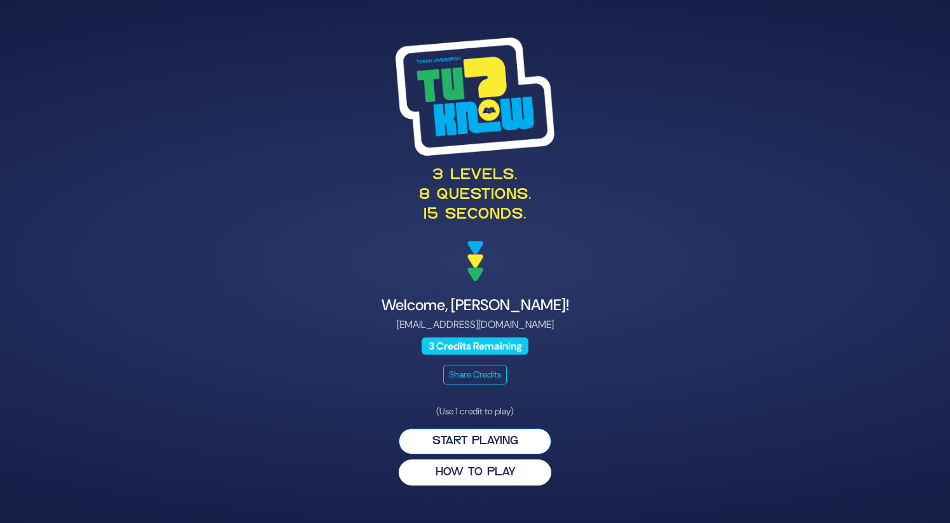
click at [452, 431] on button "Start Playing" at bounding box center [475, 442] width 153 height 26
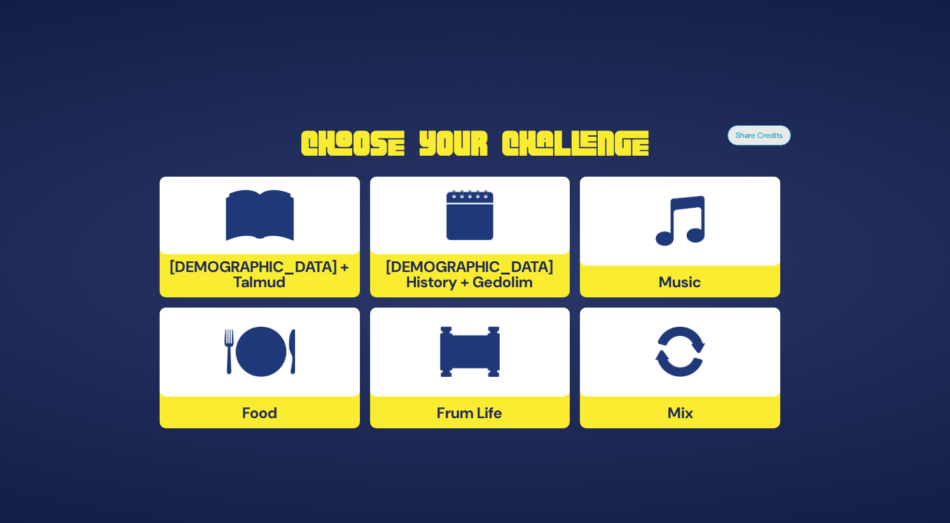
click at [261, 361] on img at bounding box center [260, 352] width 71 height 51
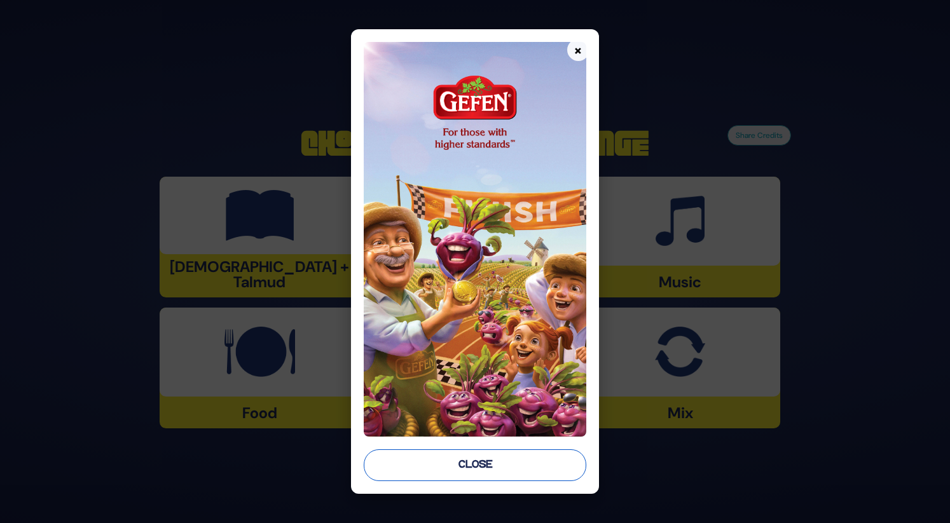
click at [415, 460] on button "Close" at bounding box center [475, 466] width 222 height 32
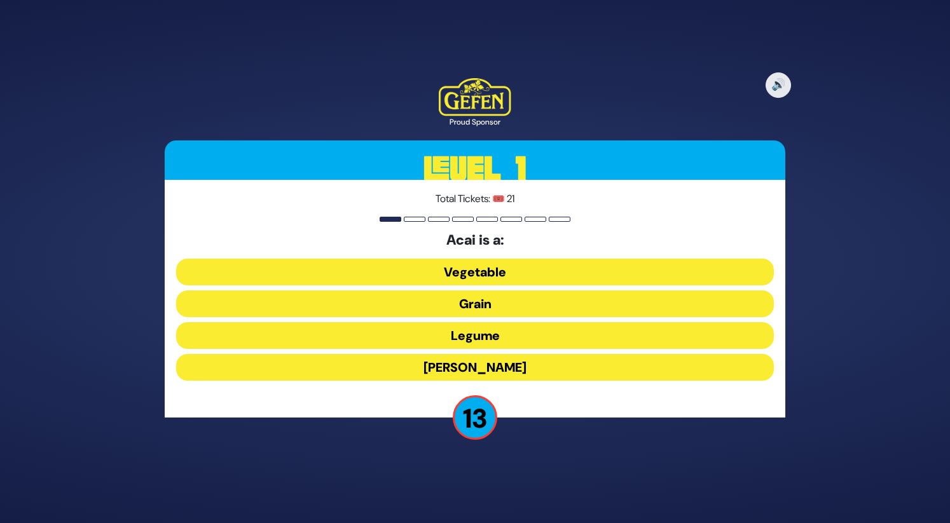
click at [474, 363] on button "[PERSON_NAME]" at bounding box center [475, 367] width 598 height 27
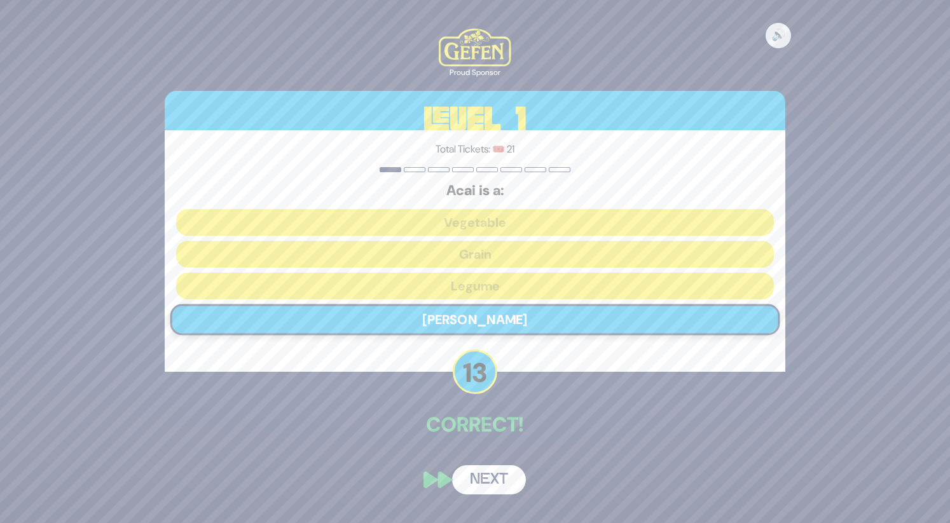
click at [488, 474] on button "Next" at bounding box center [489, 480] width 74 height 29
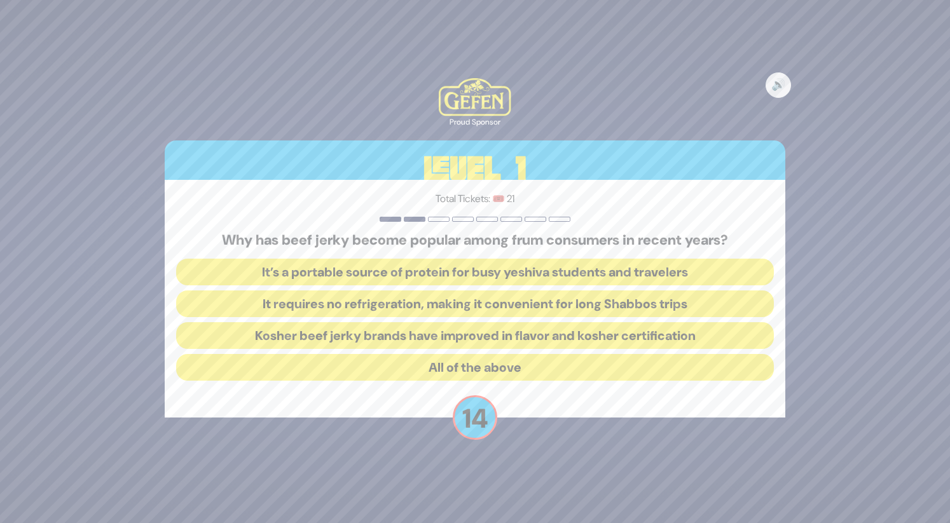
click at [478, 364] on button "All of the above" at bounding box center [475, 367] width 598 height 27
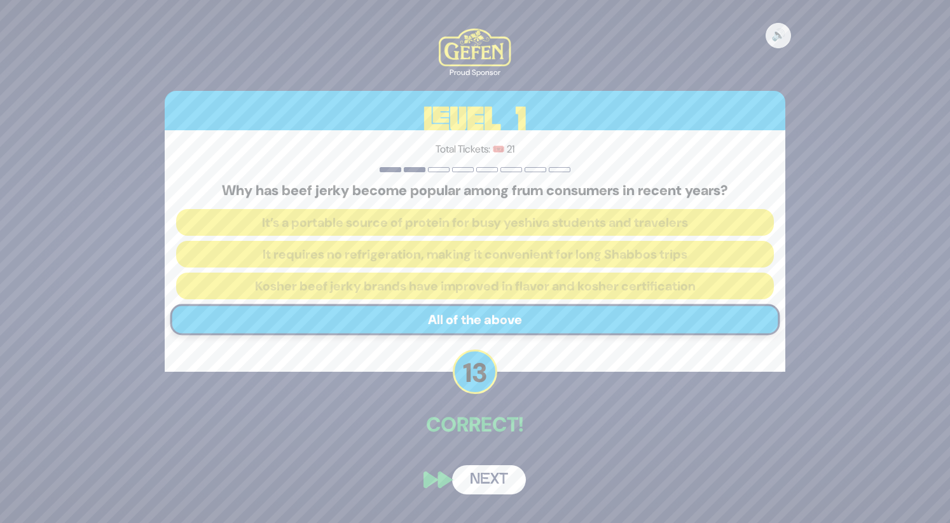
click at [490, 472] on button "Next" at bounding box center [489, 480] width 74 height 29
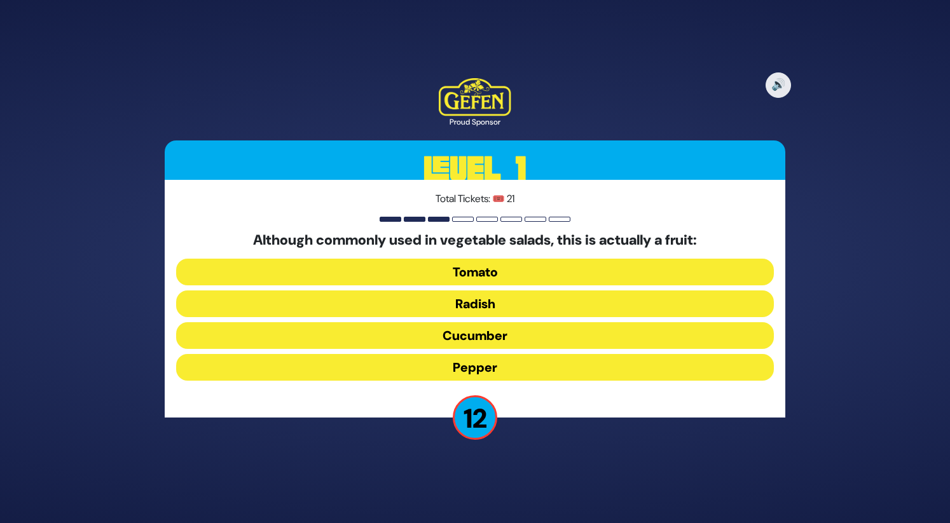
click at [517, 282] on button "Tomato" at bounding box center [475, 272] width 598 height 27
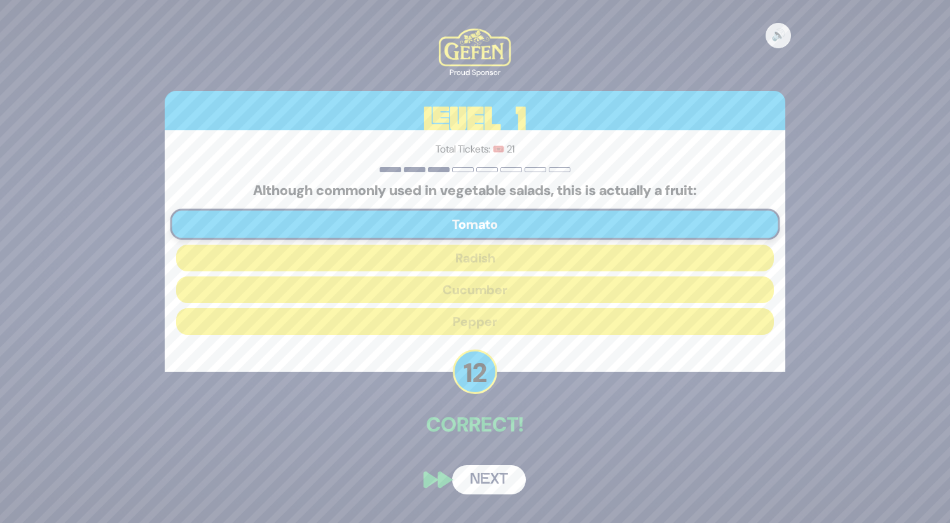
click at [485, 479] on button "Next" at bounding box center [489, 480] width 74 height 29
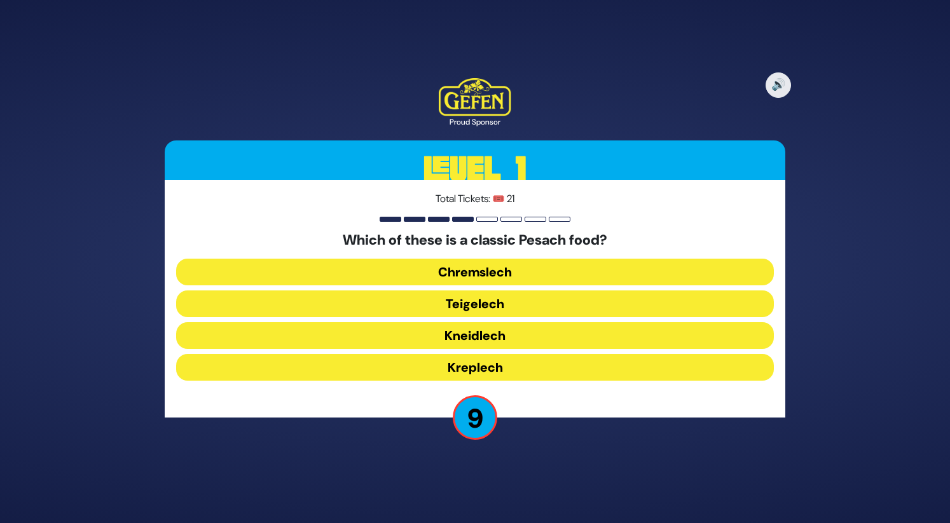
click at [506, 286] on div "Which of these is a classic Pesach food? Chremslech Teigelech Kneidlech Kreplech" at bounding box center [475, 309] width 598 height 154
click at [506, 297] on button "Teigelech" at bounding box center [475, 304] width 598 height 27
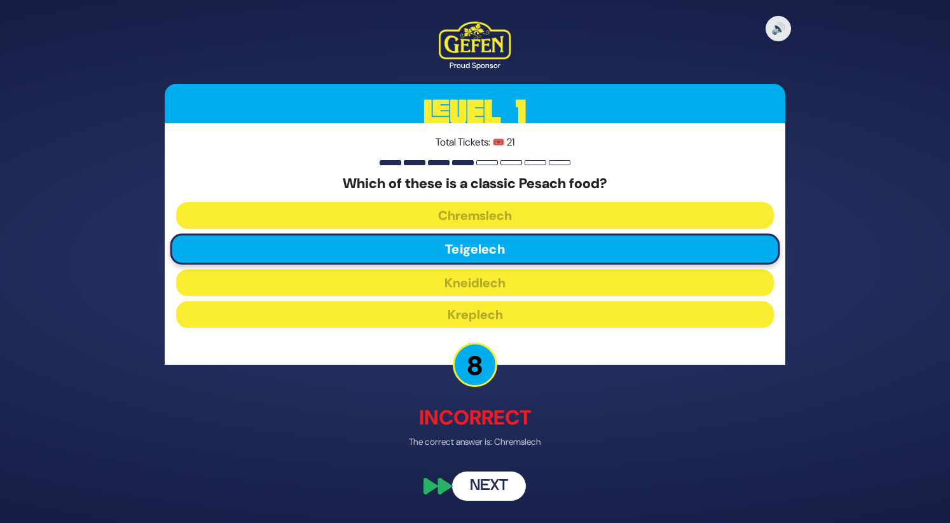
click at [485, 483] on button "Next" at bounding box center [489, 487] width 74 height 29
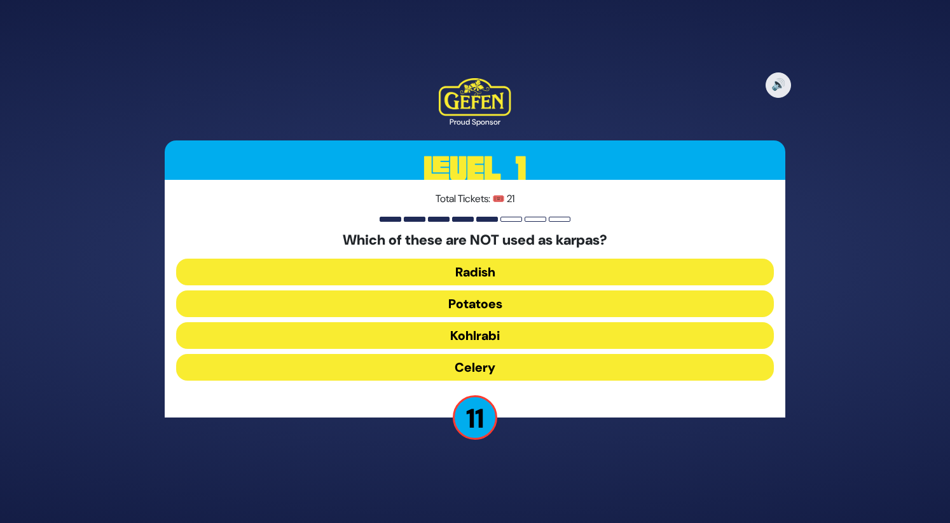
click at [497, 341] on button "Kohlrabi" at bounding box center [475, 335] width 598 height 27
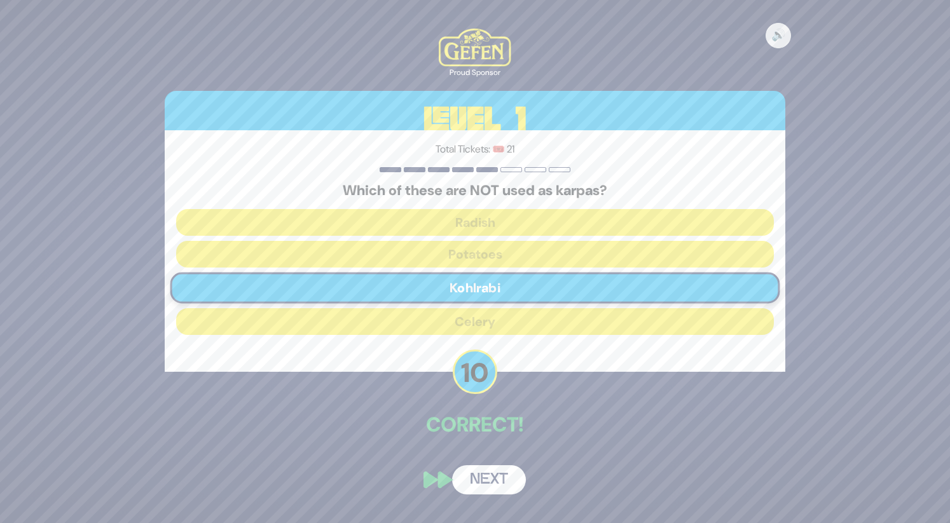
click at [487, 479] on button "Next" at bounding box center [489, 480] width 74 height 29
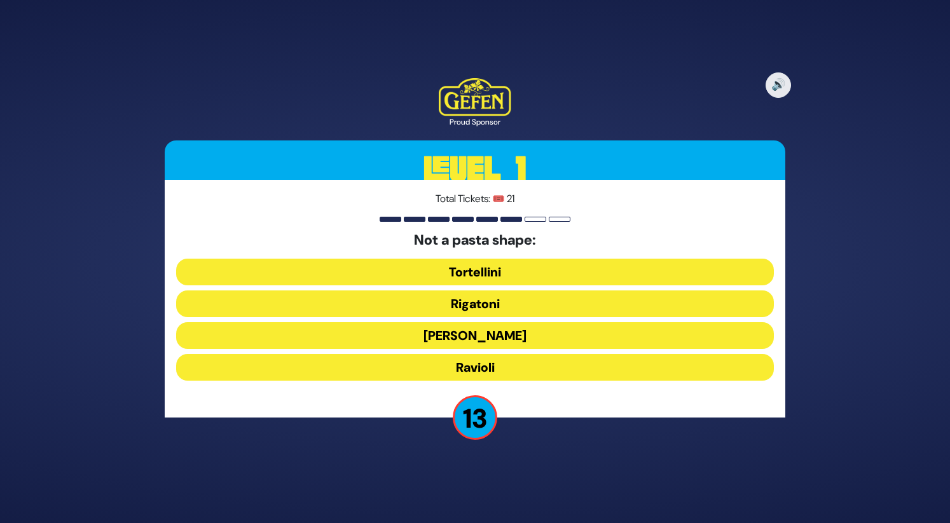
click at [506, 335] on button "[PERSON_NAME]" at bounding box center [475, 335] width 598 height 27
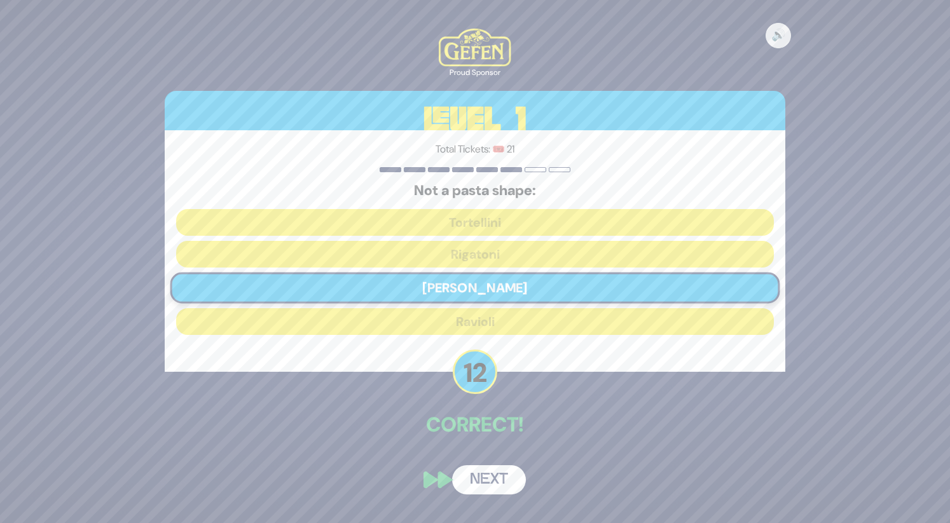
click at [492, 478] on button "Next" at bounding box center [489, 480] width 74 height 29
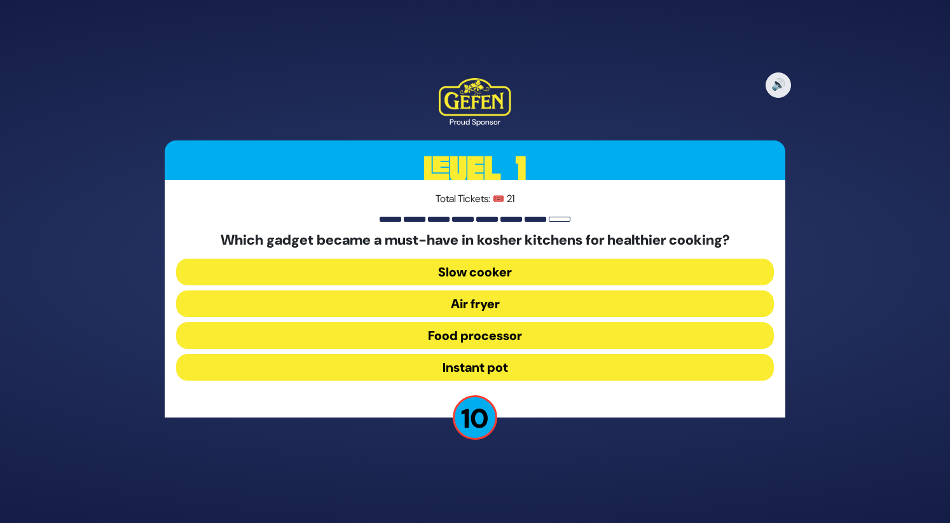
click at [511, 303] on button "Air fryer" at bounding box center [475, 304] width 598 height 27
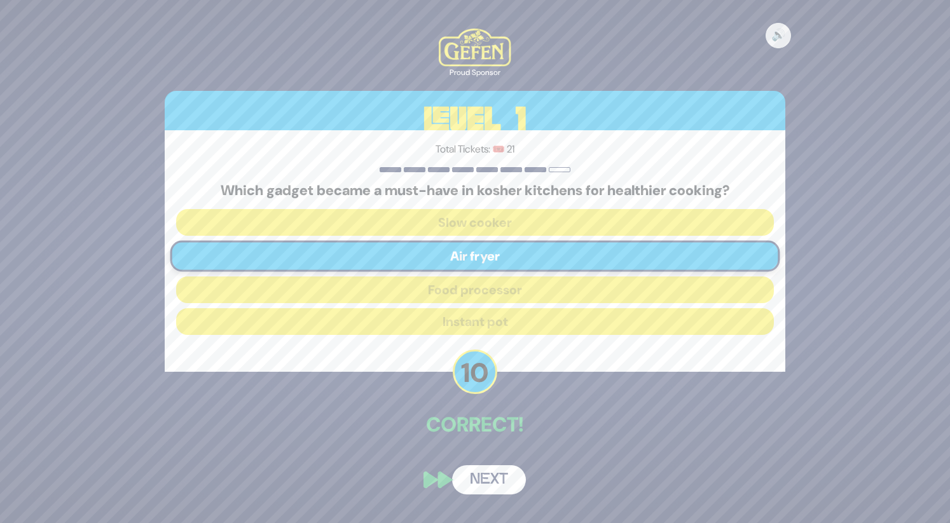
click at [487, 471] on button "Next" at bounding box center [489, 480] width 74 height 29
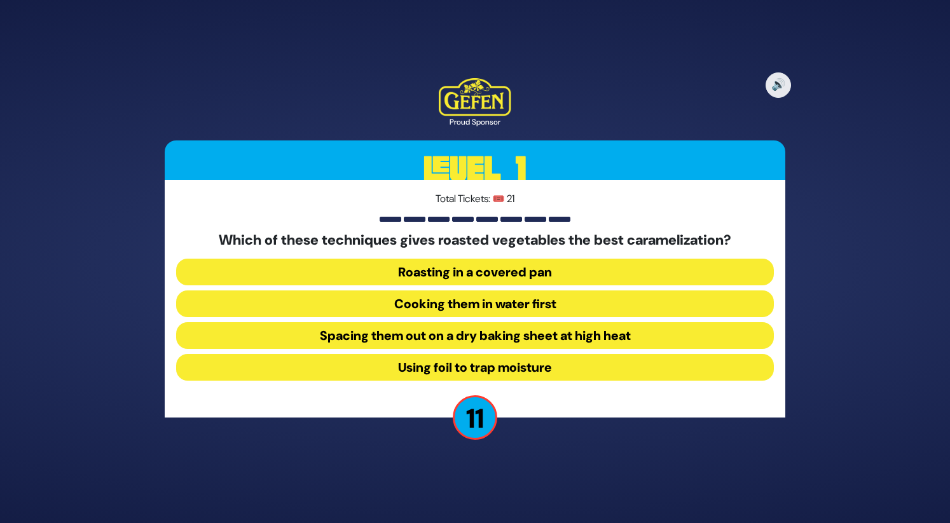
click at [529, 365] on button "Using foil to trap moisture" at bounding box center [475, 367] width 598 height 27
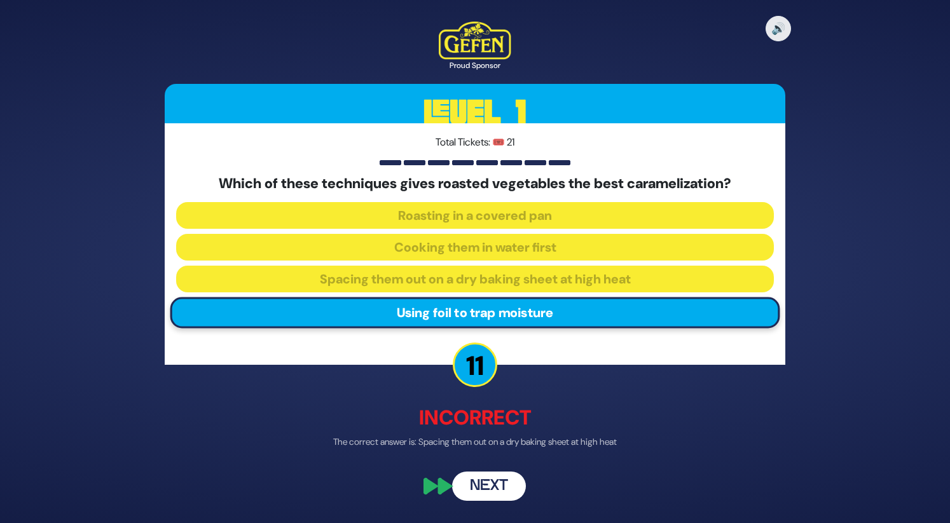
click at [490, 477] on button "Next" at bounding box center [489, 487] width 74 height 29
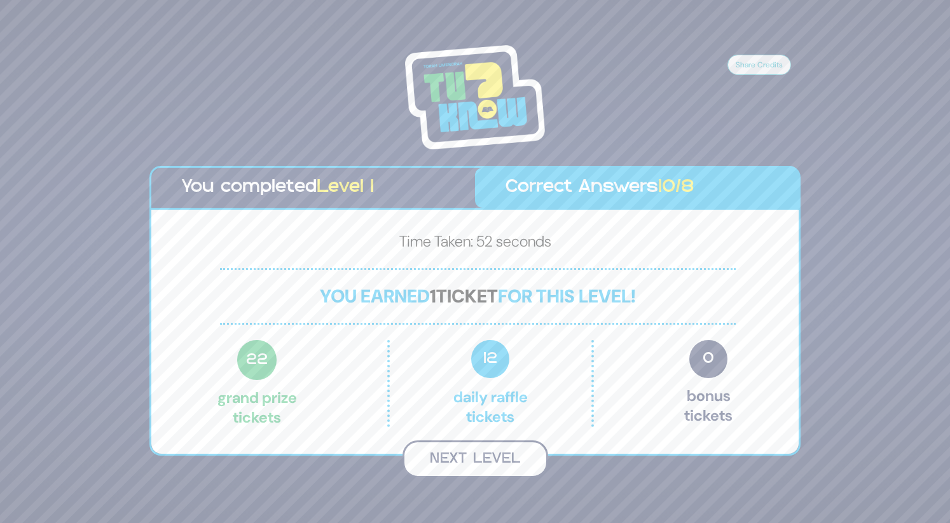
click at [476, 464] on button "Next Level" at bounding box center [476, 460] width 146 height 38
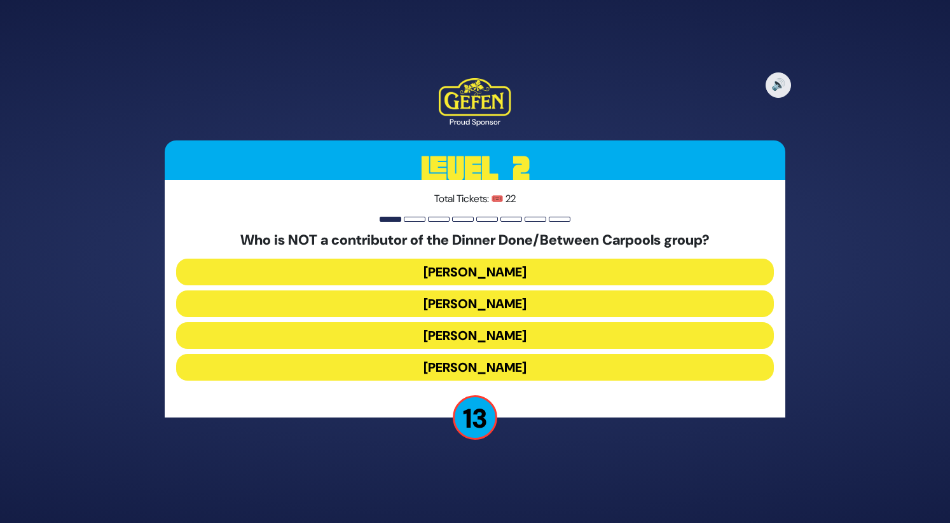
click at [492, 363] on button "[PERSON_NAME]" at bounding box center [475, 367] width 598 height 27
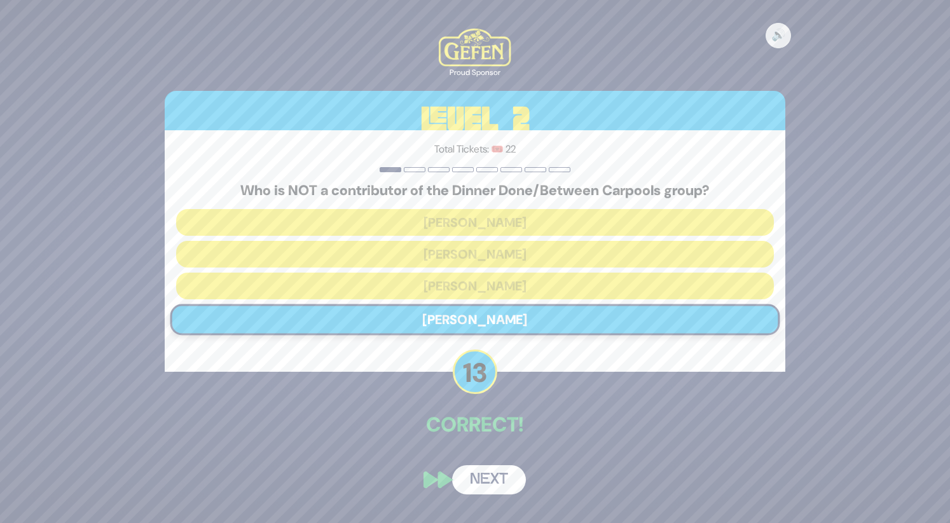
click at [496, 471] on button "Next" at bounding box center [489, 480] width 74 height 29
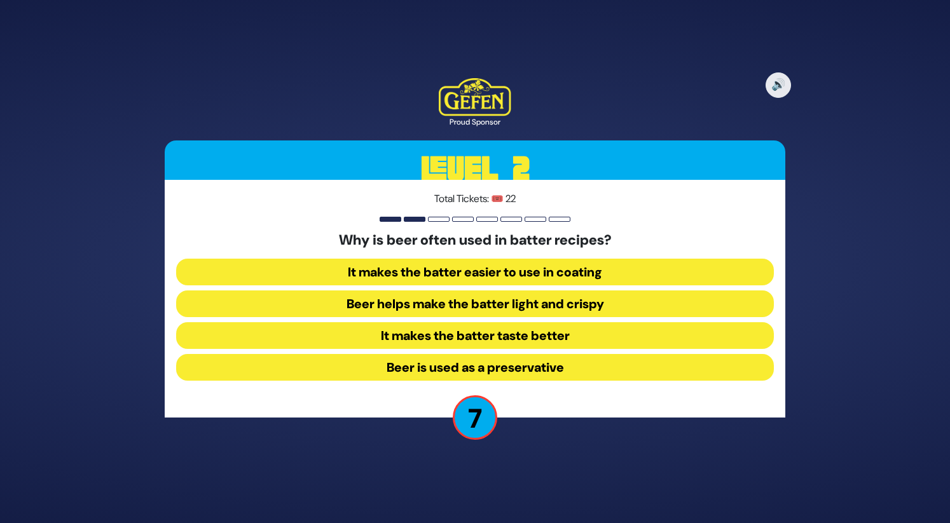
click at [532, 310] on button "Beer helps make the batter light and crispy" at bounding box center [475, 304] width 598 height 27
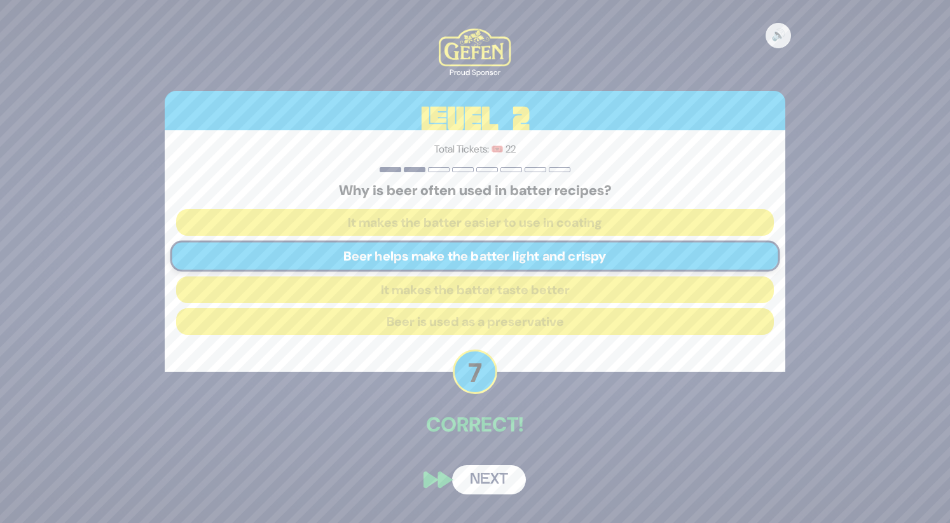
click at [494, 474] on button "Next" at bounding box center [489, 480] width 74 height 29
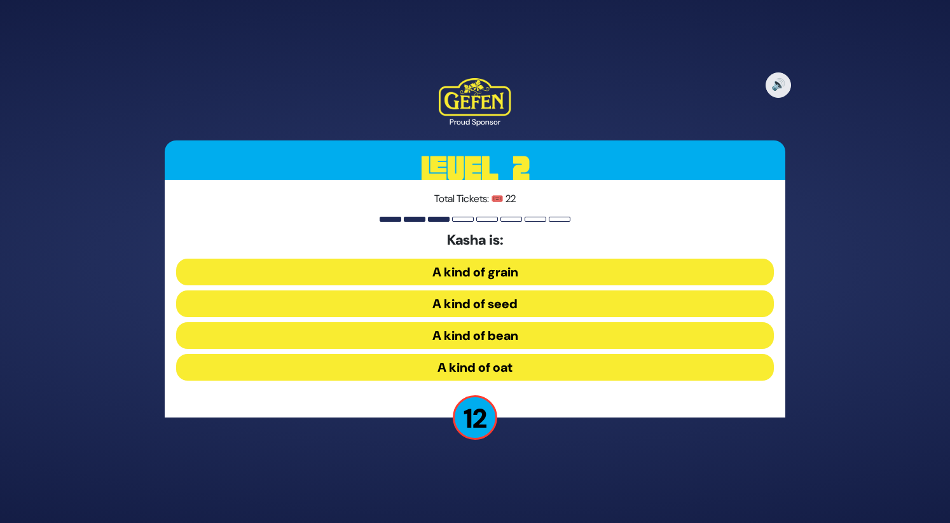
click at [514, 282] on button "A kind of grain" at bounding box center [475, 272] width 598 height 27
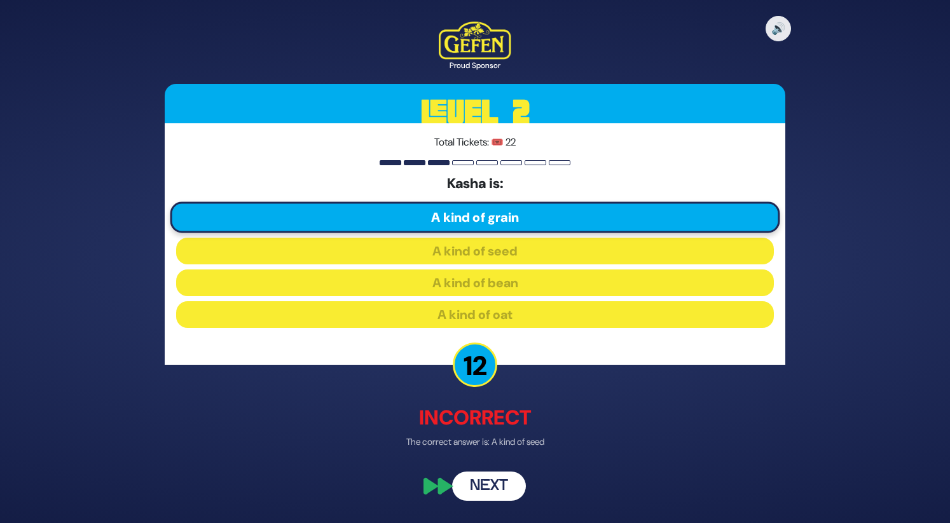
click at [486, 481] on button "Next" at bounding box center [489, 487] width 74 height 29
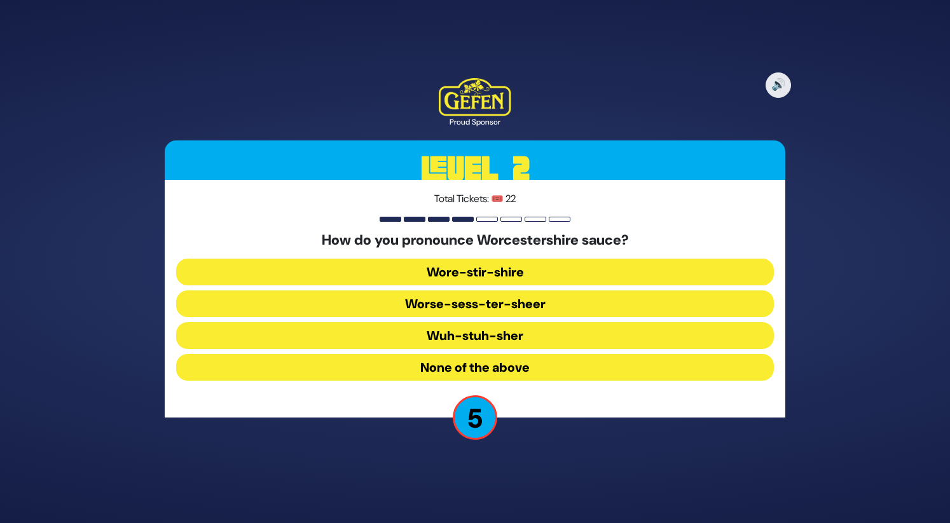
click at [525, 271] on button "Wore-stir-shire" at bounding box center [475, 272] width 598 height 27
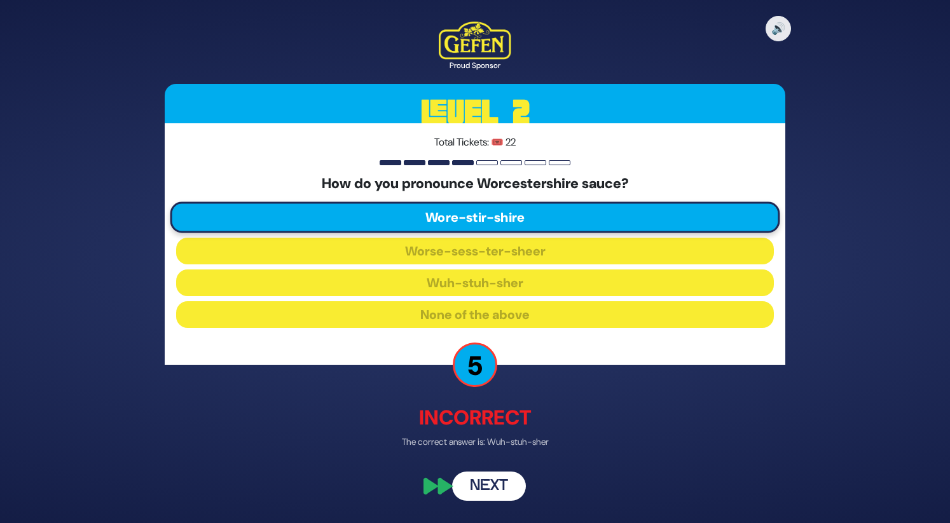
click at [488, 480] on button "Next" at bounding box center [489, 487] width 74 height 29
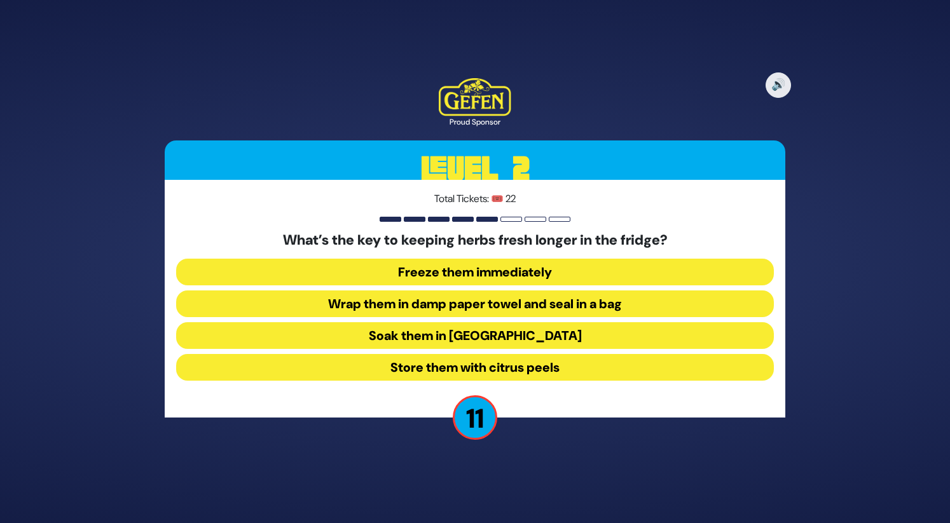
click at [524, 308] on button "Wrap them in damp paper towel and seal in a bag" at bounding box center [475, 304] width 598 height 27
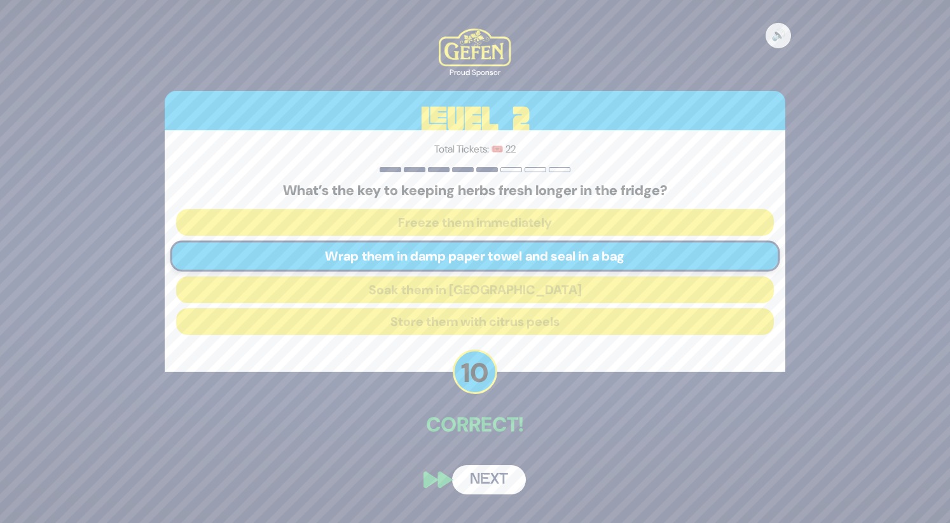
click at [502, 487] on button "Next" at bounding box center [489, 480] width 74 height 29
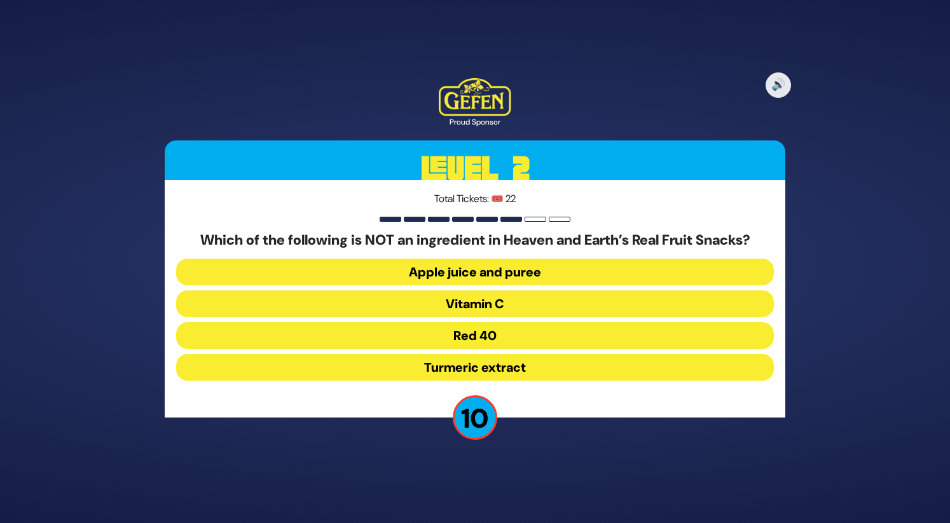
click at [515, 336] on button "Red 40" at bounding box center [475, 335] width 598 height 27
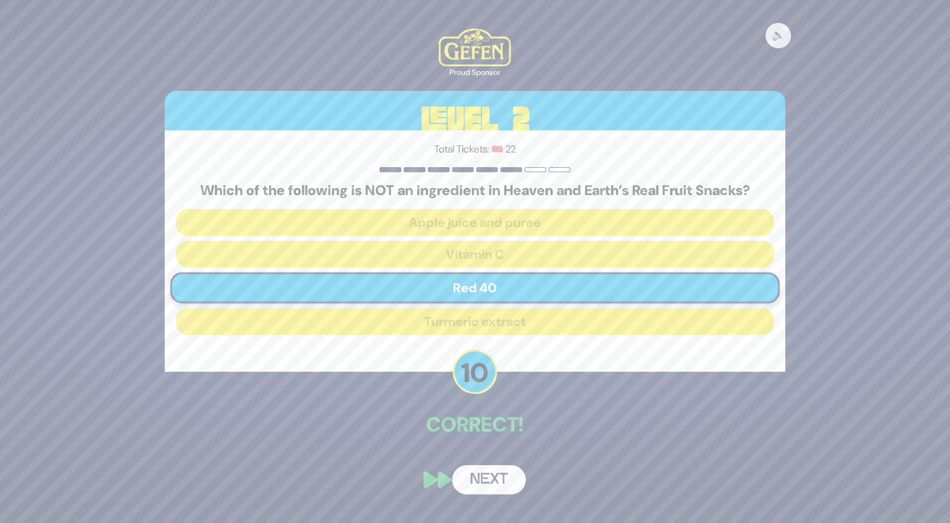
click at [497, 477] on button "Next" at bounding box center [489, 480] width 74 height 29
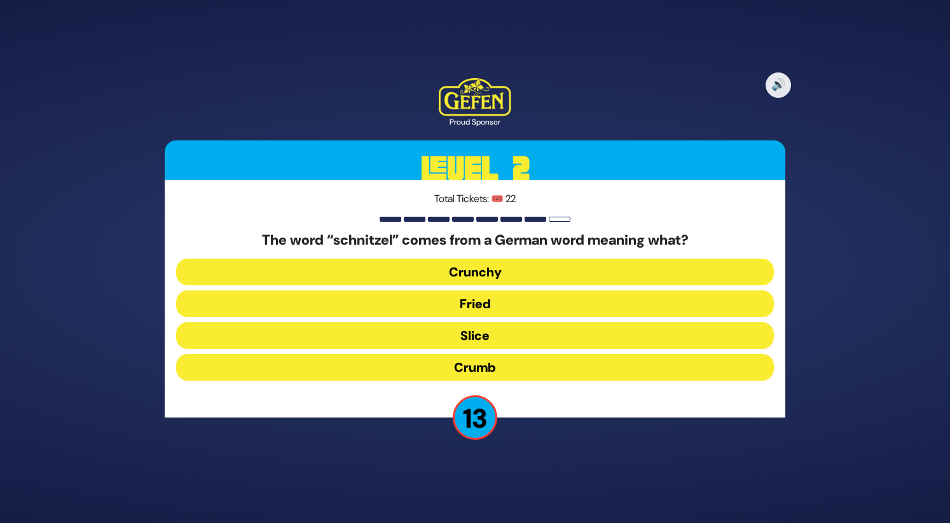
click at [495, 338] on button "Slice" at bounding box center [475, 335] width 598 height 27
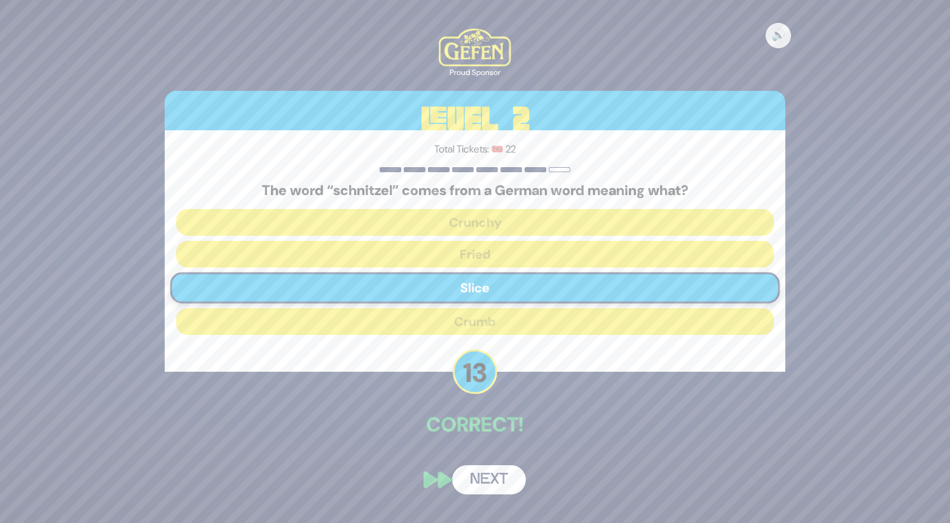
click at [492, 478] on button "Next" at bounding box center [489, 480] width 74 height 29
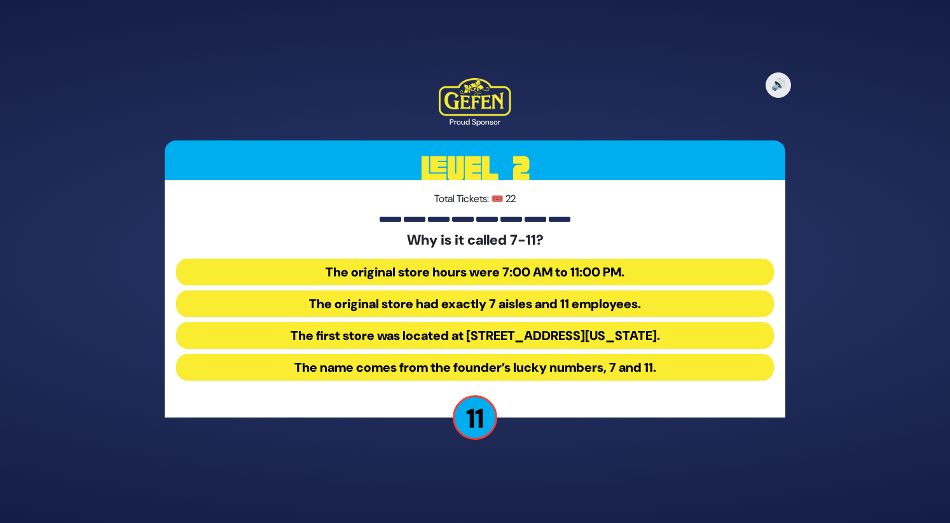
click at [541, 271] on button "The original store hours were 7:00 AM to 11:00 PM." at bounding box center [475, 272] width 598 height 27
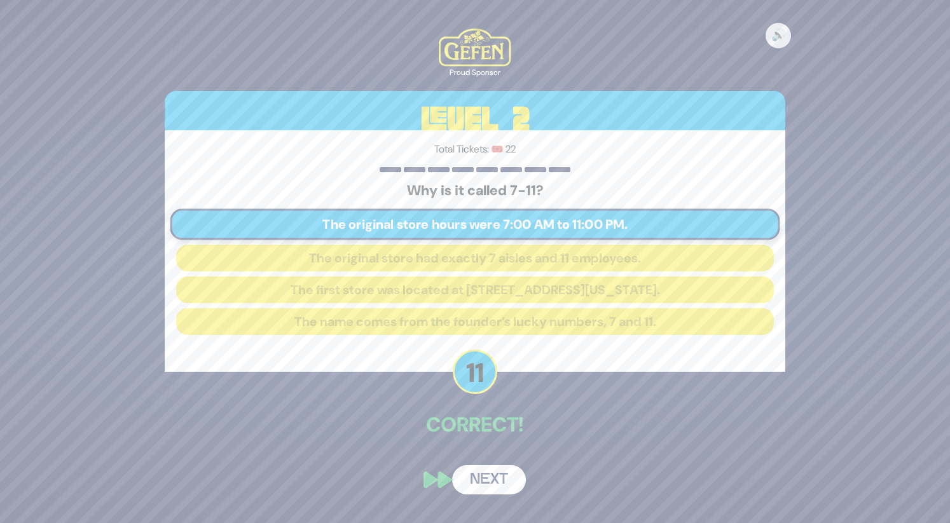
click at [485, 478] on button "Next" at bounding box center [489, 480] width 74 height 29
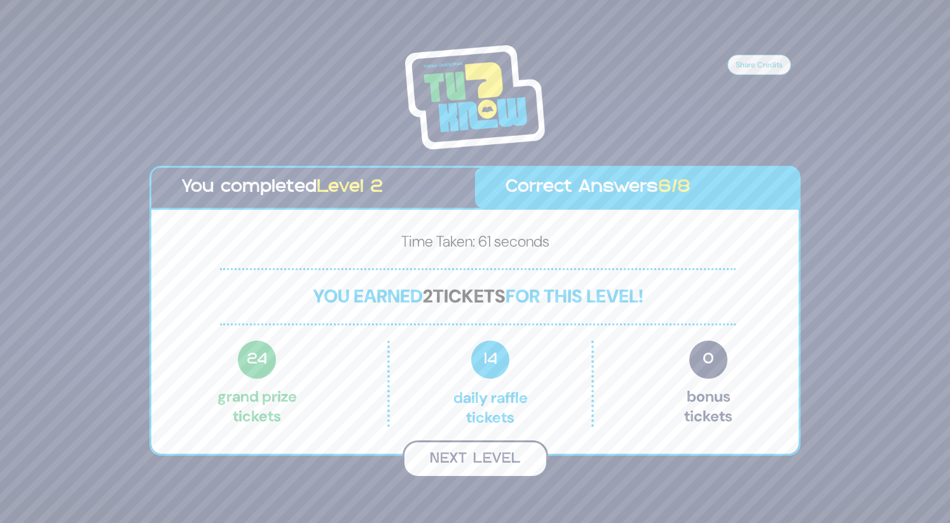
click at [511, 445] on button "Next Level" at bounding box center [476, 460] width 146 height 38
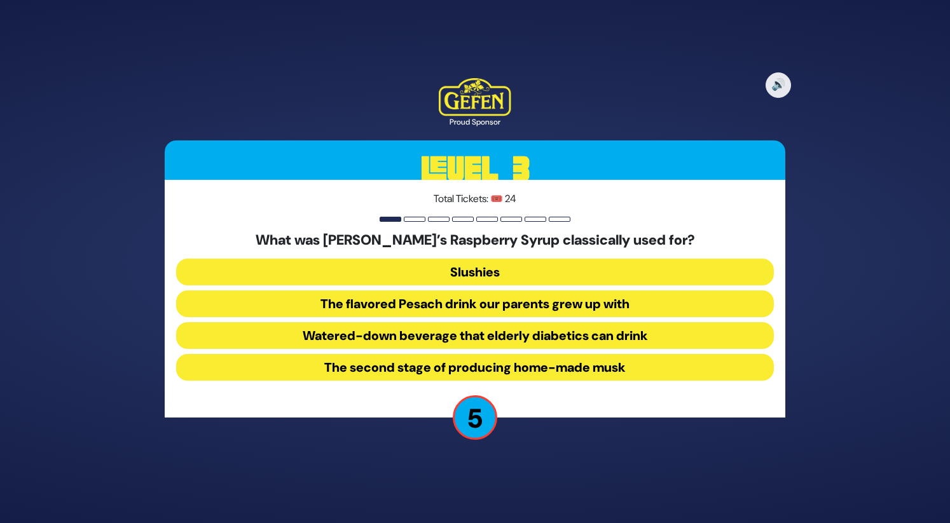
click at [530, 302] on button "The flavored Pesach drink our parents grew up with" at bounding box center [475, 304] width 598 height 27
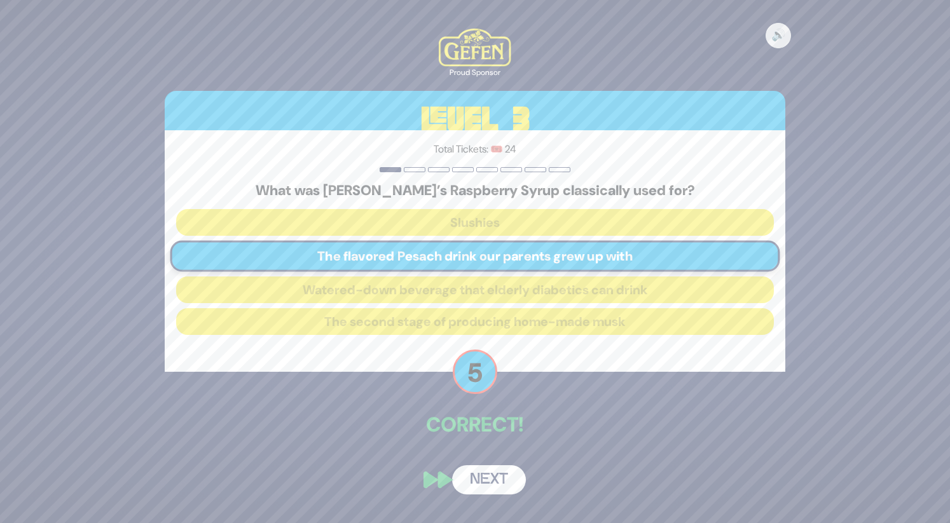
click at [489, 479] on button "Next" at bounding box center [489, 480] width 74 height 29
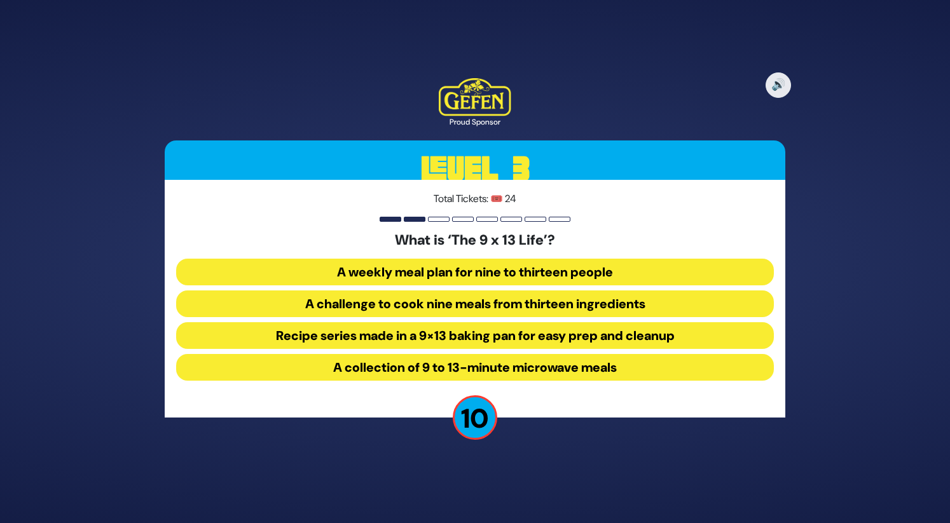
click at [504, 340] on button "Recipe series made in a 9×13 baking pan for easy prep and cleanup" at bounding box center [475, 335] width 598 height 27
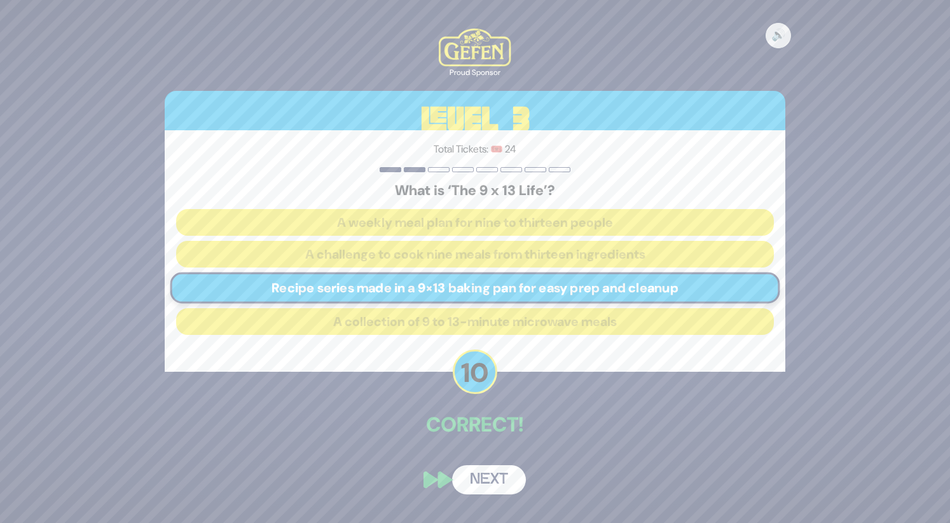
click at [492, 475] on button "Next" at bounding box center [489, 480] width 74 height 29
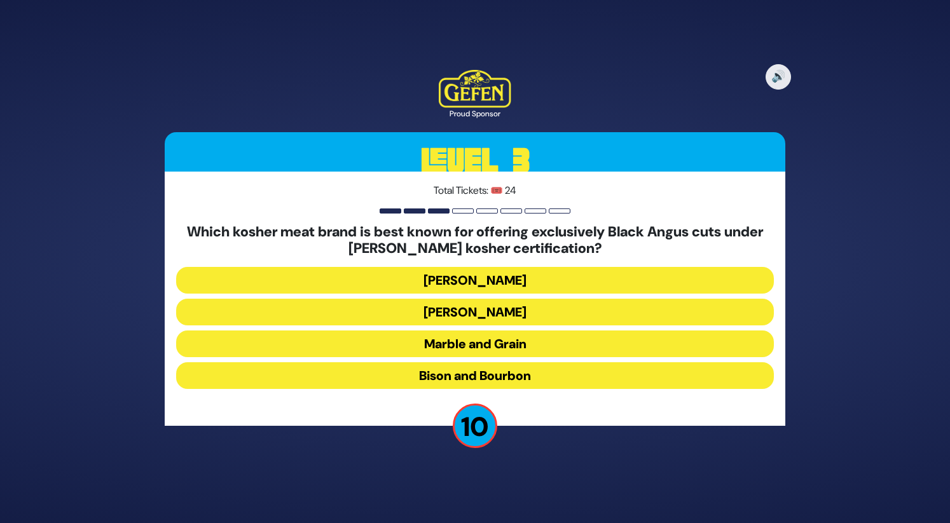
click at [506, 307] on button "[PERSON_NAME]" at bounding box center [475, 312] width 598 height 27
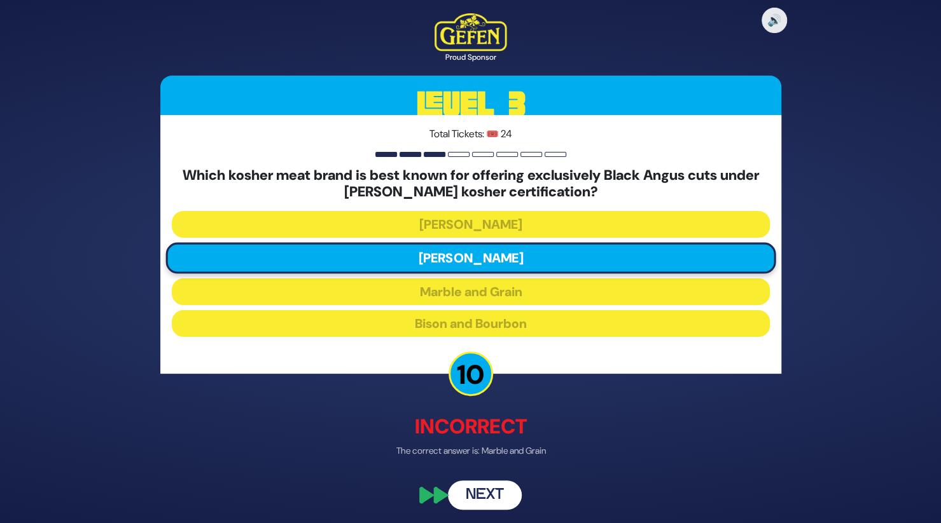
click at [491, 486] on button "Next" at bounding box center [485, 495] width 74 height 29
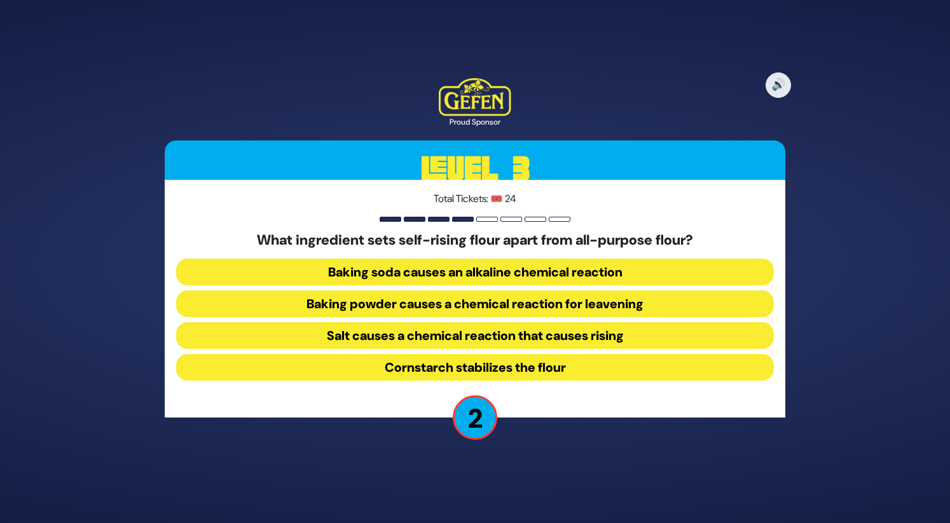
click at [502, 270] on button "Baking soda causes an alkaline chemical reaction" at bounding box center [475, 272] width 598 height 27
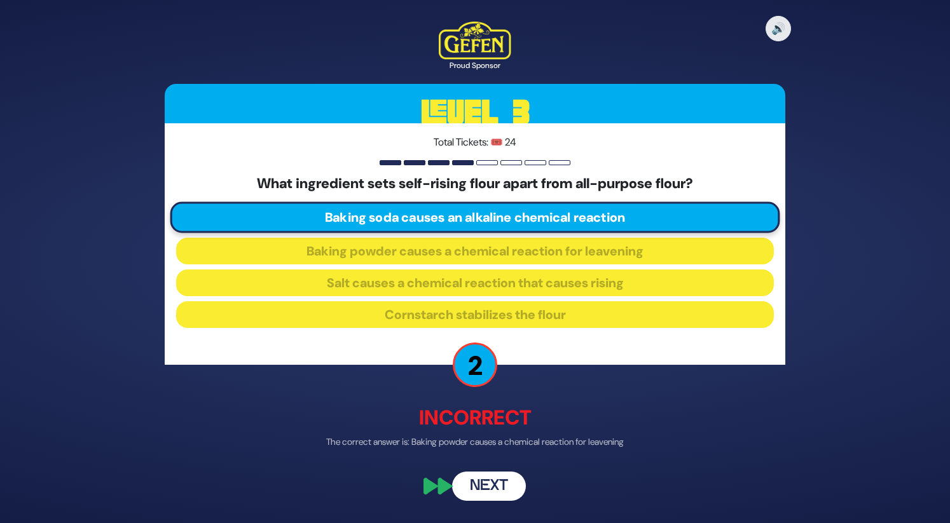
click at [487, 490] on button "Next" at bounding box center [489, 487] width 74 height 29
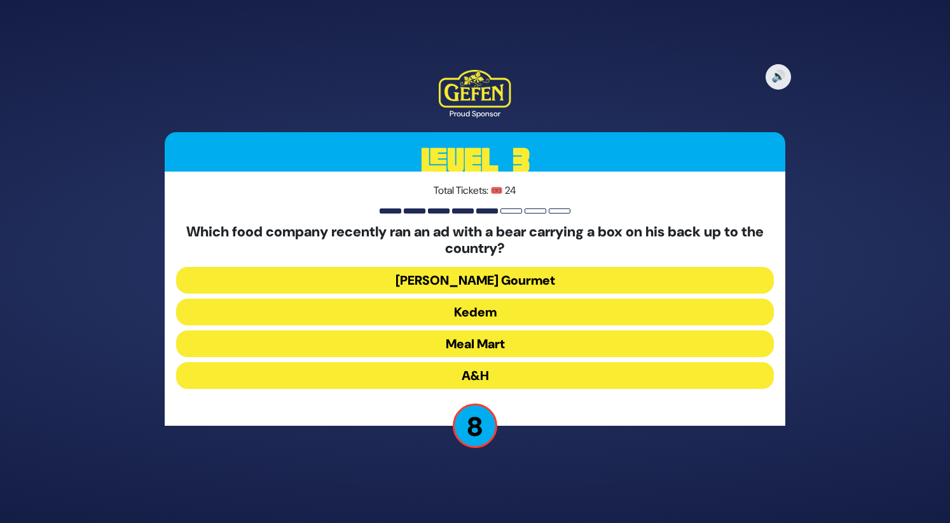
click at [530, 352] on button "Meal Mart" at bounding box center [475, 344] width 598 height 27
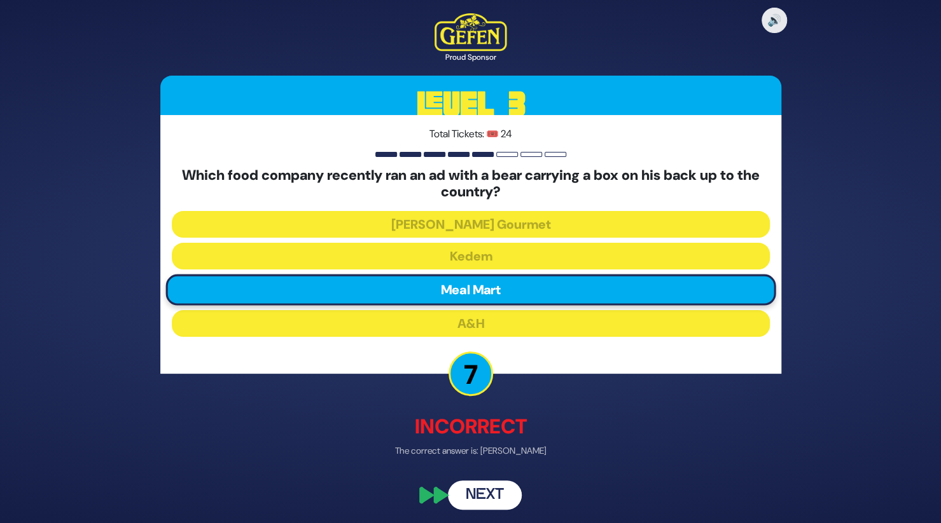
click at [495, 501] on button "Next" at bounding box center [485, 495] width 74 height 29
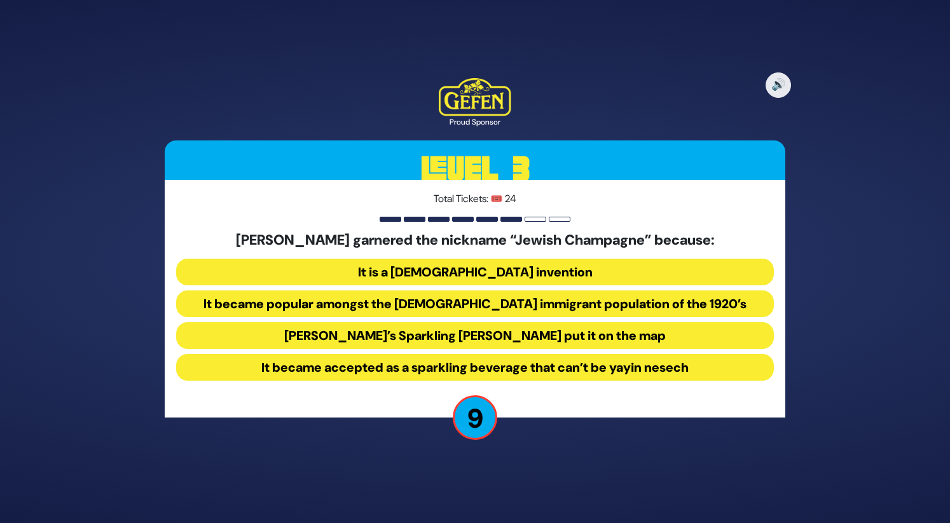
click at [475, 299] on button "It became popular amongst the [DEMOGRAPHIC_DATA] immigrant population of the 19…" at bounding box center [475, 304] width 598 height 27
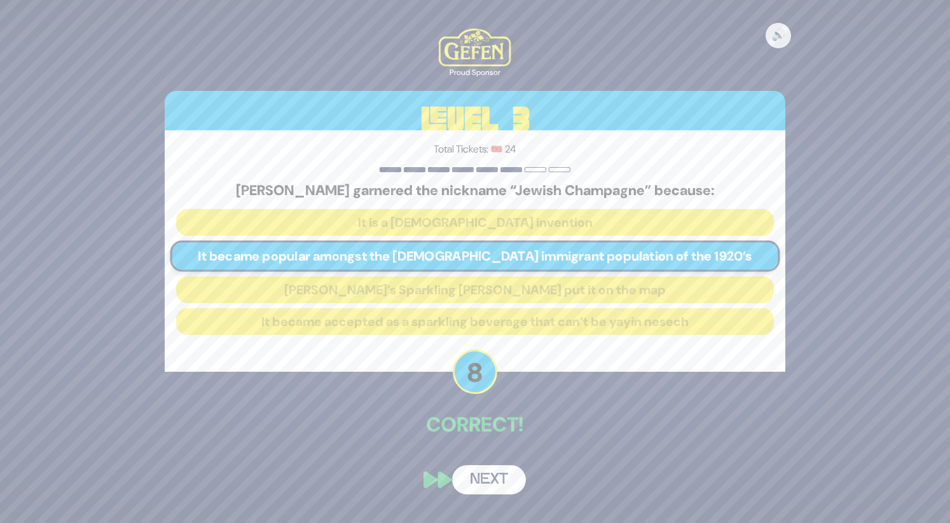
click at [488, 479] on button "Next" at bounding box center [489, 480] width 74 height 29
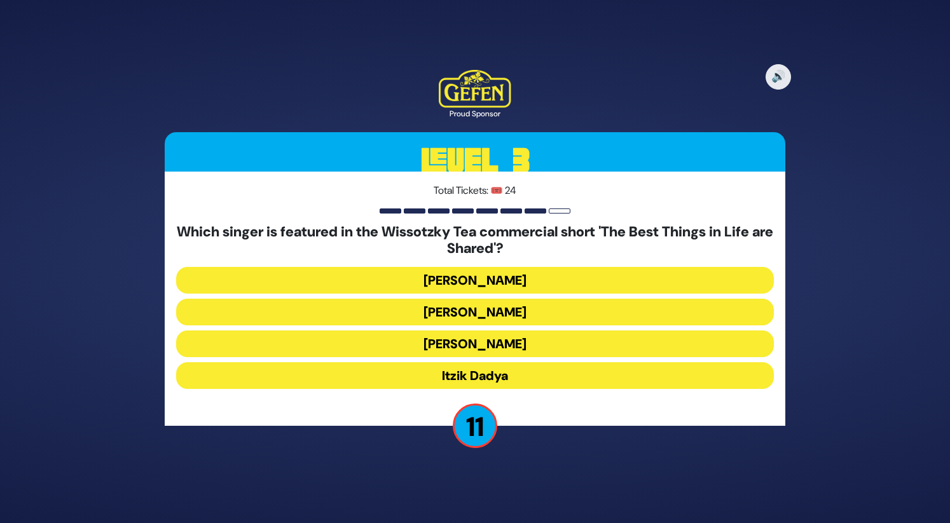
click at [501, 315] on button "[PERSON_NAME]" at bounding box center [475, 312] width 598 height 27
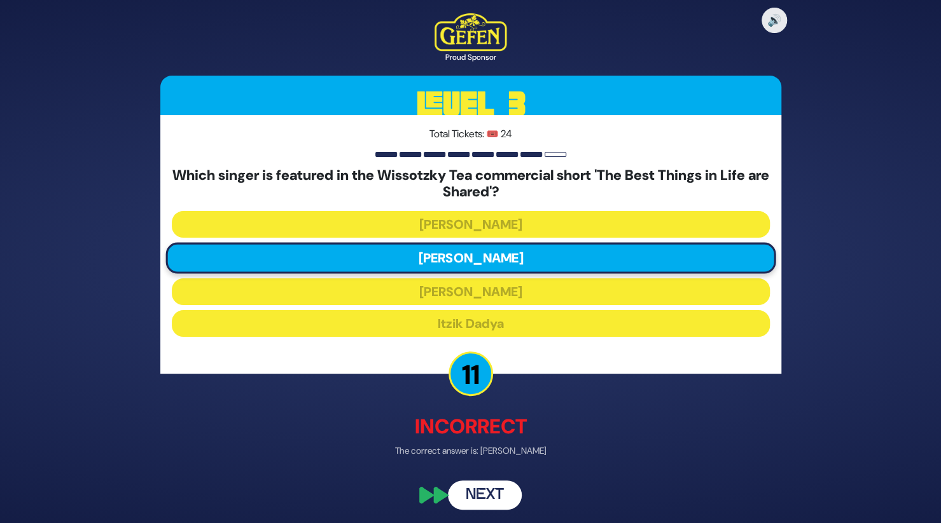
click at [495, 493] on button "Next" at bounding box center [485, 495] width 74 height 29
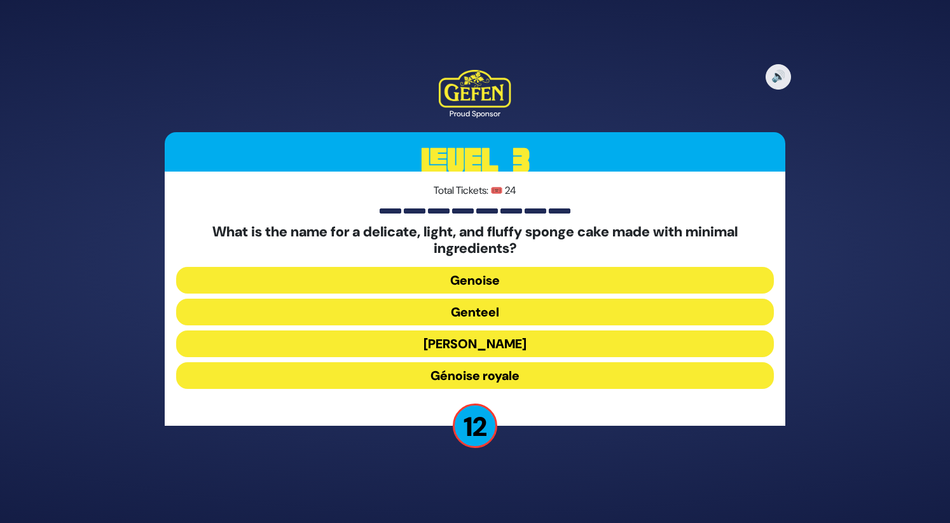
click at [507, 377] on button "Génoise royale" at bounding box center [475, 376] width 598 height 27
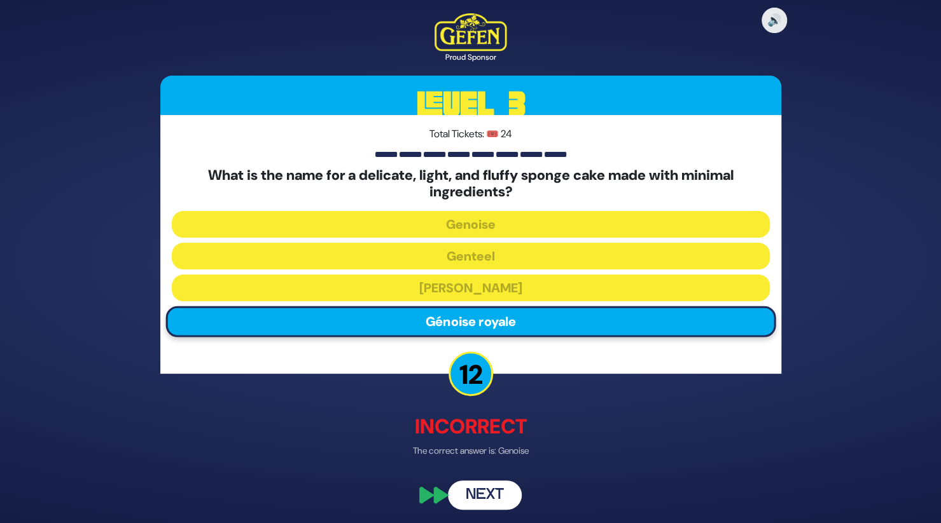
click at [492, 497] on button "Next" at bounding box center [485, 495] width 74 height 29
